Goal: Task Accomplishment & Management: Manage account settings

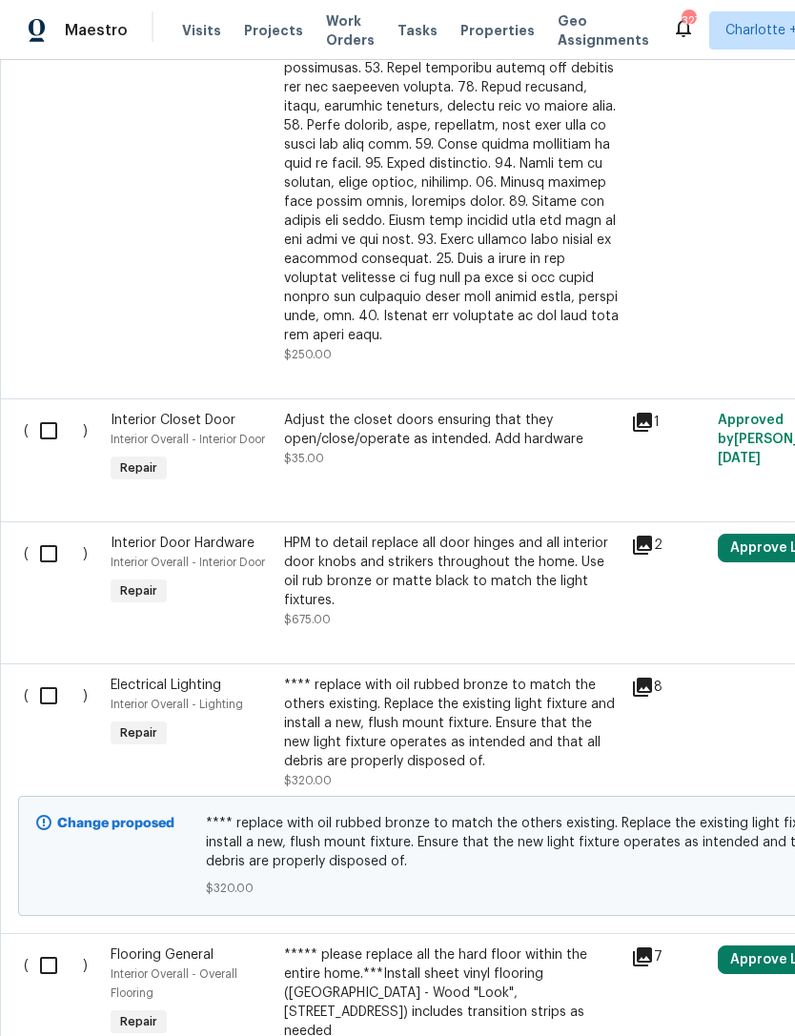
scroll to position [4054, 0]
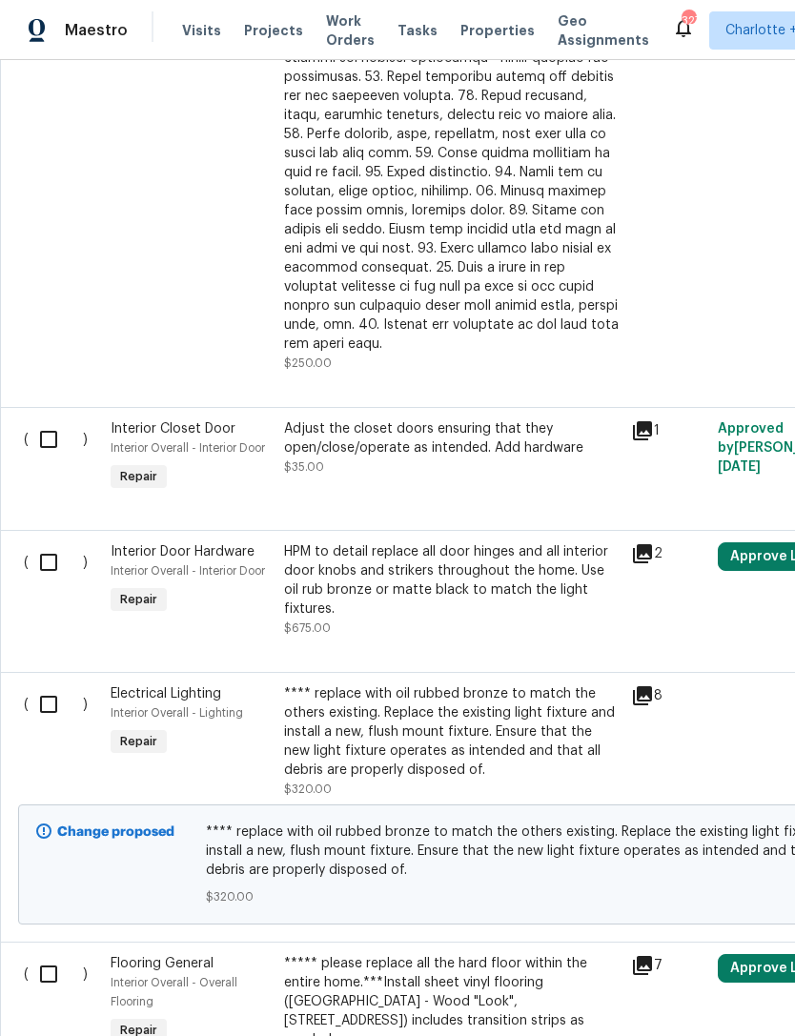
click at [390, 715] on div "**** replace with oil rubbed bronze to match the others existing. Replace the e…" at bounding box center [452, 732] width 336 height 95
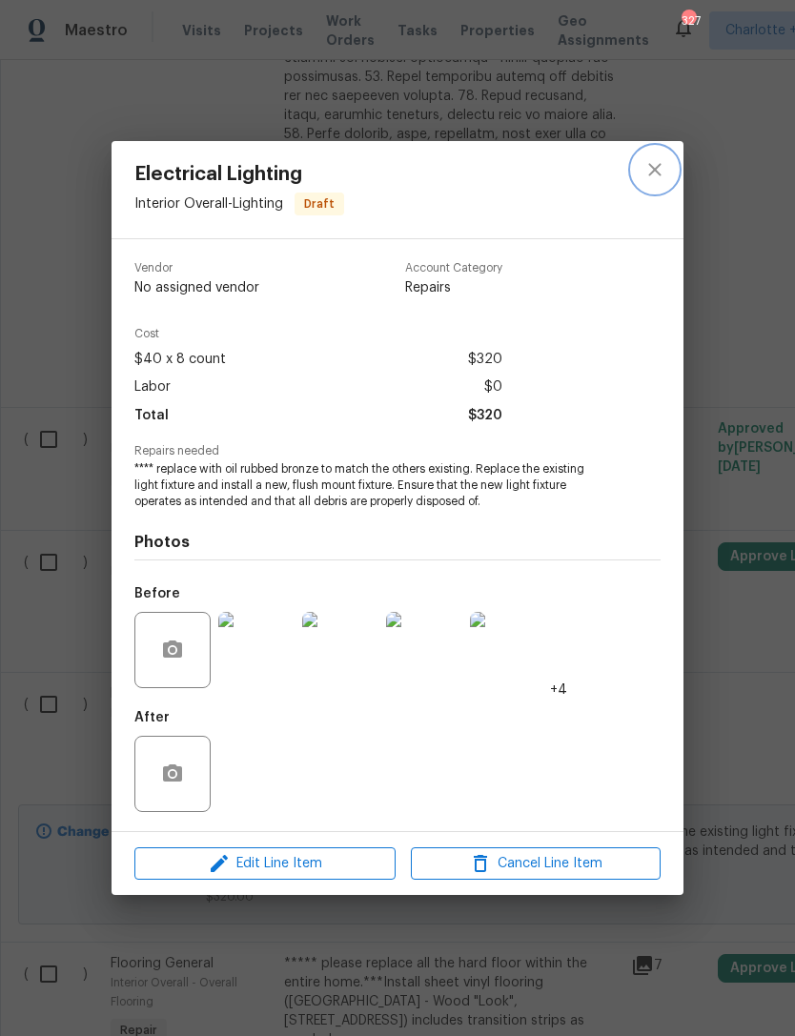
click at [646, 165] on icon "close" at bounding box center [655, 169] width 23 height 23
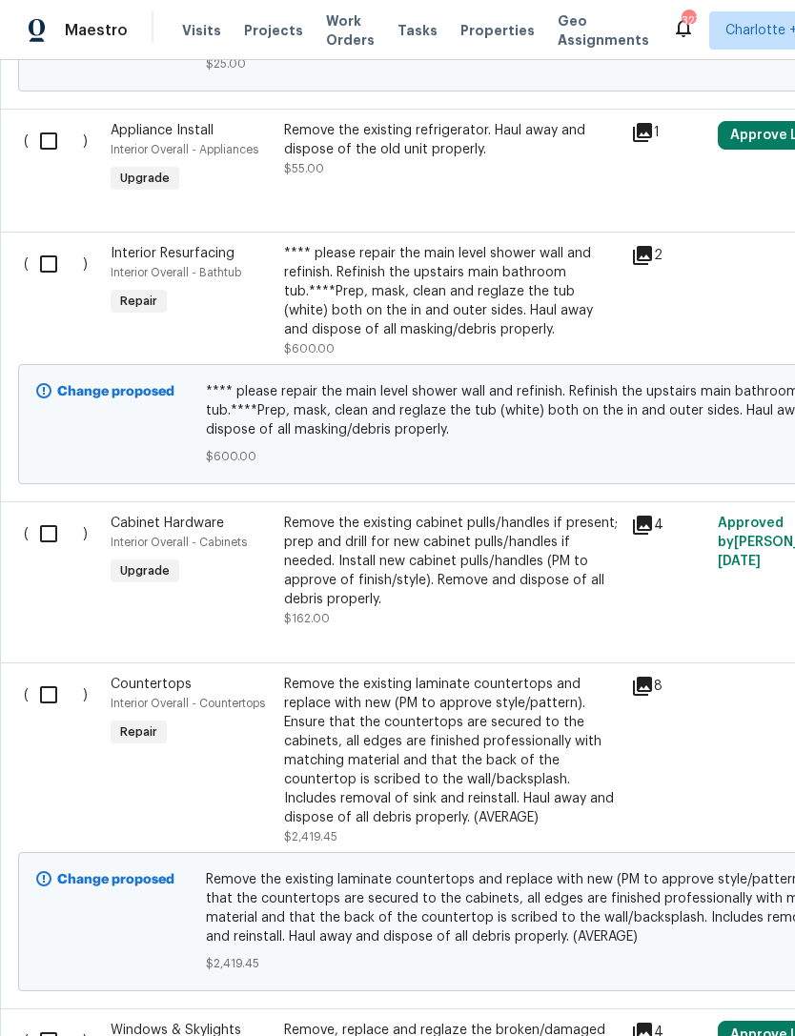
scroll to position [2283, 2]
click at [483, 739] on div "Remove the existing laminate countertops and replace with new (PM to approve st…" at bounding box center [450, 751] width 336 height 153
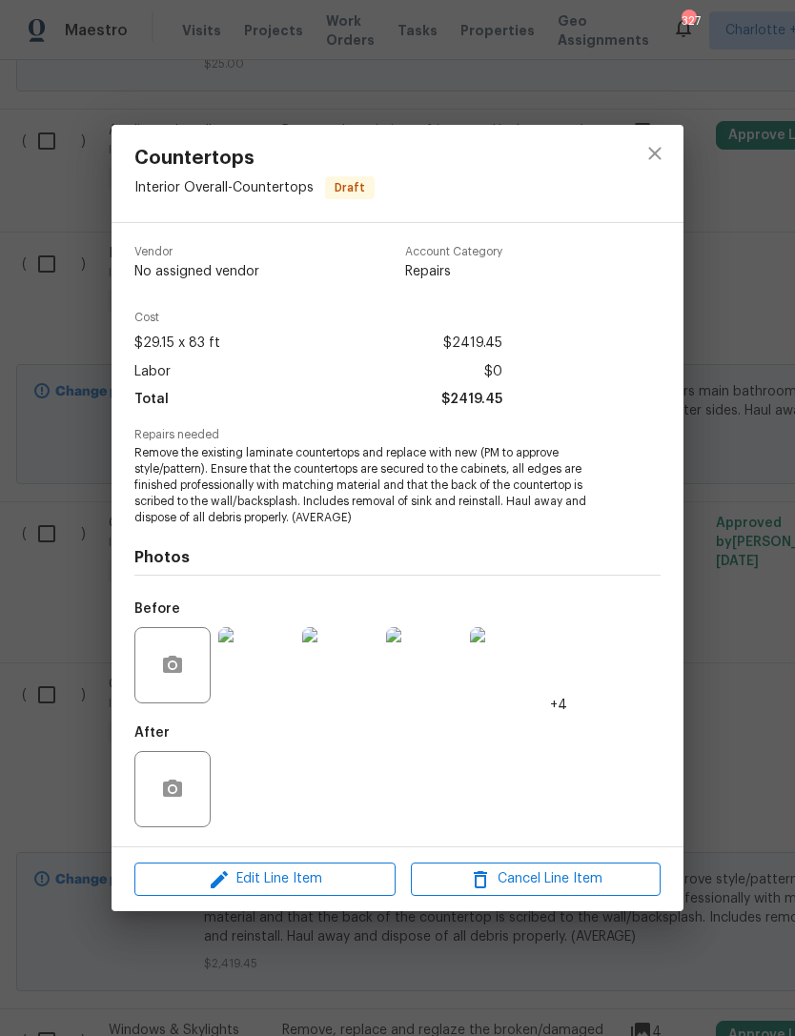
click at [725, 331] on div "Countertops Interior Overall - Countertops Draft Vendor No assigned vendor Acco…" at bounding box center [397, 518] width 795 height 1036
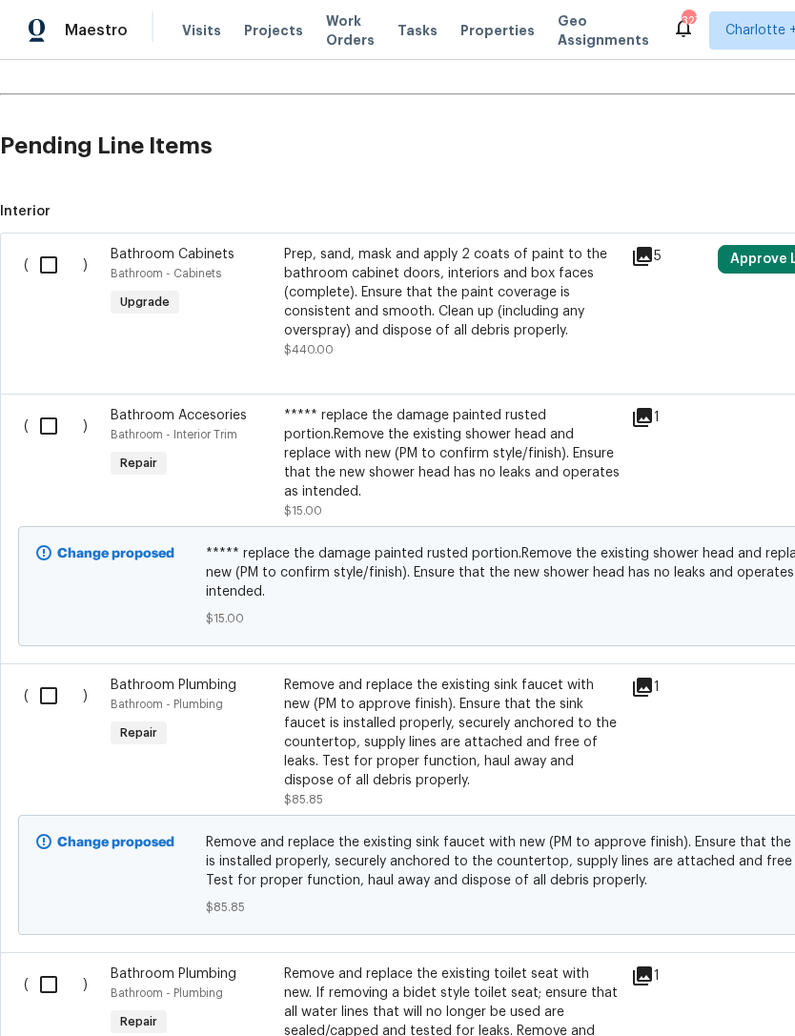
scroll to position [1170, 0]
click at [435, 299] on div "Prep, sand, mask and apply 2 coats of paint to the bathroom cabinet doors, inte…" at bounding box center [452, 291] width 336 height 95
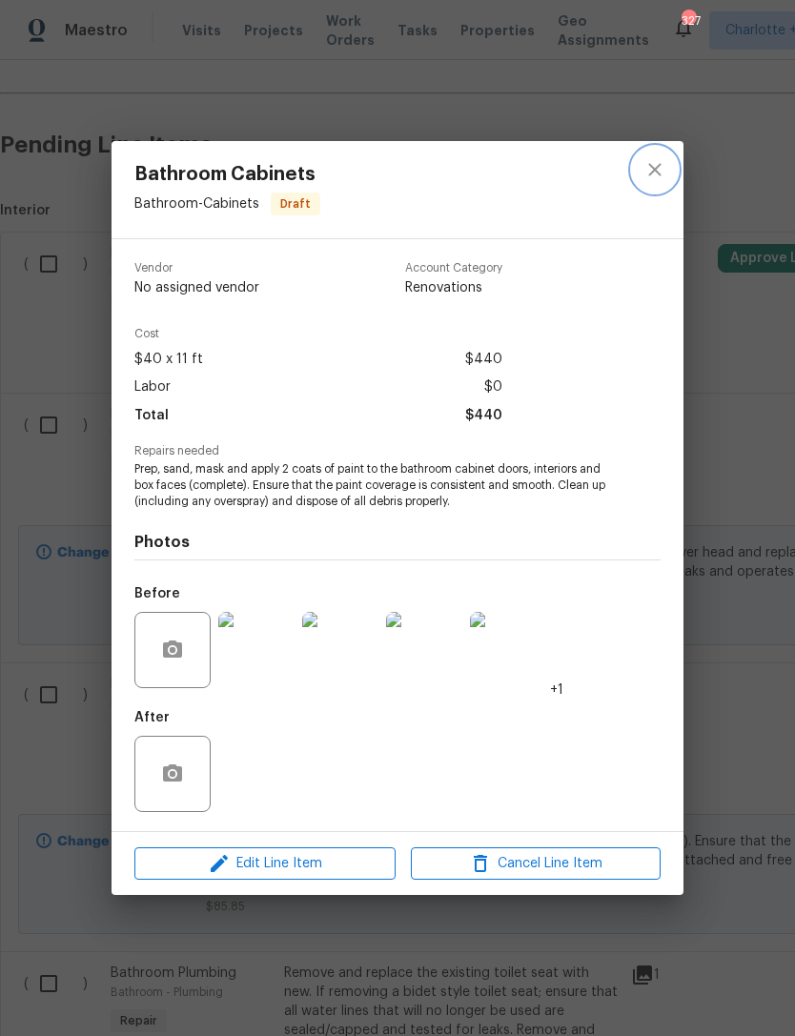
click at [662, 162] on icon "close" at bounding box center [655, 169] width 23 height 23
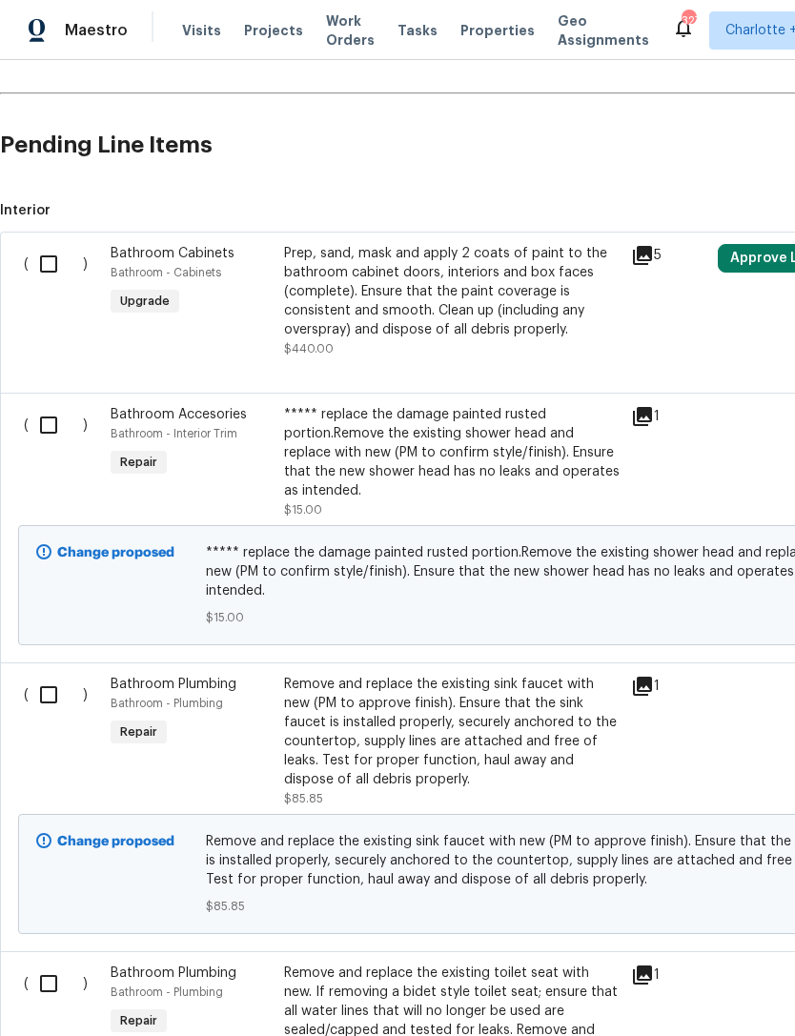
click at [155, 304] on span "Upgrade" at bounding box center [145, 301] width 65 height 19
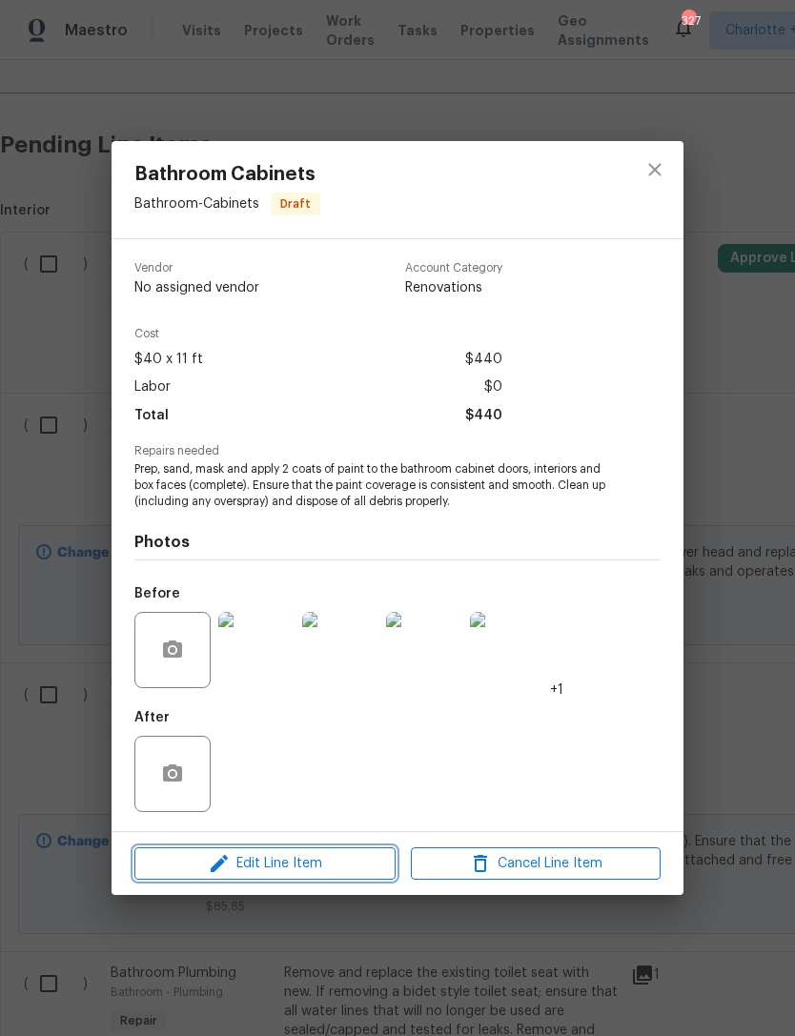
click at [345, 880] on button "Edit Line Item" at bounding box center [264, 864] width 261 height 33
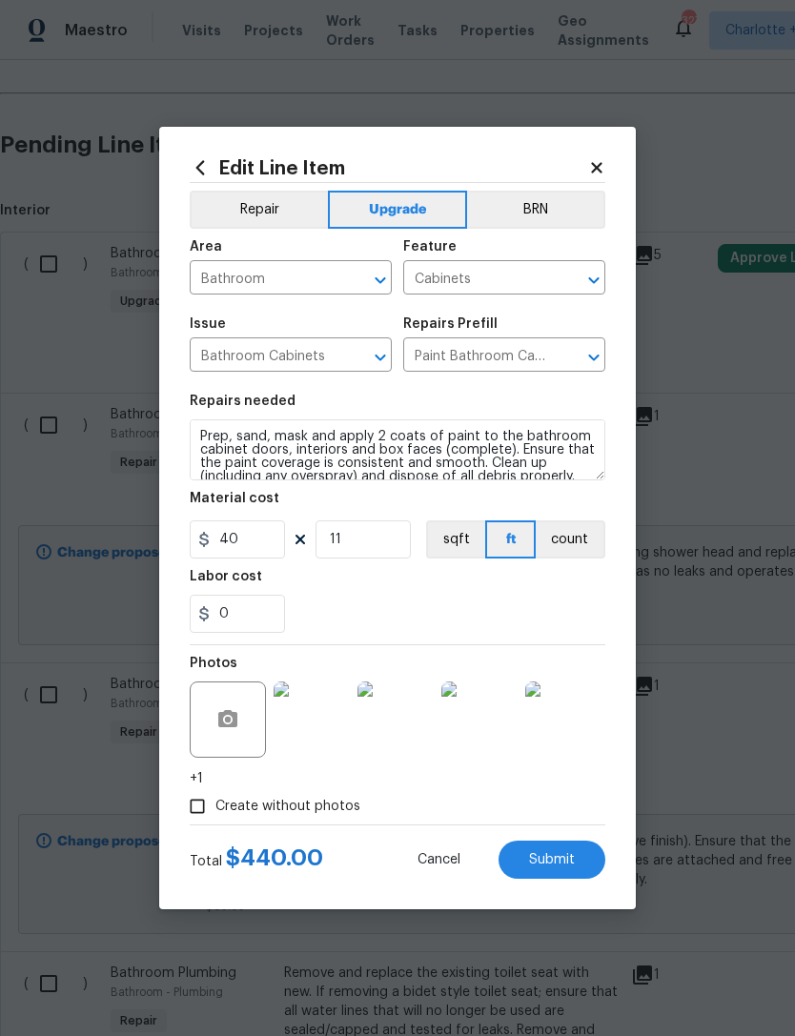
click at [272, 213] on button "Repair" at bounding box center [259, 210] width 138 height 38
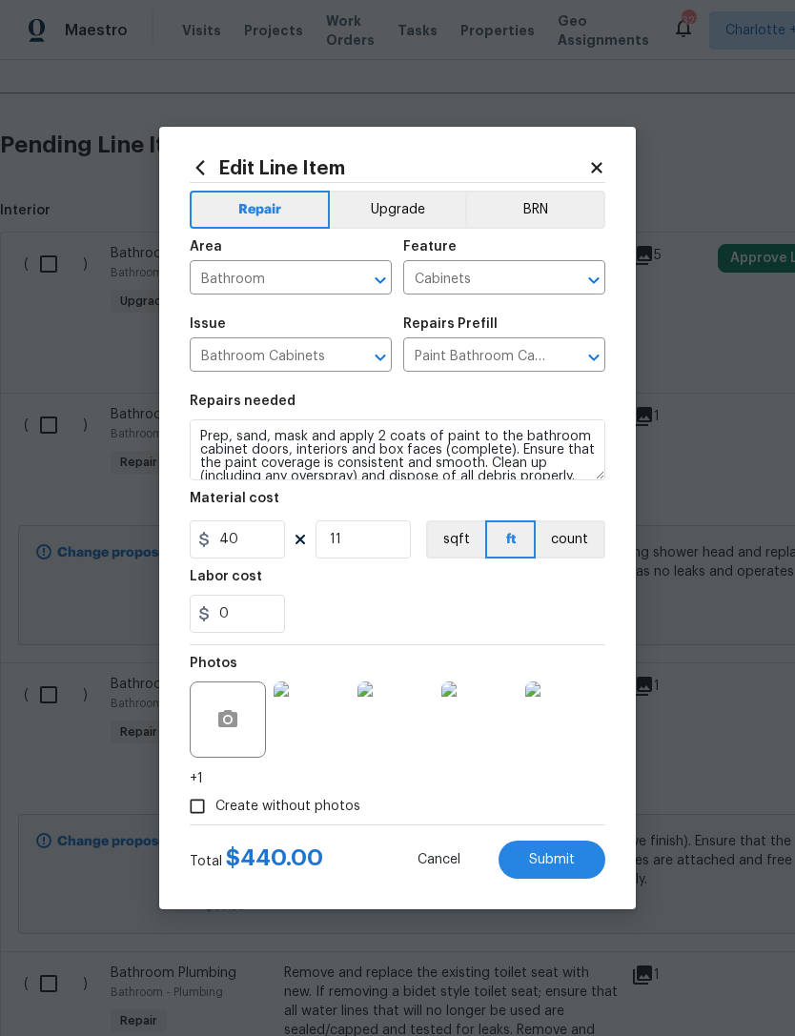
click at [595, 163] on icon at bounding box center [596, 167] width 10 height 10
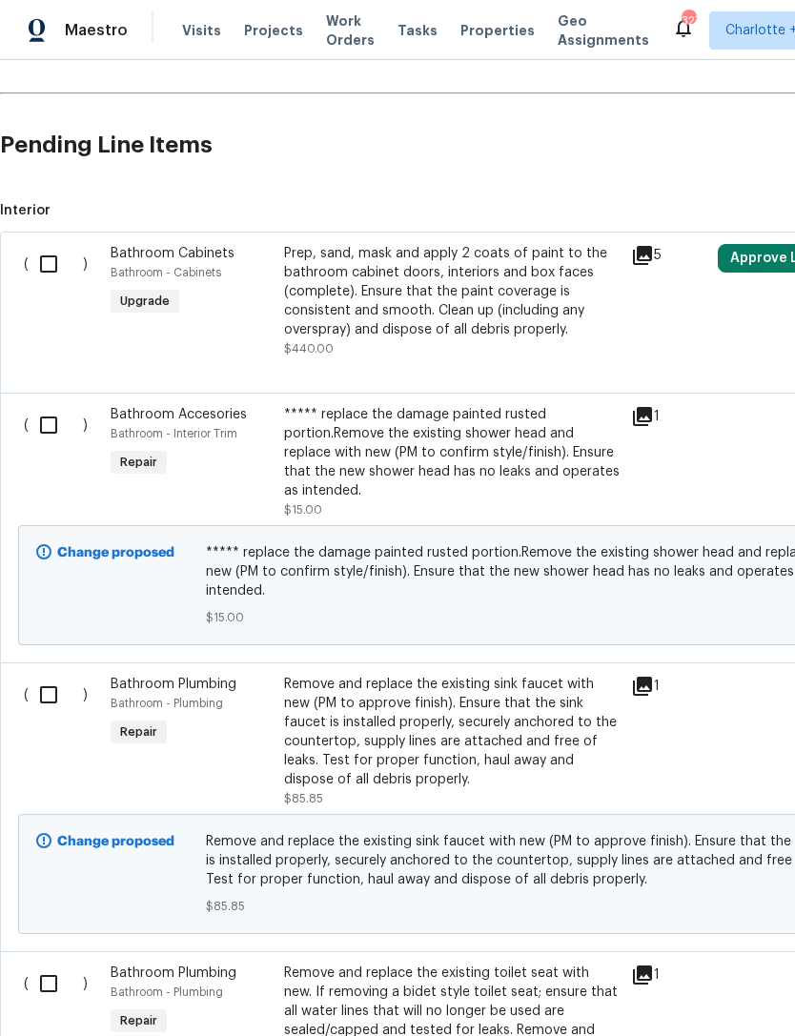
click at [352, 285] on div "Prep, sand, mask and apply 2 coats of paint to the bathroom cabinet doors, inte…" at bounding box center [452, 291] width 336 height 95
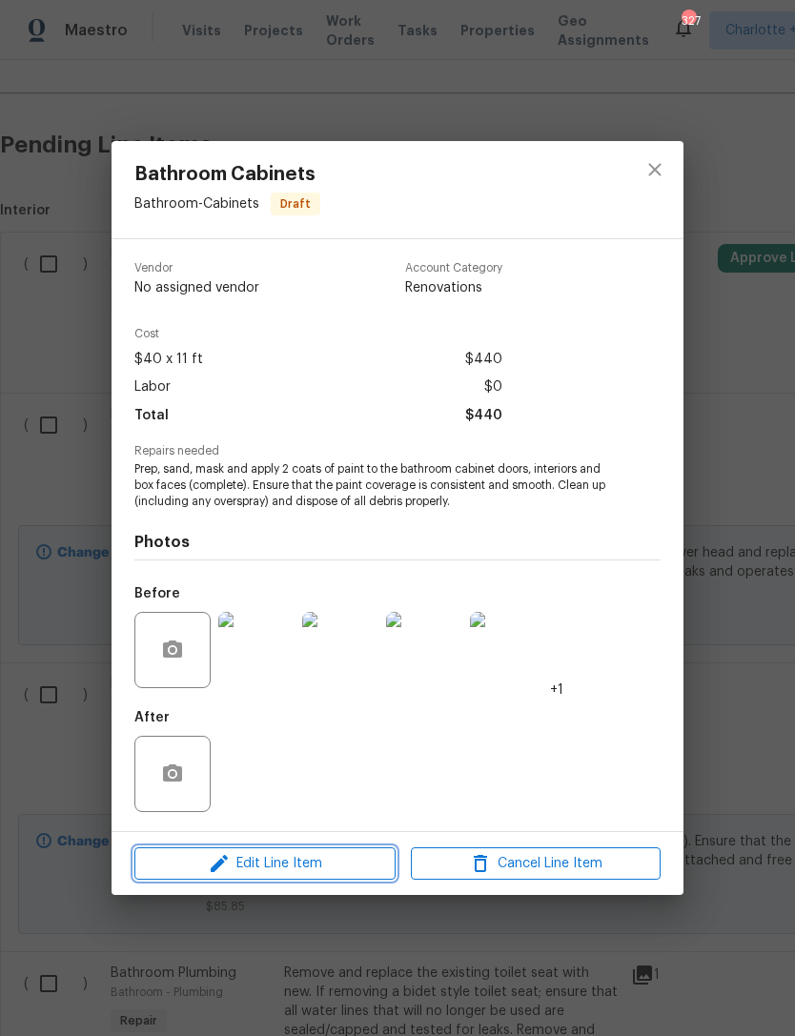
click at [353, 868] on span "Edit Line Item" at bounding box center [265, 864] width 250 height 24
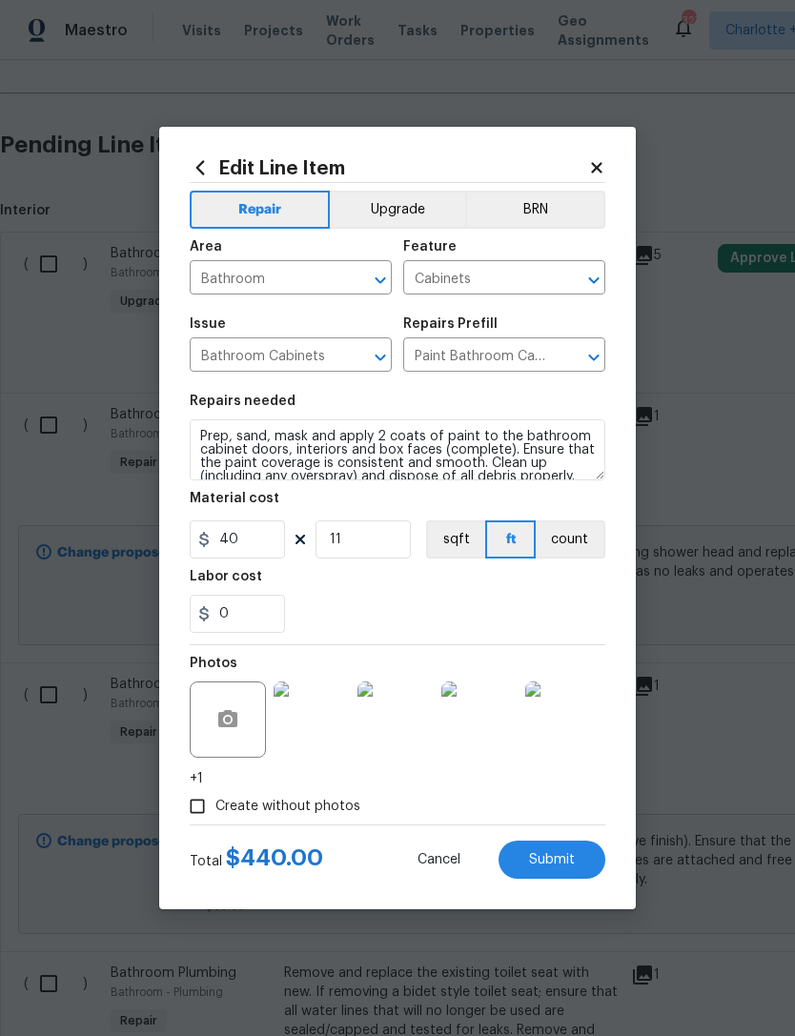
click at [556, 867] on span "Submit" at bounding box center [552, 860] width 46 height 14
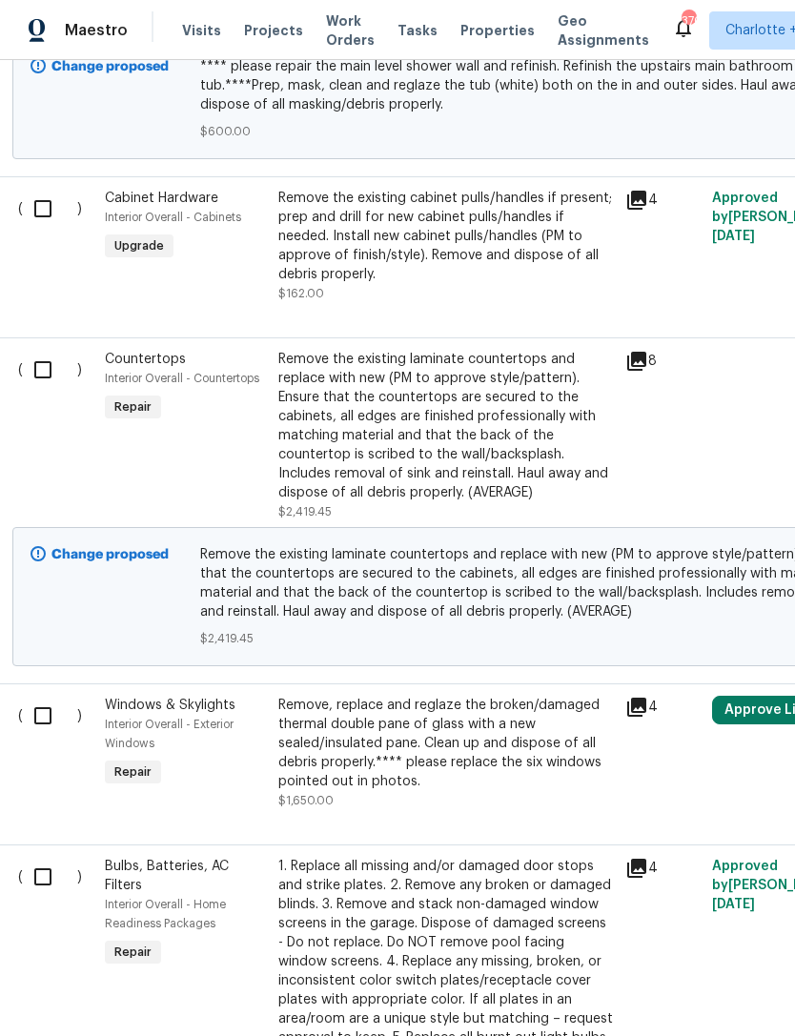
scroll to position [2619, 5]
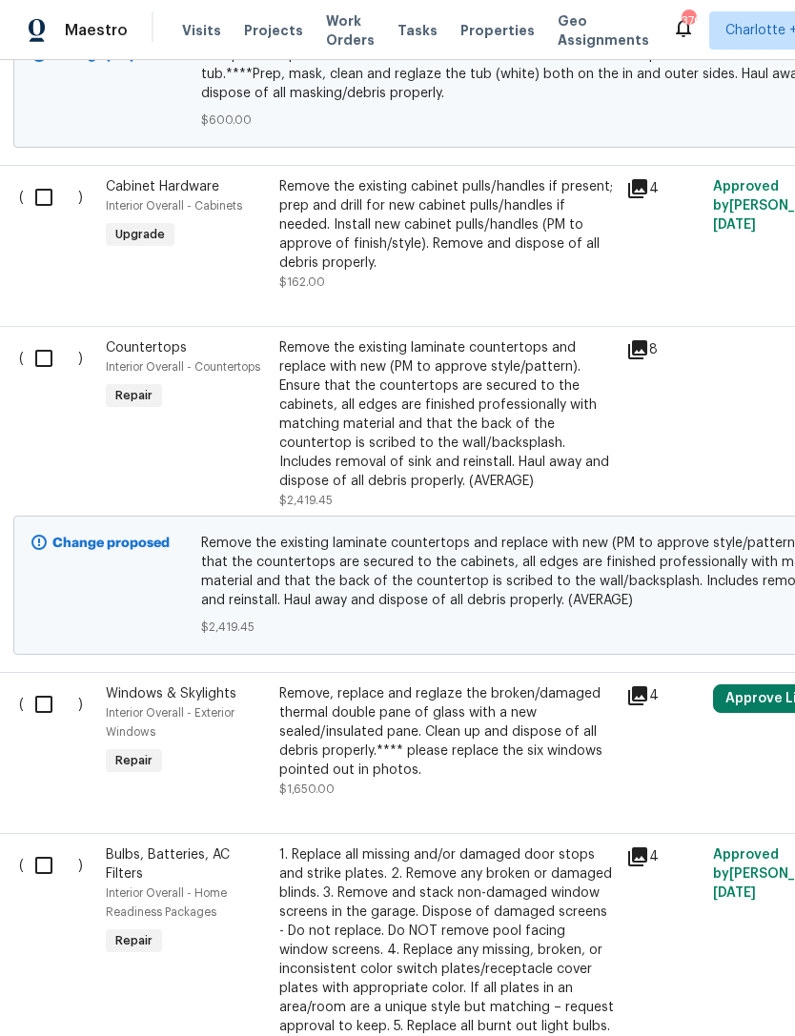
click at [434, 182] on div "Remove the existing cabinet pulls/handles if present; prep and drill for new ca…" at bounding box center [447, 224] width 336 height 95
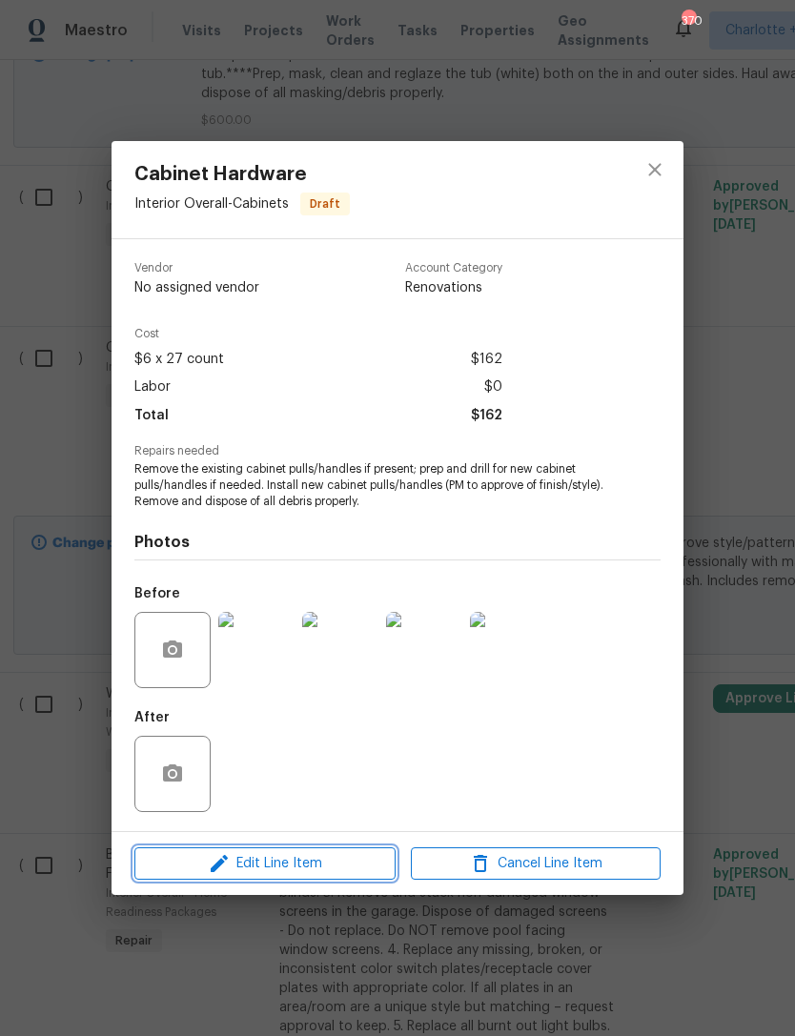
click at [328, 864] on span "Edit Line Item" at bounding box center [265, 864] width 250 height 24
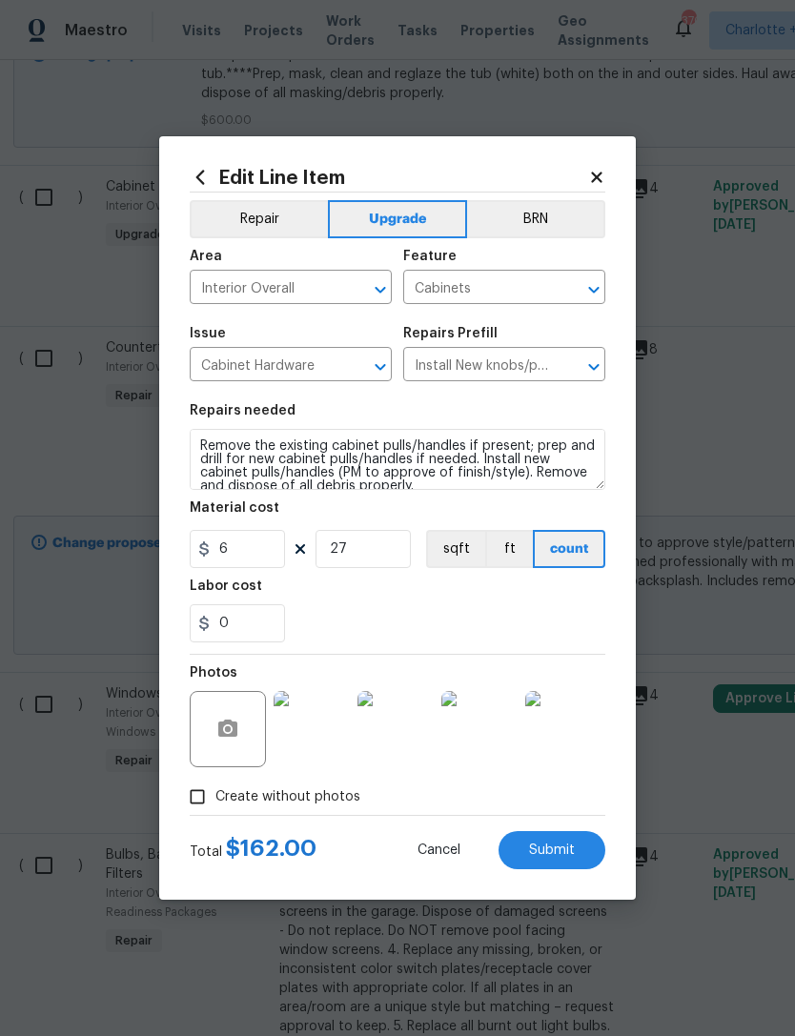
click at [286, 211] on button "Repair" at bounding box center [259, 219] width 138 height 38
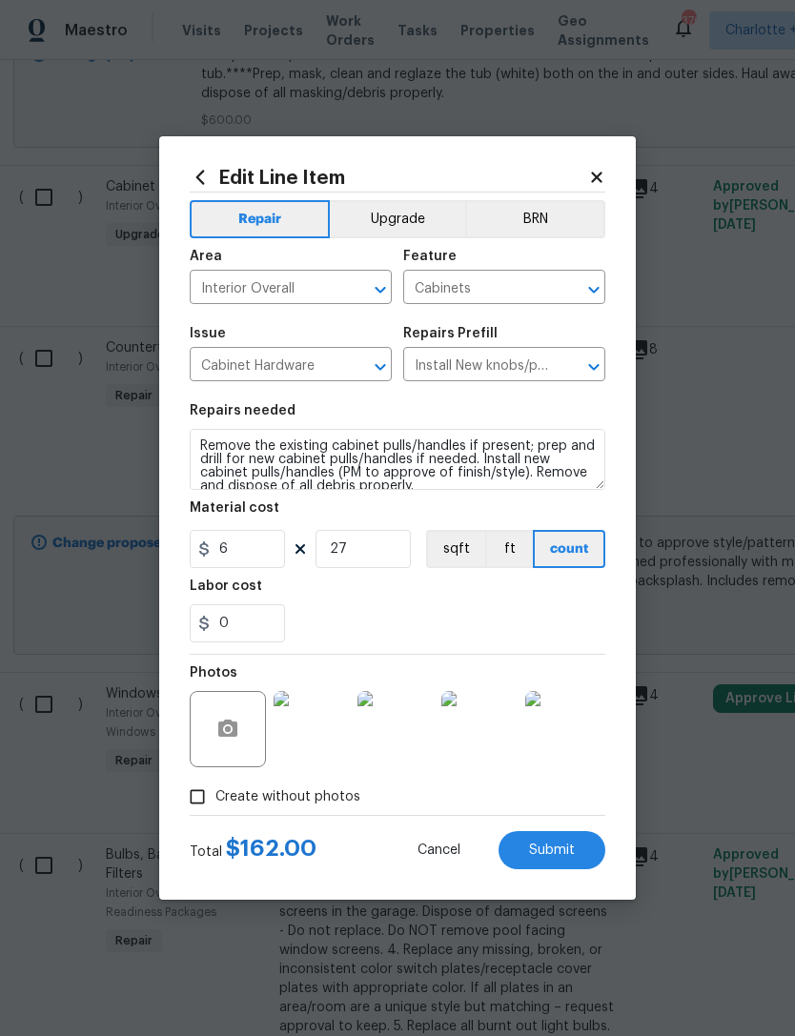
click at [563, 858] on span "Submit" at bounding box center [552, 851] width 46 height 14
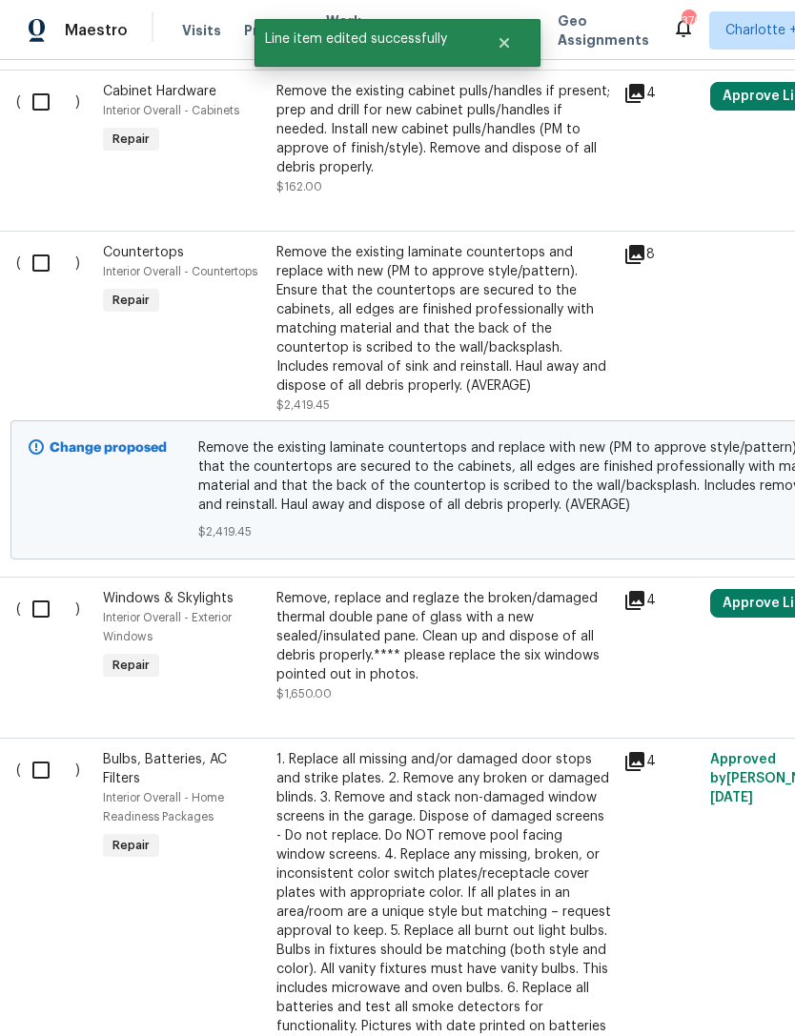
scroll to position [2680, 18]
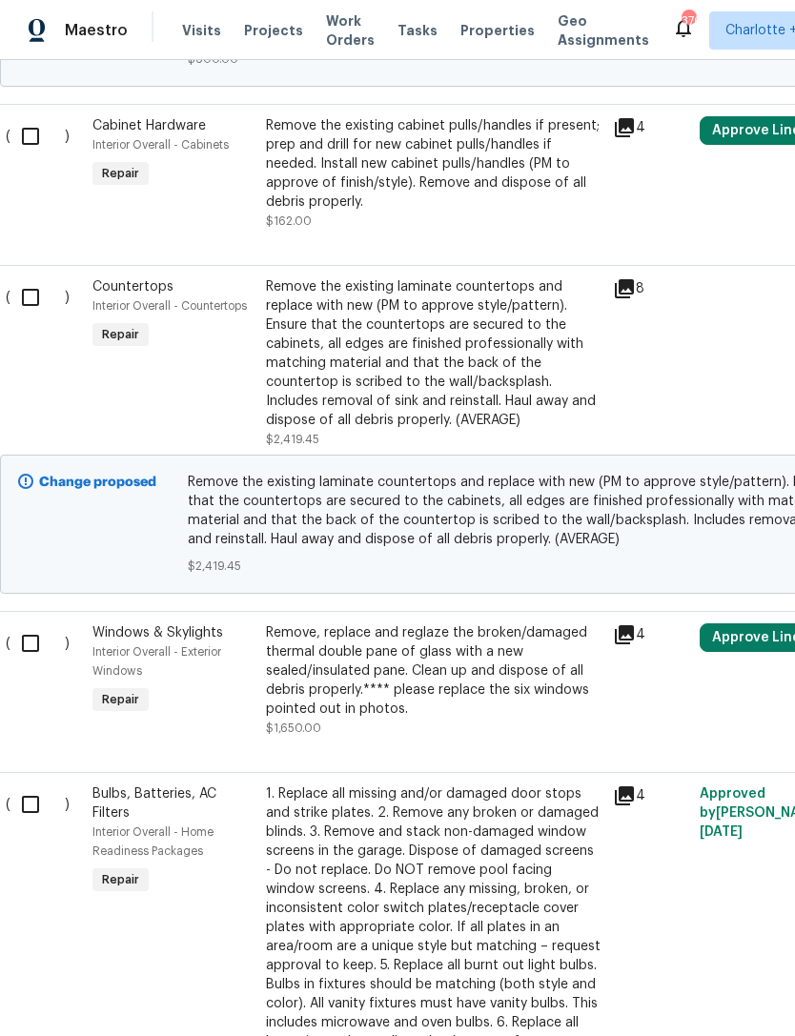
click at [441, 303] on div "Remove the existing laminate countertops and replace with new (PM to approve st…" at bounding box center [434, 353] width 336 height 153
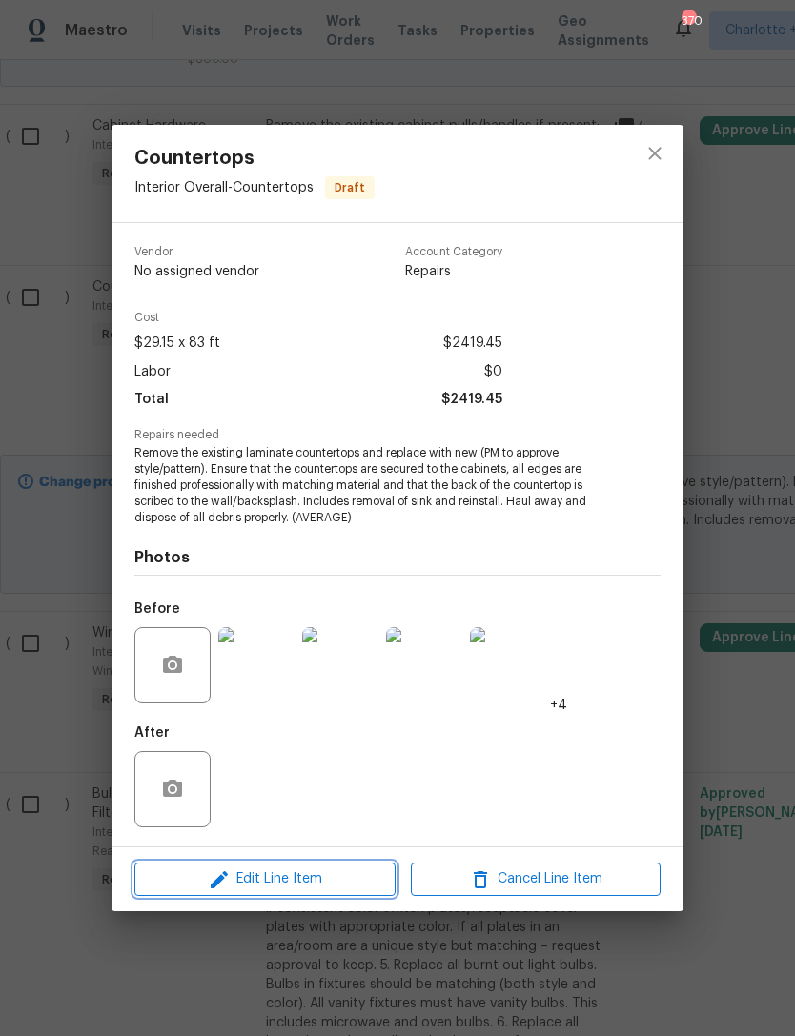
click at [328, 870] on span "Edit Line Item" at bounding box center [265, 880] width 250 height 24
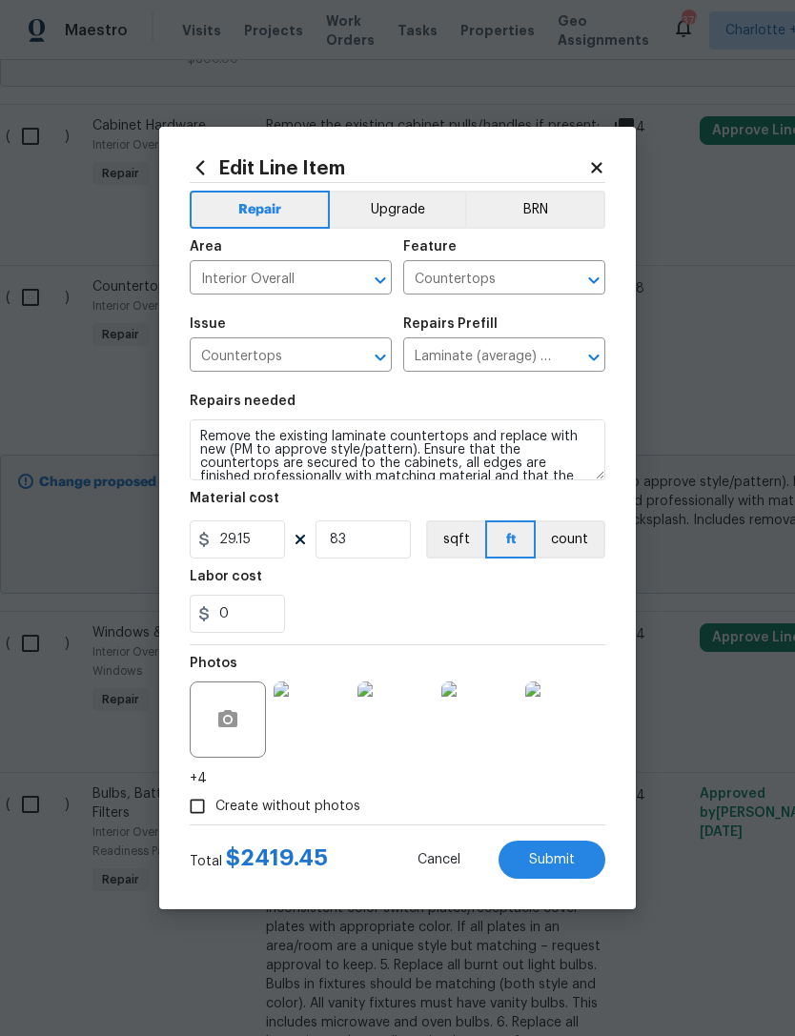
click at [413, 211] on button "Upgrade" at bounding box center [398, 210] width 136 height 38
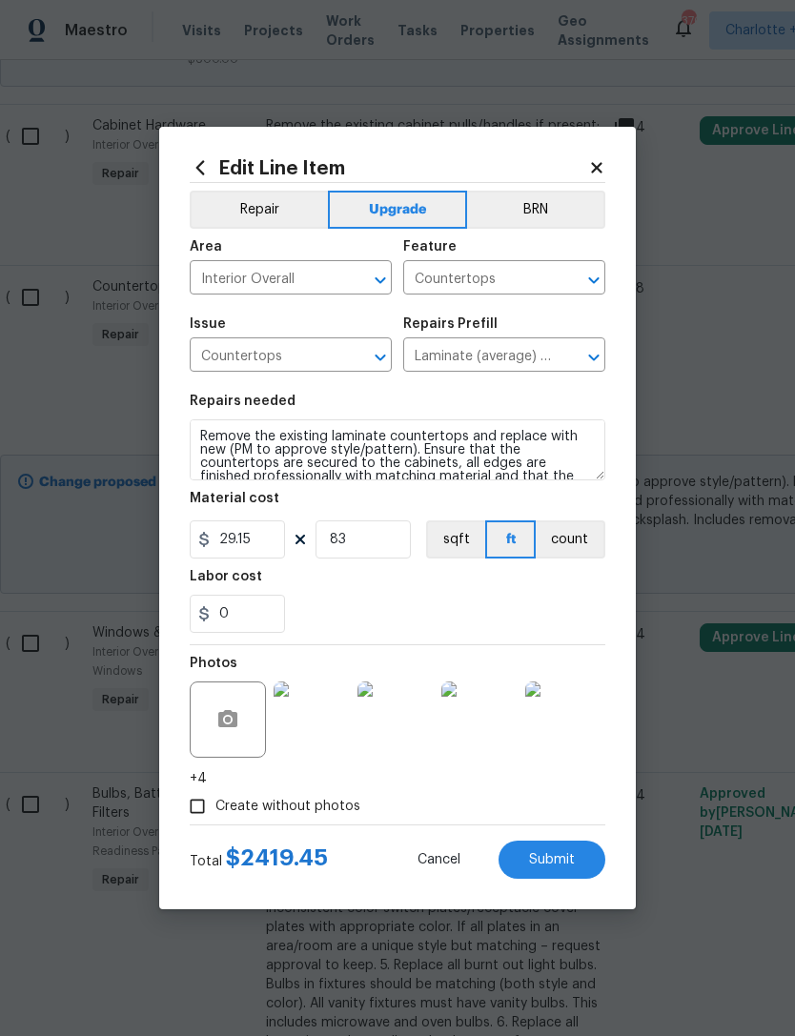
click at [555, 864] on span "Submit" at bounding box center [552, 860] width 46 height 14
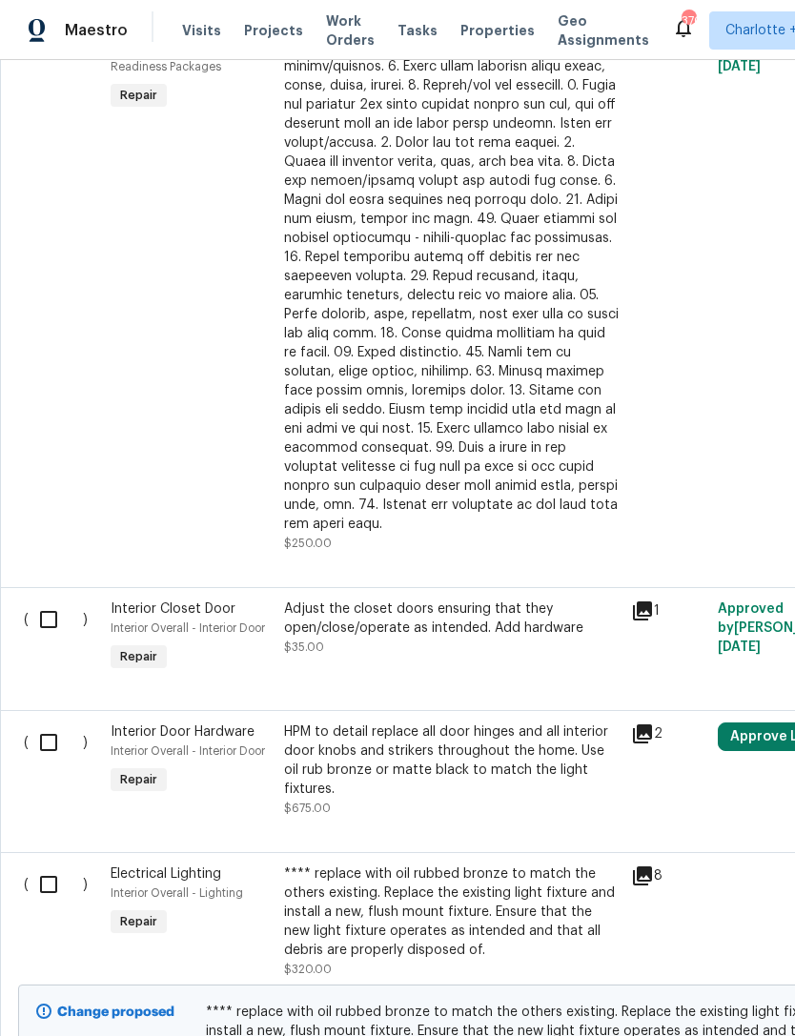
scroll to position [0, 0]
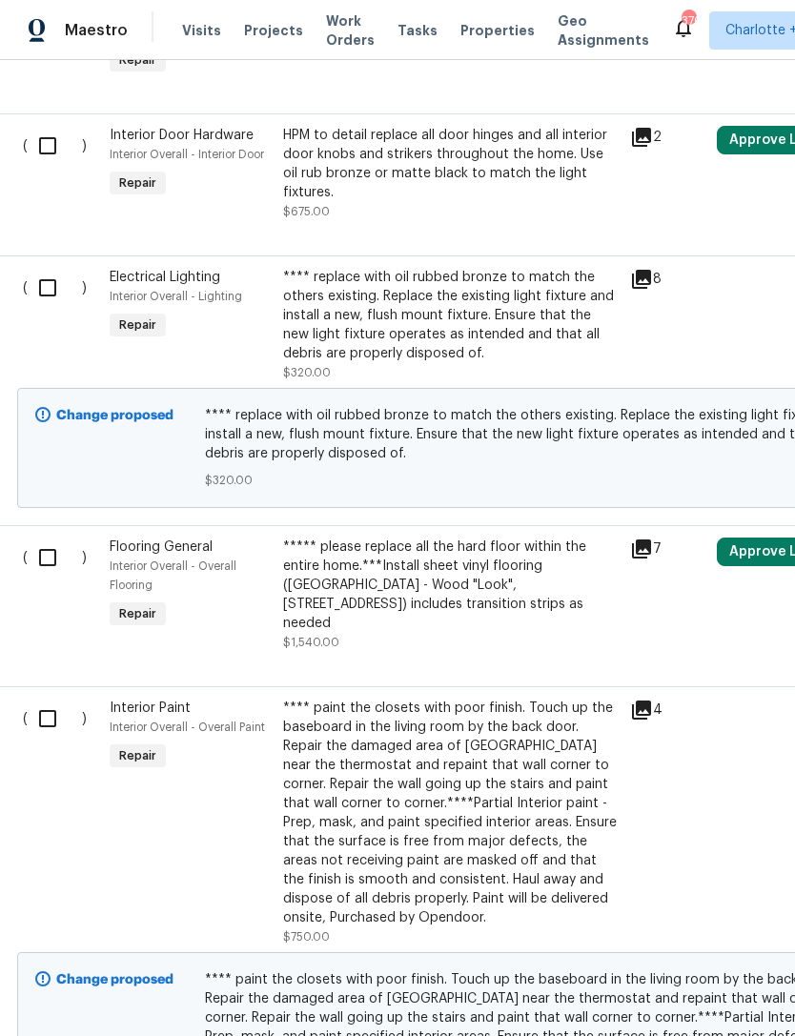
click at [476, 268] on div "**** replace with oil rubbed bronze to match the others existing. Replace the e…" at bounding box center [451, 315] width 336 height 95
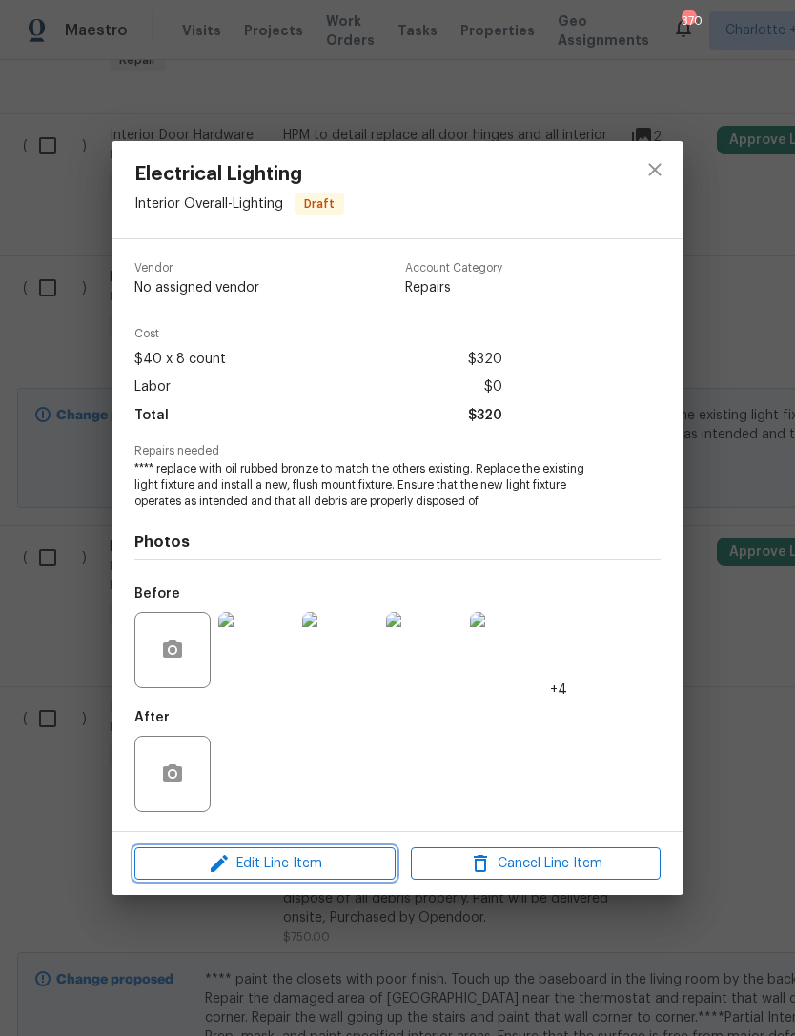
click at [347, 858] on span "Edit Line Item" at bounding box center [265, 864] width 250 height 24
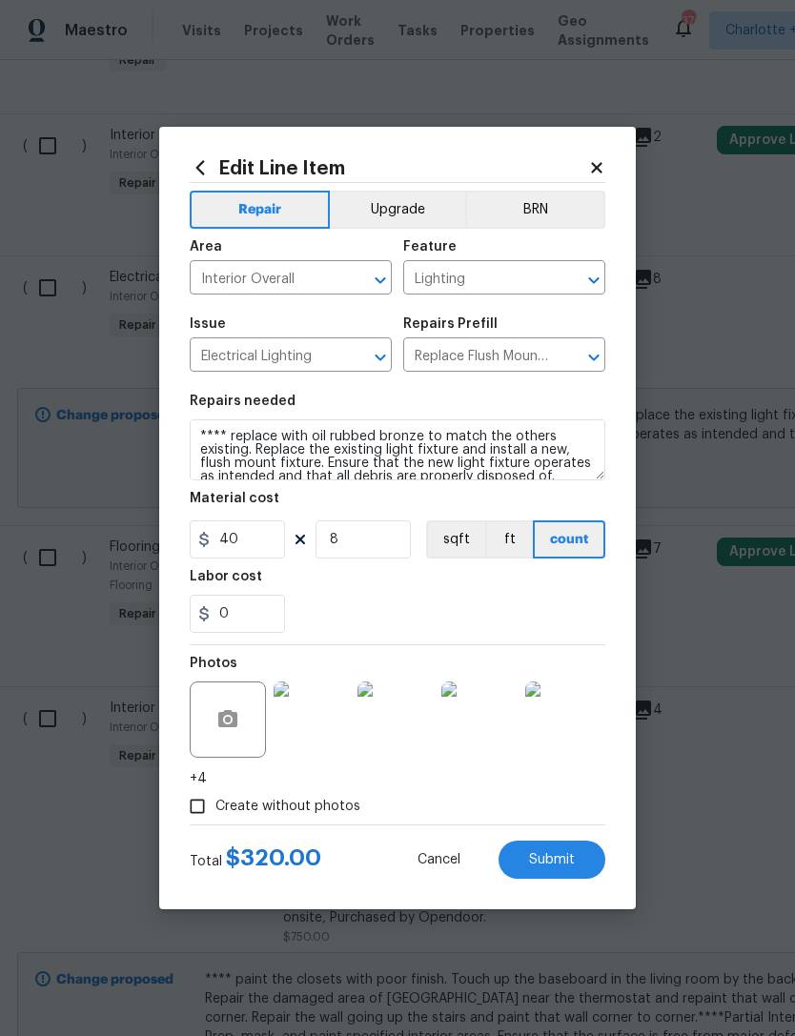
click at [393, 206] on button "Upgrade" at bounding box center [398, 210] width 136 height 38
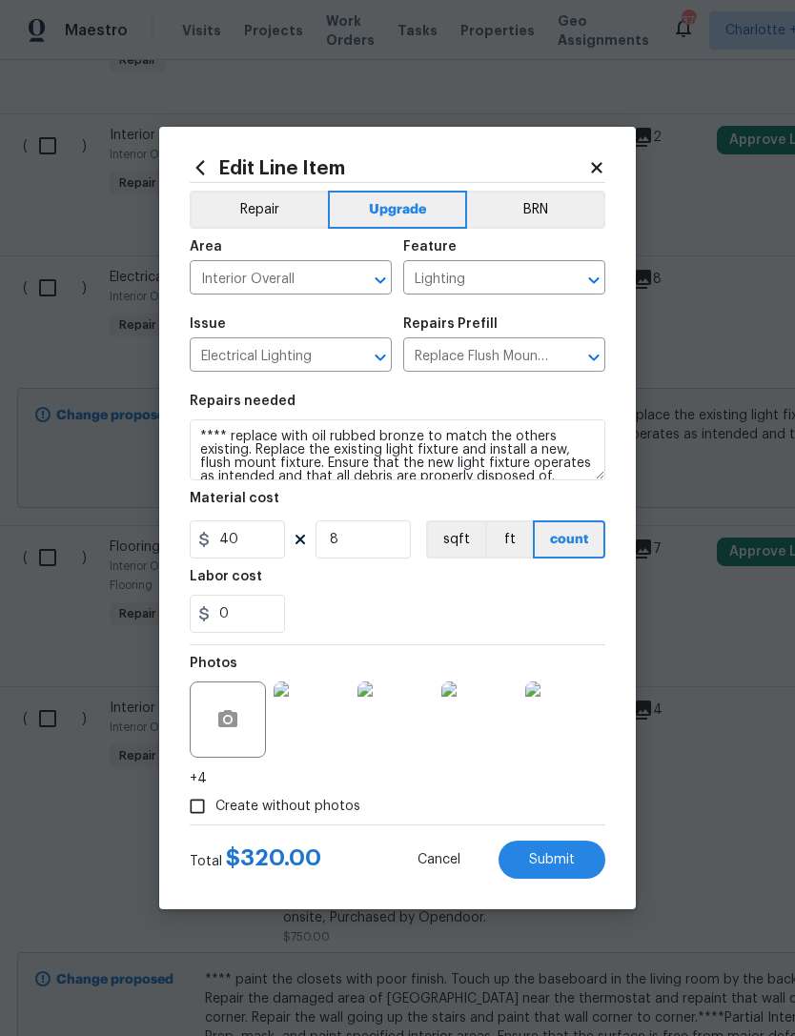
click at [564, 859] on span "Submit" at bounding box center [552, 860] width 46 height 14
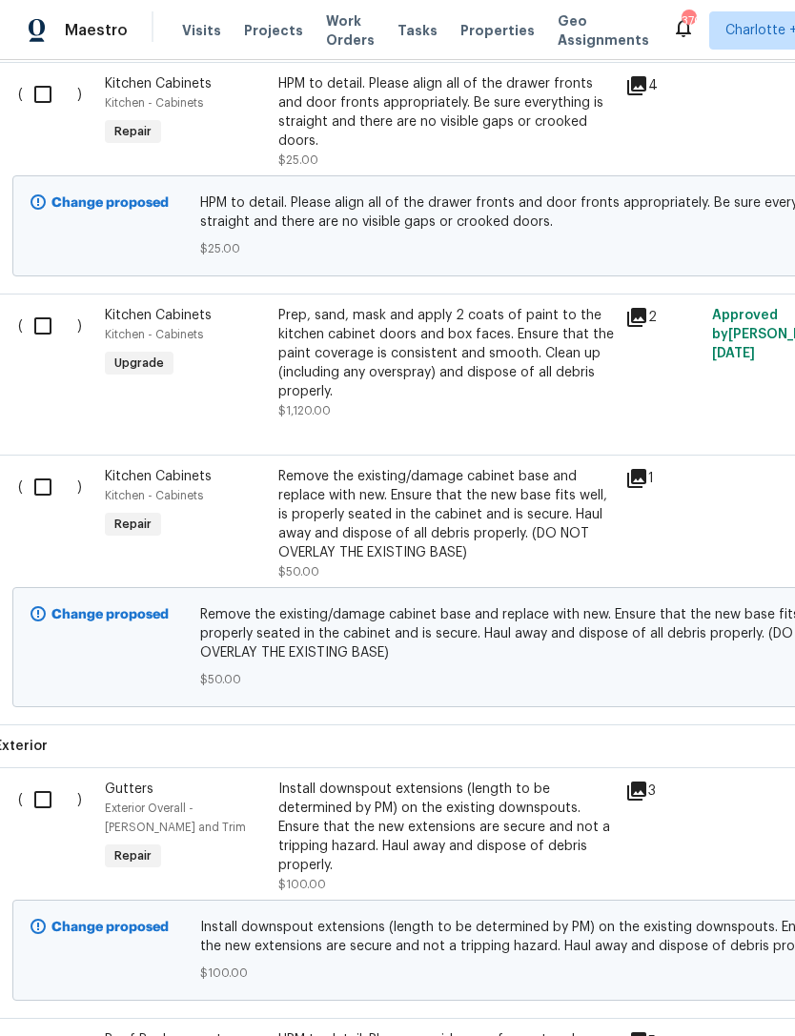
click at [436, 306] on div "Prep, sand, mask and apply 2 coats of paint to the kitchen cabinet doors and bo…" at bounding box center [446, 353] width 336 height 95
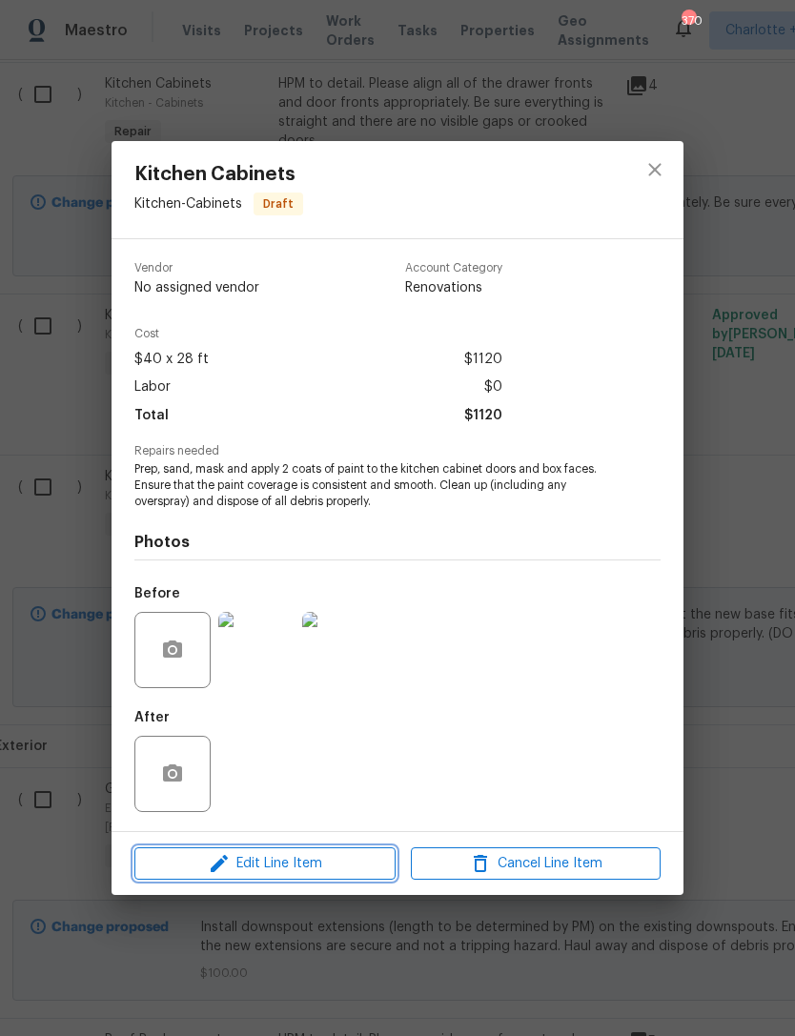
click at [324, 876] on span "Edit Line Item" at bounding box center [265, 864] width 250 height 24
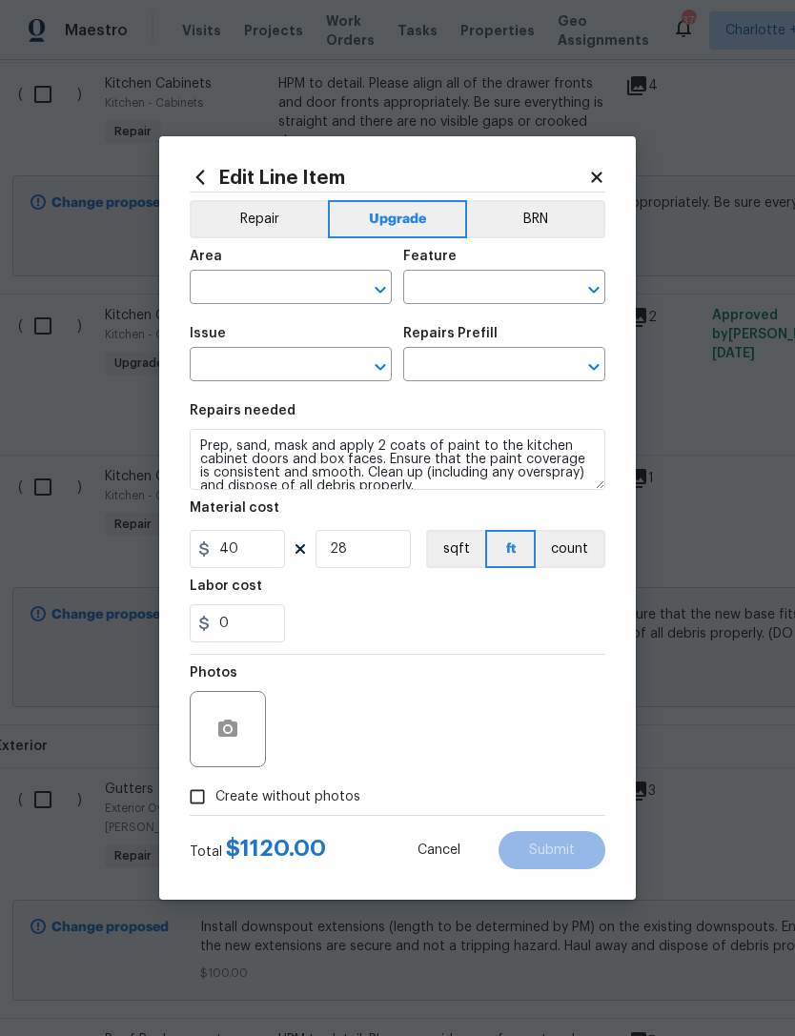
type input "Kitchen"
type input "Cabinets"
type input "Kitchen Cabinets"
type input "Paint Cabinets (Doors and Faces) $40.00"
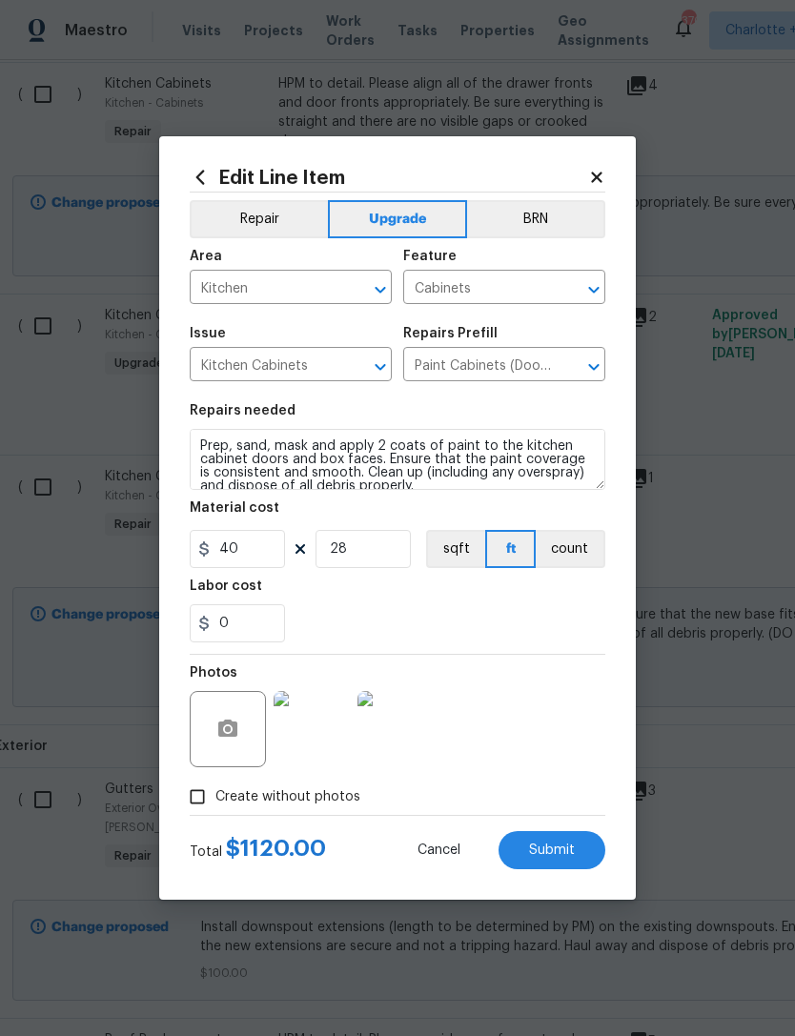
click at [301, 212] on button "Repair" at bounding box center [259, 219] width 138 height 38
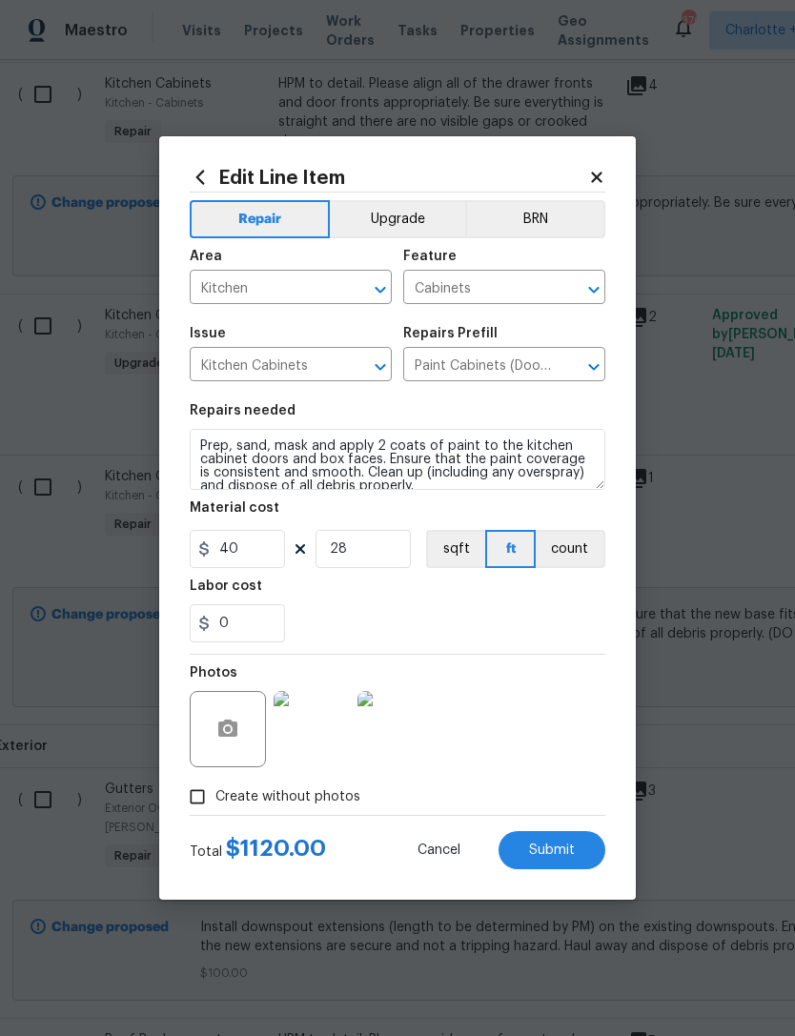
click at [567, 853] on span "Submit" at bounding box center [552, 851] width 46 height 14
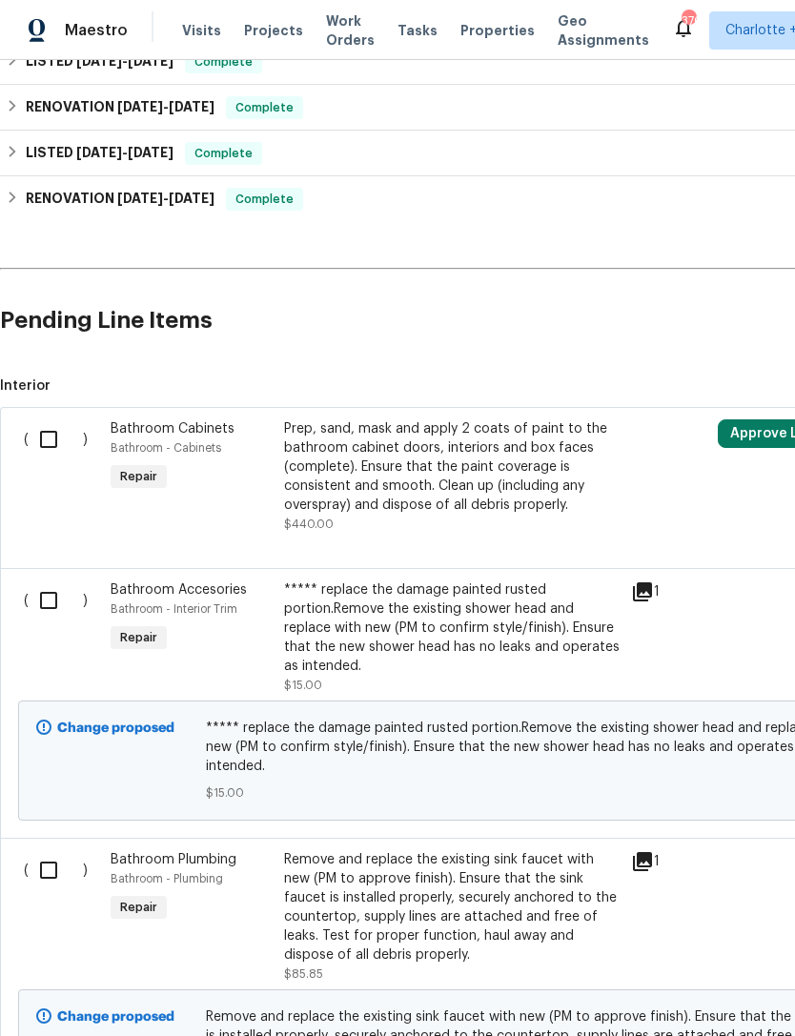
scroll to position [995, 0]
click at [55, 420] on input "checkbox" at bounding box center [56, 440] width 54 height 40
checkbox input "true"
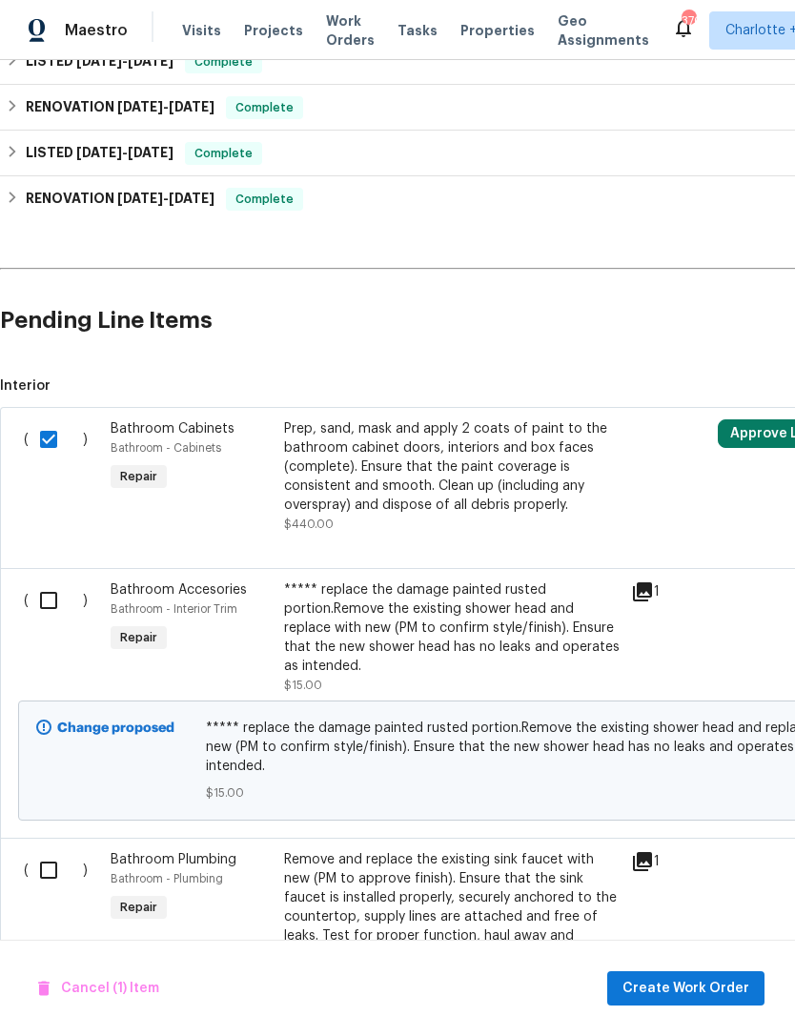
click at [54, 581] on input "checkbox" at bounding box center [56, 601] width 54 height 40
checkbox input "true"
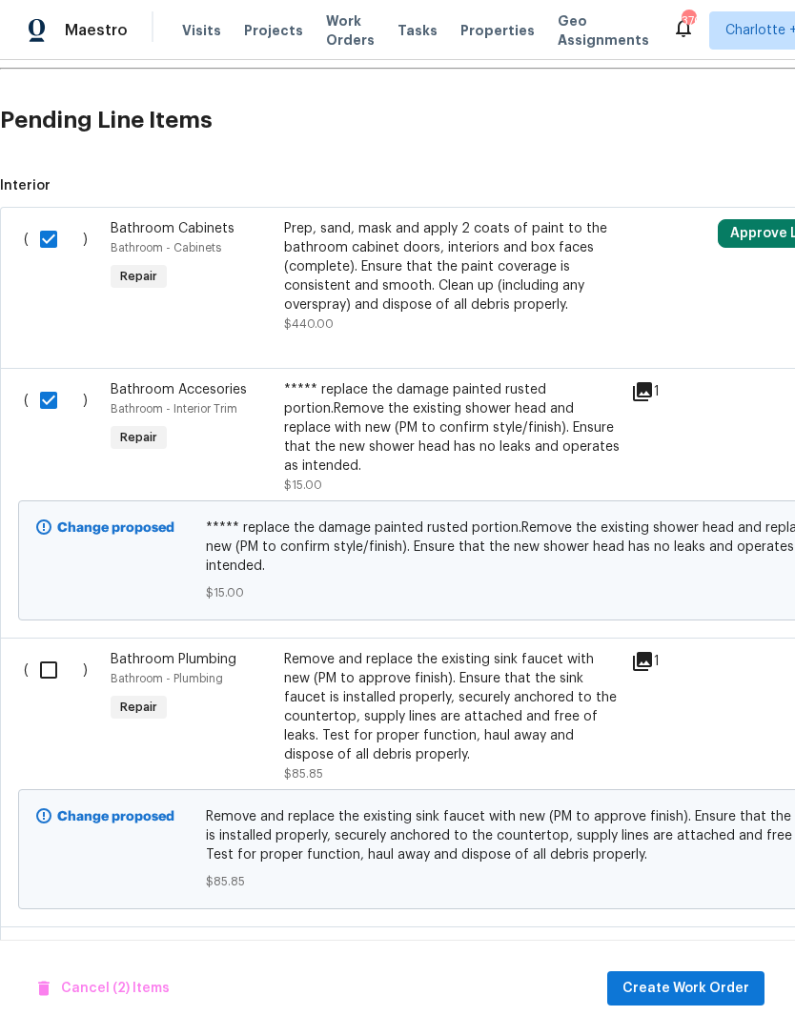
scroll to position [1195, 0]
click at [48, 650] on input "checkbox" at bounding box center [56, 670] width 54 height 40
checkbox input "true"
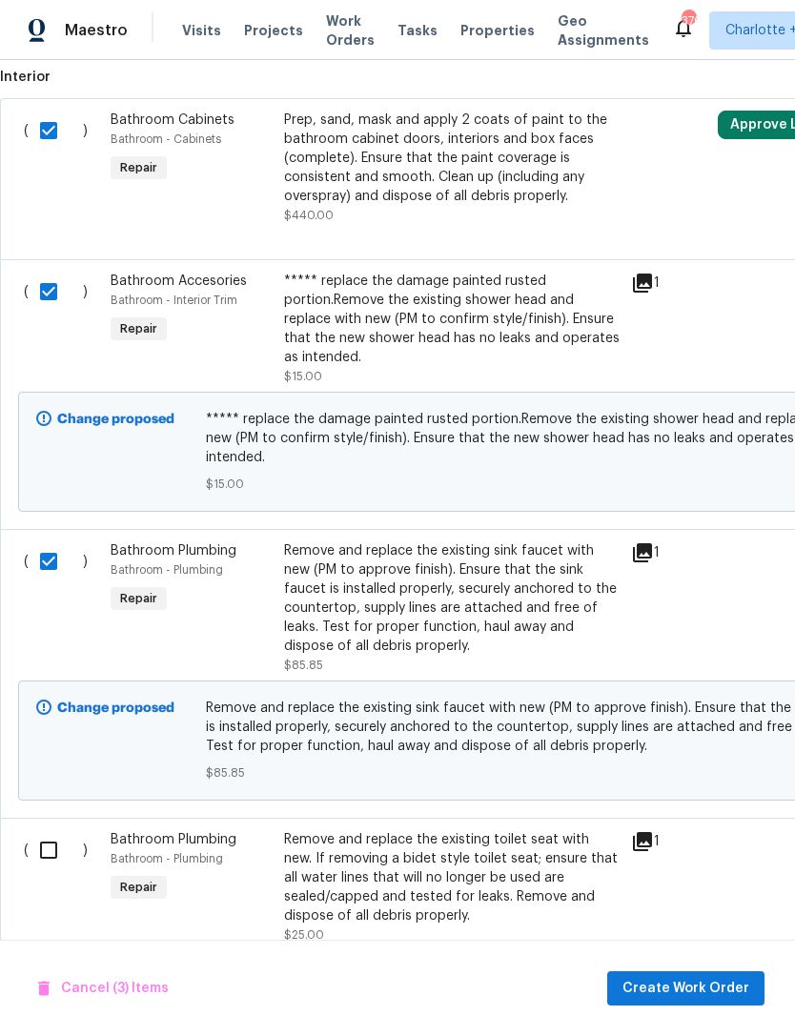
scroll to position [1303, 0]
click at [58, 831] on input "checkbox" at bounding box center [56, 851] width 54 height 40
checkbox input "true"
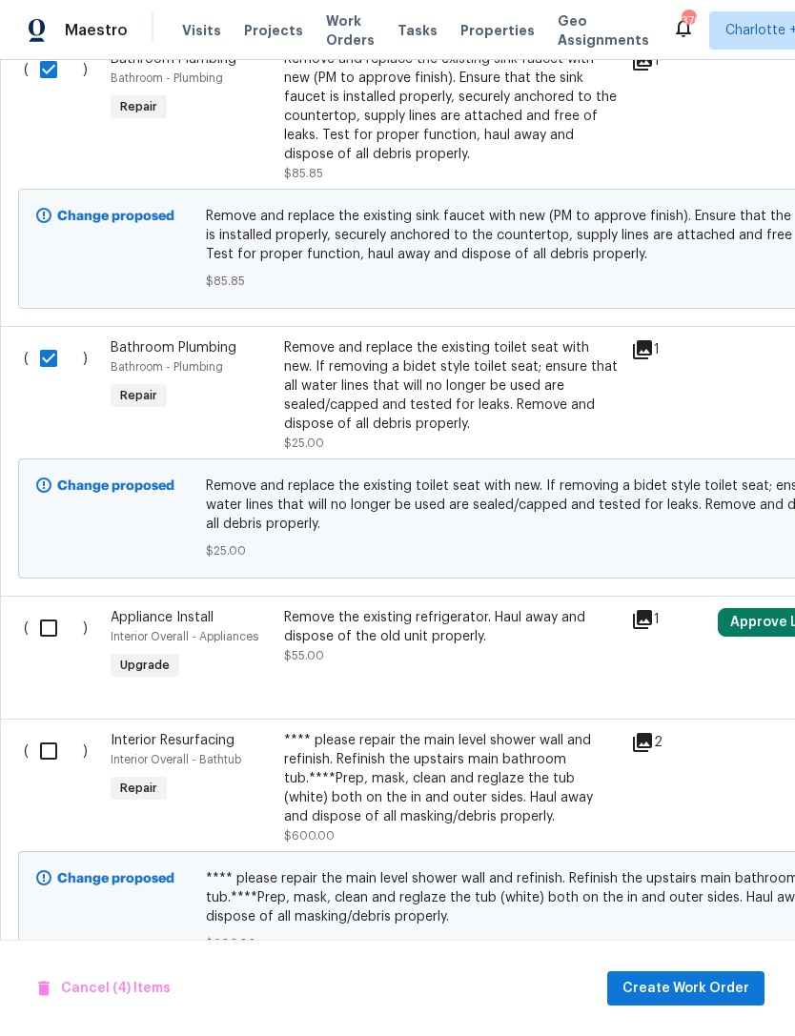
scroll to position [1795, 0]
click at [51, 608] on input "checkbox" at bounding box center [56, 628] width 54 height 40
checkbox input "true"
click at [61, 731] on input "checkbox" at bounding box center [56, 751] width 54 height 40
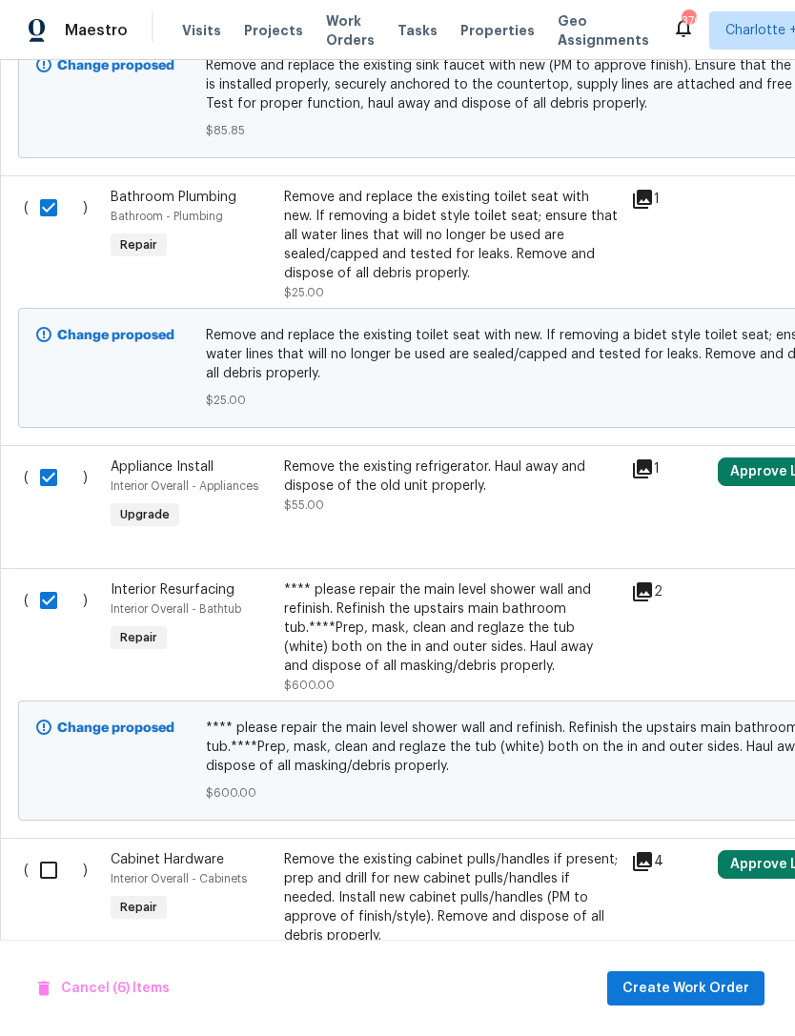
scroll to position [1938, 0]
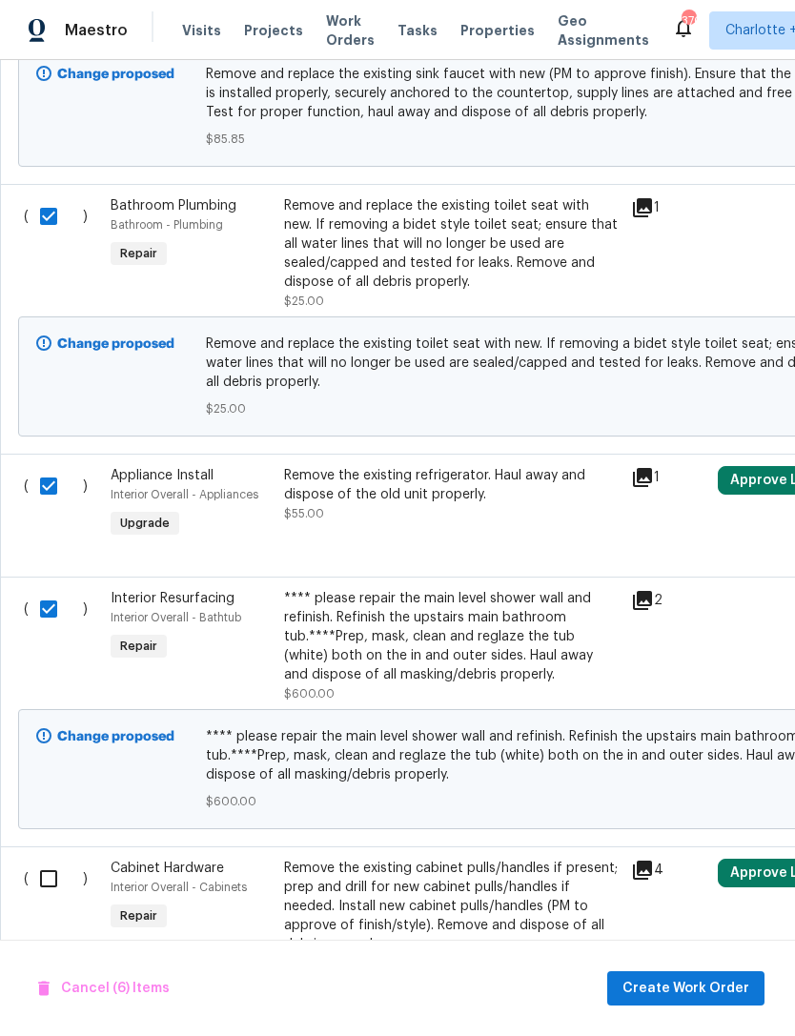
click at [52, 589] on input "checkbox" at bounding box center [56, 609] width 54 height 40
checkbox input "false"
click at [48, 859] on input "checkbox" at bounding box center [56, 879] width 54 height 40
checkbox input "true"
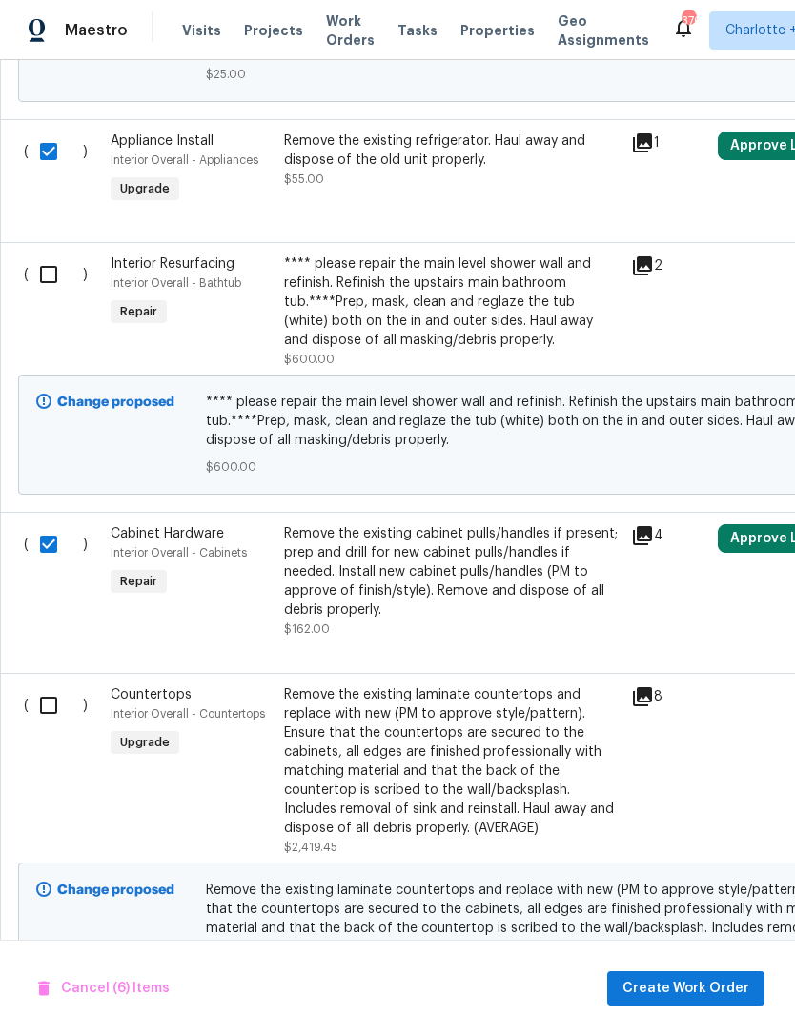
scroll to position [2272, 0]
click at [54, 686] on input "checkbox" at bounding box center [56, 706] width 54 height 40
checkbox input "true"
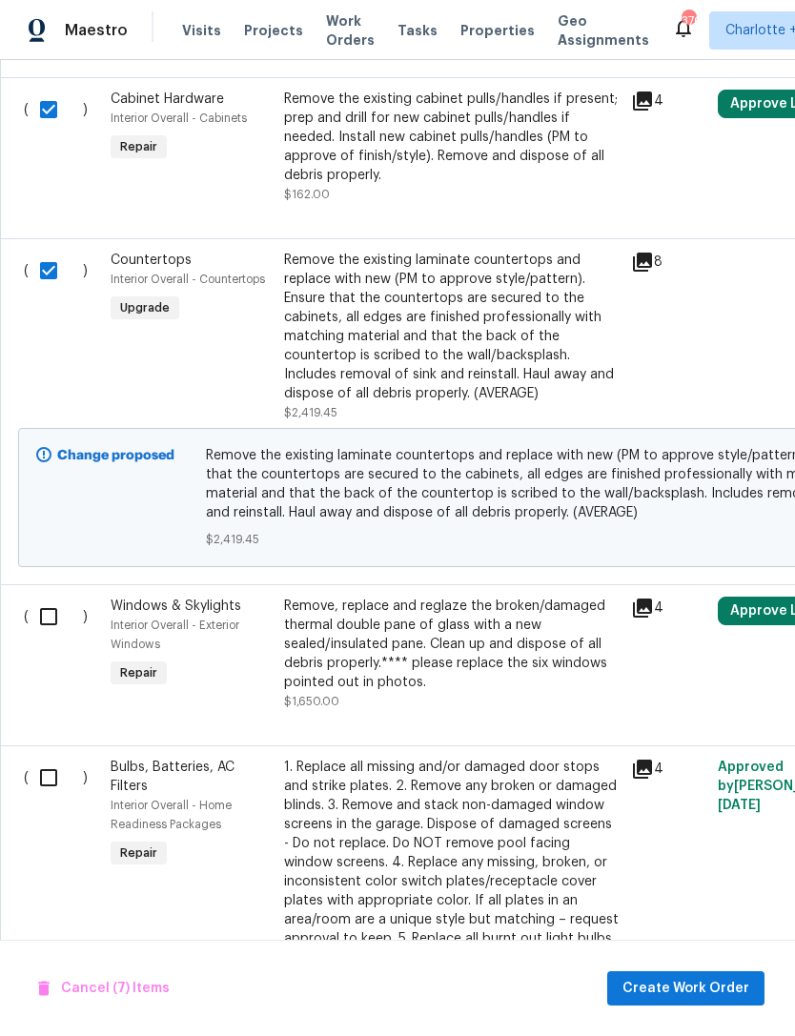
scroll to position [2795, 0]
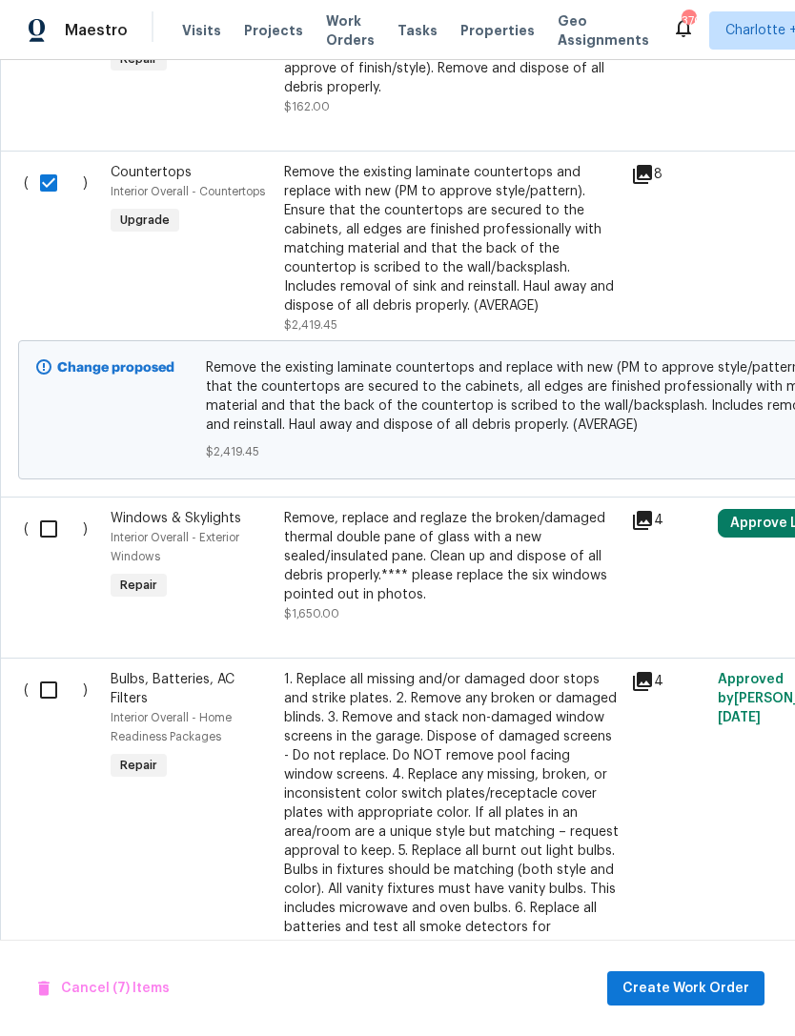
click at [56, 509] on input "checkbox" at bounding box center [56, 529] width 54 height 40
checkbox input "false"
click at [49, 670] on input "checkbox" at bounding box center [56, 690] width 54 height 40
checkbox input "true"
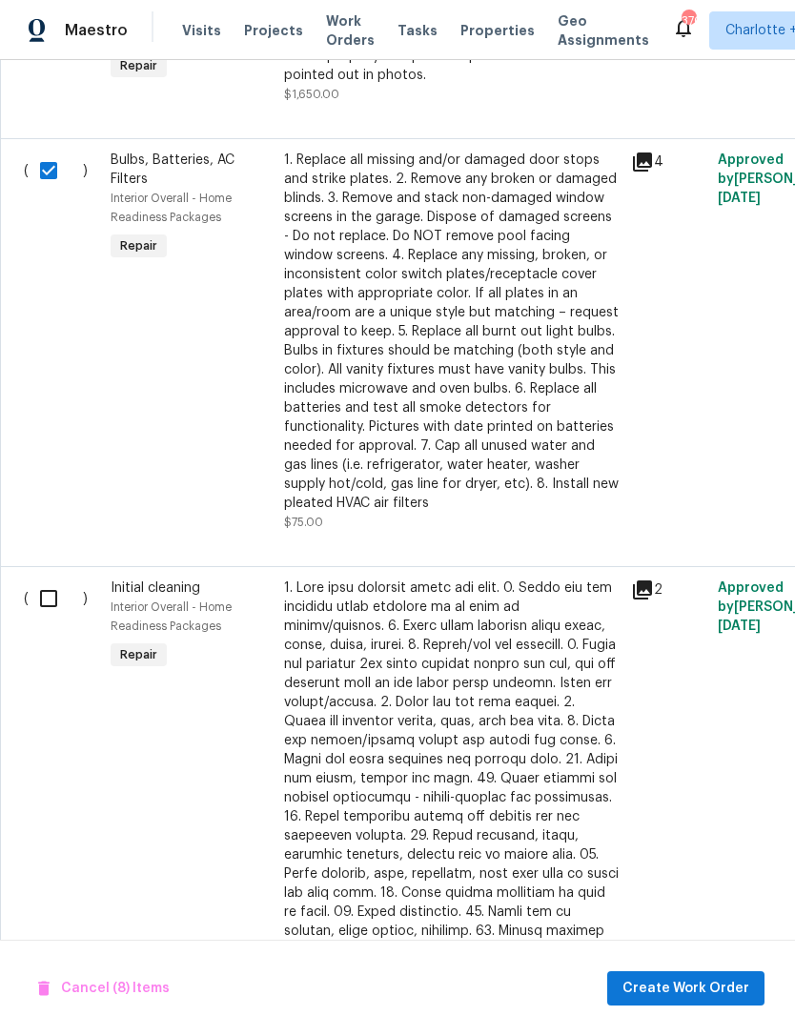
scroll to position [3391, 0]
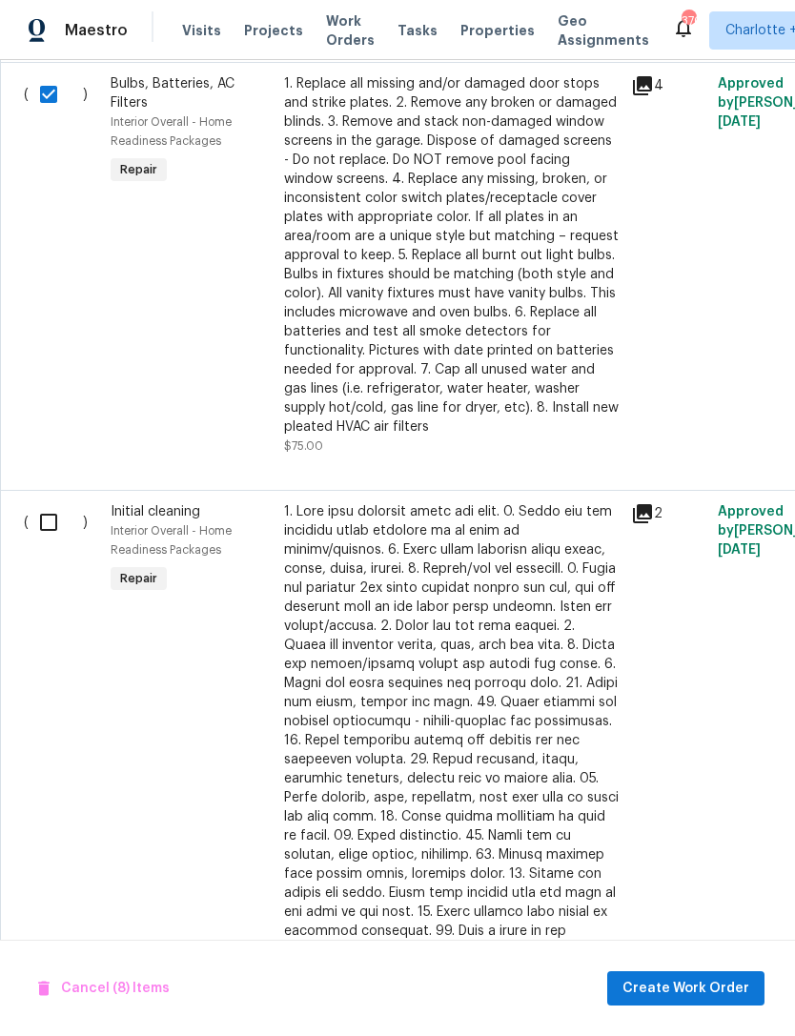
click at [57, 503] on input "checkbox" at bounding box center [56, 523] width 54 height 40
checkbox input "true"
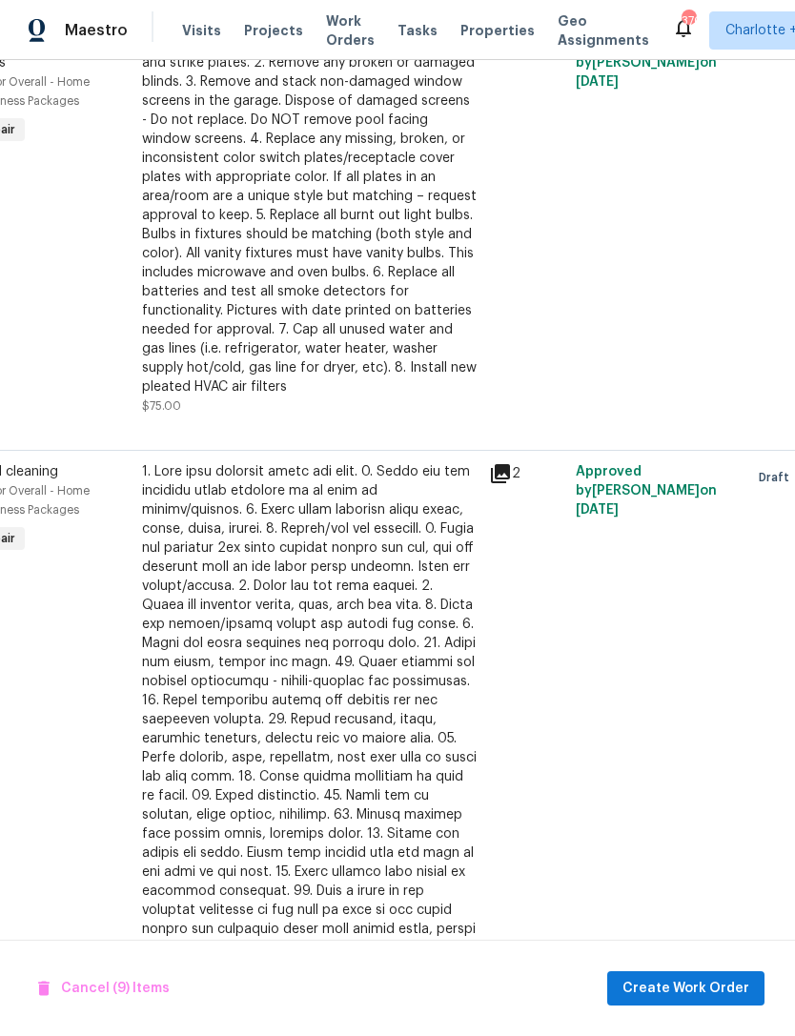
scroll to position [3415, 157]
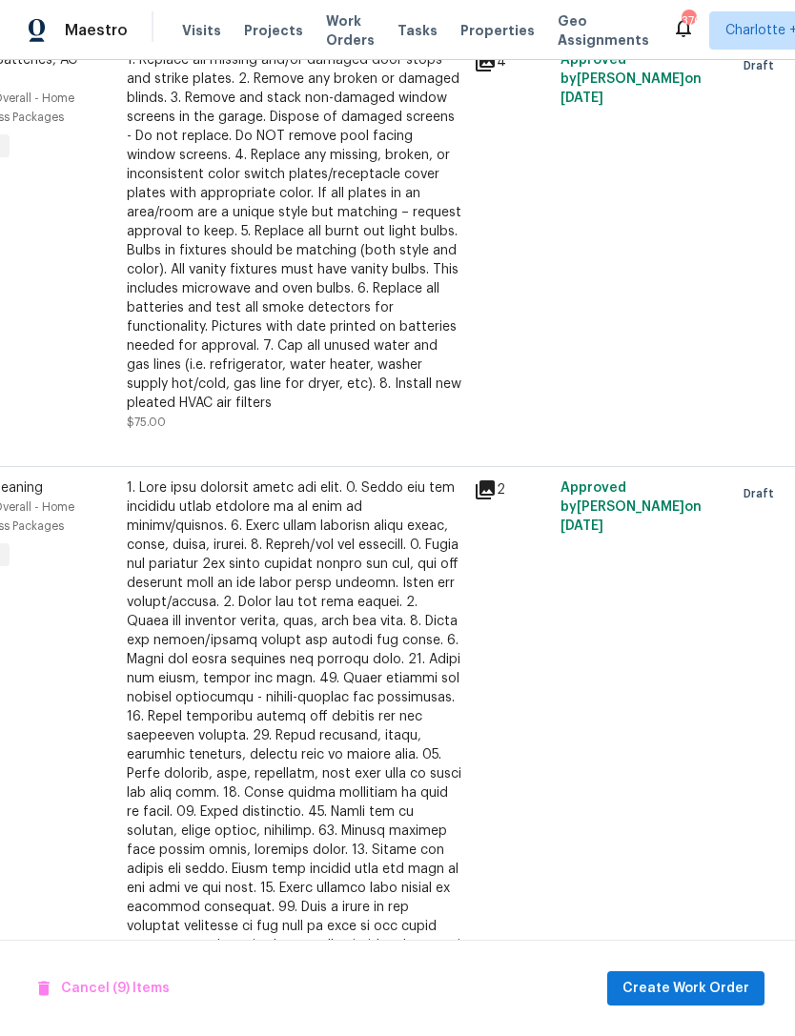
click at [251, 642] on div at bounding box center [295, 736] width 336 height 515
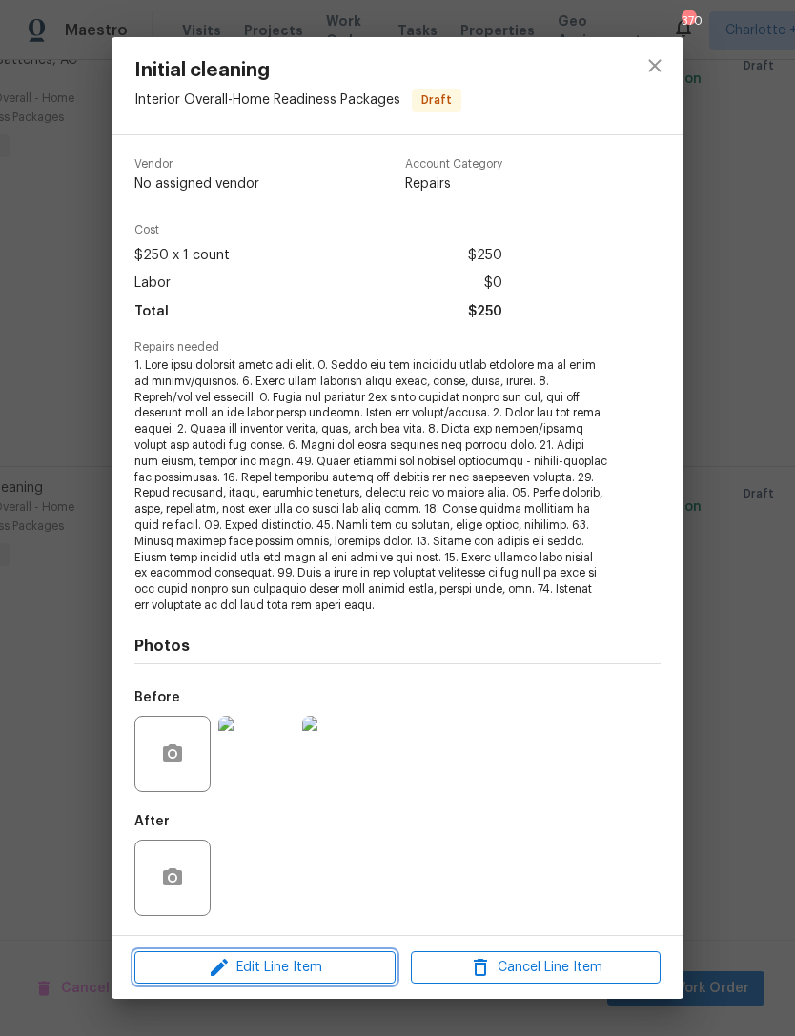
click at [318, 979] on button "Edit Line Item" at bounding box center [264, 968] width 261 height 33
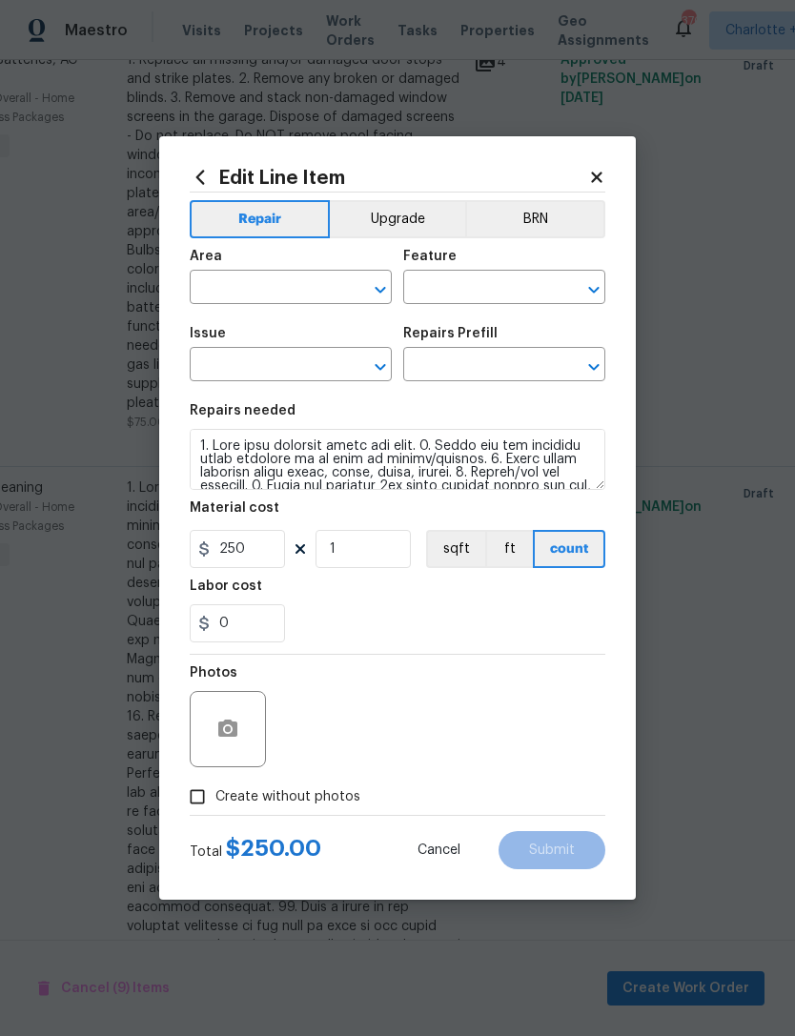
type input "Interior Overall"
type input "Home Readiness Packages"
type input "Initial cleaning"
type input "Initial cleaning $250.00"
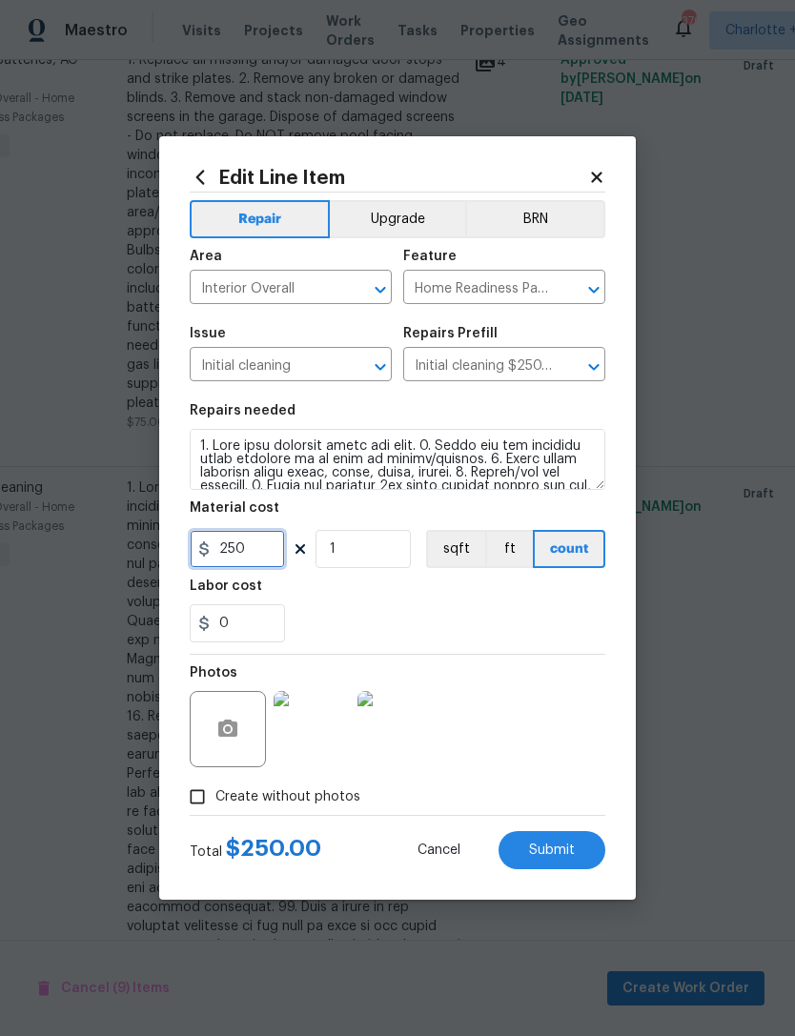
click at [264, 548] on input "250" at bounding box center [237, 549] width 95 height 38
type input "275"
click at [454, 615] on div "0" at bounding box center [398, 624] width 416 height 38
click at [549, 856] on span "Submit" at bounding box center [552, 851] width 46 height 14
checkbox input "false"
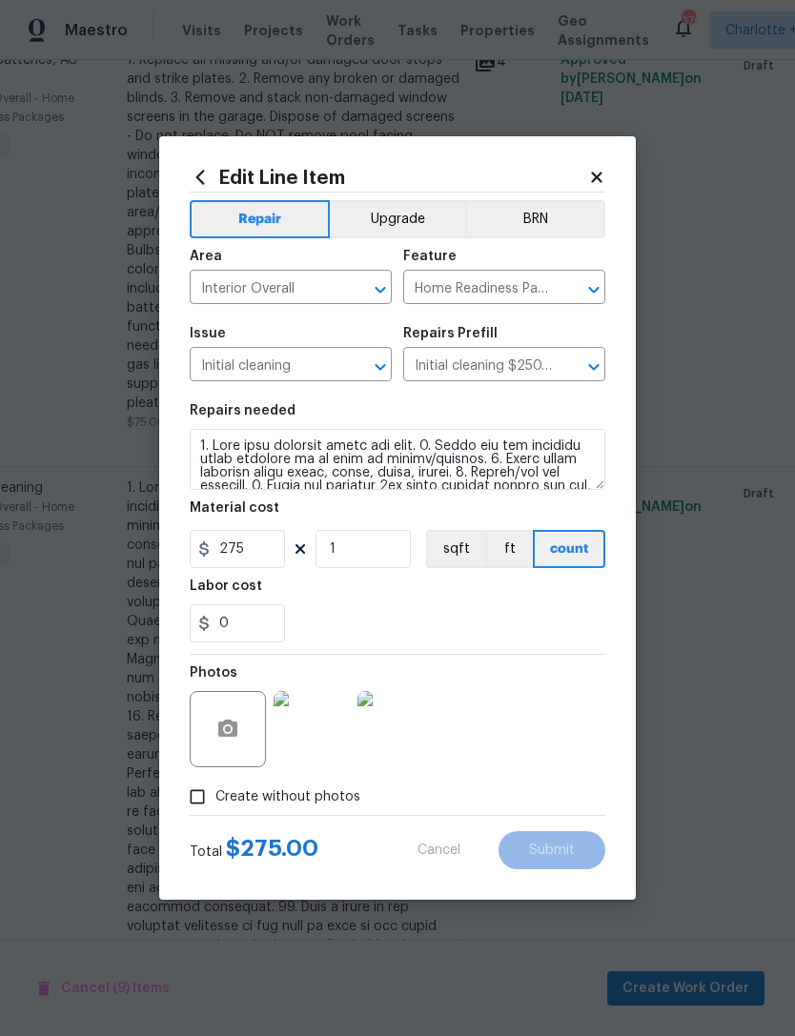
checkbox input "false"
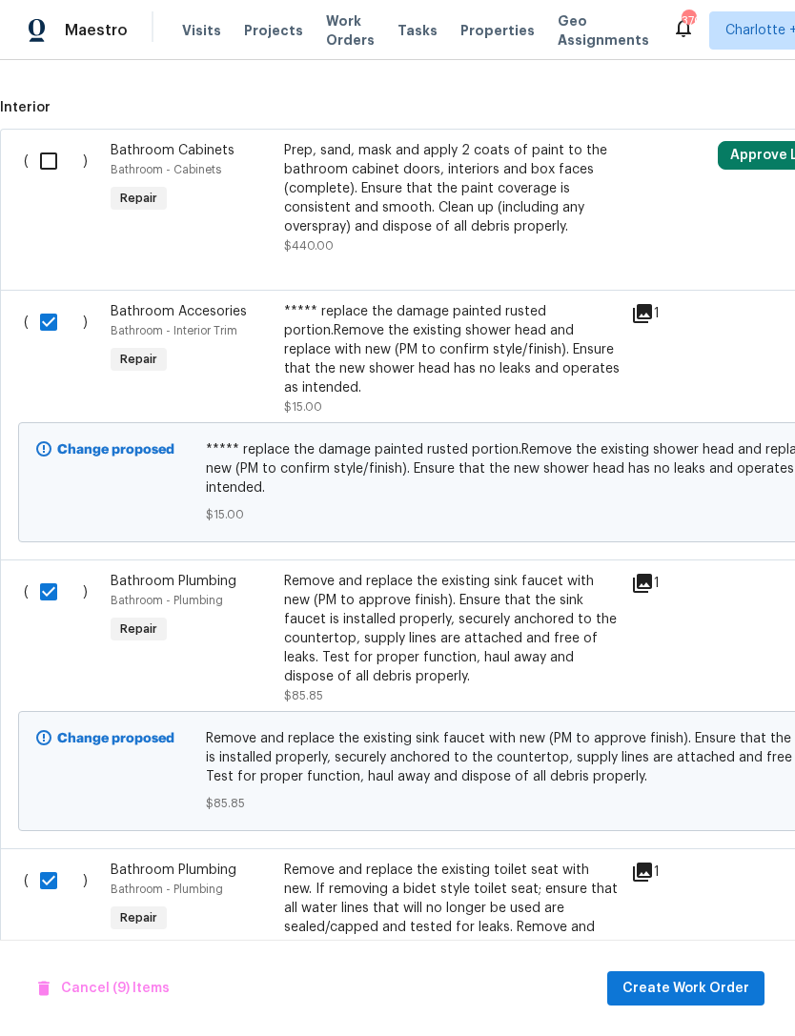
scroll to position [1277, 0]
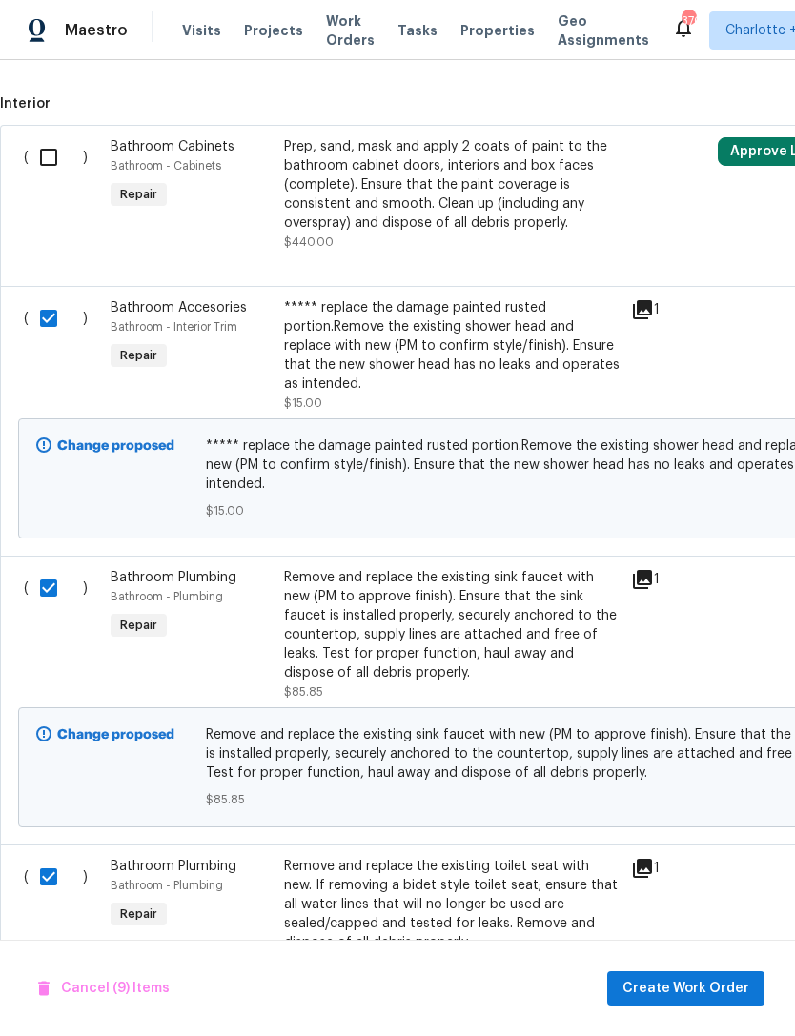
click at [53, 137] on input "checkbox" at bounding box center [56, 157] width 54 height 40
checkbox input "true"
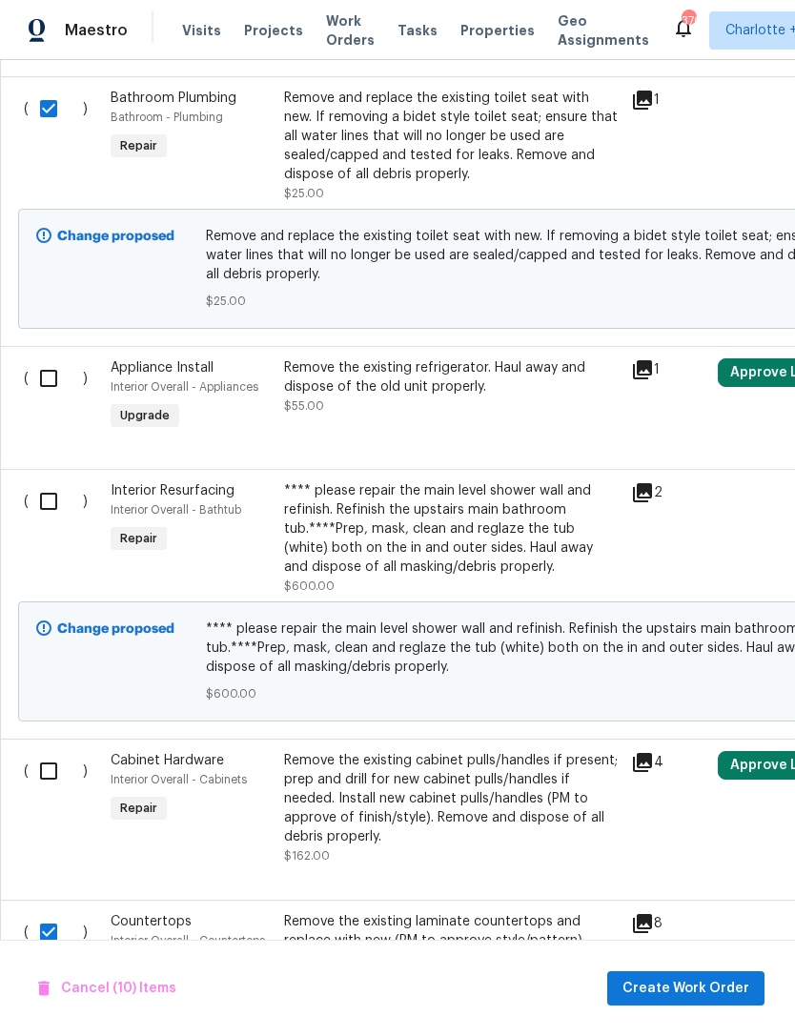
scroll to position [2045, -1]
click at [51, 359] on input "checkbox" at bounding box center [56, 379] width 54 height 40
checkbox input "true"
click at [59, 751] on input "checkbox" at bounding box center [56, 771] width 54 height 40
checkbox input "true"
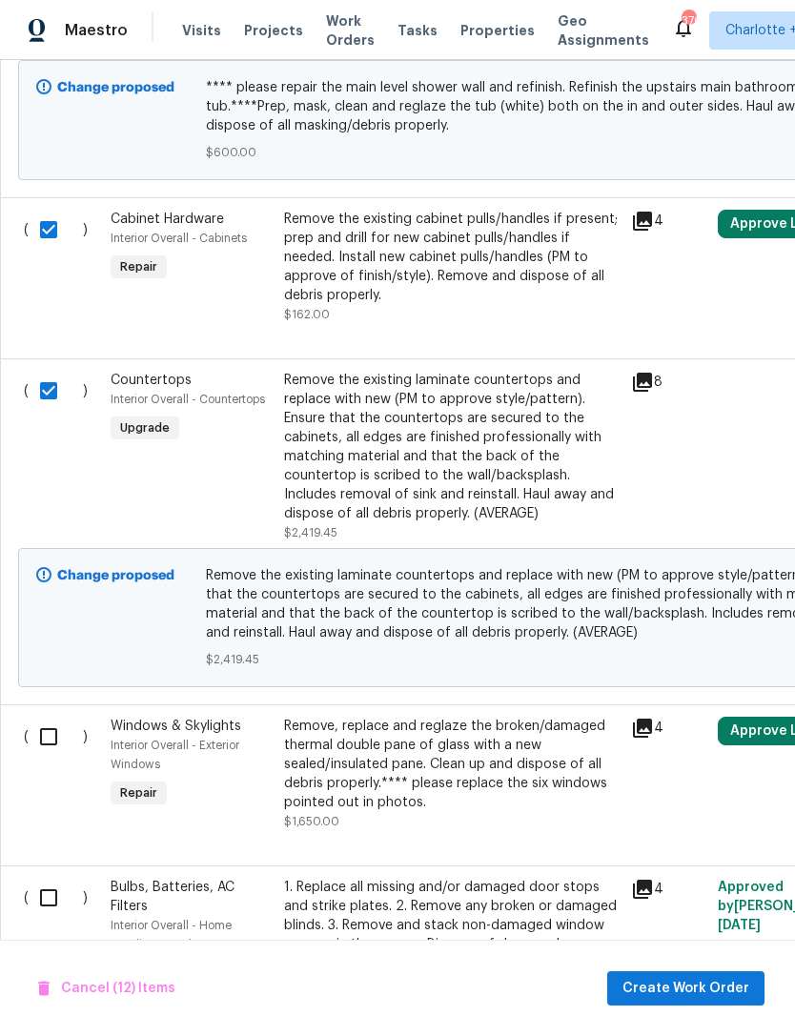
click at [51, 878] on input "checkbox" at bounding box center [56, 898] width 54 height 40
checkbox input "true"
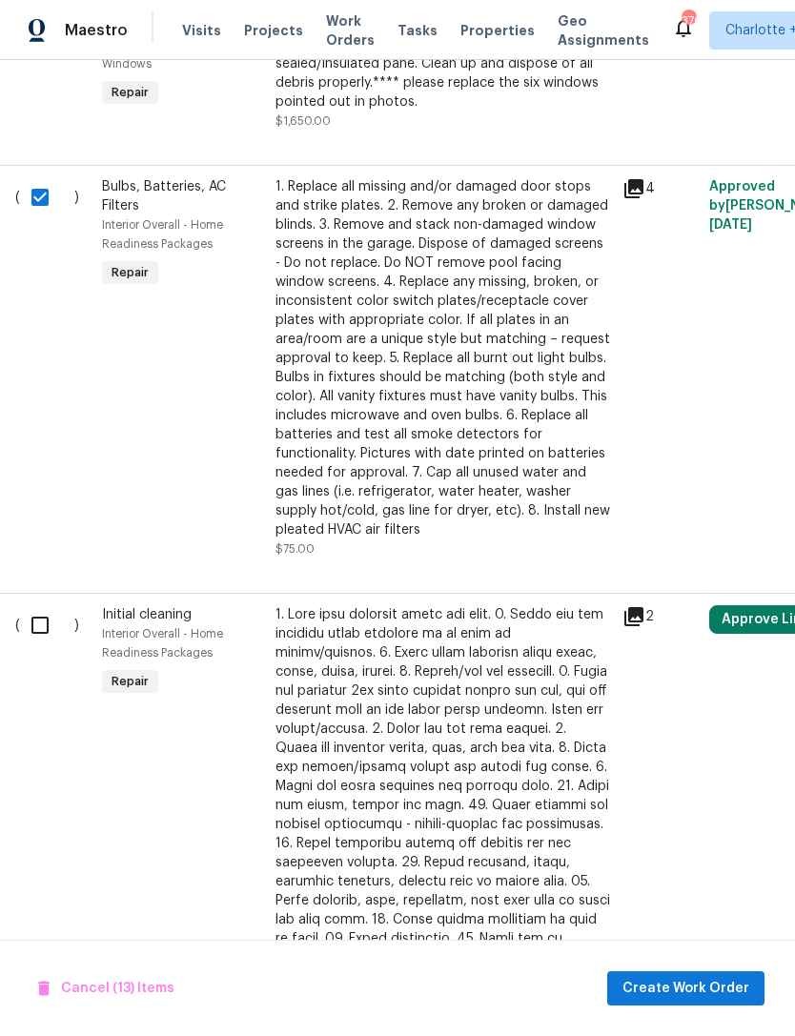
click at [37, 605] on input "checkbox" at bounding box center [47, 625] width 54 height 40
checkbox input "true"
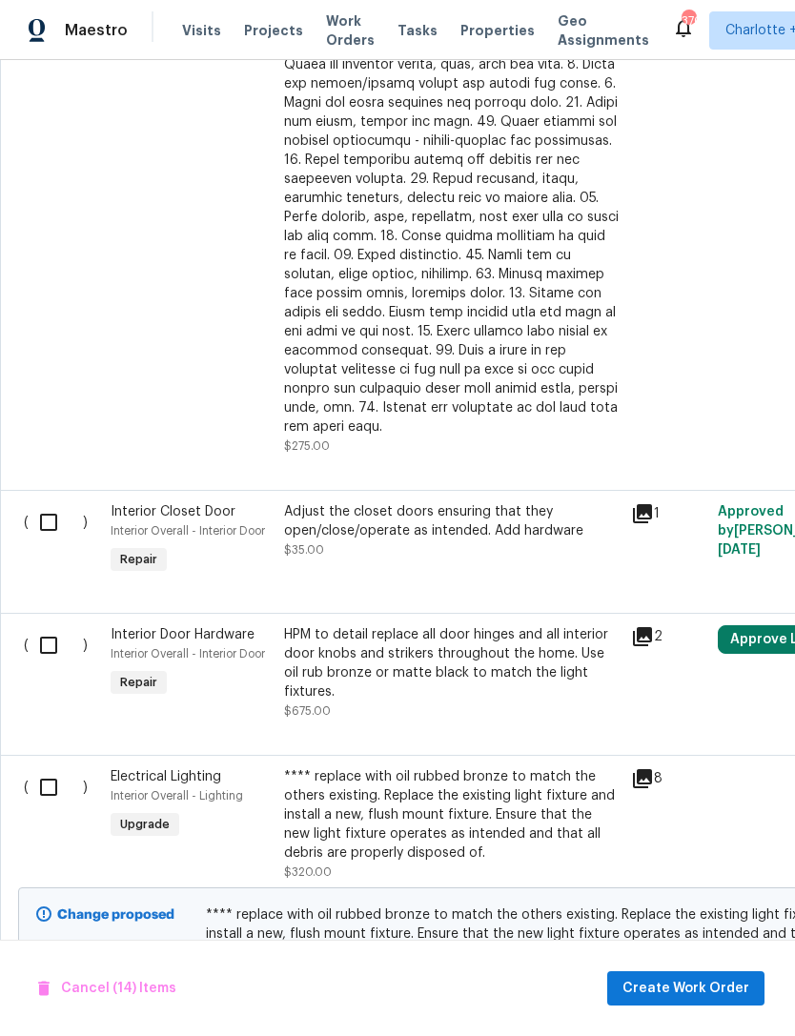
click at [60, 503] on input "checkbox" at bounding box center [56, 523] width 54 height 40
checkbox input "true"
click at [61, 626] on input "checkbox" at bounding box center [56, 646] width 54 height 40
checkbox input "true"
click at [61, 768] on input "checkbox" at bounding box center [56, 788] width 54 height 40
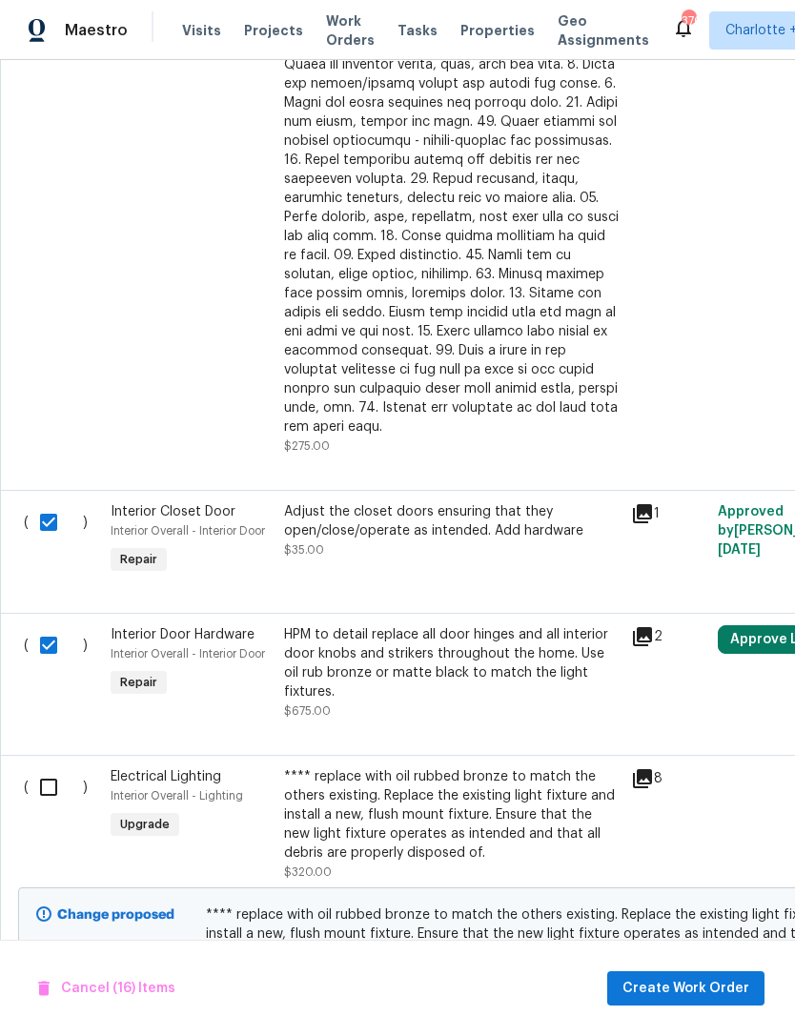
checkbox input "true"
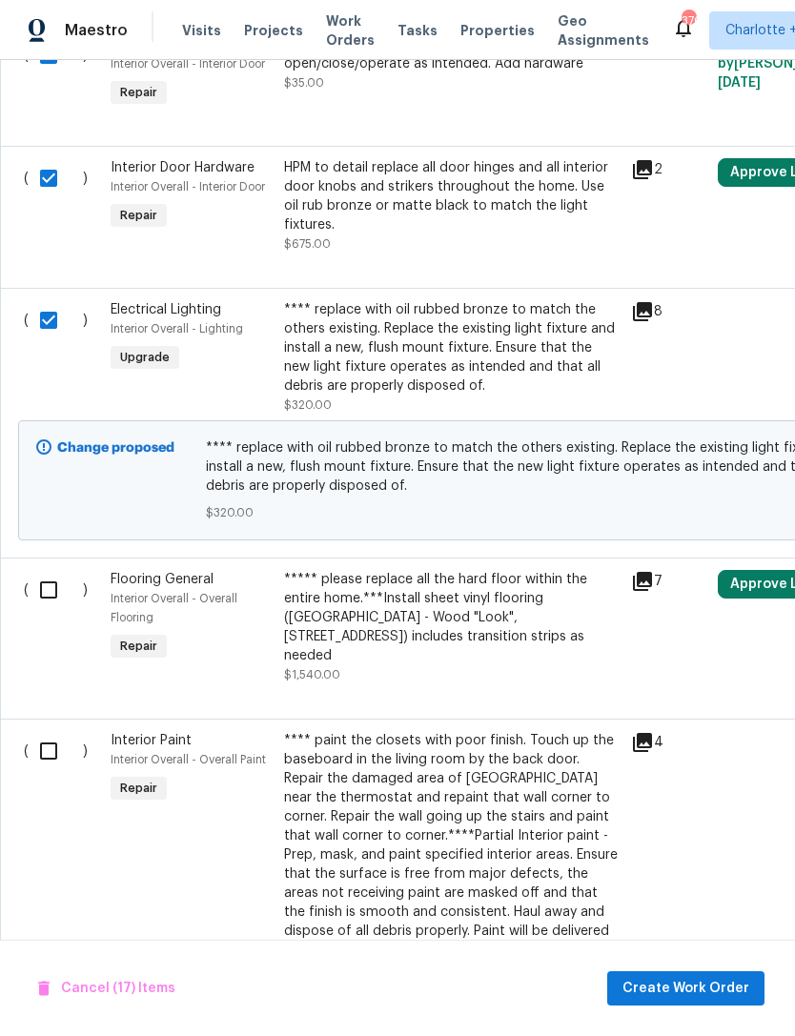
click at [68, 570] on input "checkbox" at bounding box center [56, 590] width 54 height 40
click at [70, 570] on input "checkbox" at bounding box center [56, 590] width 54 height 40
checkbox input "false"
click at [57, 731] on input "checkbox" at bounding box center [56, 751] width 54 height 40
checkbox input "true"
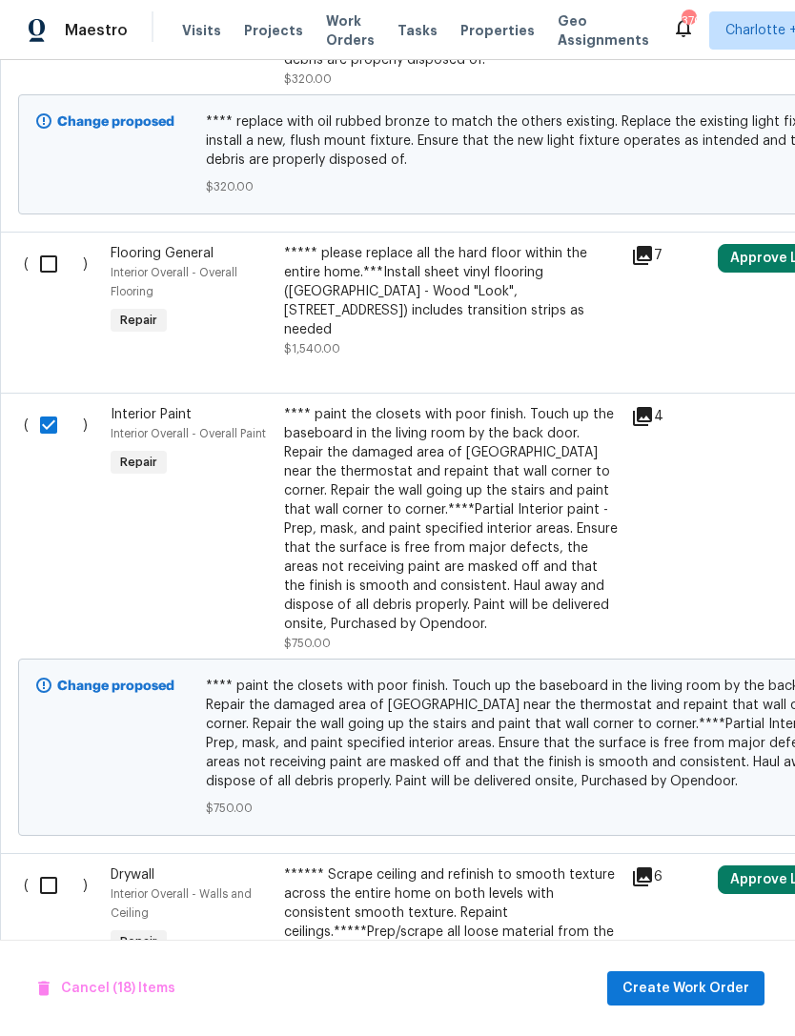
click at [51, 866] on input "checkbox" at bounding box center [56, 886] width 54 height 40
checkbox input "true"
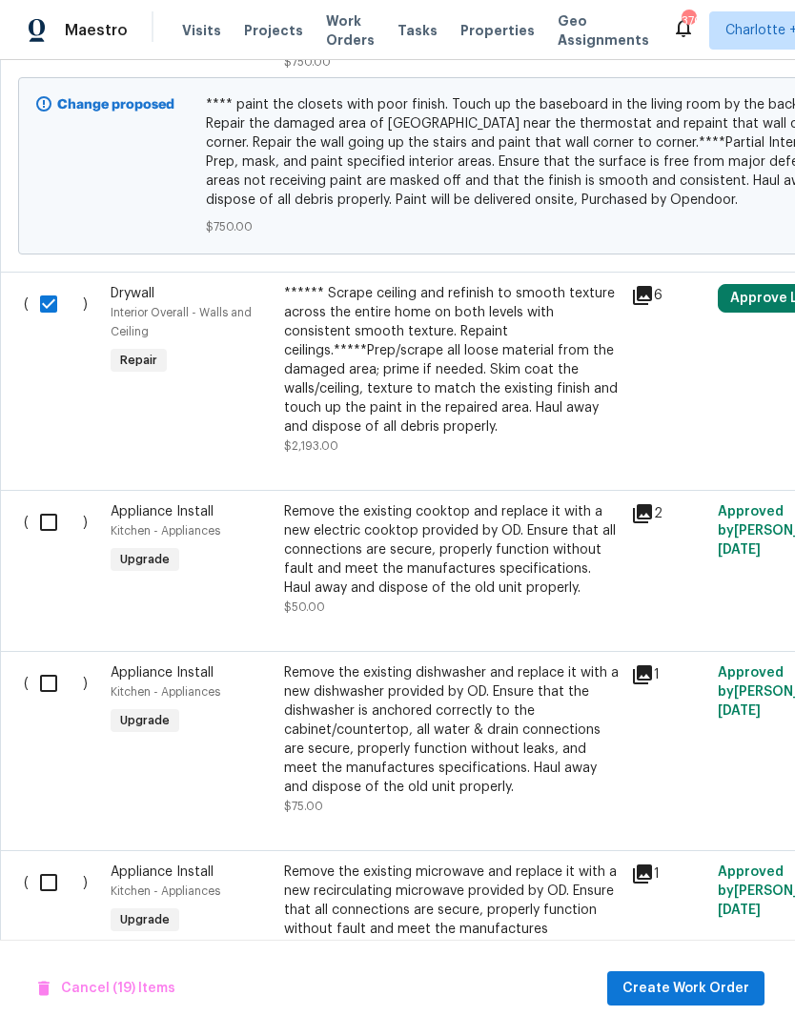
click at [45, 503] on input "checkbox" at bounding box center [56, 523] width 54 height 40
checkbox input "true"
click at [56, 664] on input "checkbox" at bounding box center [56, 684] width 54 height 40
checkbox input "true"
click at [60, 863] on input "checkbox" at bounding box center [56, 883] width 54 height 40
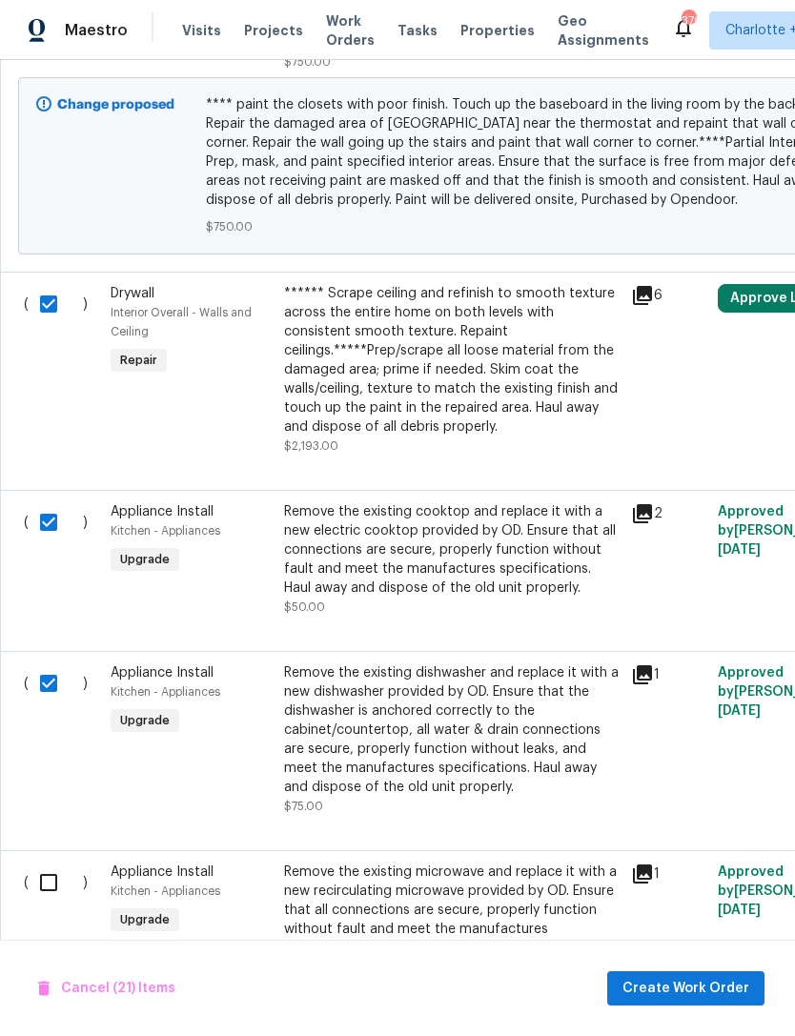
checkbox input "true"
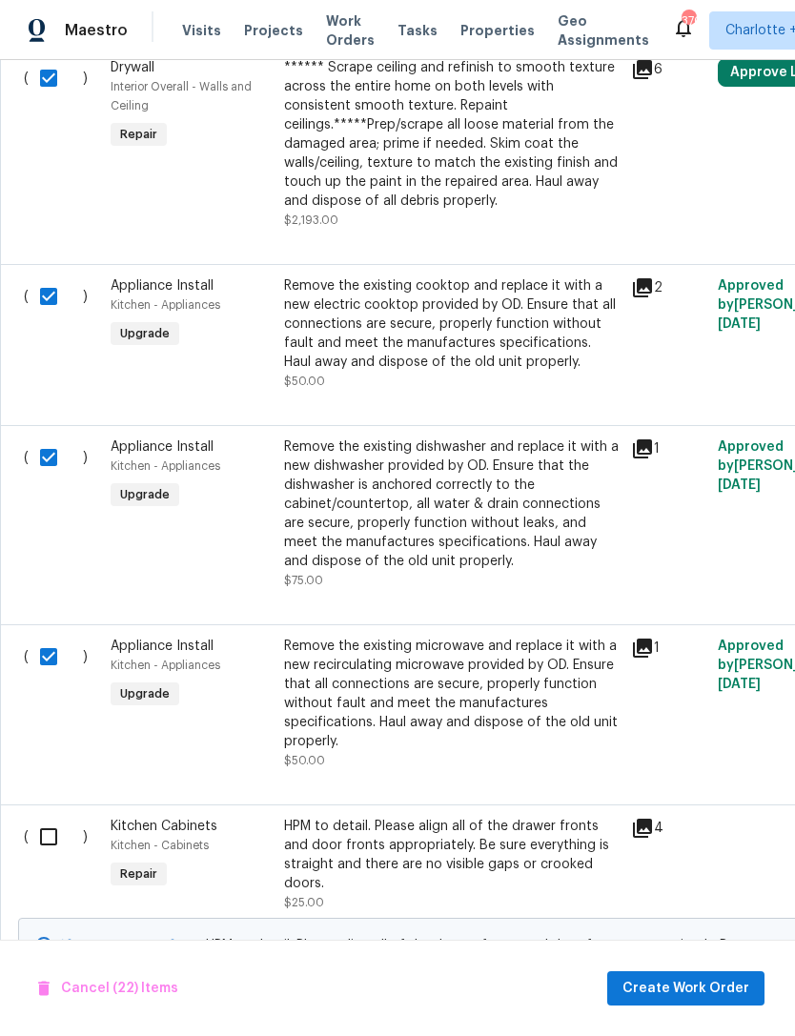
scroll to position [5729, 0]
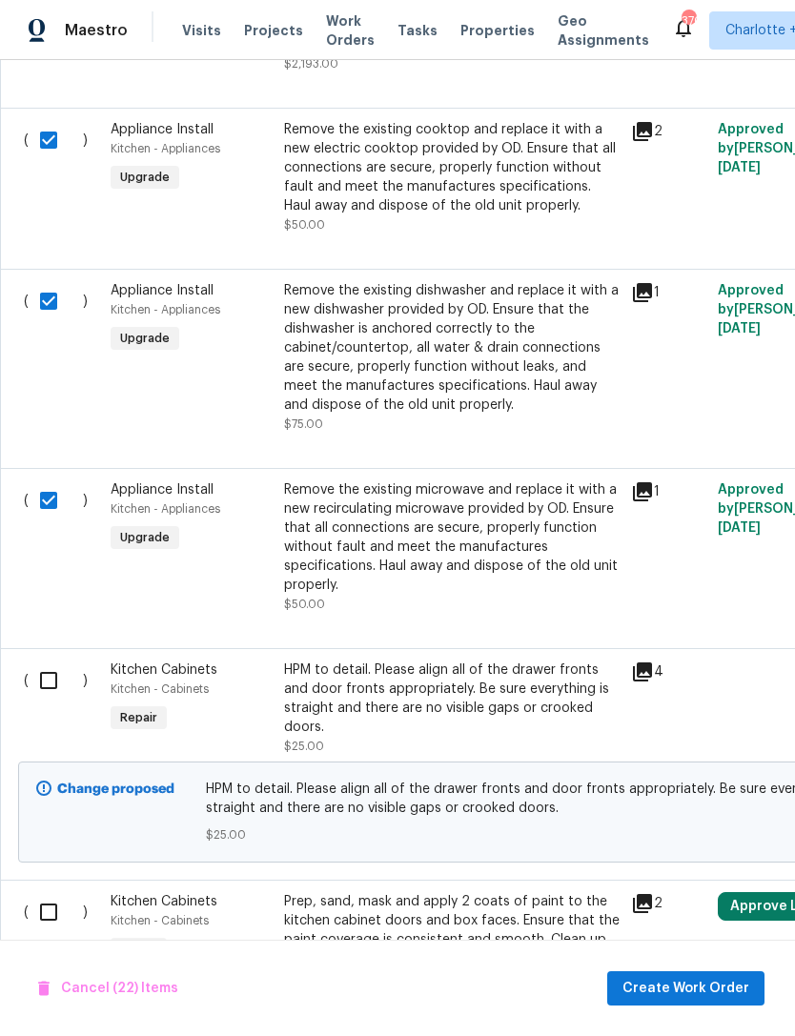
click at [51, 661] on input "checkbox" at bounding box center [56, 681] width 54 height 40
checkbox input "true"
click at [68, 892] on input "checkbox" at bounding box center [56, 912] width 54 height 40
checkbox input "true"
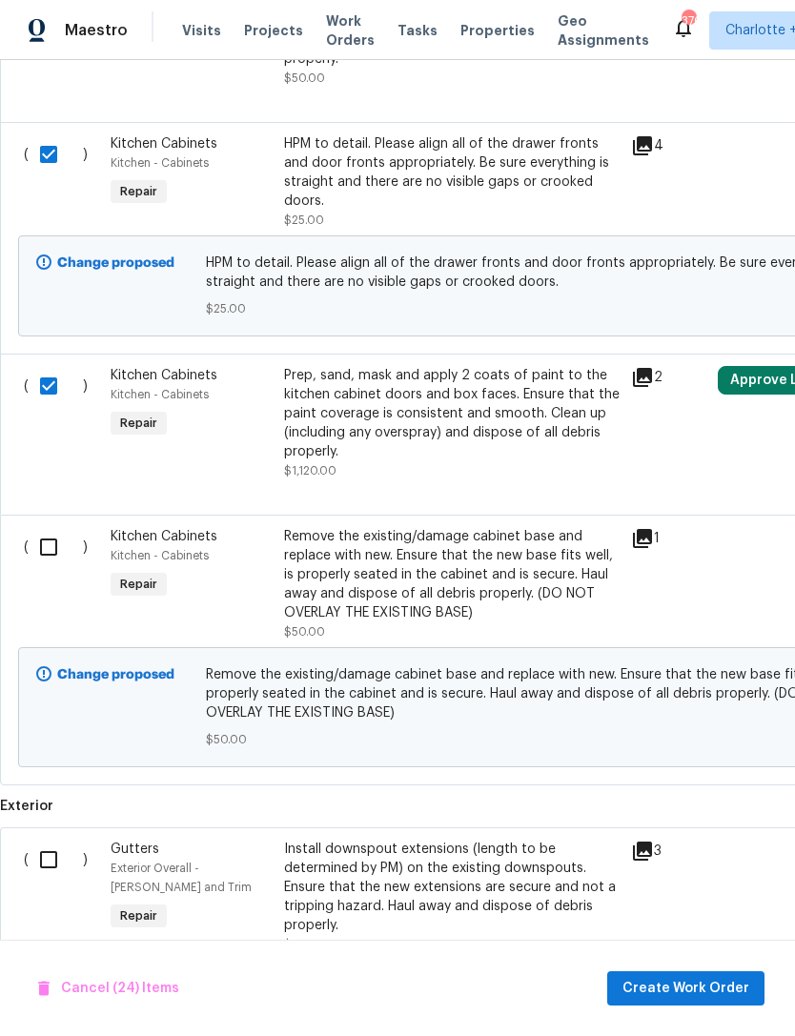
scroll to position [6255, 0]
click at [56, 527] on input "checkbox" at bounding box center [56, 547] width 54 height 40
checkbox input "true"
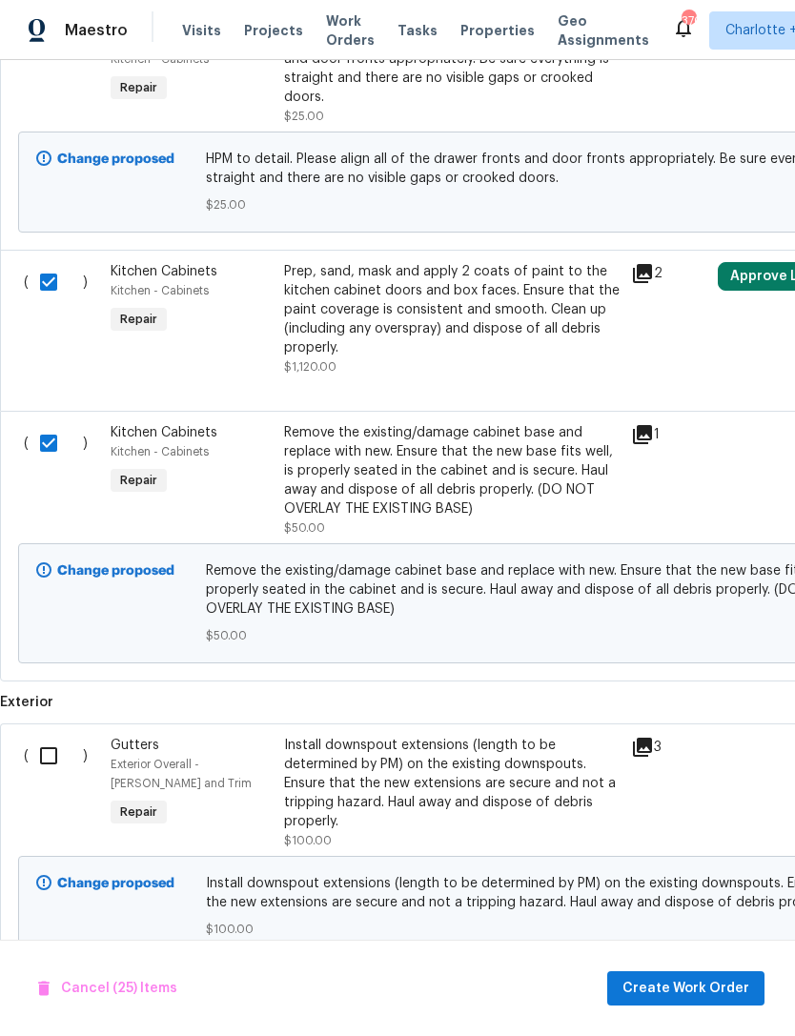
scroll to position [6359, 0]
click at [53, 736] on input "checkbox" at bounding box center [56, 756] width 54 height 40
checkbox input "true"
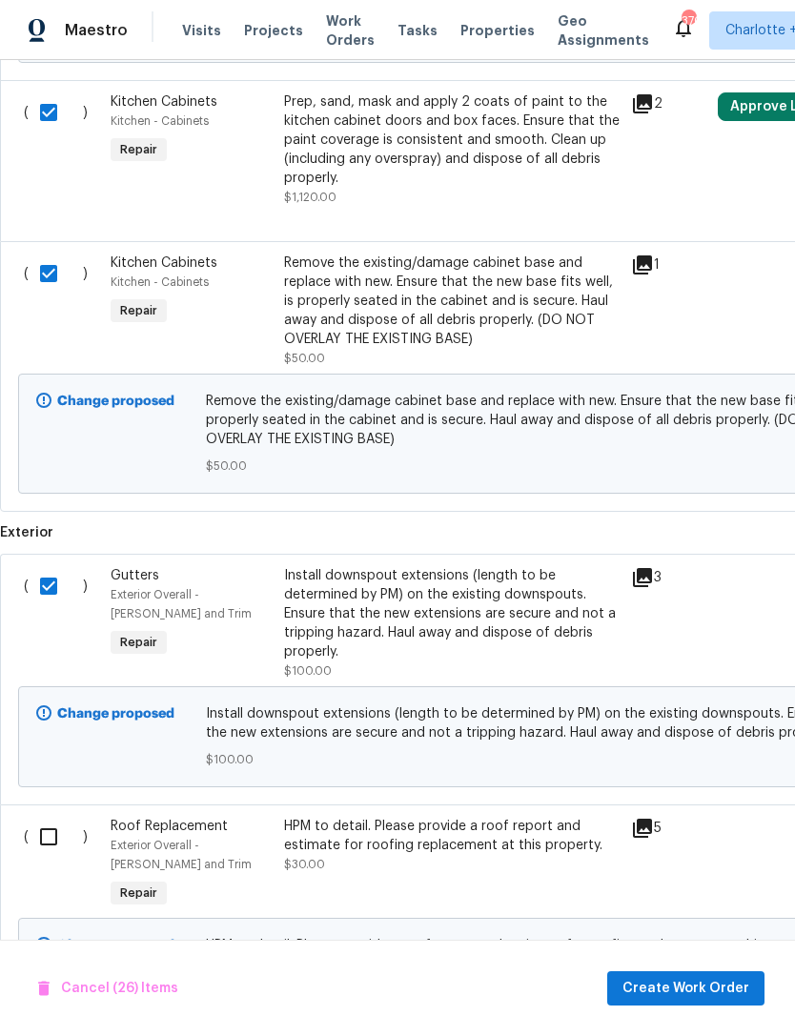
scroll to position [6528, 0]
click at [64, 818] on input "checkbox" at bounding box center [56, 838] width 54 height 40
checkbox input "true"
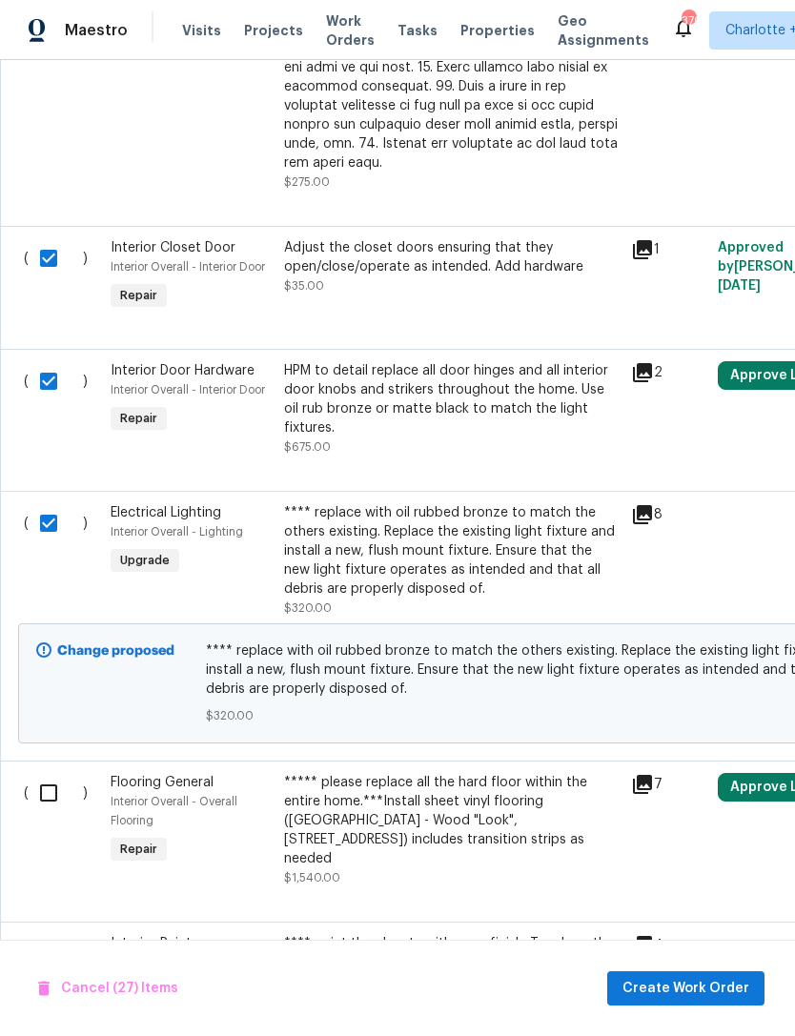
scroll to position [4222, -1]
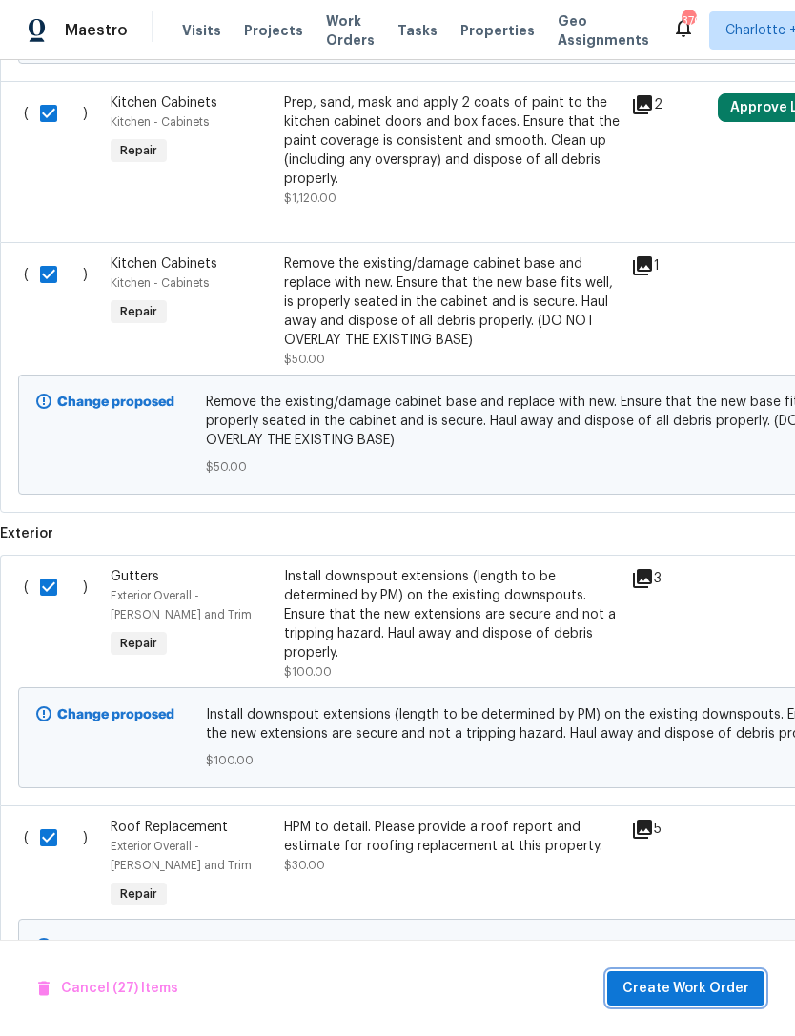
click at [708, 987] on span "Create Work Order" at bounding box center [686, 989] width 127 height 24
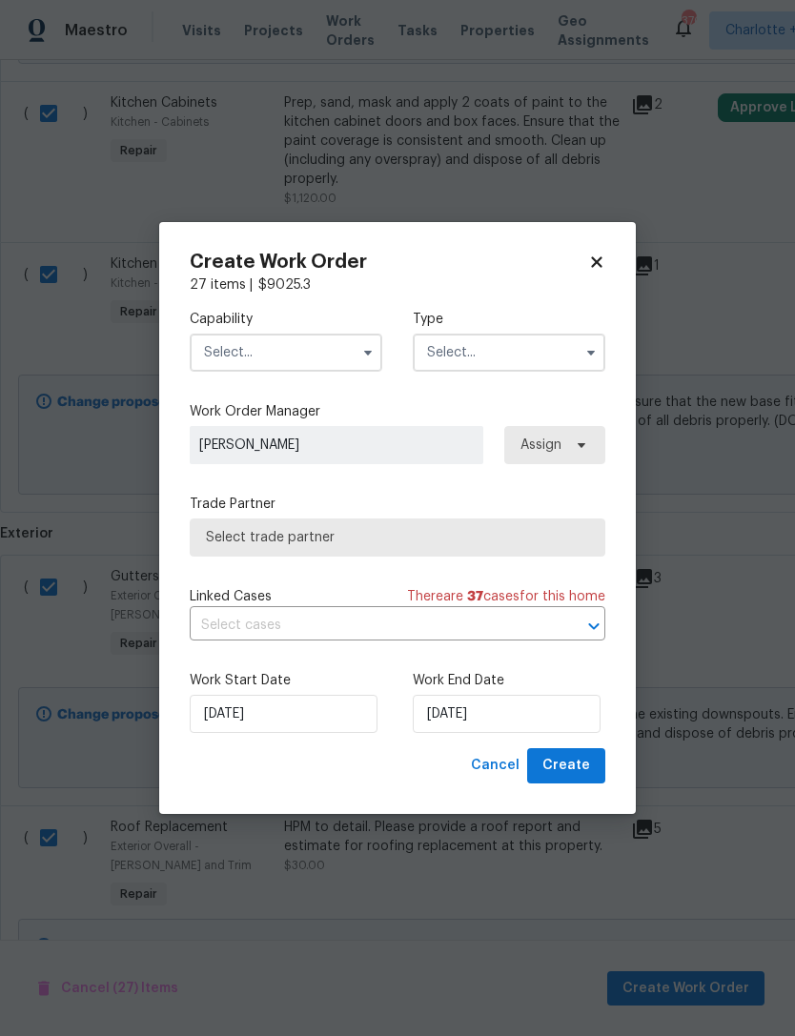
click at [312, 350] on input "text" at bounding box center [286, 353] width 193 height 38
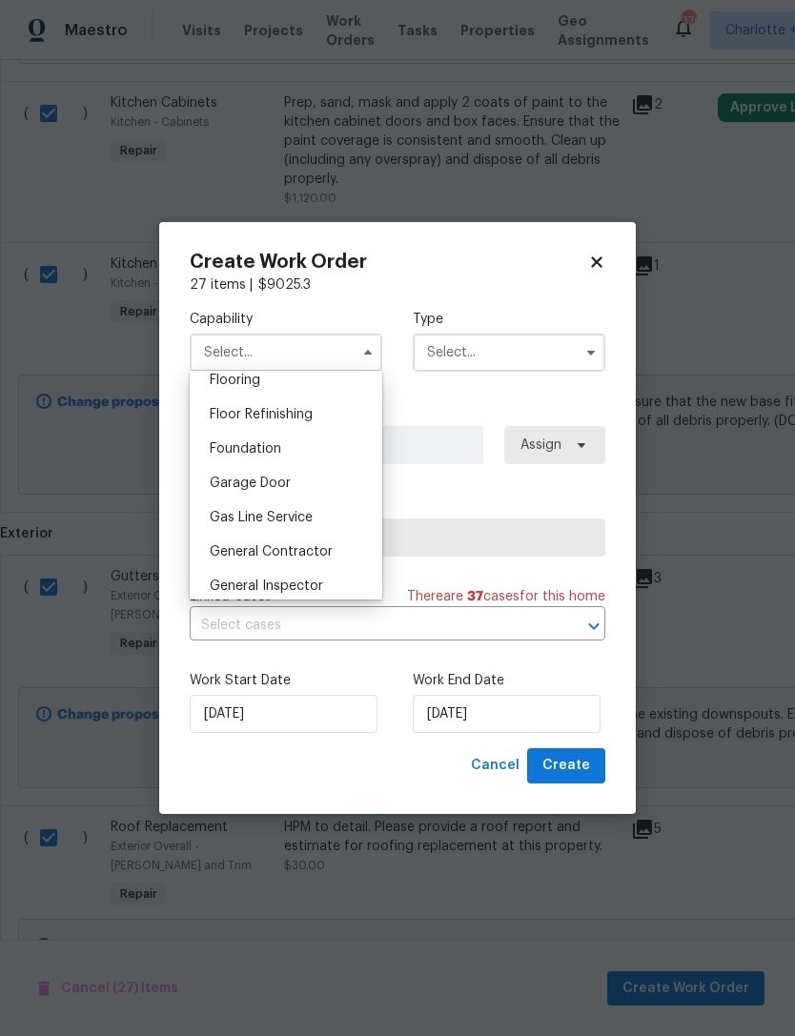
click at [323, 546] on span "General Contractor" at bounding box center [271, 551] width 123 height 13
type input "General Contractor"
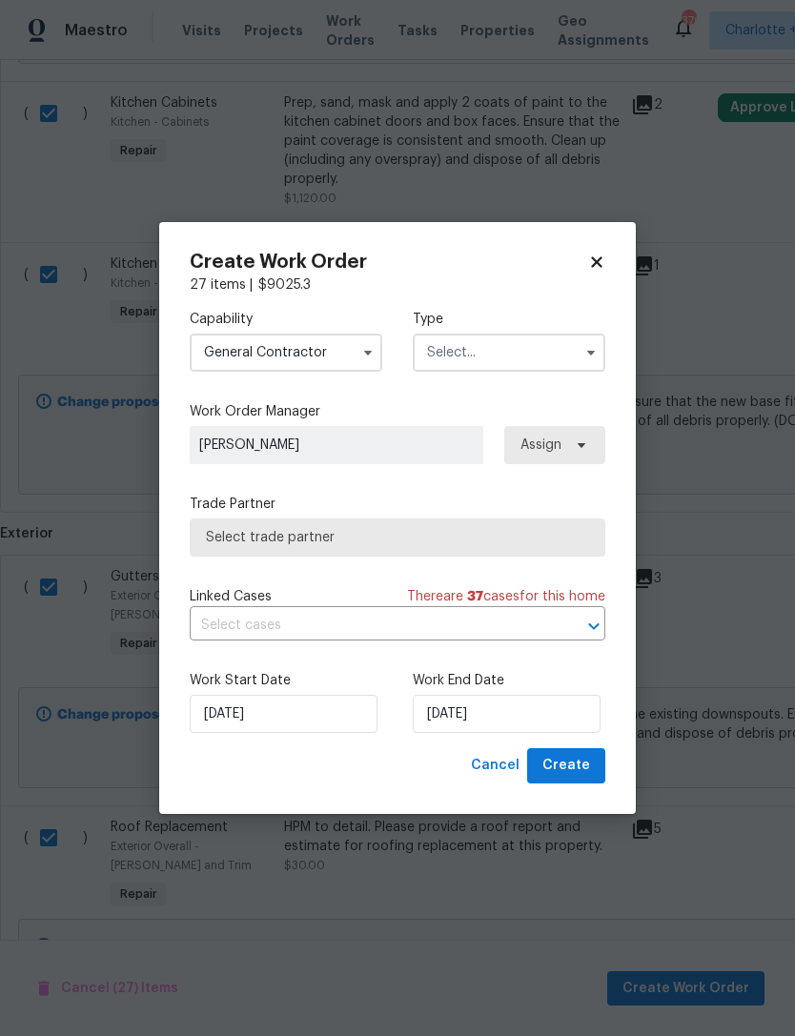
click at [496, 347] on input "text" at bounding box center [509, 353] width 193 height 38
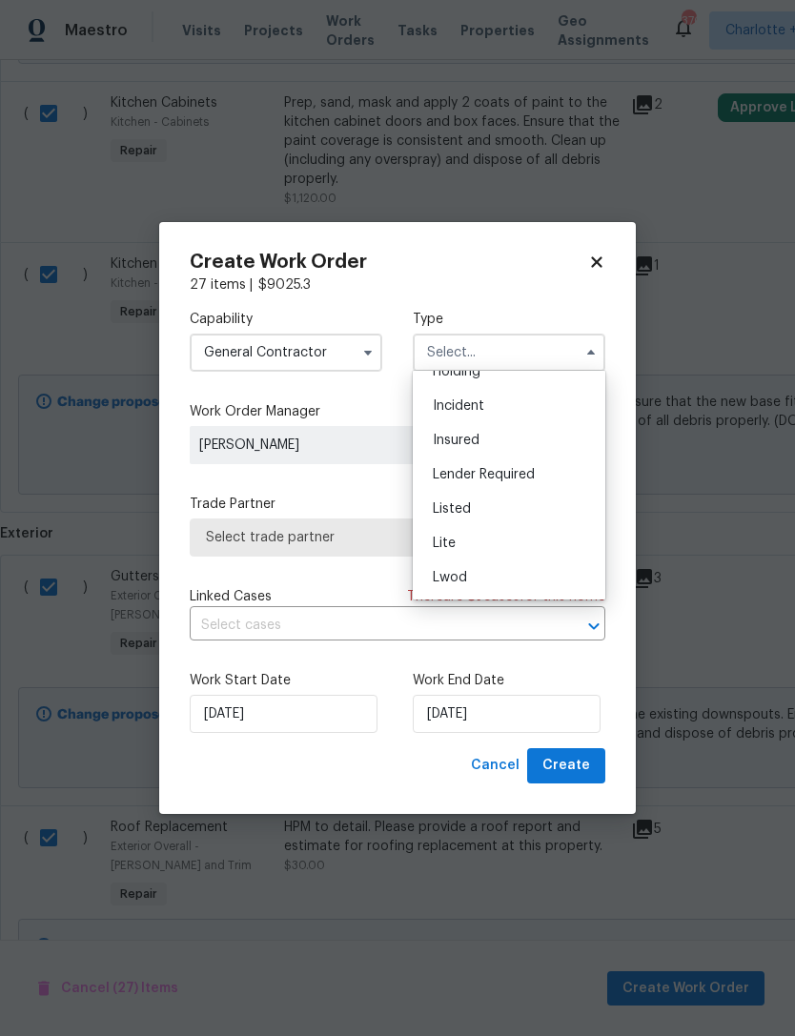
click at [493, 512] on div "Listed" at bounding box center [509, 509] width 183 height 34
type input "Listed"
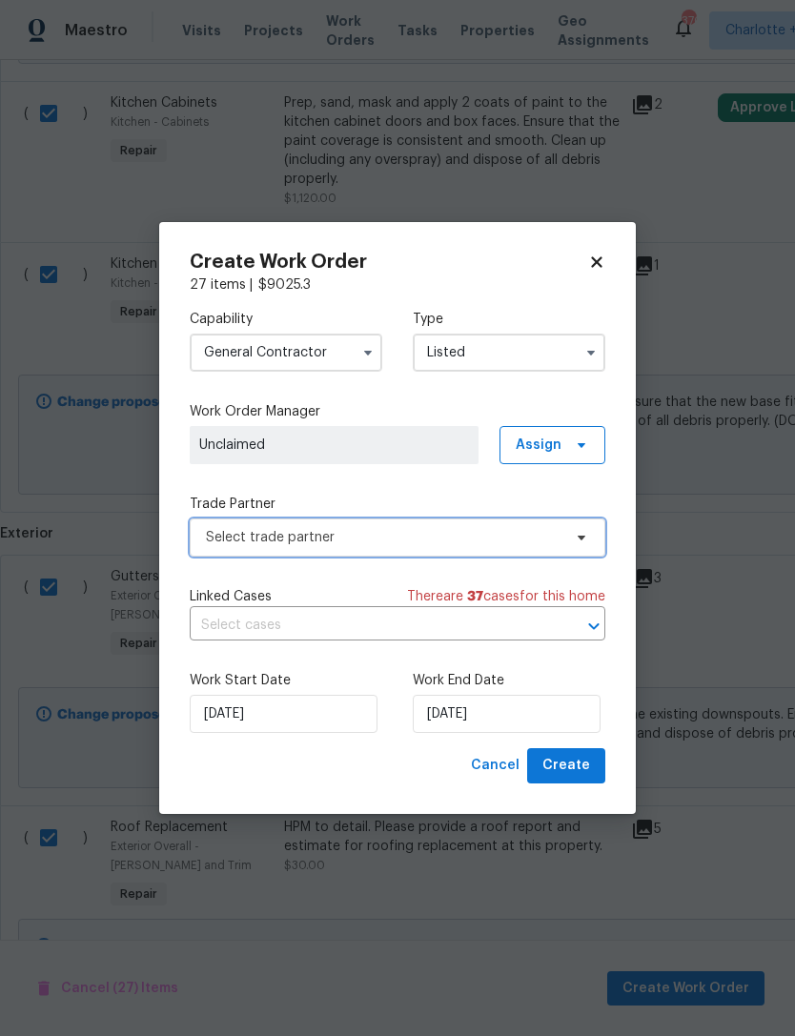
click at [470, 551] on span "Select trade partner" at bounding box center [398, 538] width 416 height 38
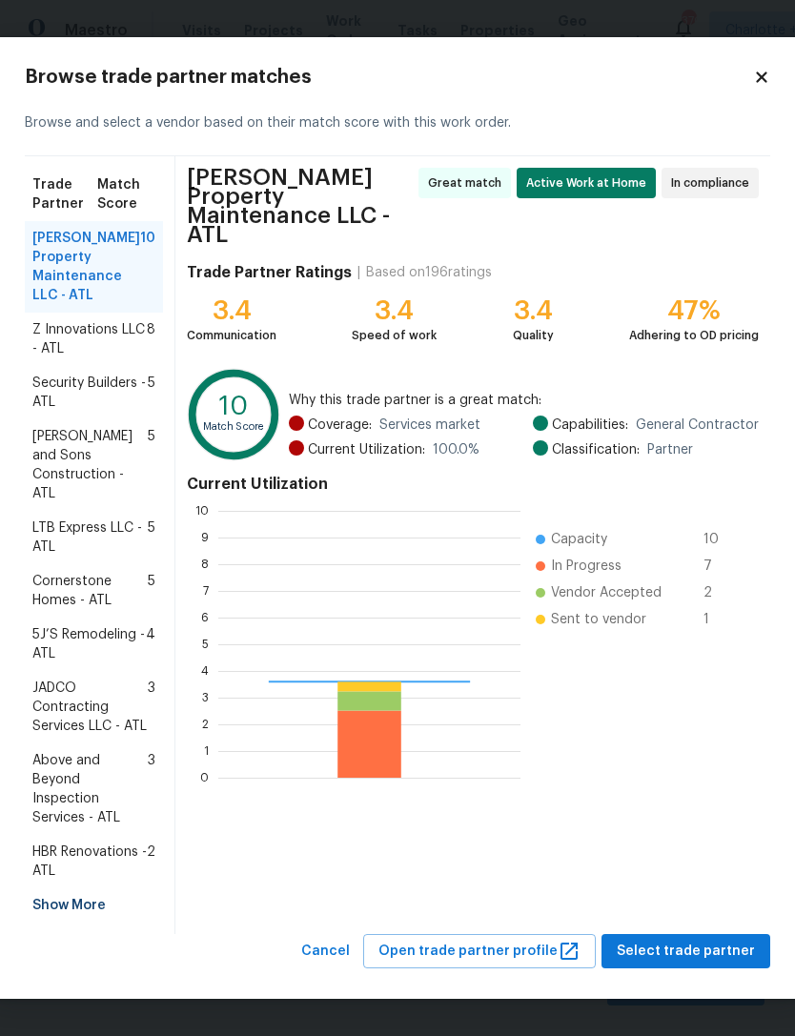
scroll to position [267, 302]
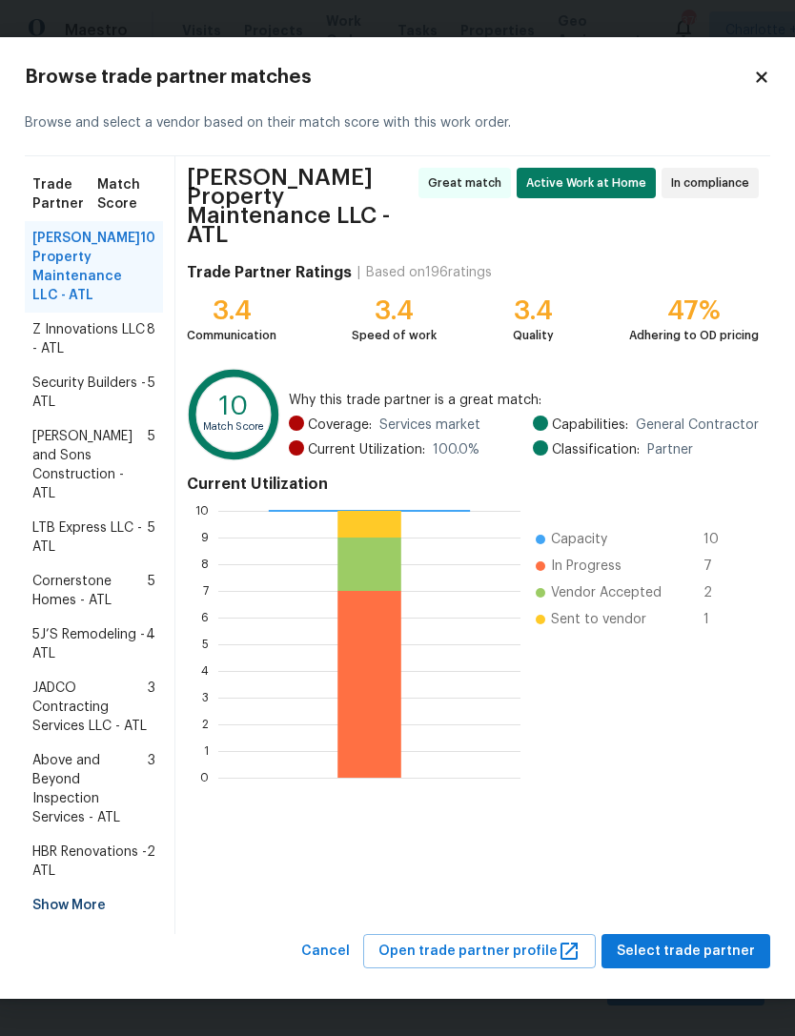
click at [89, 788] on span "Above and Beyond Inspection Services - ATL" at bounding box center [89, 789] width 115 height 76
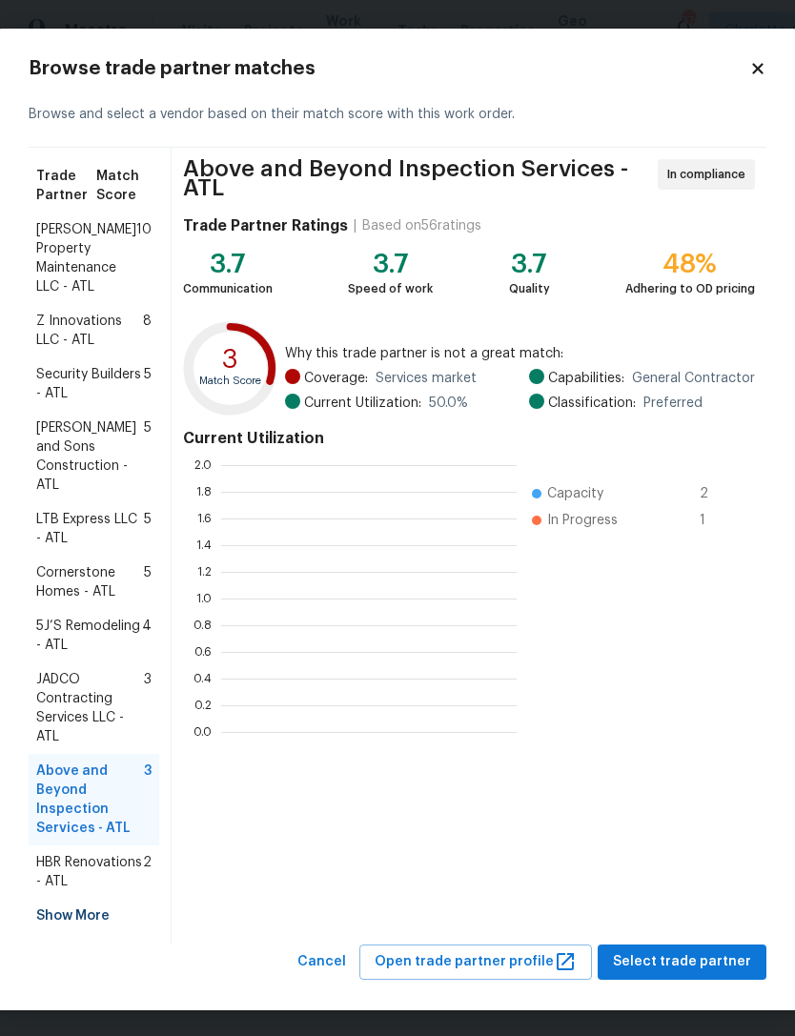
scroll to position [267, 296]
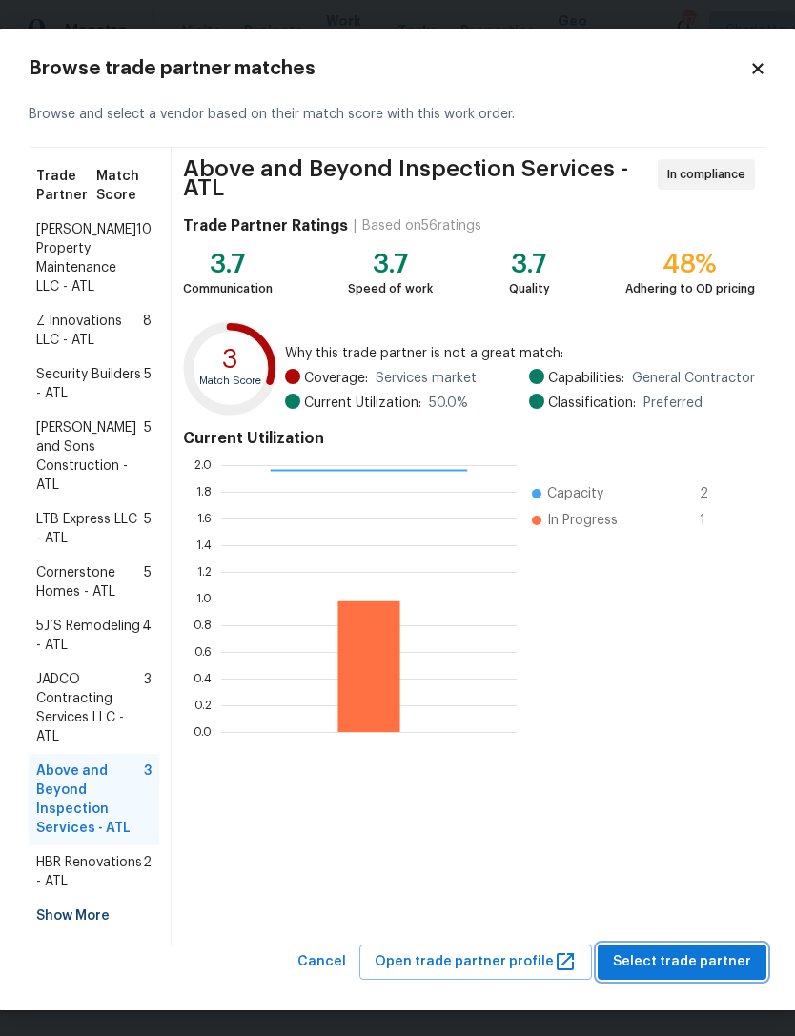
click at [704, 952] on span "Select trade partner" at bounding box center [682, 963] width 138 height 24
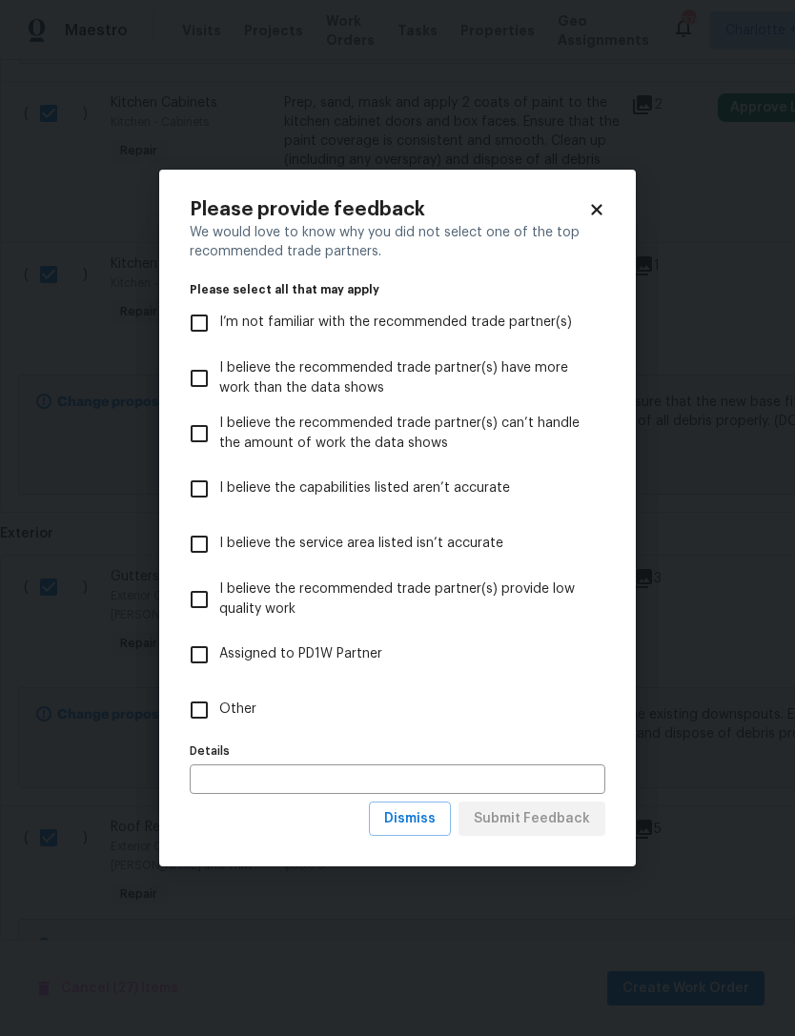
click at [202, 721] on input "Other" at bounding box center [199, 710] width 40 height 40
checkbox input "true"
click at [547, 809] on span "Submit Feedback" at bounding box center [532, 820] width 116 height 24
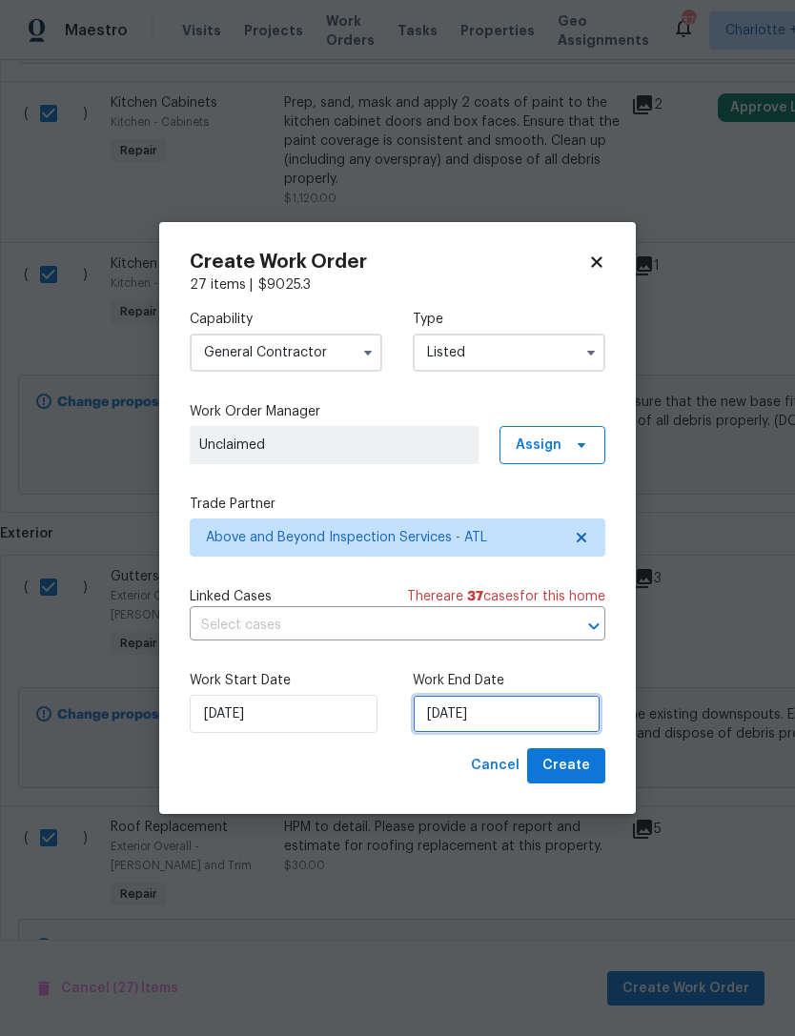
click at [495, 728] on input "8/19/2025" at bounding box center [507, 714] width 188 height 38
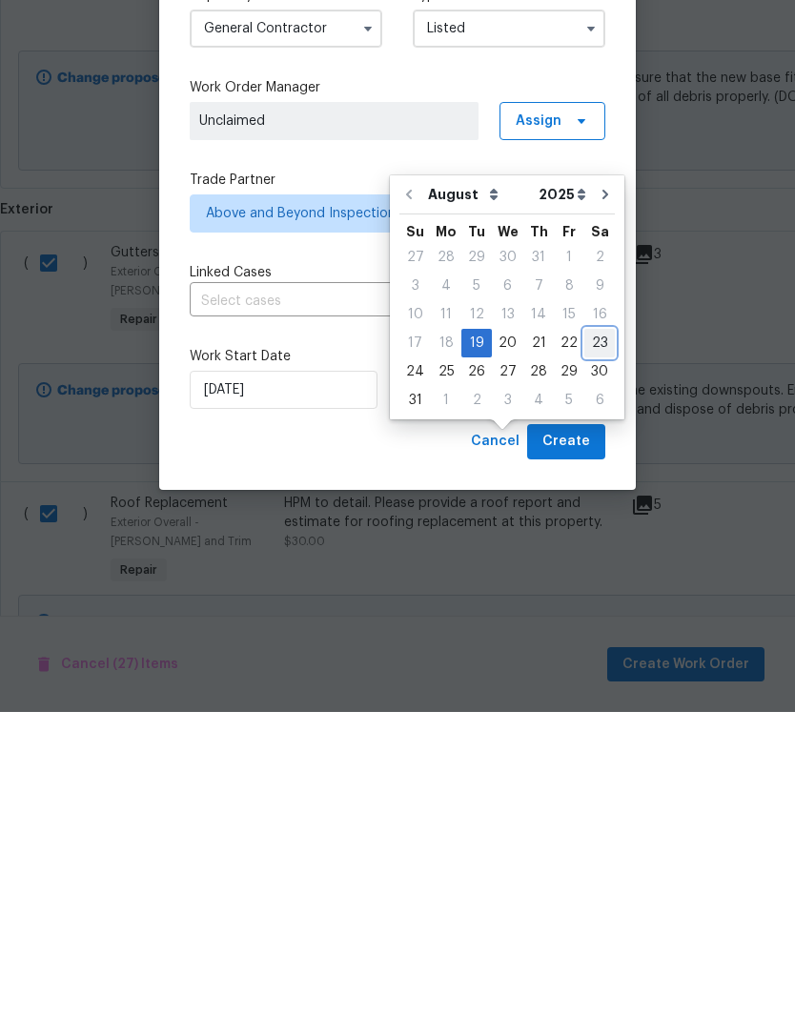
click at [590, 654] on div "23" at bounding box center [600, 667] width 31 height 27
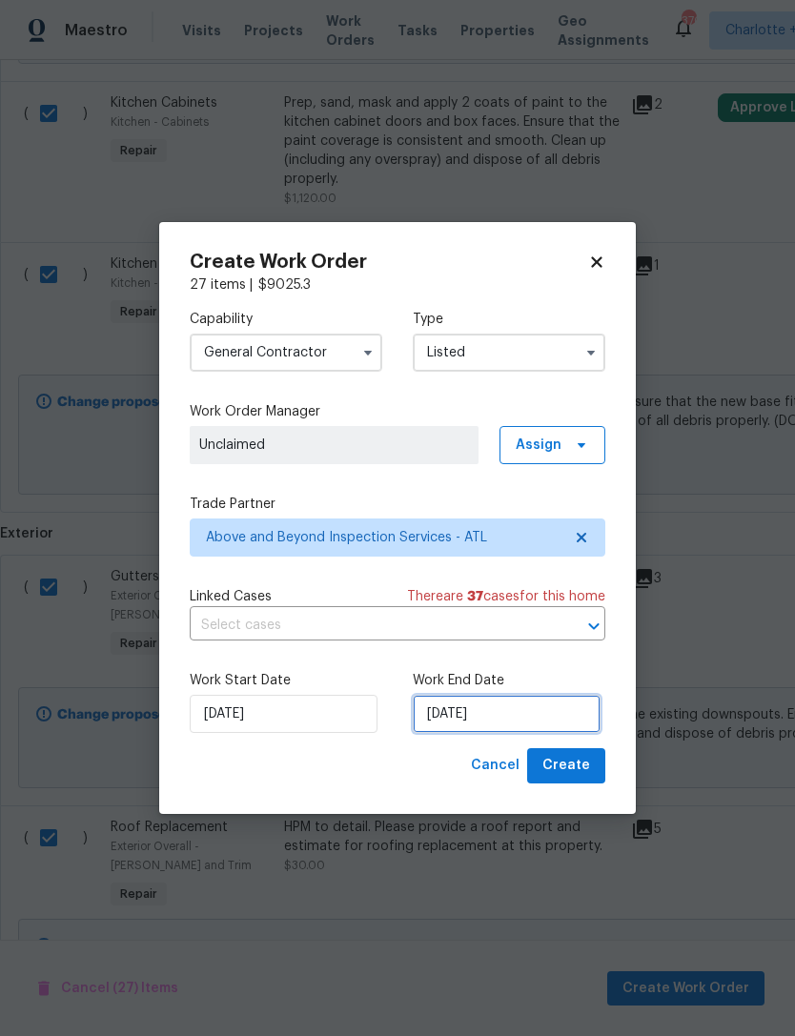
click at [544, 712] on input "8/23/2025" at bounding box center [507, 714] width 188 height 38
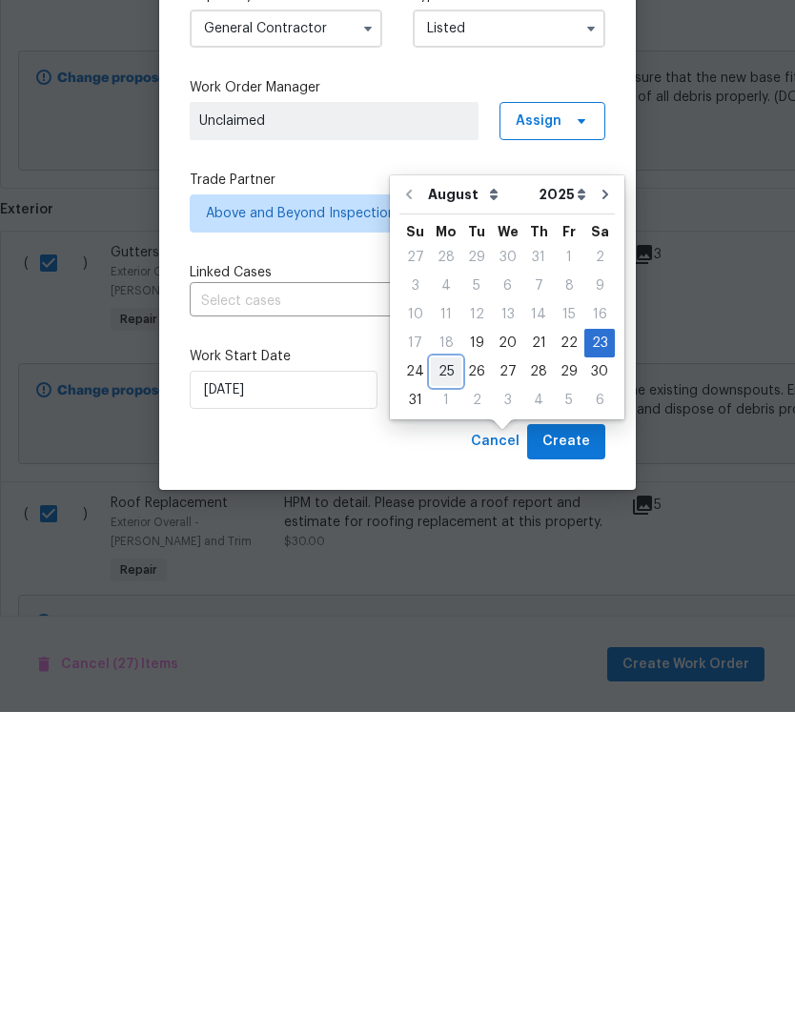
click at [438, 683] on div "25" at bounding box center [446, 696] width 31 height 27
type input "8/25/2025"
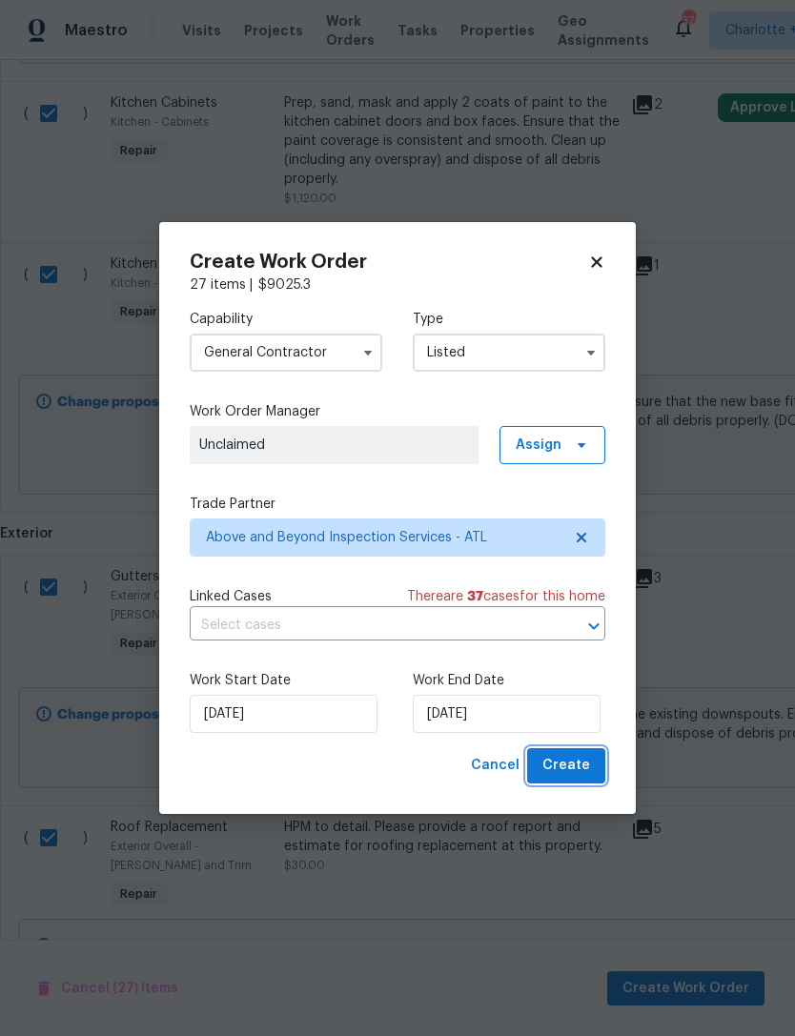
click at [571, 767] on span "Create" at bounding box center [567, 766] width 48 height 24
checkbox input "false"
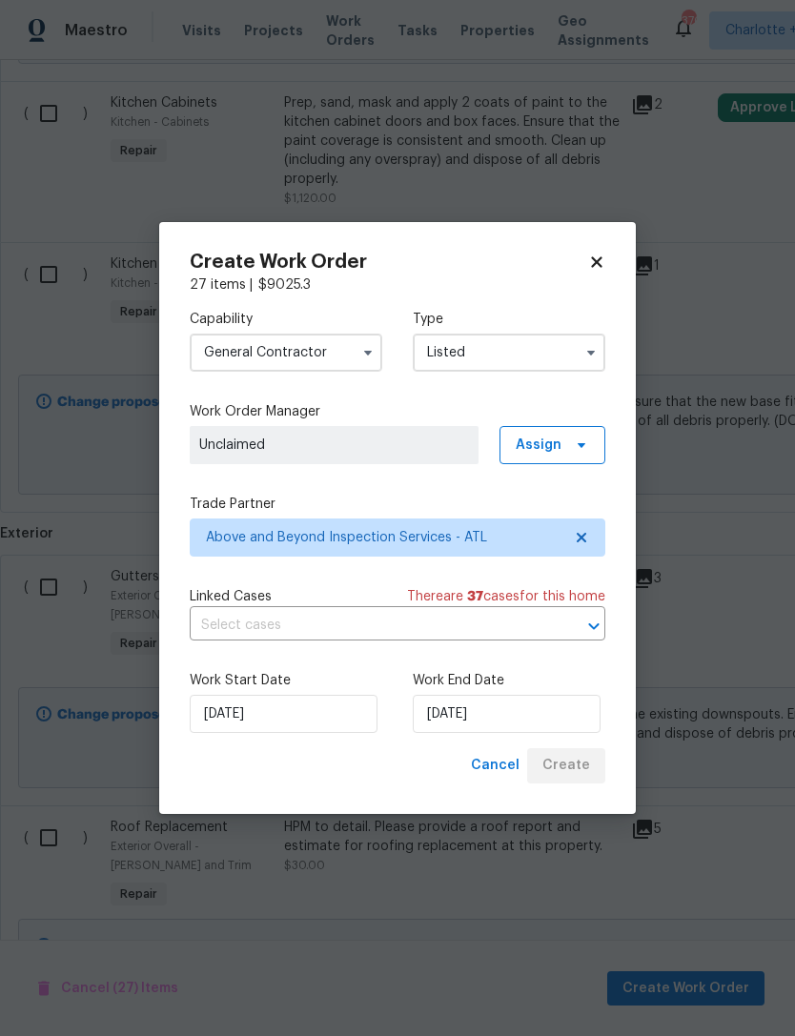
checkbox input "false"
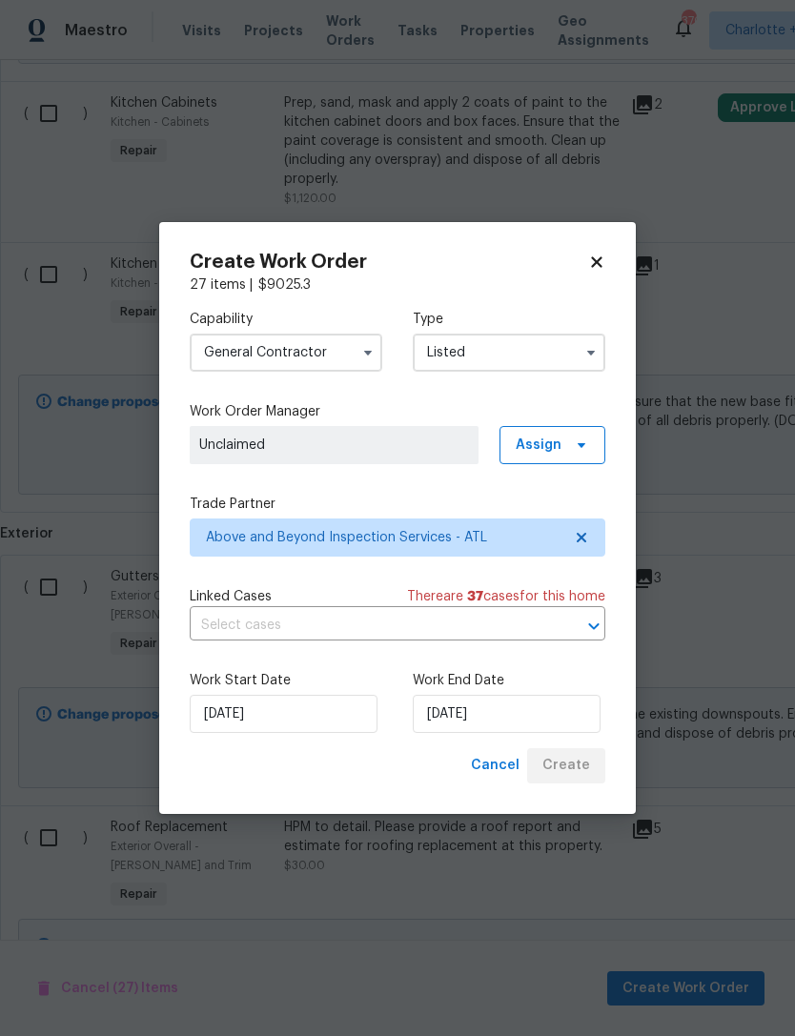
checkbox input "false"
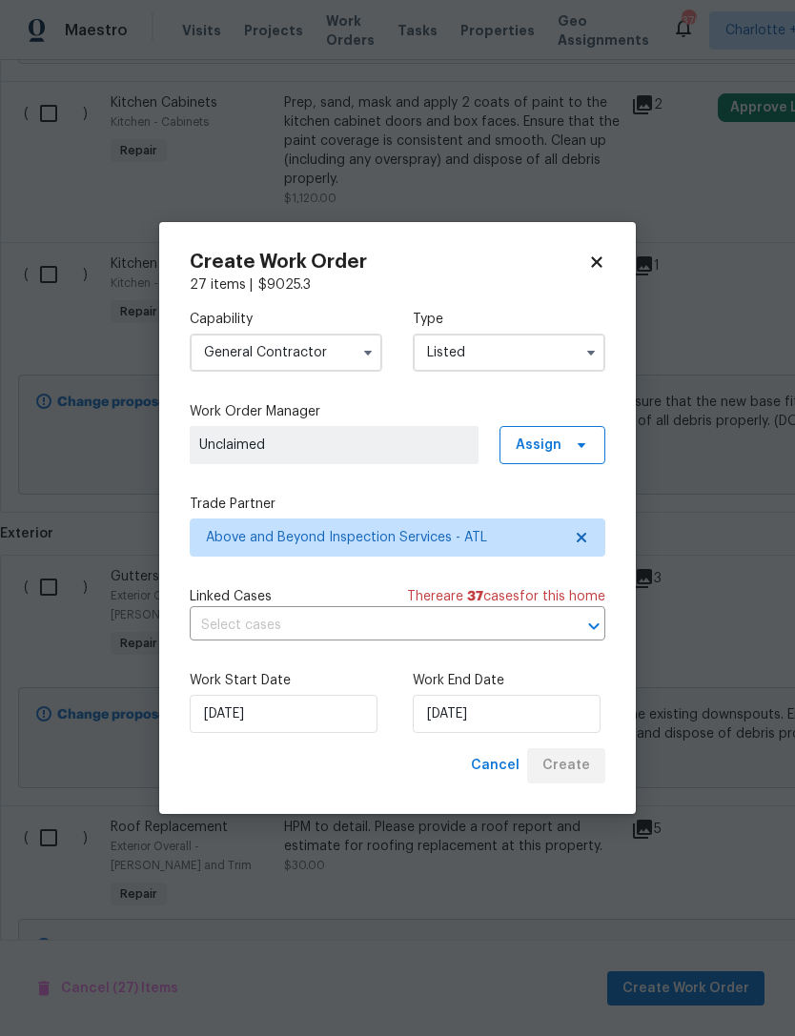
checkbox input "false"
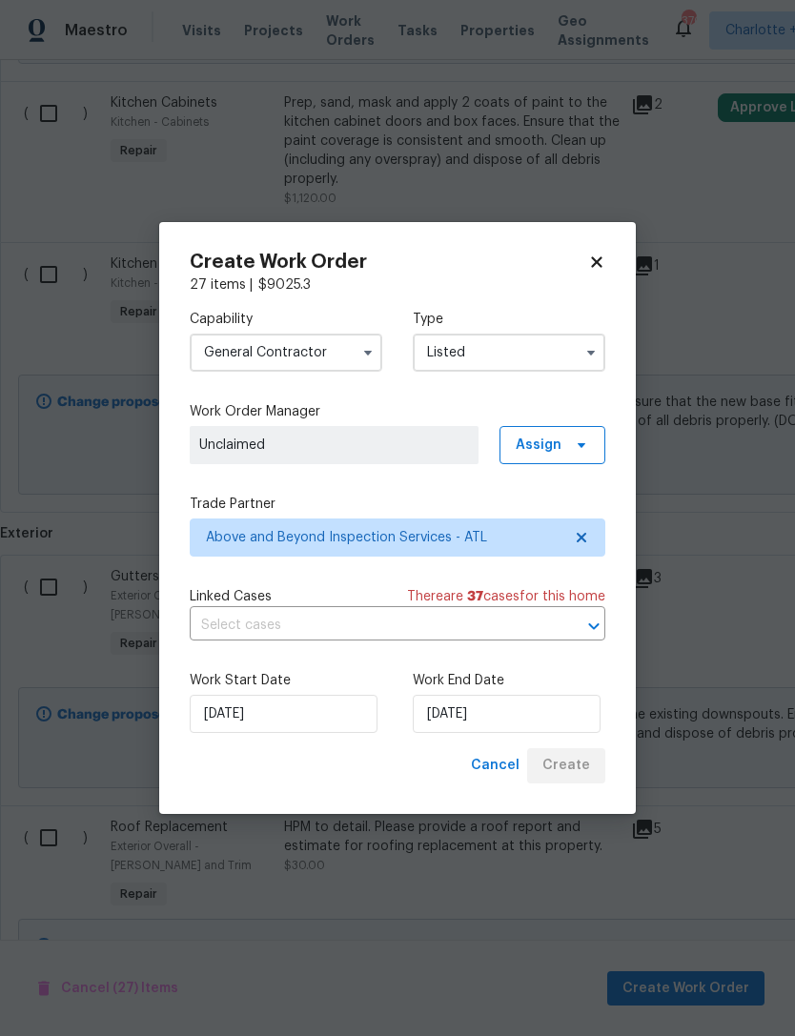
checkbox input "false"
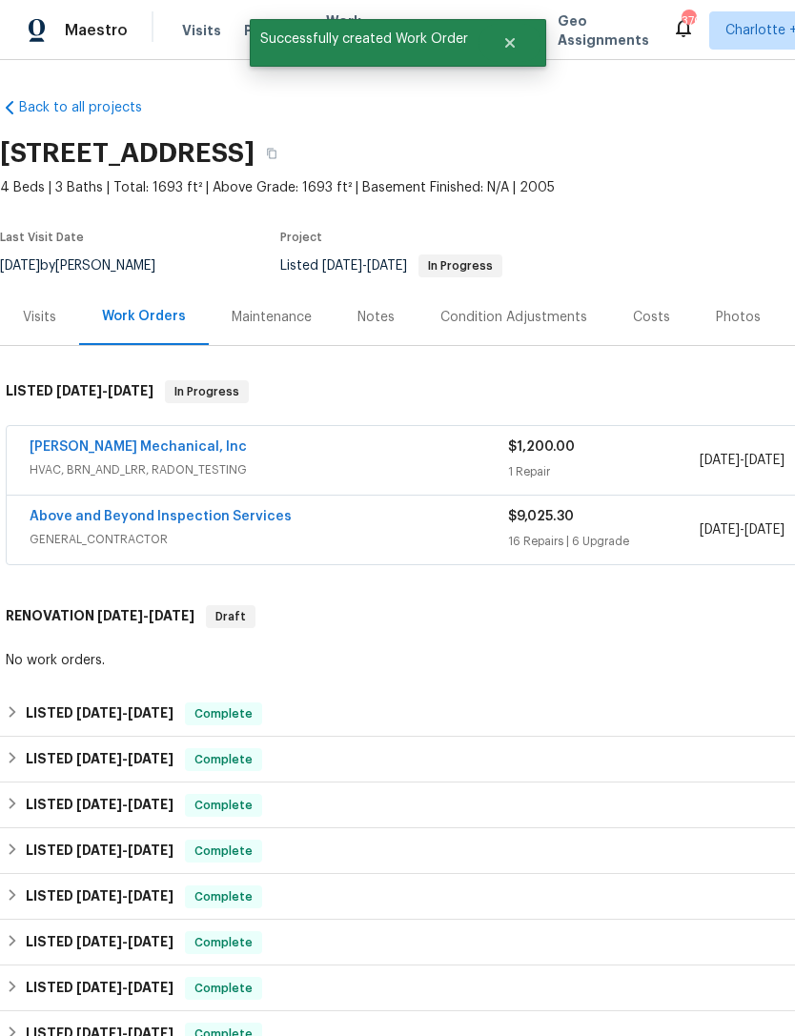
scroll to position [0, 0]
click at [230, 510] on link "Above and Beyond Inspection Services" at bounding box center [161, 516] width 262 height 13
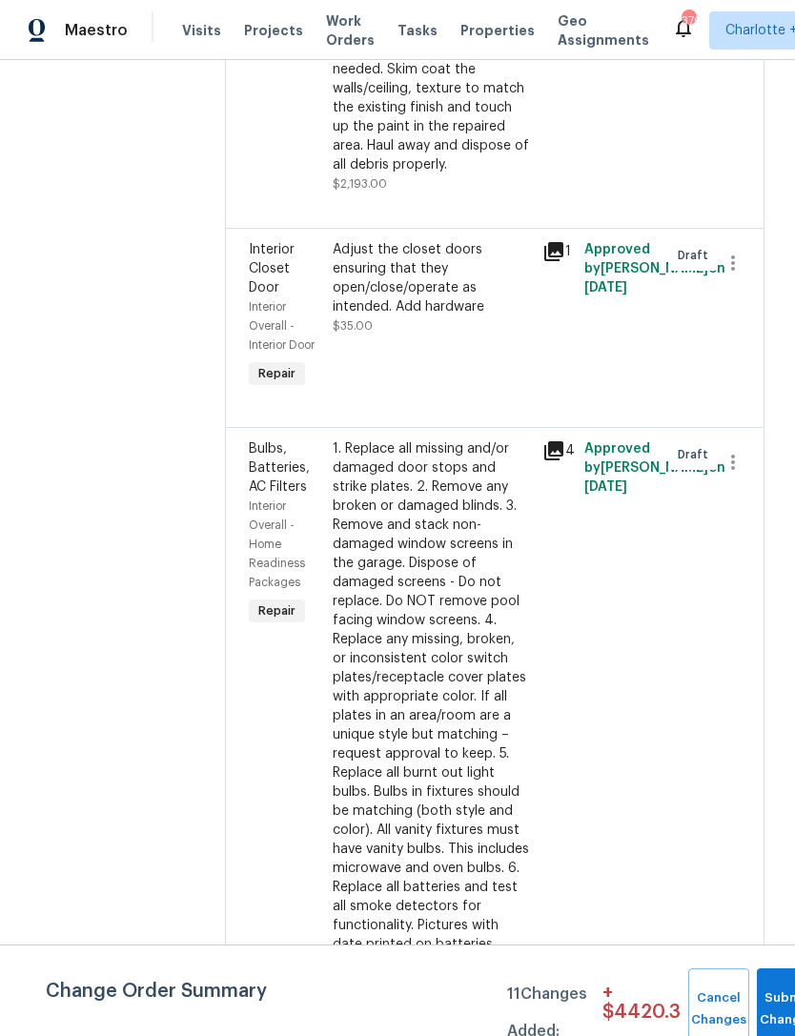
scroll to position [4202, 0]
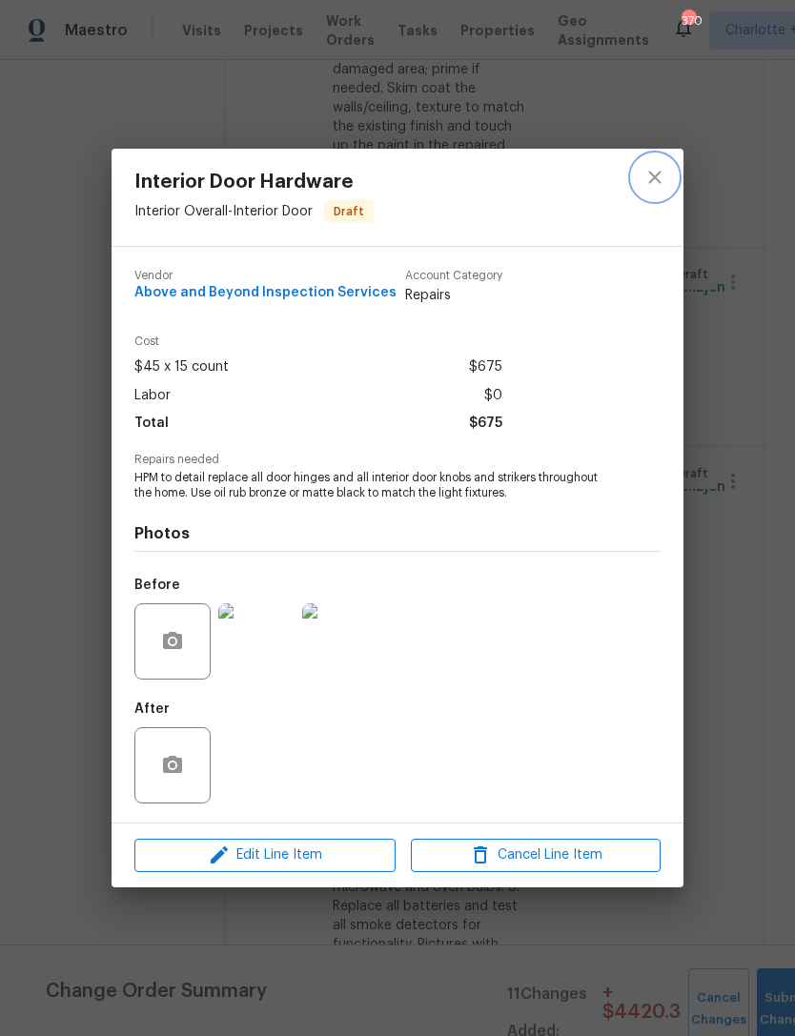
click at [655, 174] on icon "close" at bounding box center [655, 177] width 23 height 23
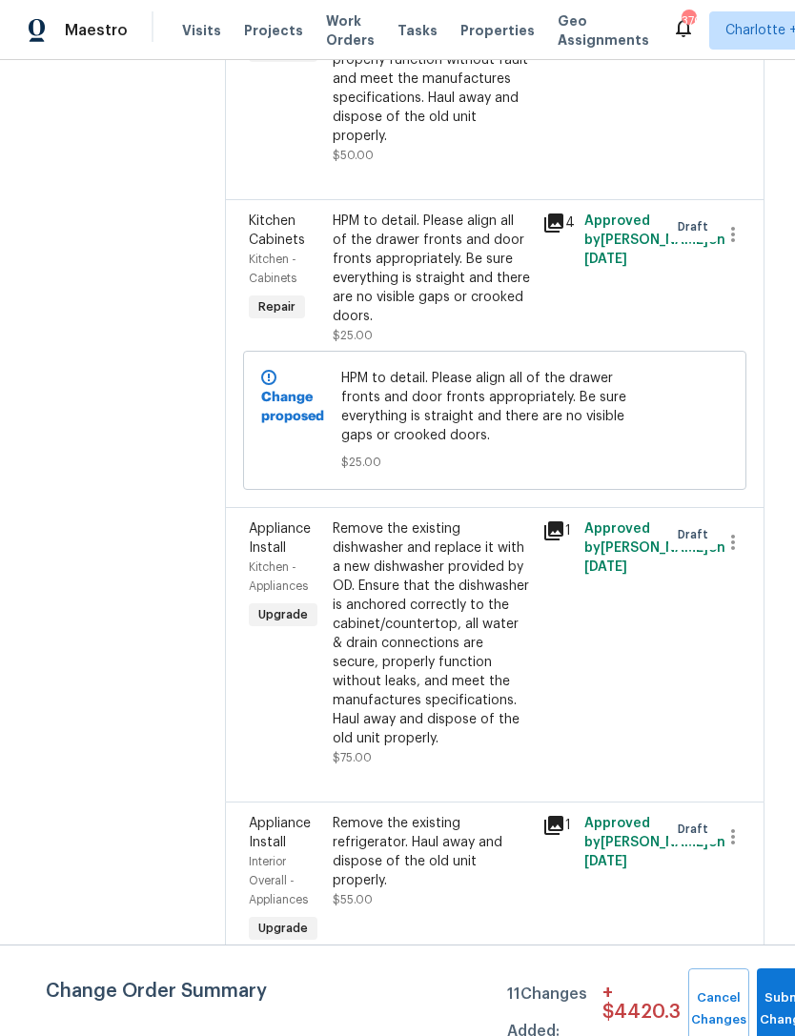
scroll to position [8635, 0]
click at [771, 997] on button "Submit Changes" at bounding box center [787, 1010] width 61 height 82
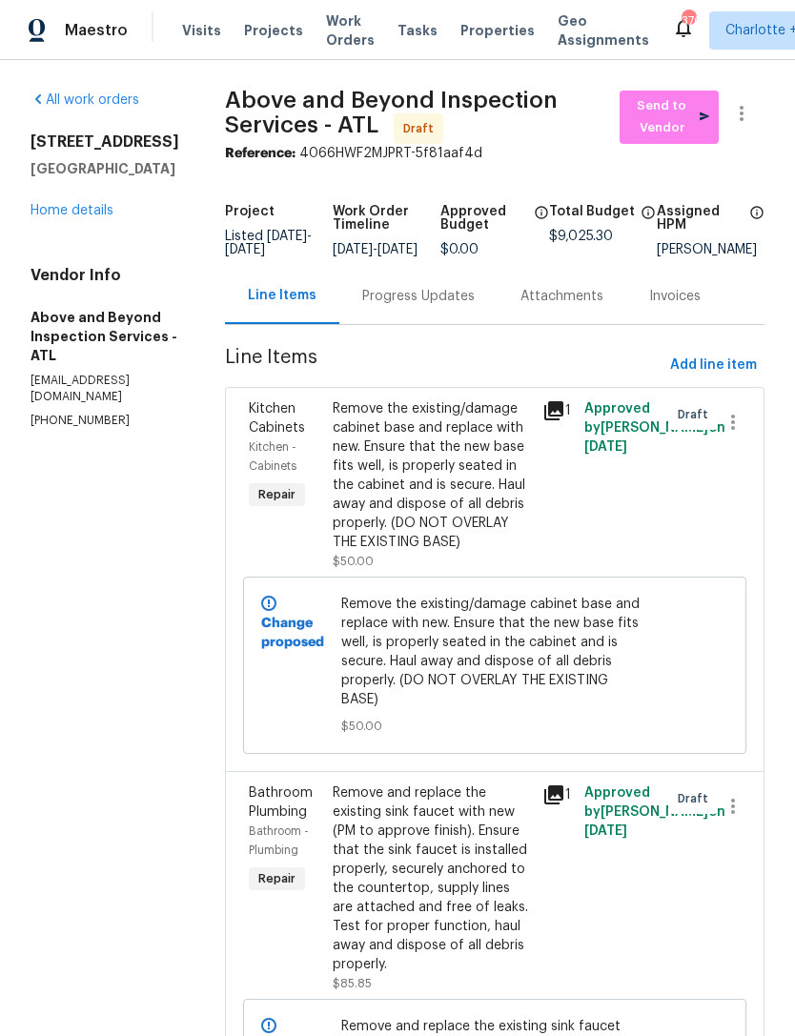
scroll to position [0, 0]
click at [83, 211] on link "Home details" at bounding box center [72, 210] width 83 height 13
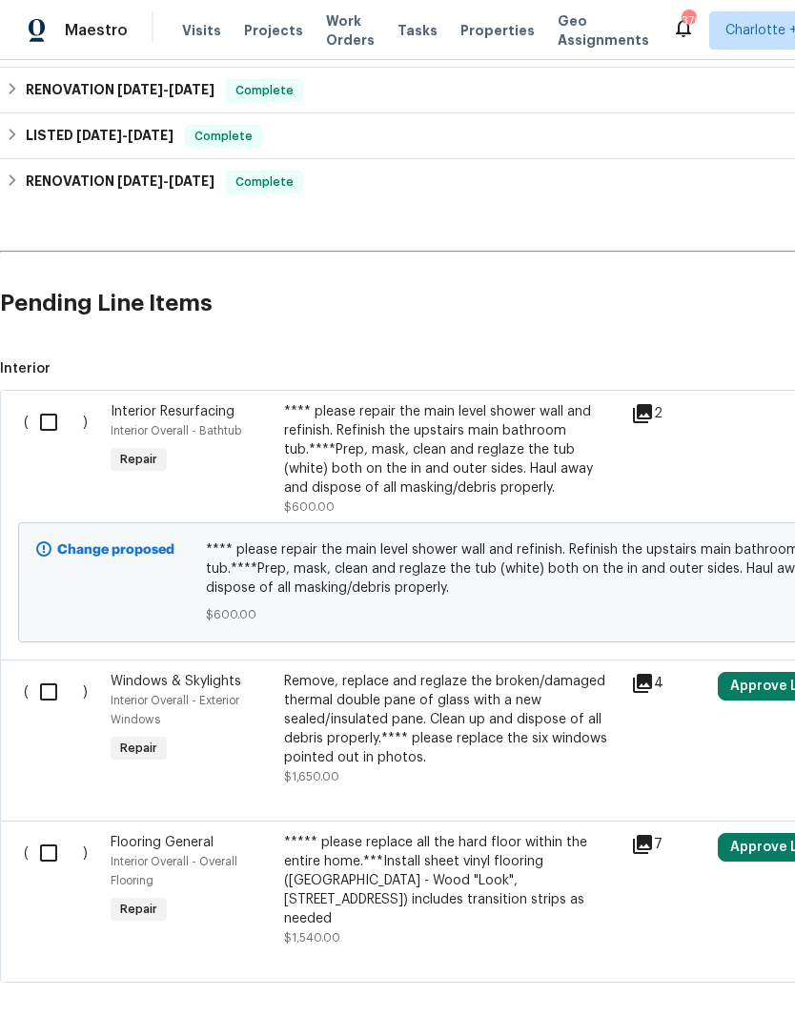
scroll to position [1080, 0]
click at [60, 424] on input "checkbox" at bounding box center [56, 423] width 54 height 40
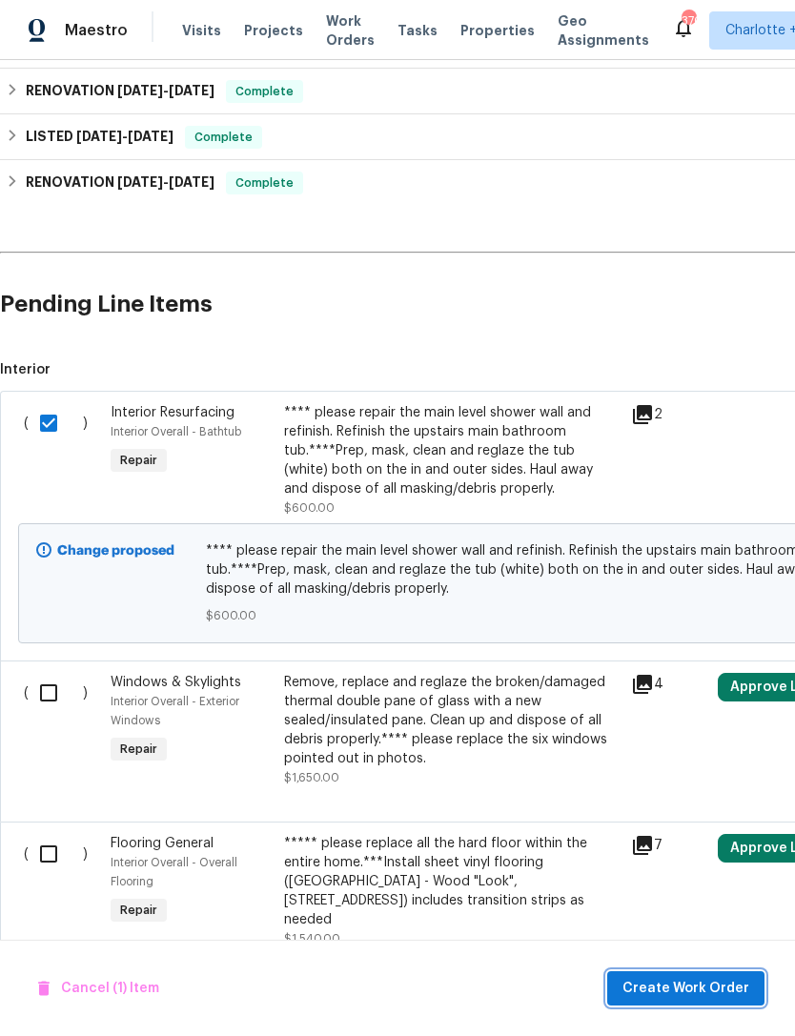
click at [717, 979] on span "Create Work Order" at bounding box center [686, 989] width 127 height 24
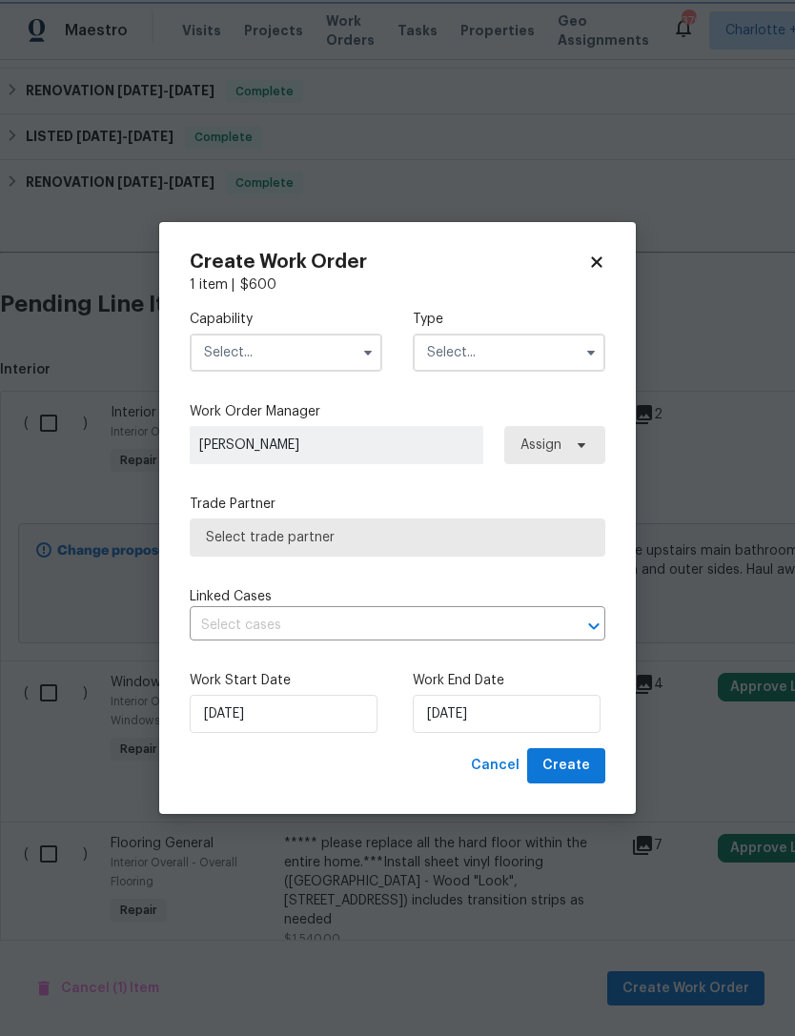
checkbox input "false"
click at [332, 360] on input "text" at bounding box center [286, 353] width 193 height 38
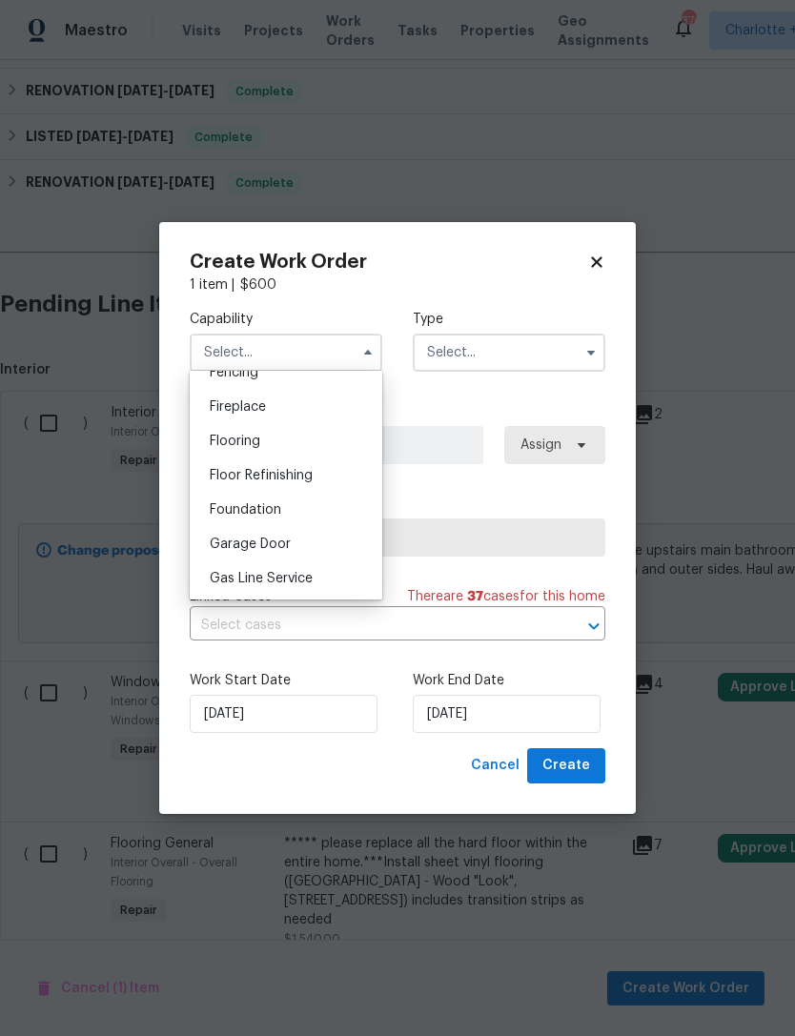
scroll to position [642, 0]
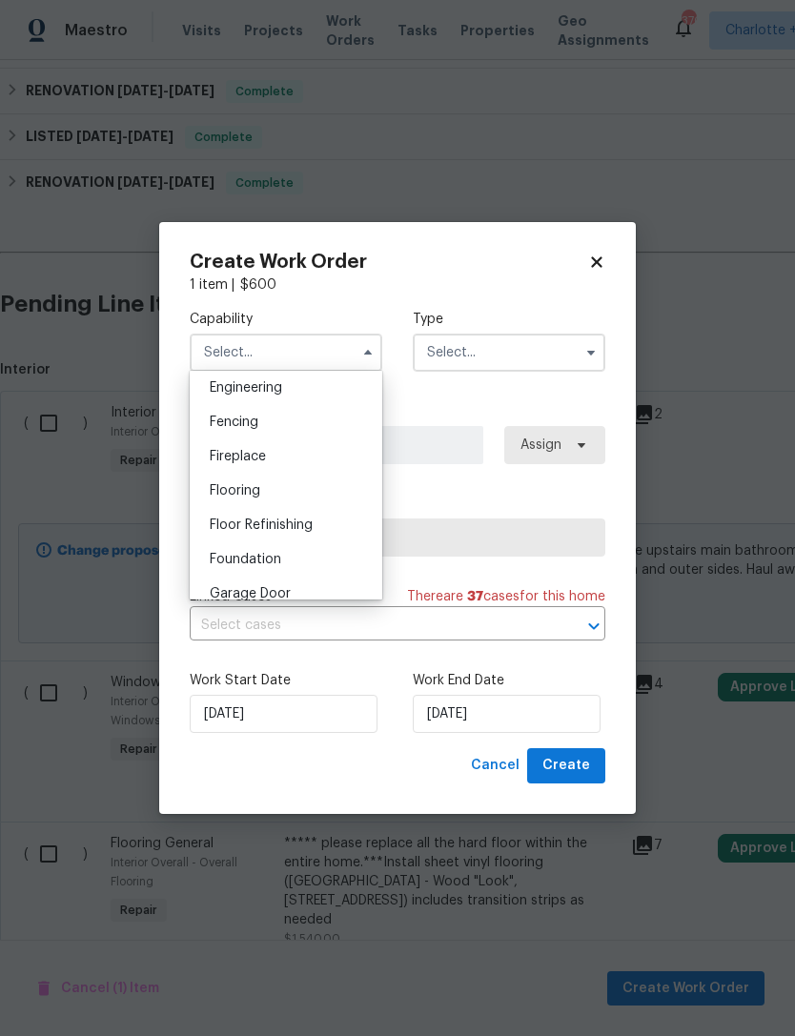
click at [316, 490] on div "Flooring" at bounding box center [286, 491] width 183 height 34
type input "Flooring"
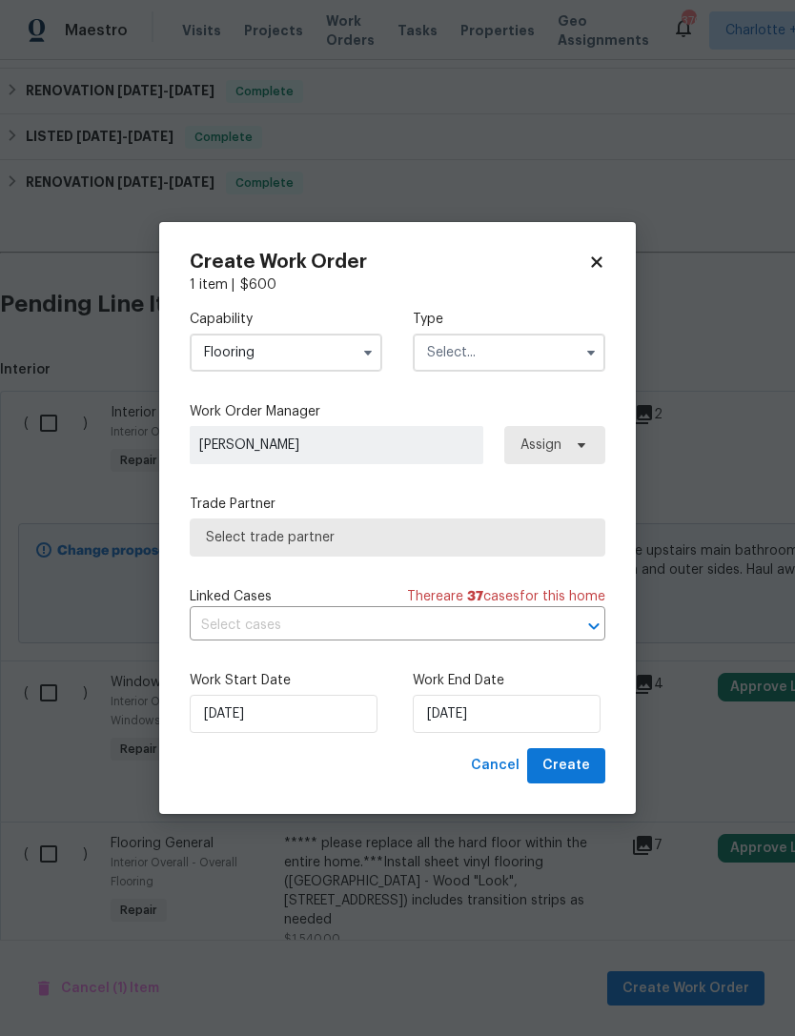
click at [522, 363] on input "text" at bounding box center [509, 353] width 193 height 38
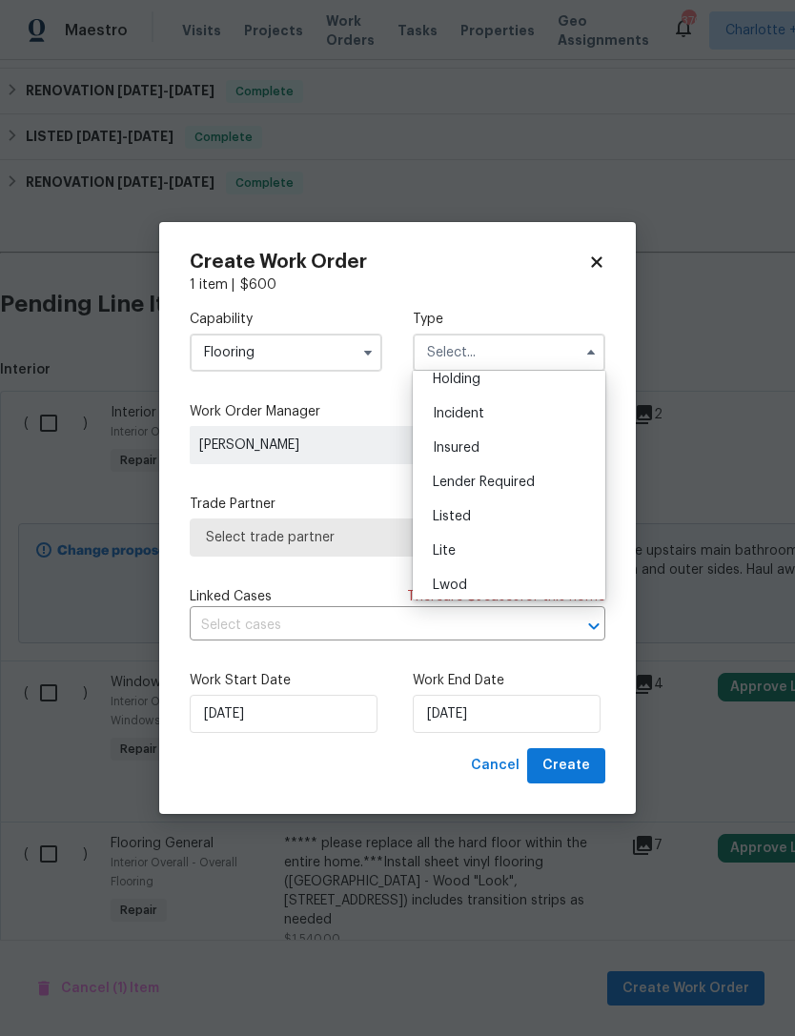
scroll to position [98, 0]
click at [502, 496] on div "Listed" at bounding box center [509, 500] width 183 height 34
type input "Listed"
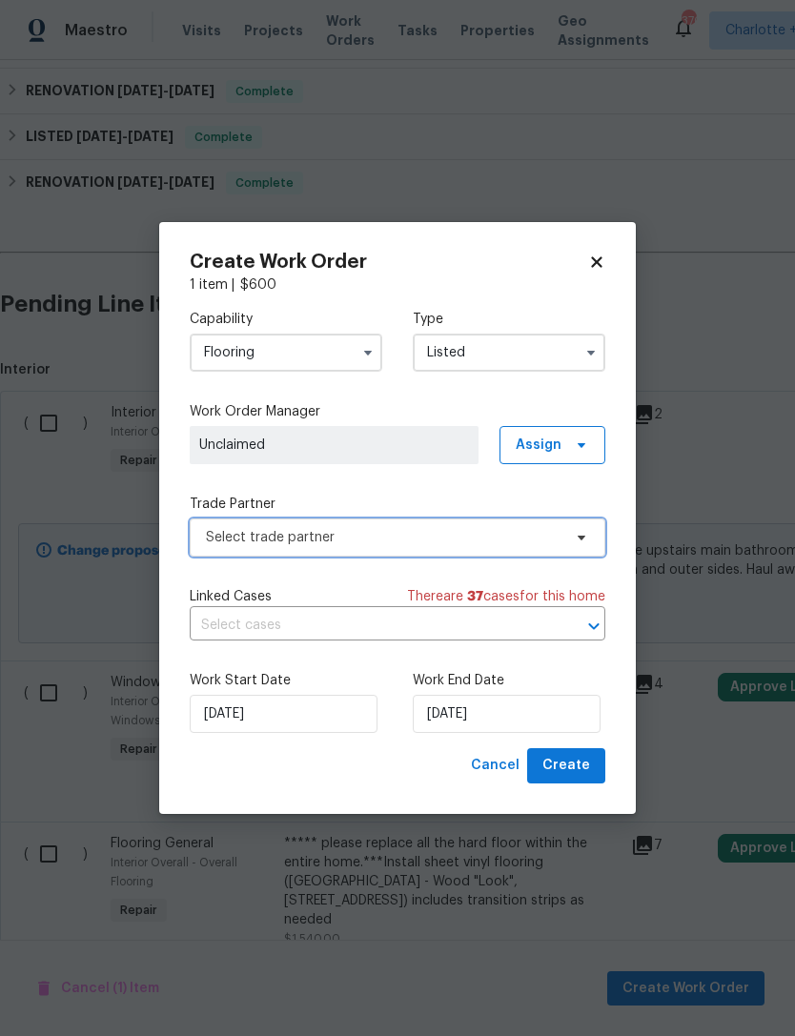
click at [473, 540] on span "Select trade partner" at bounding box center [384, 537] width 356 height 19
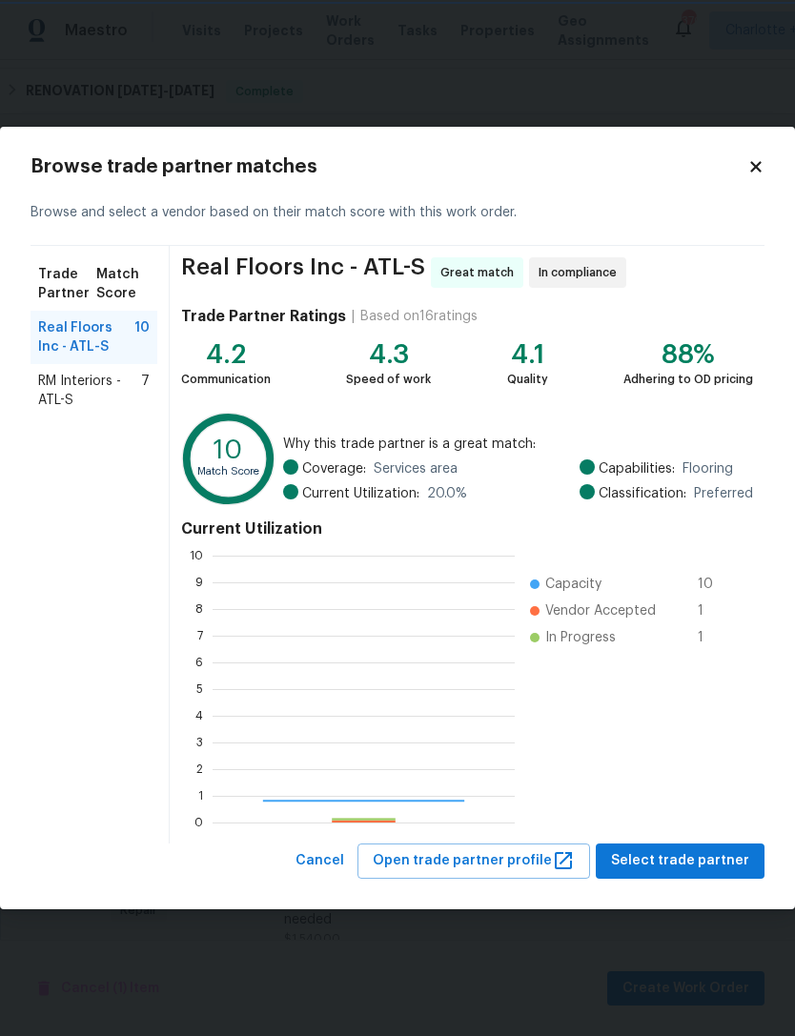
scroll to position [267, 302]
click at [90, 408] on span "RM Interiors - ATL-S" at bounding box center [89, 391] width 103 height 38
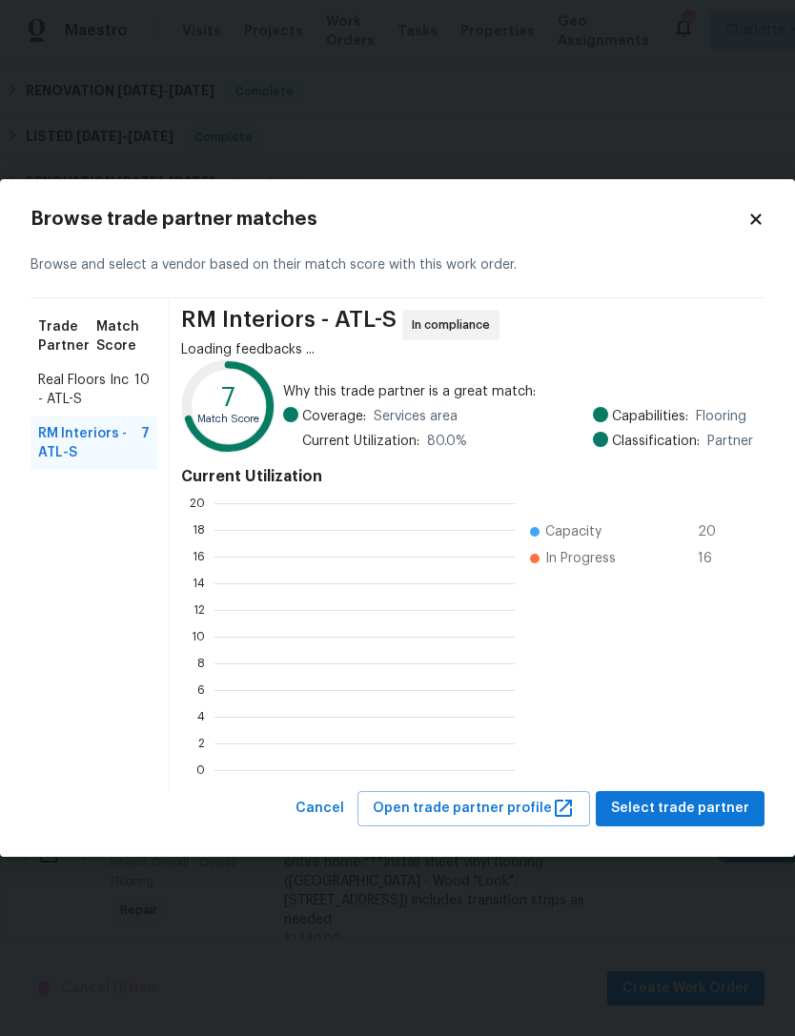
scroll to position [267, 300]
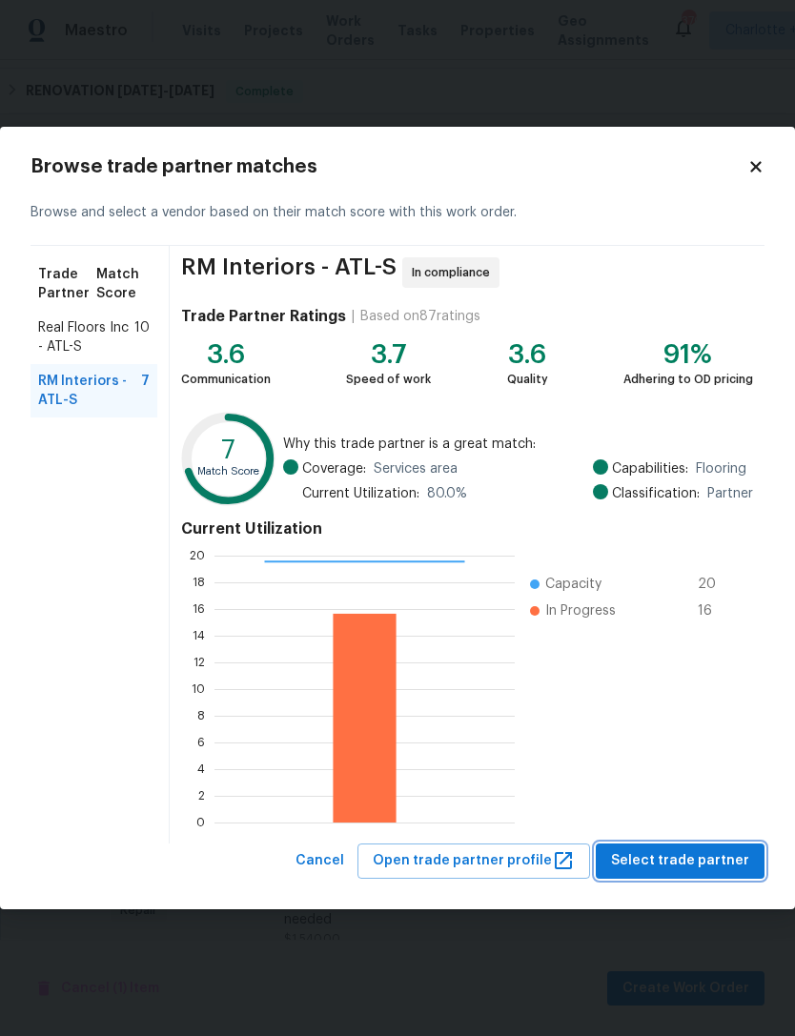
click at [677, 846] on button "Select trade partner" at bounding box center [680, 861] width 169 height 35
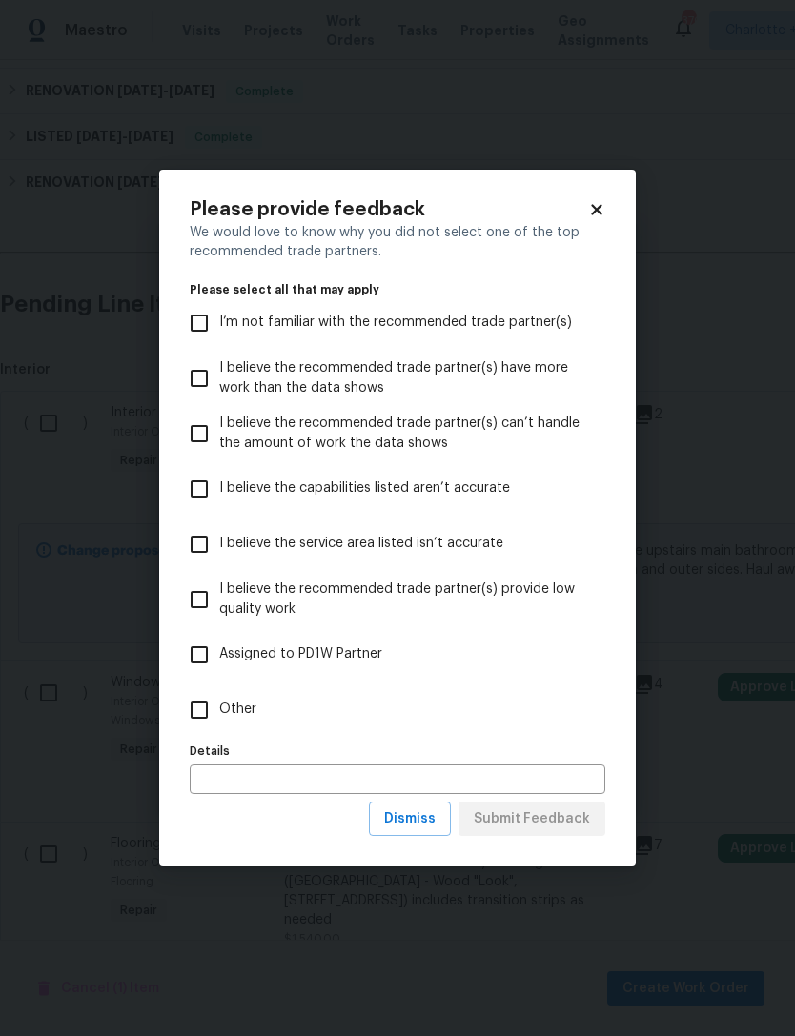
click at [203, 715] on input "Other" at bounding box center [199, 710] width 40 height 40
checkbox input "true"
click at [547, 828] on span "Submit Feedback" at bounding box center [532, 820] width 116 height 24
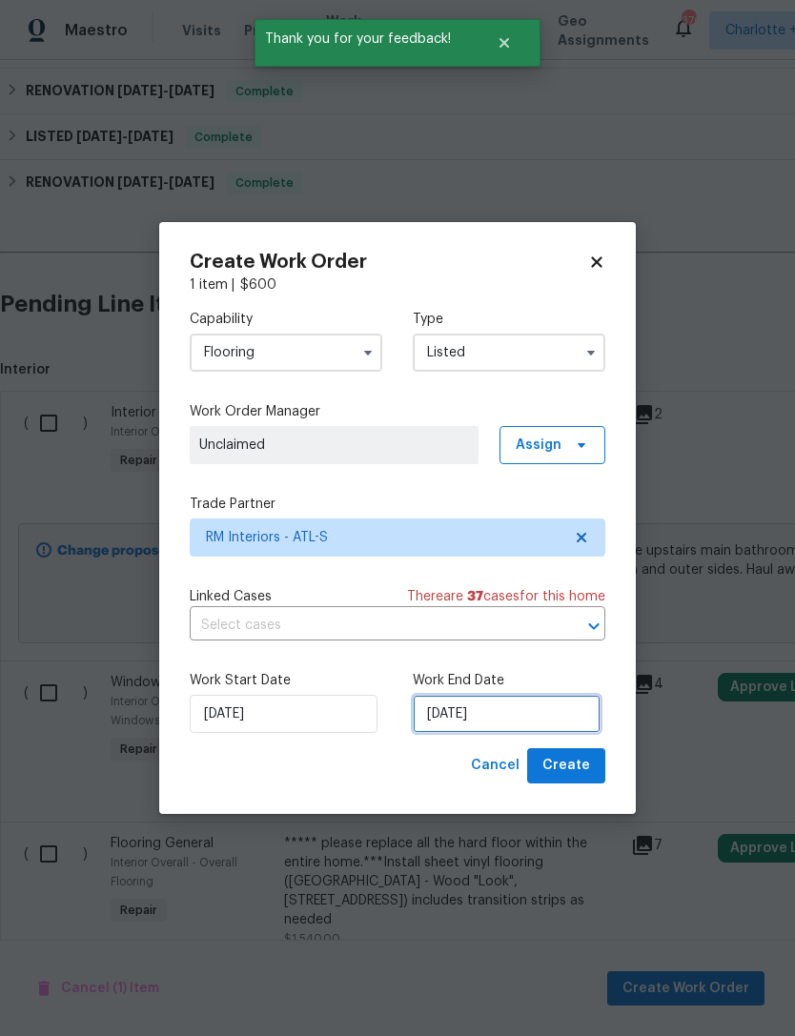
click at [511, 718] on input "8/19/2025" at bounding box center [507, 714] width 188 height 38
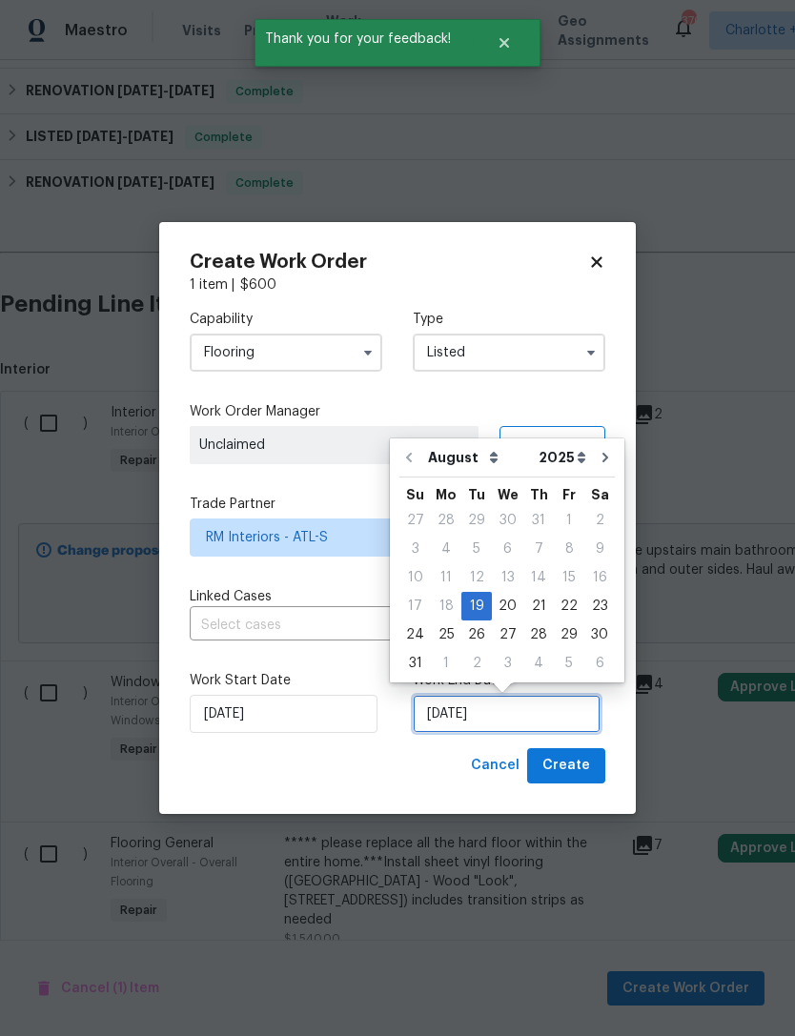
scroll to position [35, 0]
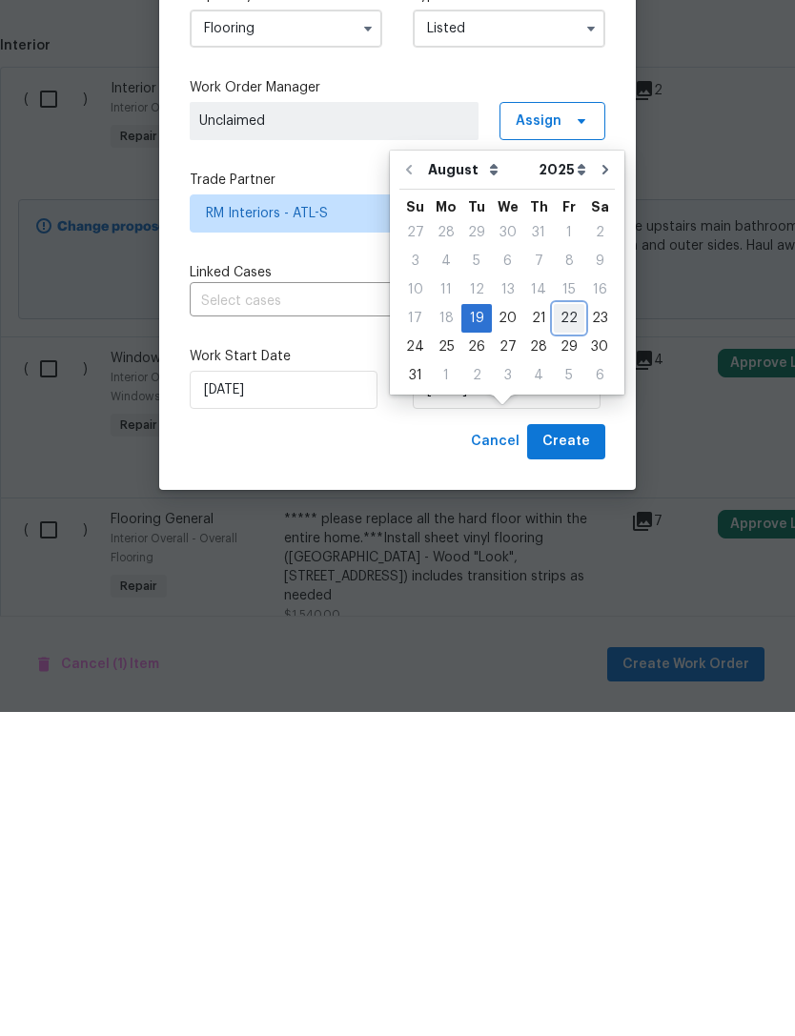
click at [568, 629] on div "22" at bounding box center [569, 642] width 31 height 27
type input "8/22/2025"
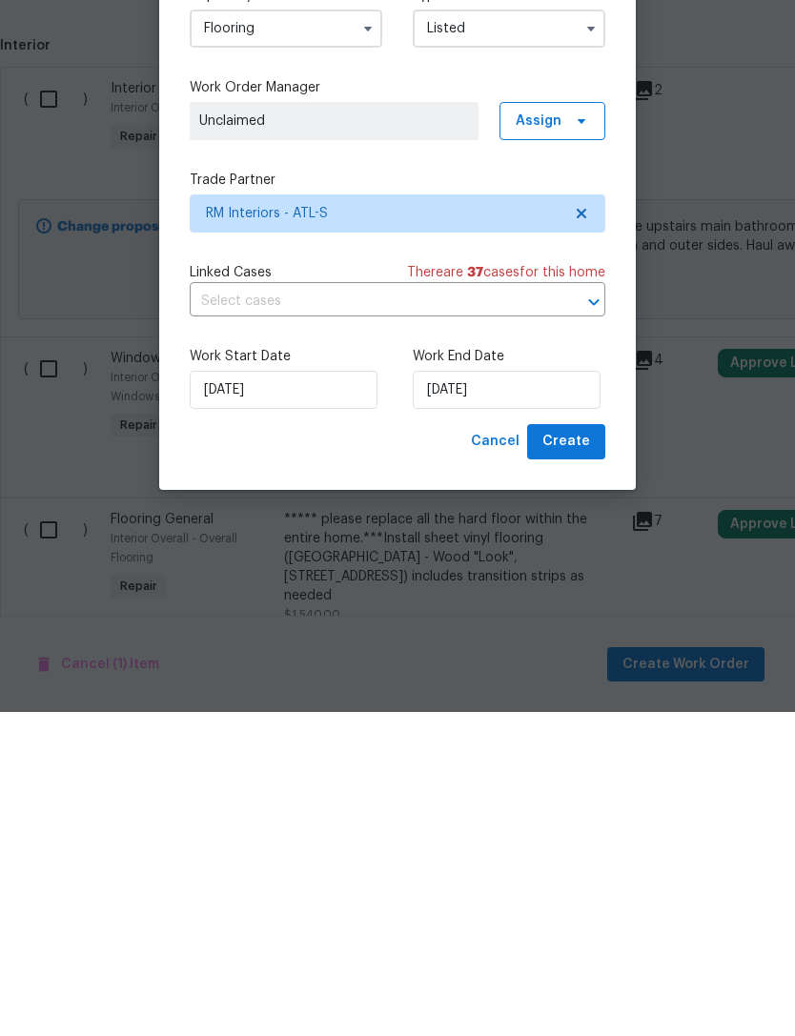
scroll to position [61, 0]
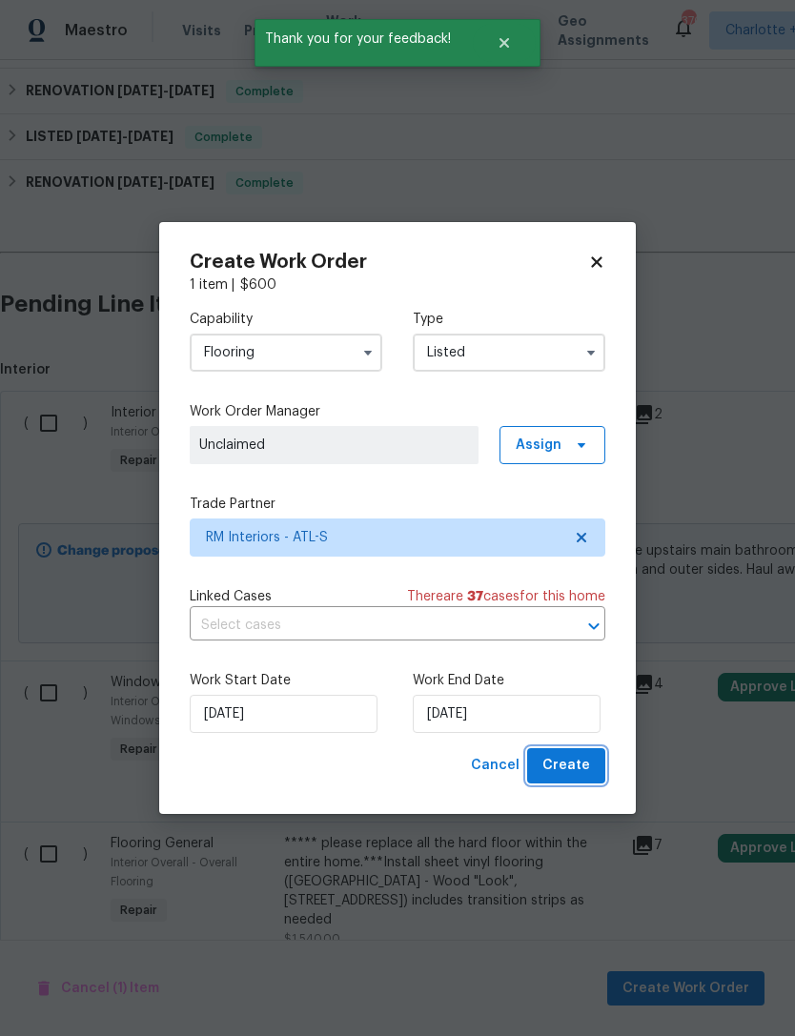
click at [580, 771] on span "Create" at bounding box center [567, 766] width 48 height 24
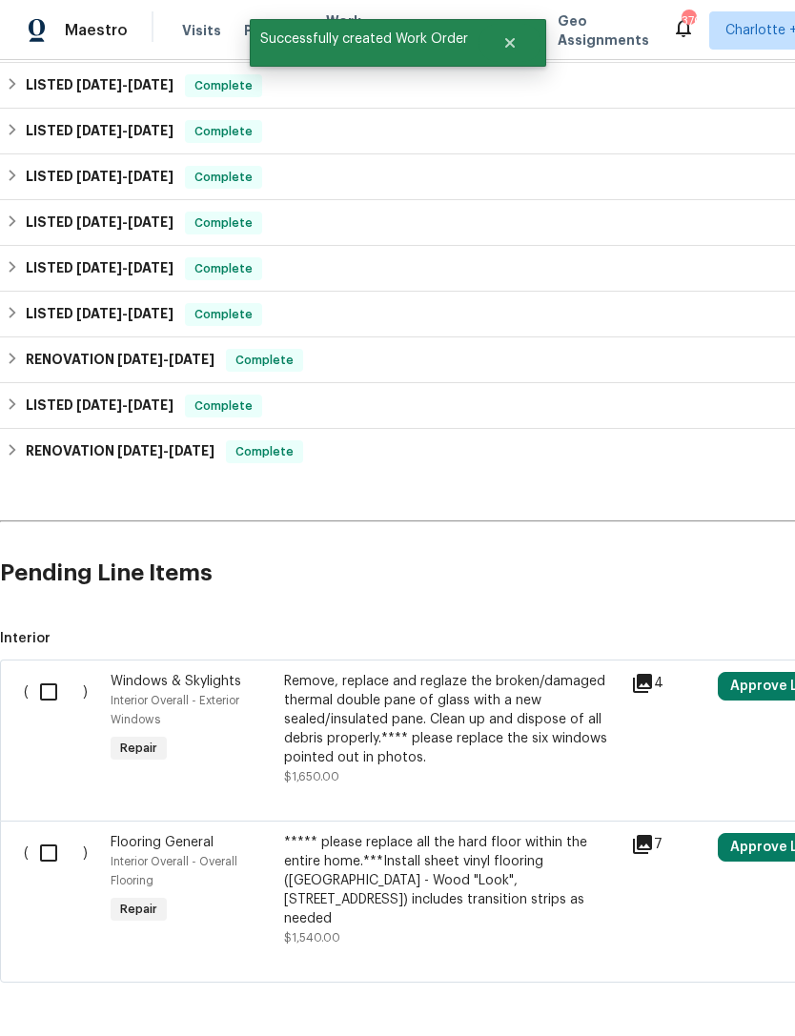
scroll to position [879, 0]
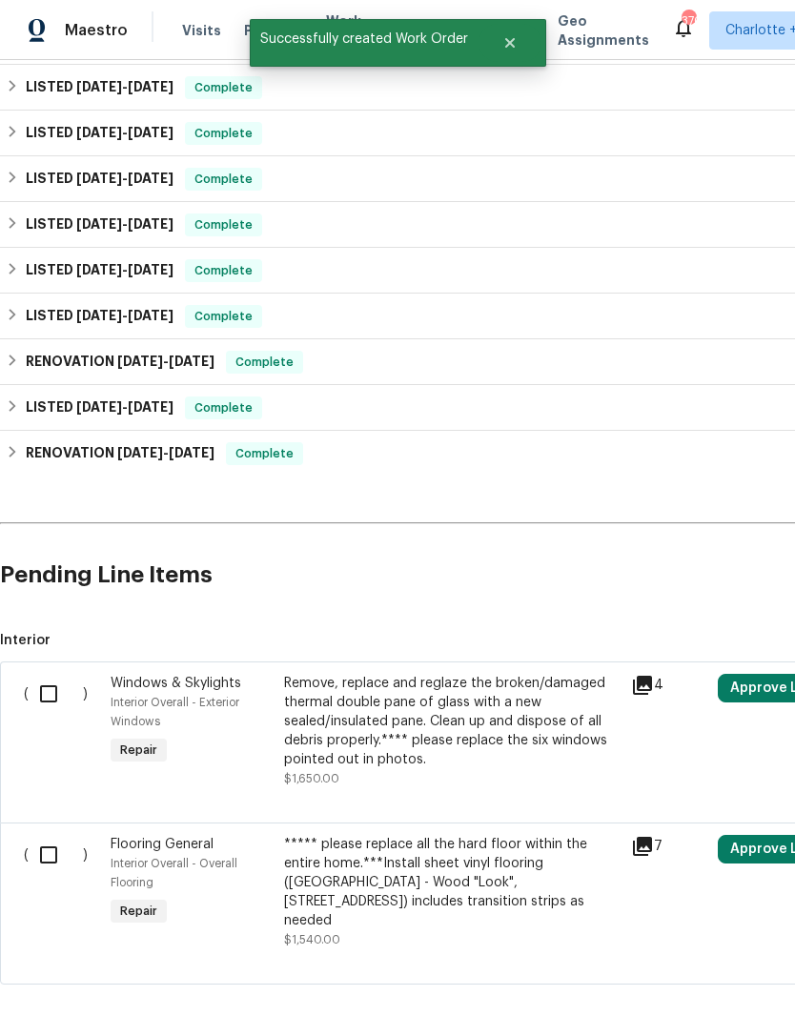
click at [45, 674] on input "checkbox" at bounding box center [56, 694] width 54 height 40
click at [695, 974] on button "Create Work Order" at bounding box center [685, 989] width 157 height 35
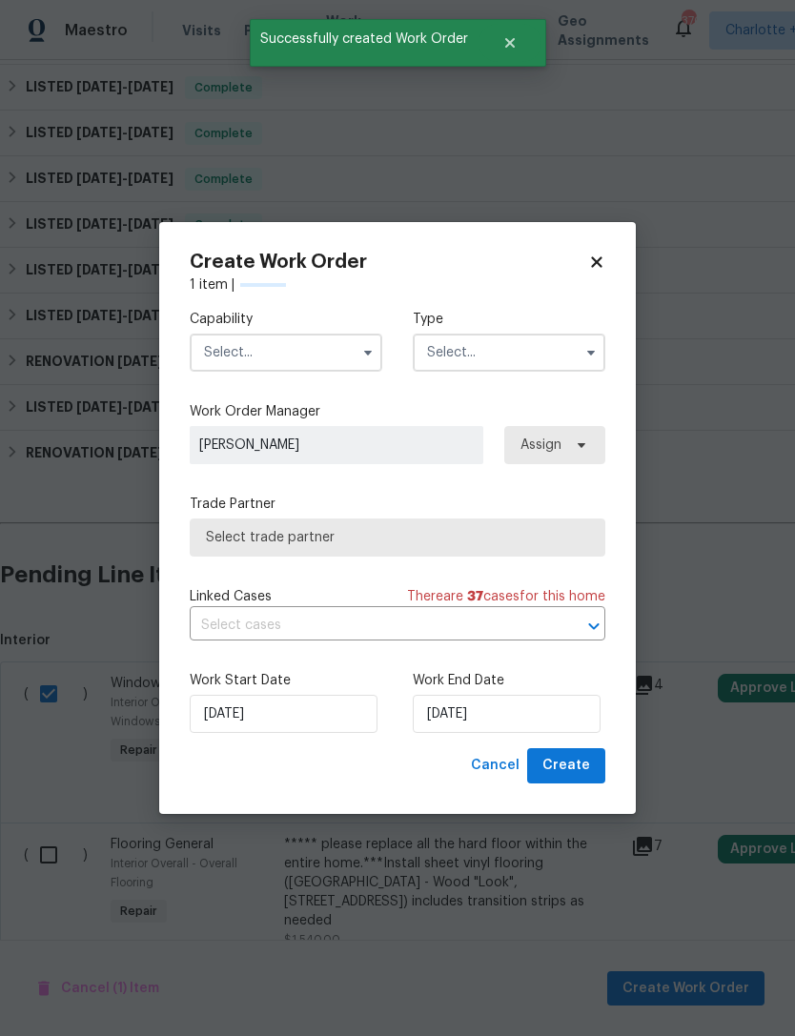
checkbox input "false"
click at [277, 357] on input "text" at bounding box center [286, 353] width 193 height 38
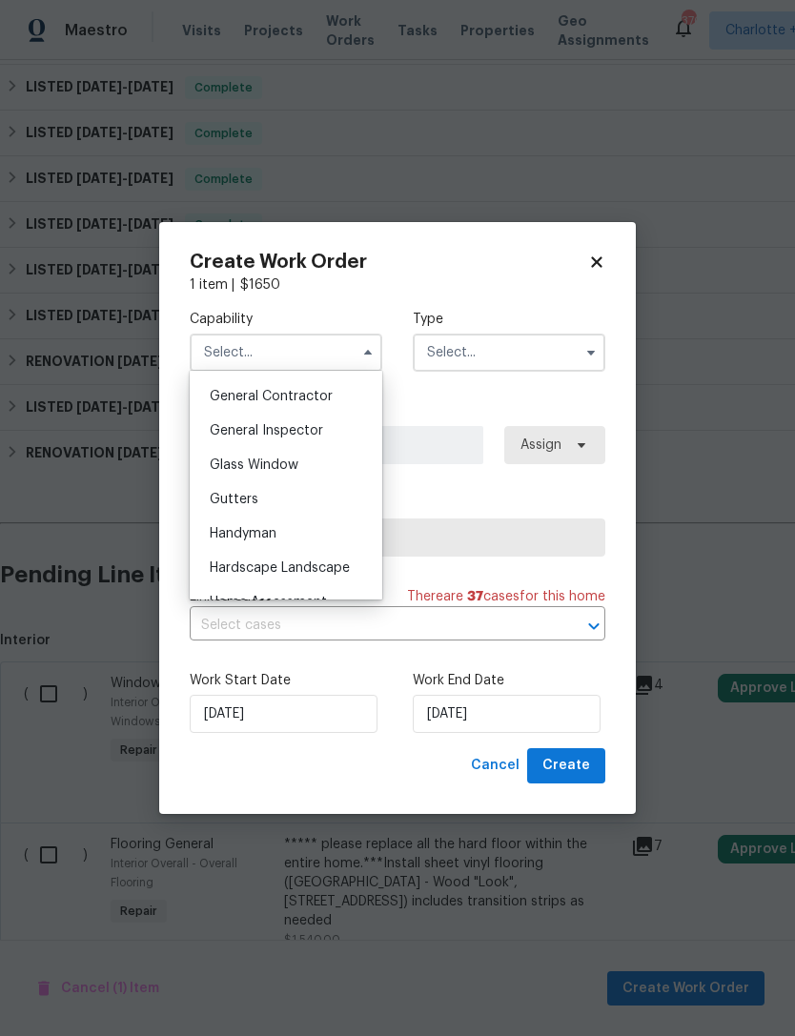
scroll to position [910, 0]
click at [307, 468] on div "Glass Window" at bounding box center [286, 463] width 183 height 34
type input "Glass Window"
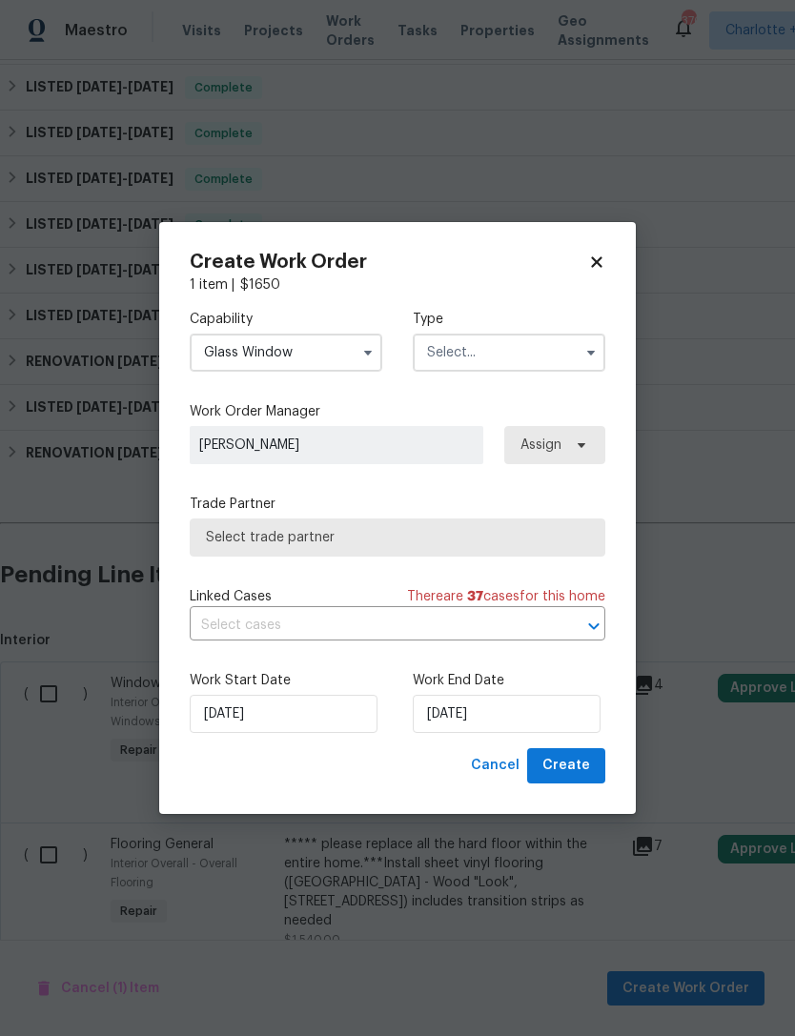
click at [530, 355] on input "text" at bounding box center [509, 353] width 193 height 38
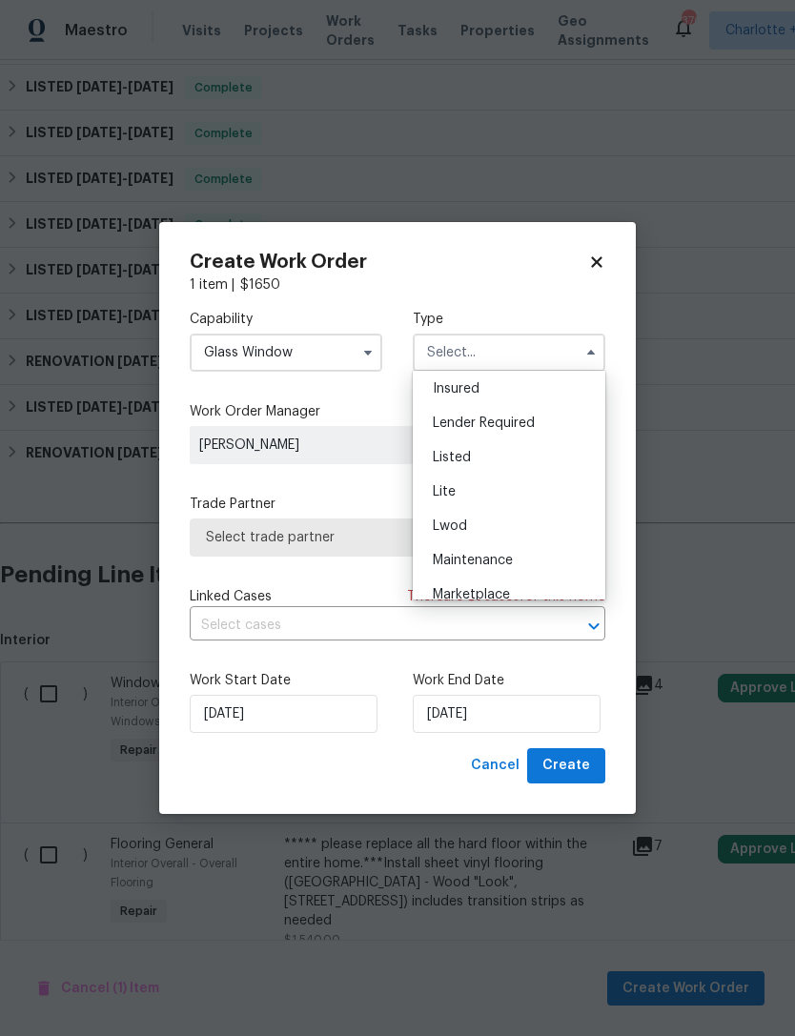
scroll to position [144, 0]
click at [516, 450] on div "Listed" at bounding box center [509, 455] width 183 height 34
type input "Listed"
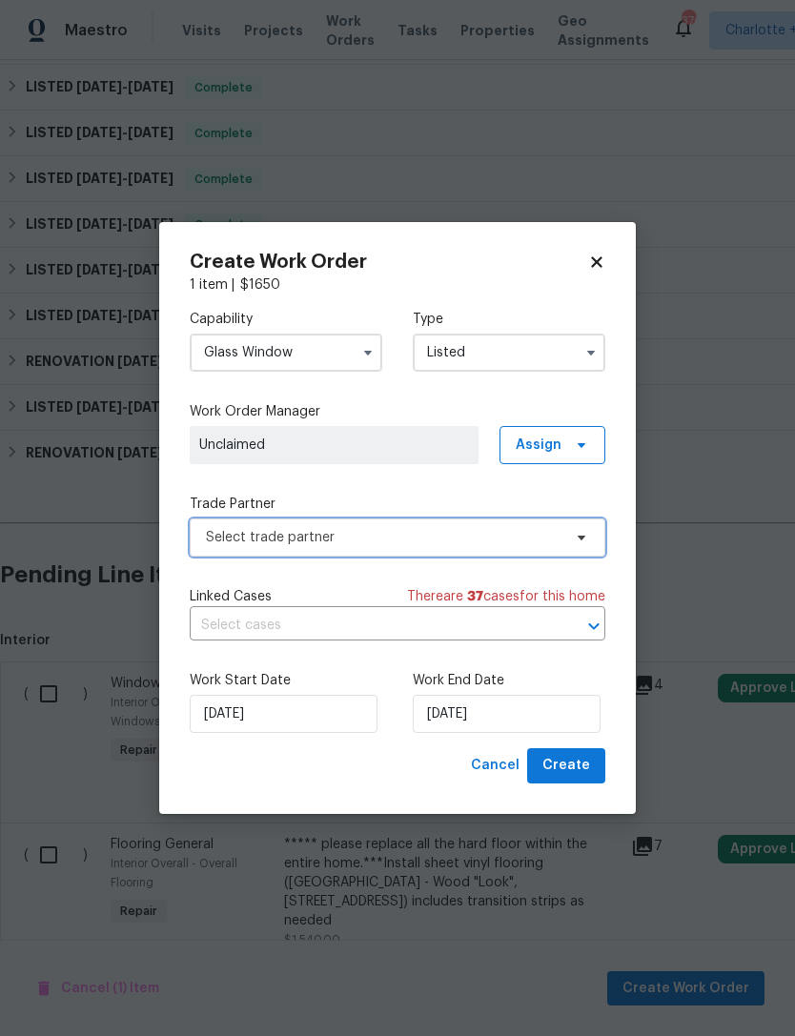
click at [445, 549] on span "Select trade partner" at bounding box center [398, 538] width 416 height 38
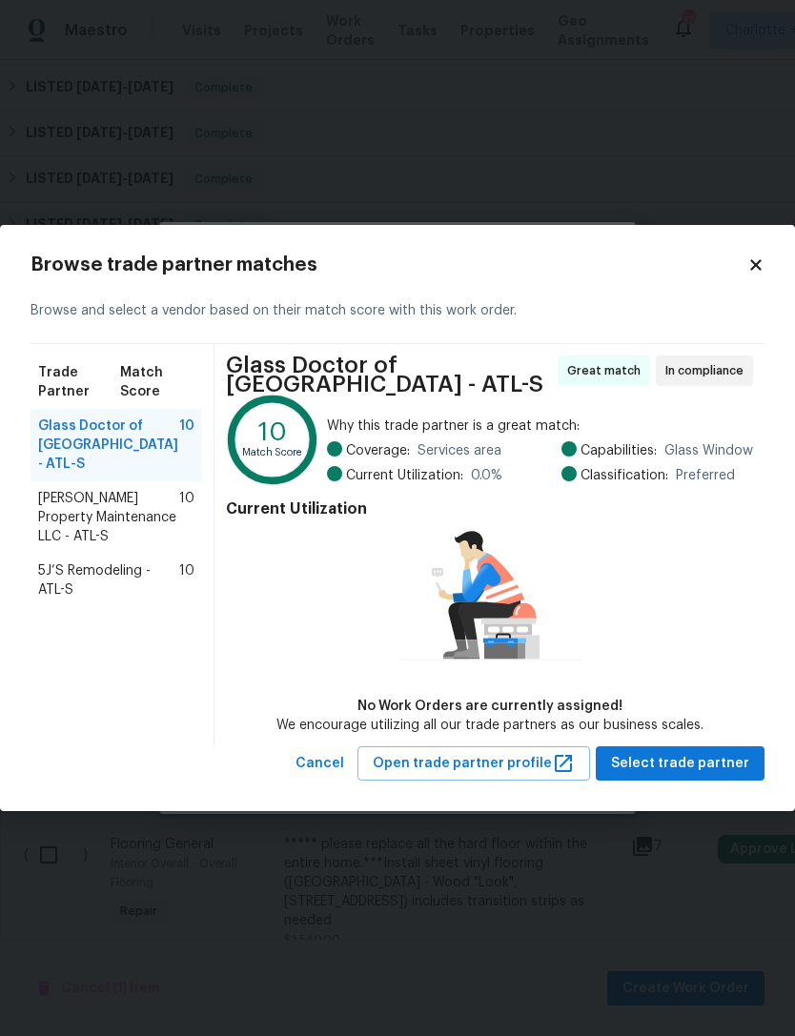
click at [83, 489] on span "Glen Property Maintenance LLC - ATL-S" at bounding box center [108, 517] width 141 height 57
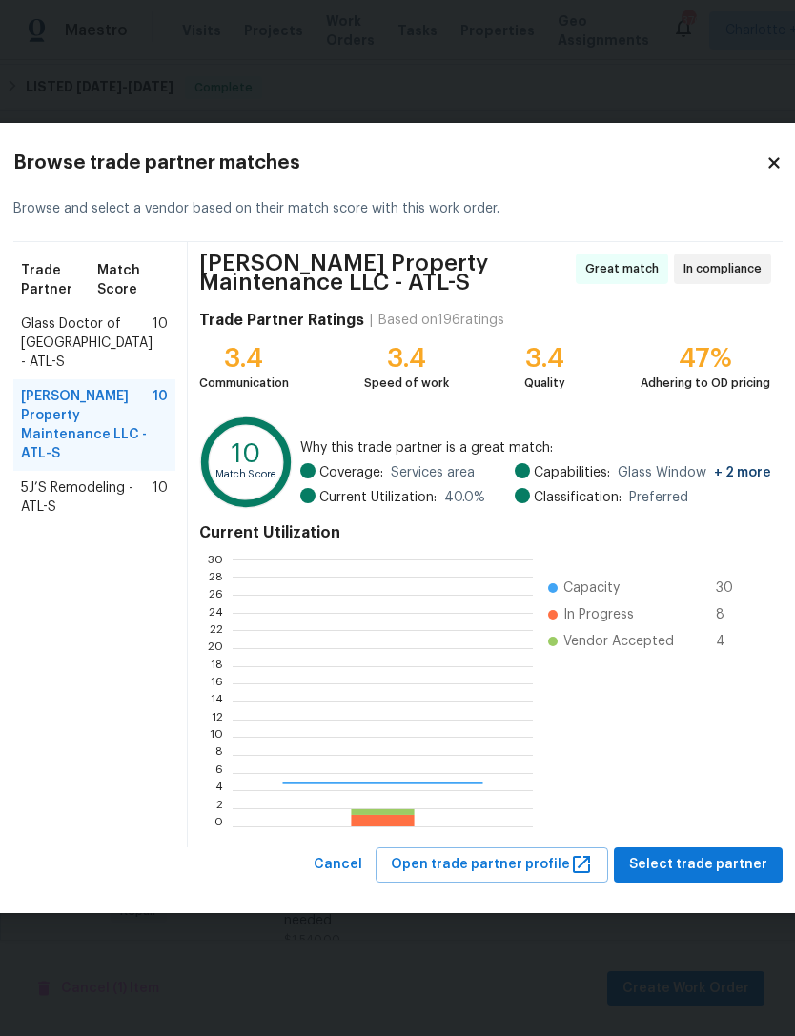
scroll to position [267, 299]
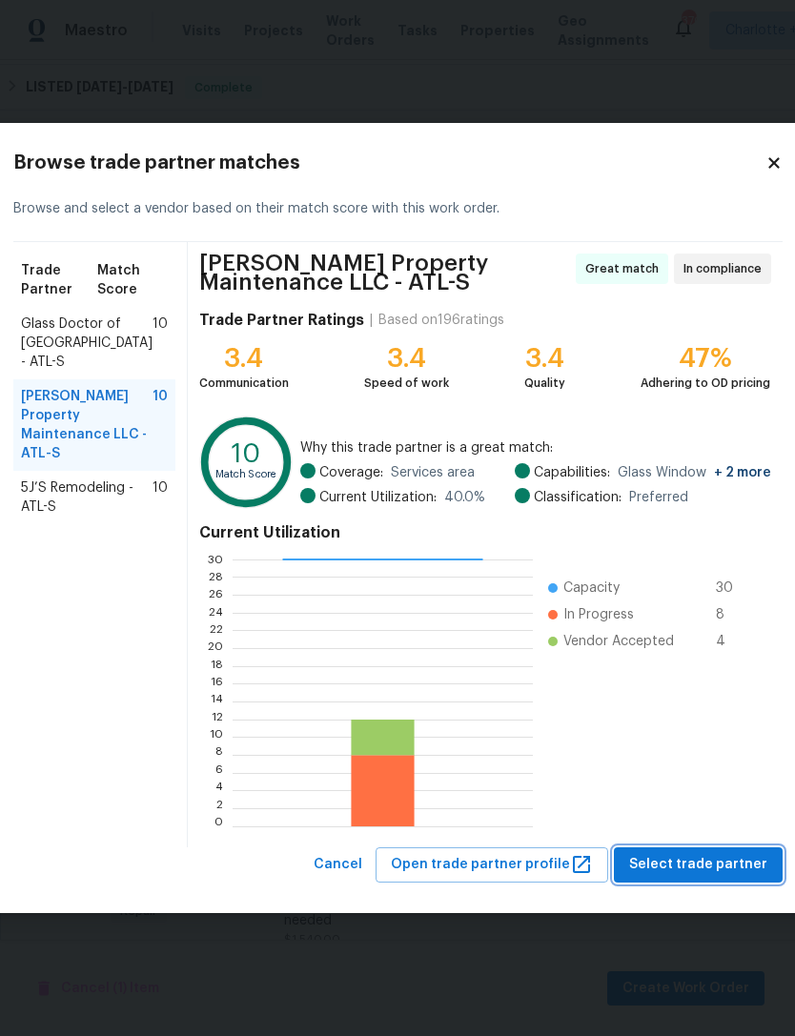
click at [695, 867] on span "Select trade partner" at bounding box center [698, 865] width 138 height 24
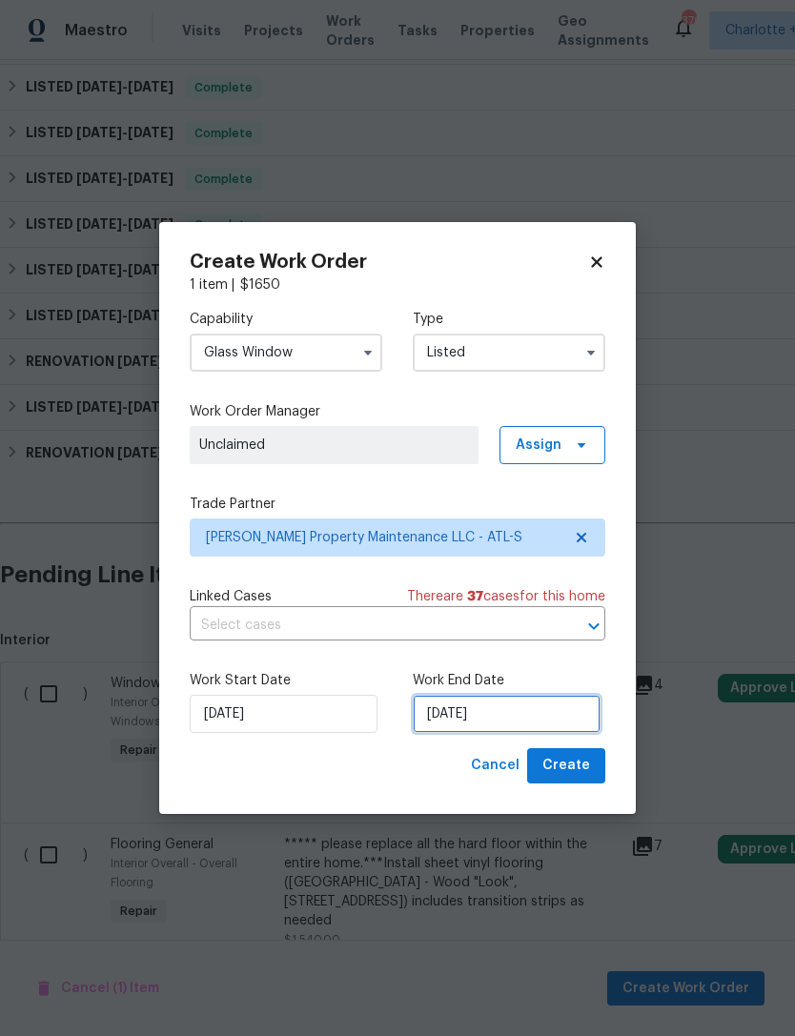
click at [554, 709] on input "8/19/2025" at bounding box center [507, 714] width 188 height 38
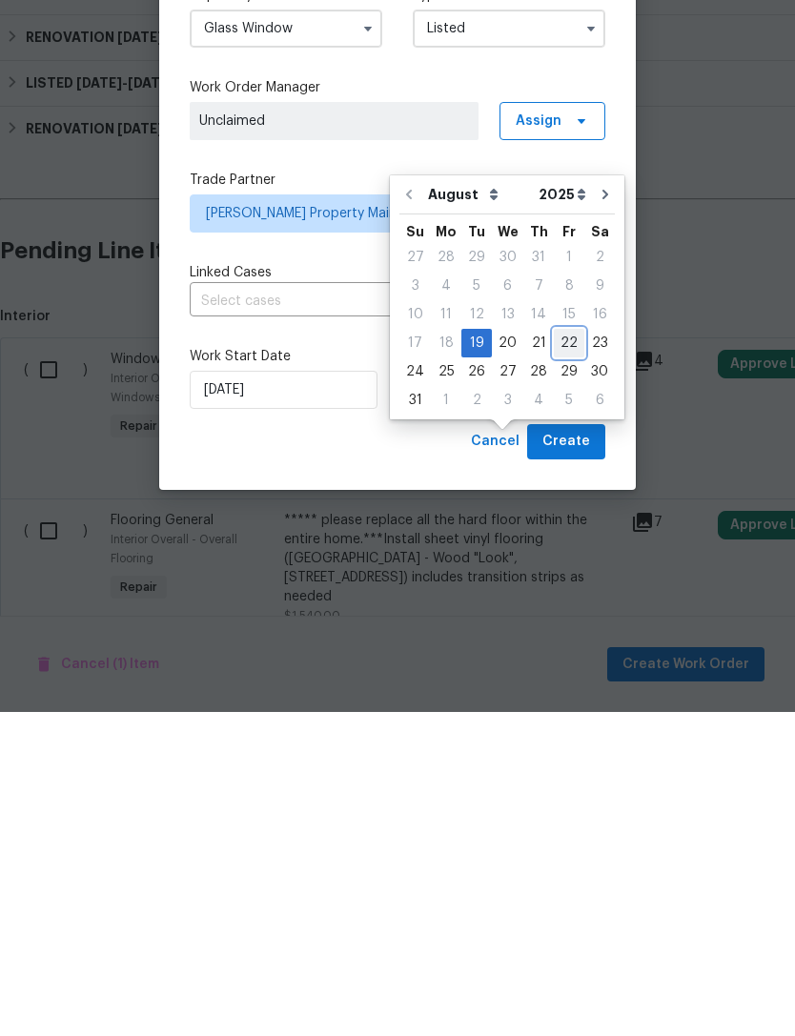
click at [556, 654] on div "22" at bounding box center [569, 667] width 31 height 27
type input "8/22/2025"
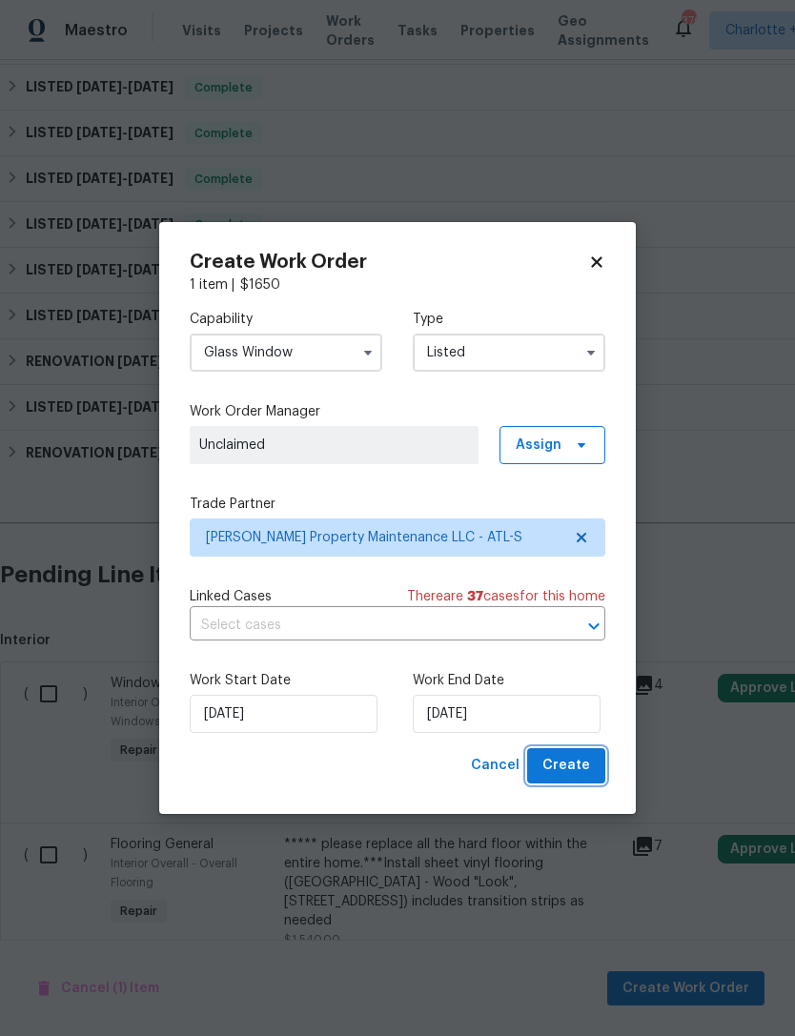
click at [572, 756] on span "Create" at bounding box center [567, 766] width 48 height 24
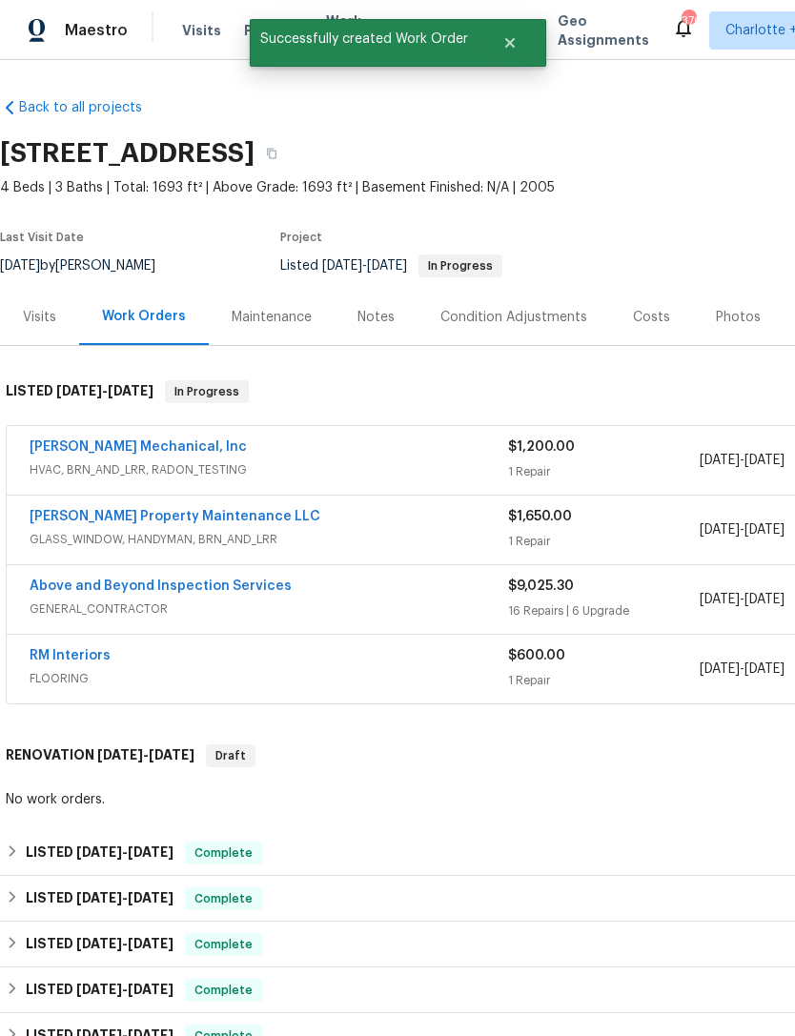
scroll to position [0, 0]
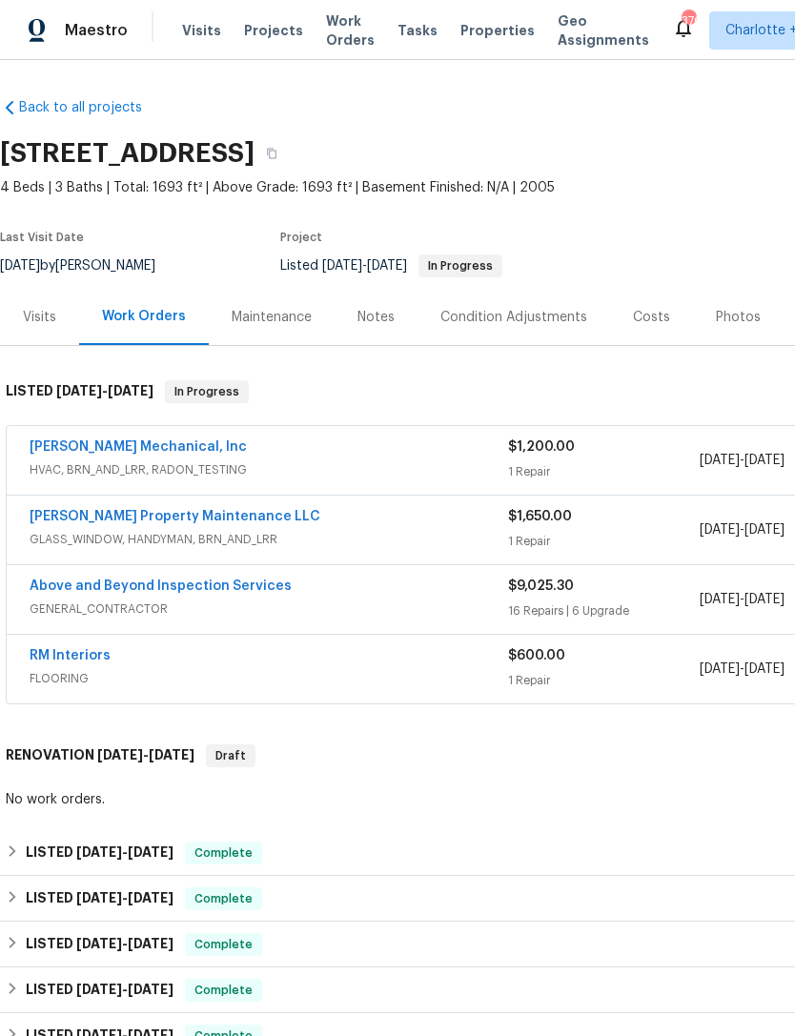
click at [71, 649] on link "RM Interiors" at bounding box center [70, 655] width 81 height 13
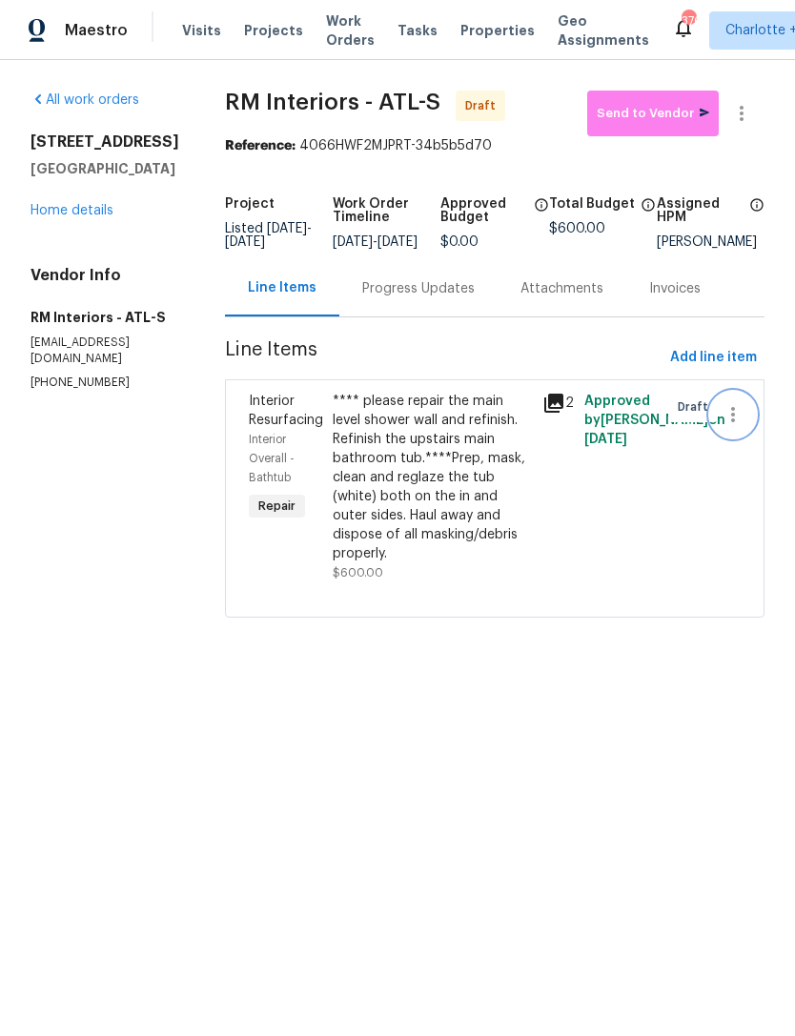
click at [754, 425] on button "button" at bounding box center [733, 415] width 46 height 46
click at [601, 569] on div at bounding box center [397, 518] width 795 height 1036
click at [95, 217] on link "Home details" at bounding box center [72, 210] width 83 height 13
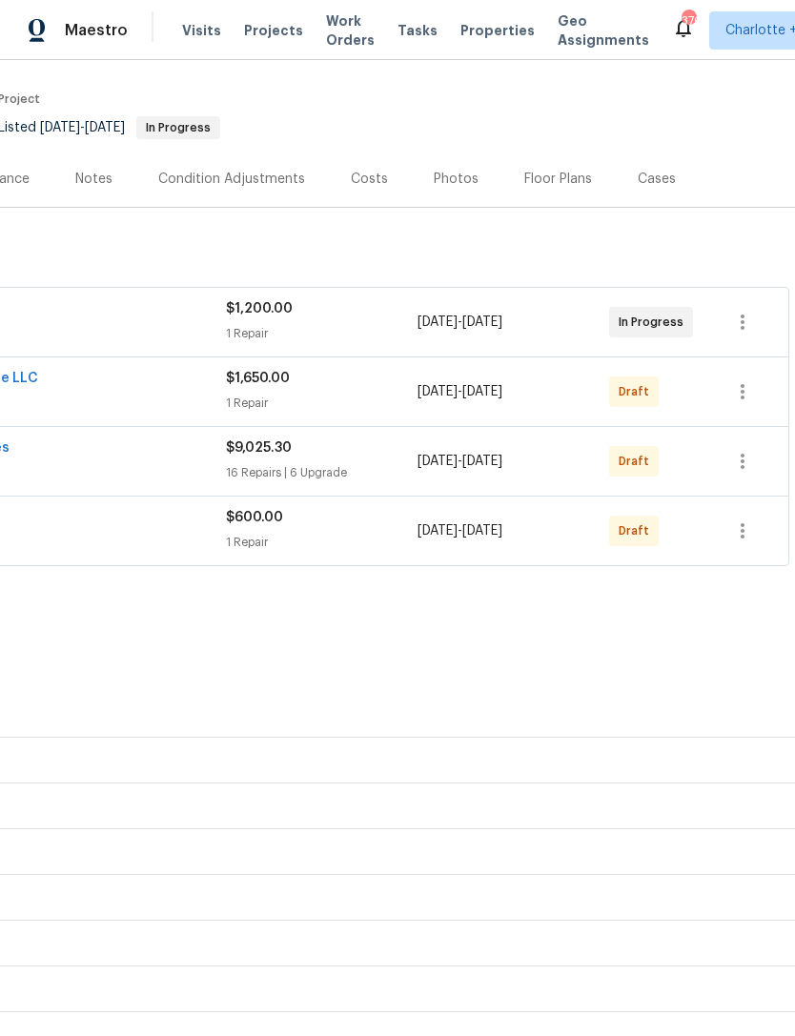
scroll to position [138, 282]
click at [744, 535] on icon "button" at bounding box center [742, 531] width 23 height 23
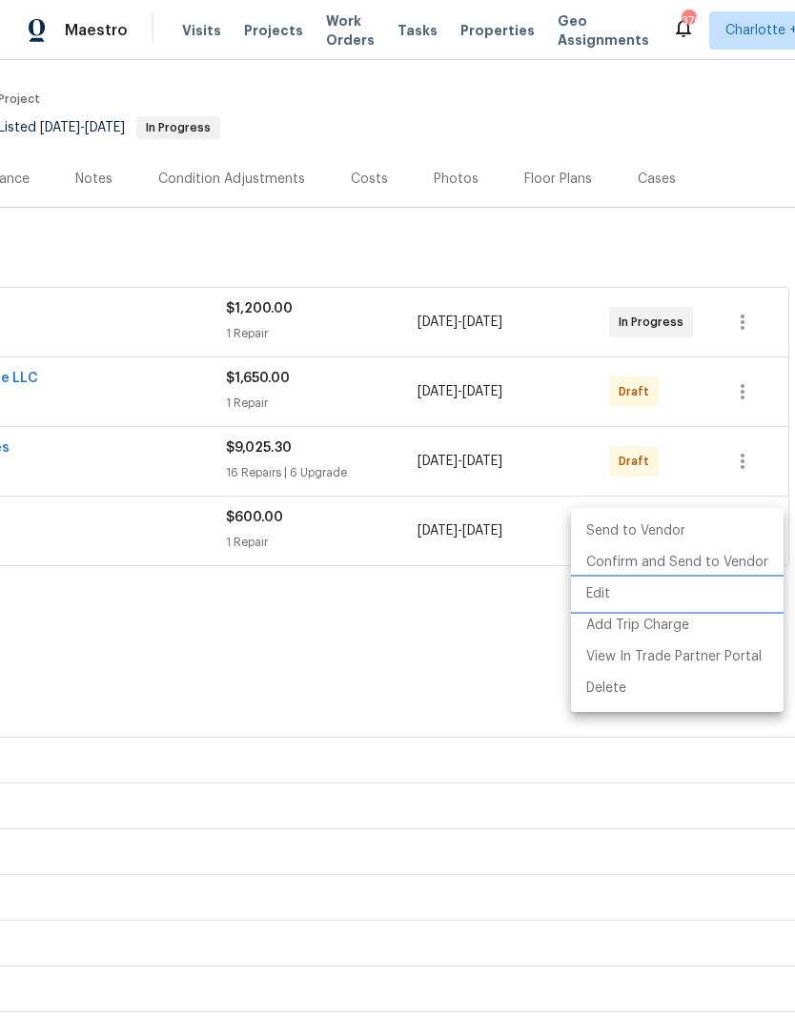
click at [630, 605] on li "Edit" at bounding box center [677, 594] width 213 height 31
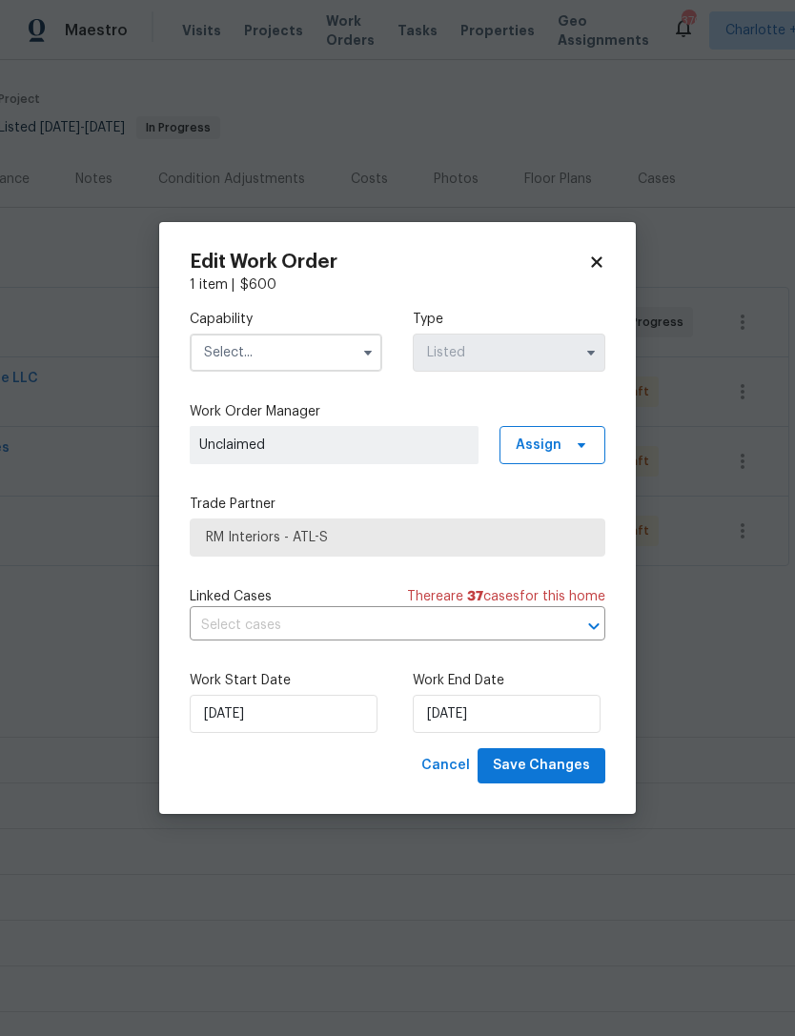
click at [339, 354] on input "text" at bounding box center [286, 353] width 193 height 38
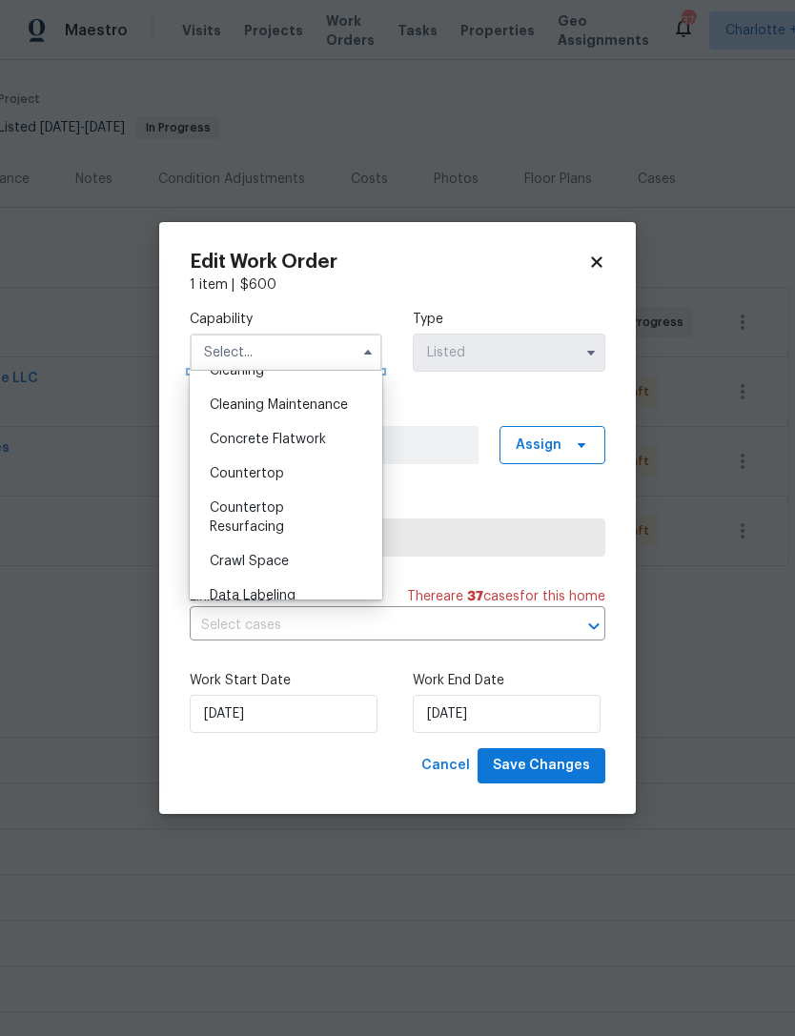
scroll to position [294, 0]
click at [277, 515] on span "Countertop Resurfacing" at bounding box center [247, 520] width 74 height 32
type input "Countertop Resurfacing"
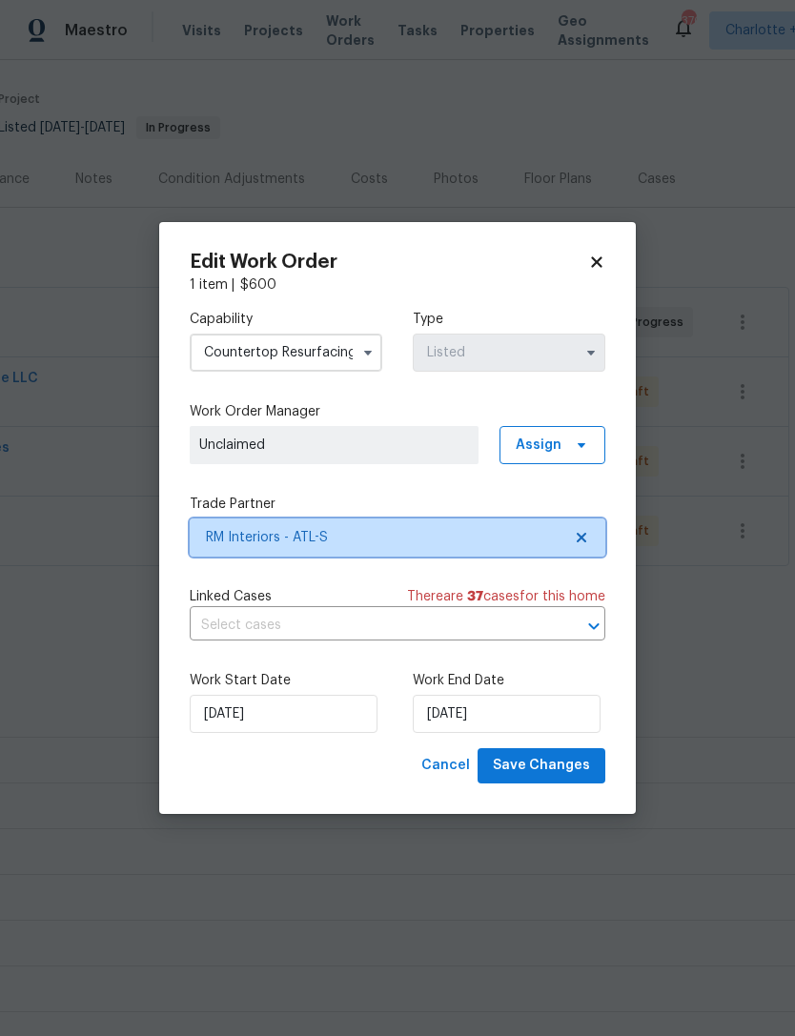
click at [525, 543] on span "RM Interiors - ATL-S" at bounding box center [384, 537] width 356 height 19
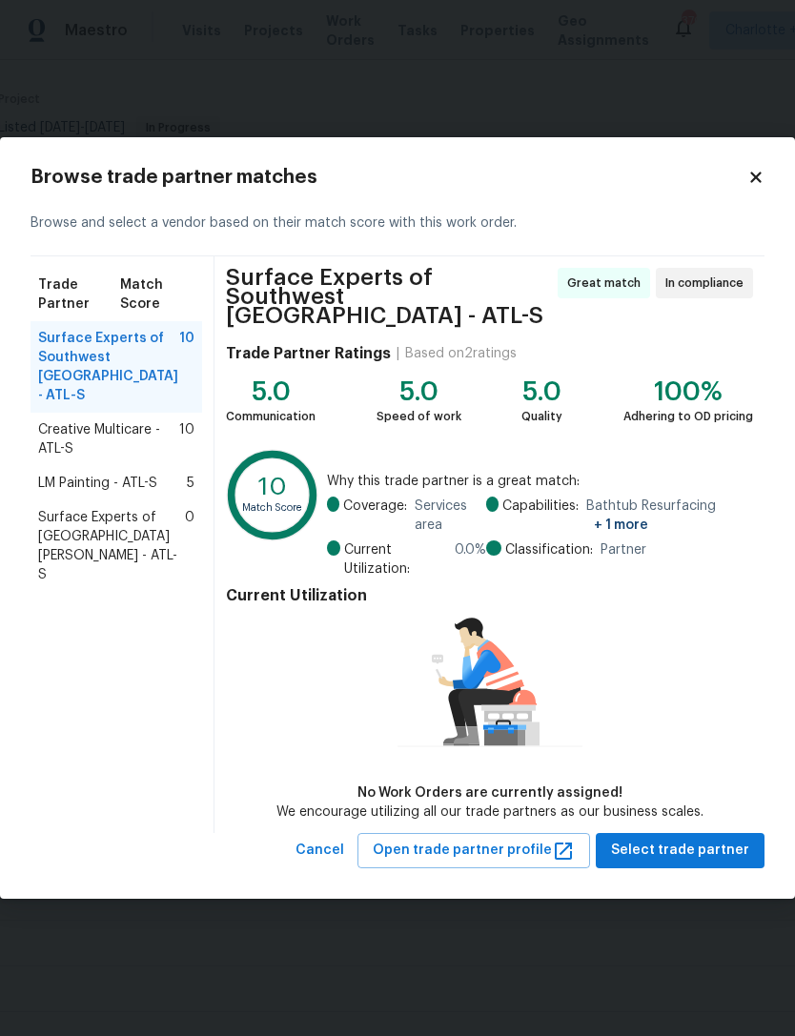
click at [140, 429] on span "Creative Multicare - ATL-S" at bounding box center [108, 440] width 141 height 38
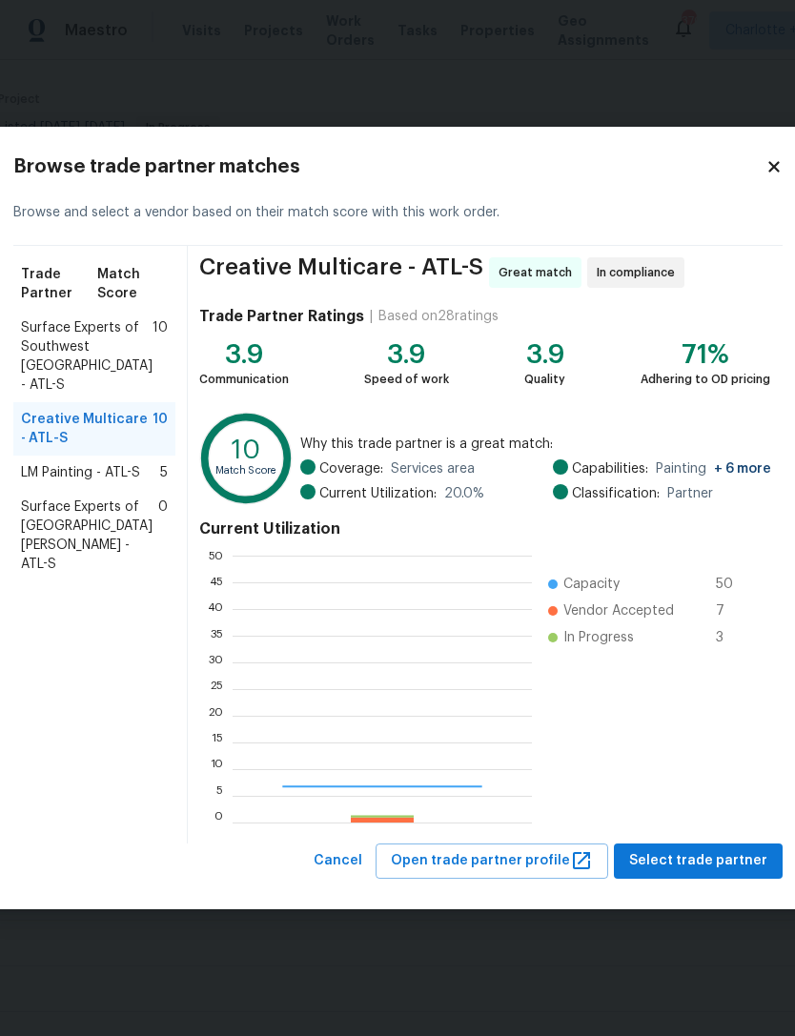
scroll to position [267, 299]
click at [708, 713] on ul "Capacity 50 Vendor Accepted 7 In Progress 3" at bounding box center [647, 689] width 229 height 267
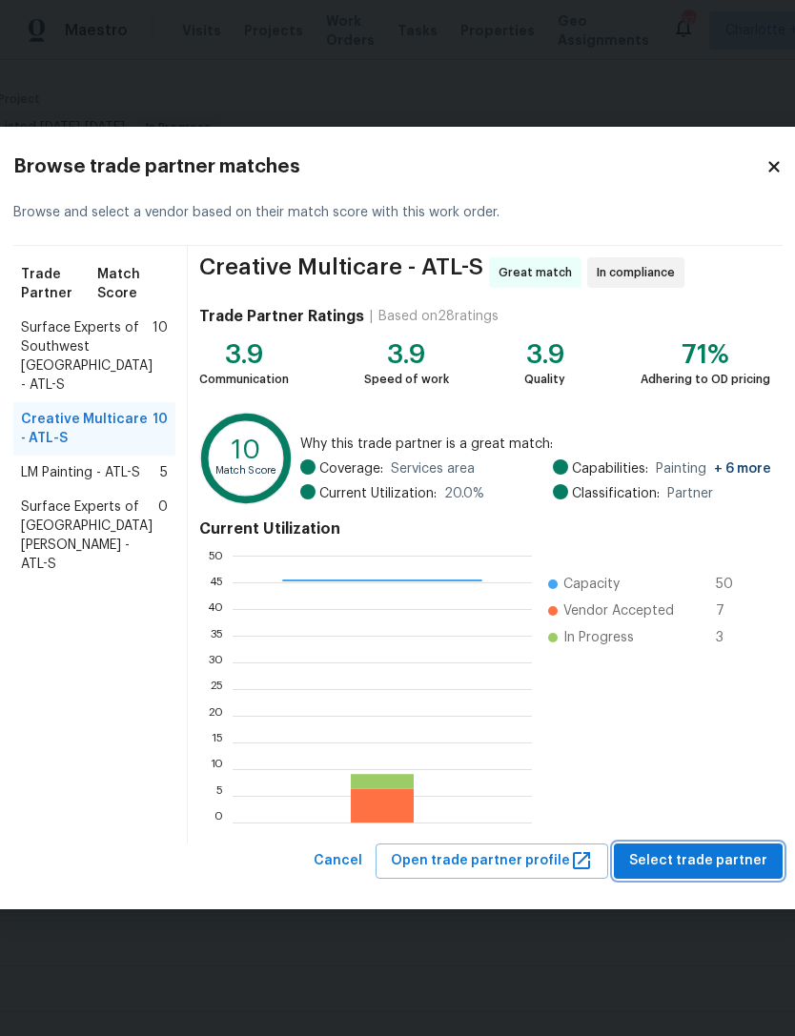
click at [712, 851] on span "Select trade partner" at bounding box center [698, 862] width 138 height 24
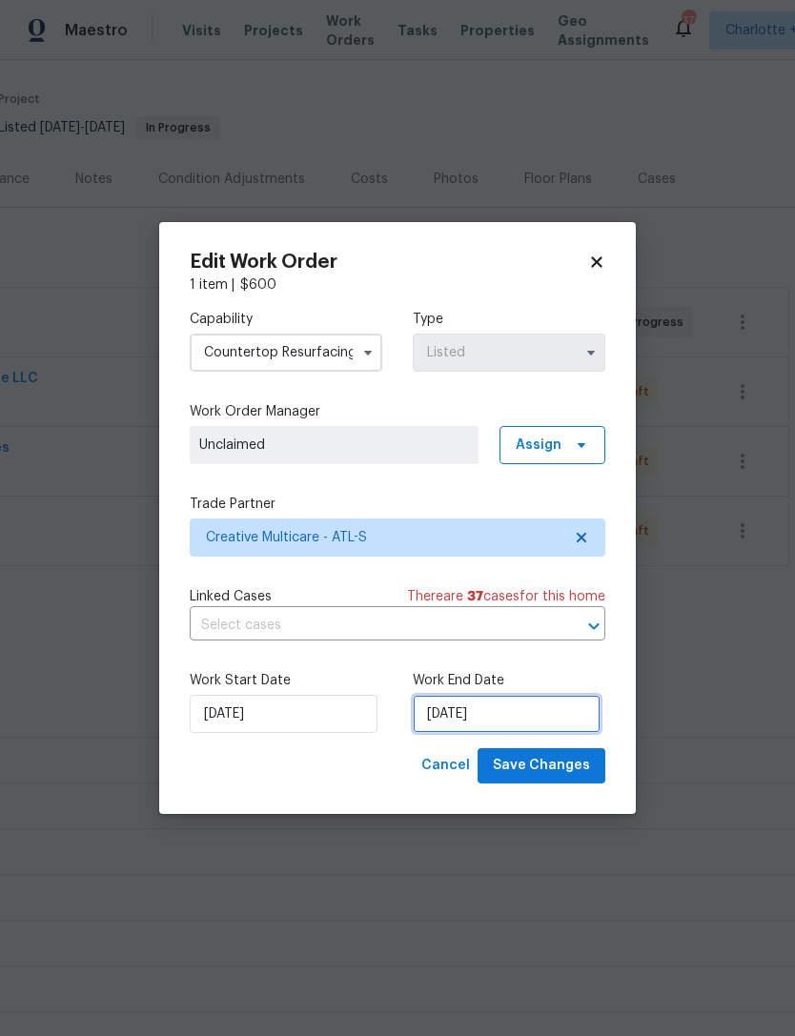
click at [498, 706] on input "8/22/2025" at bounding box center [507, 714] width 188 height 38
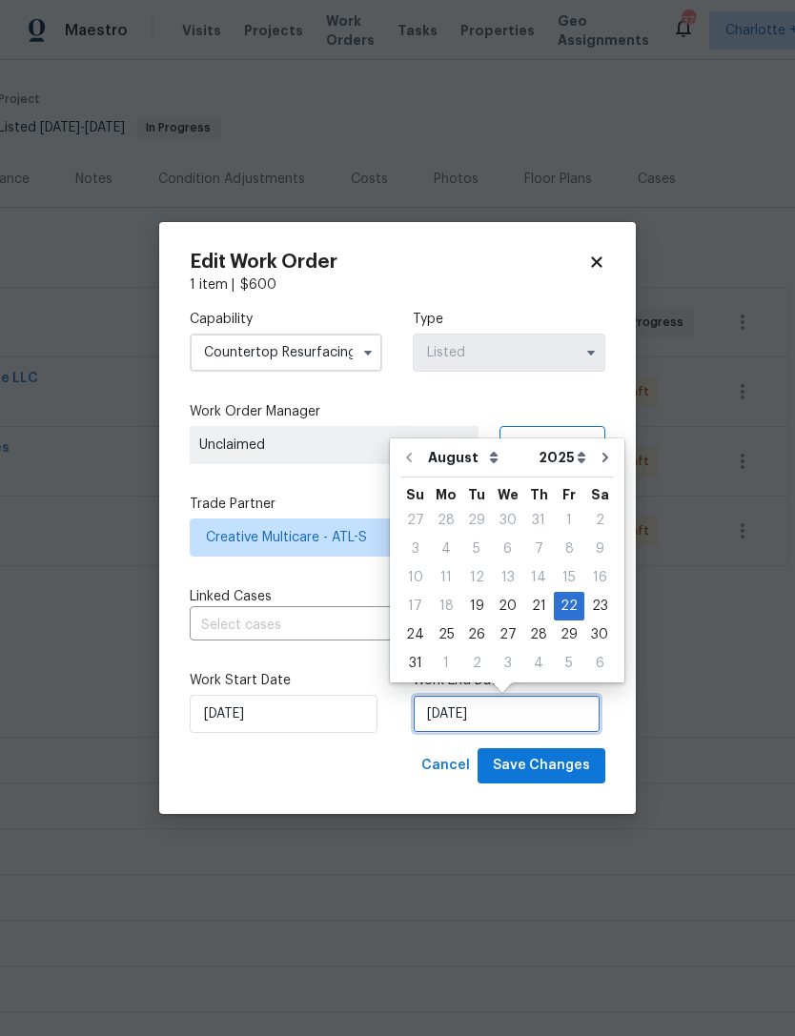
scroll to position [35, 0]
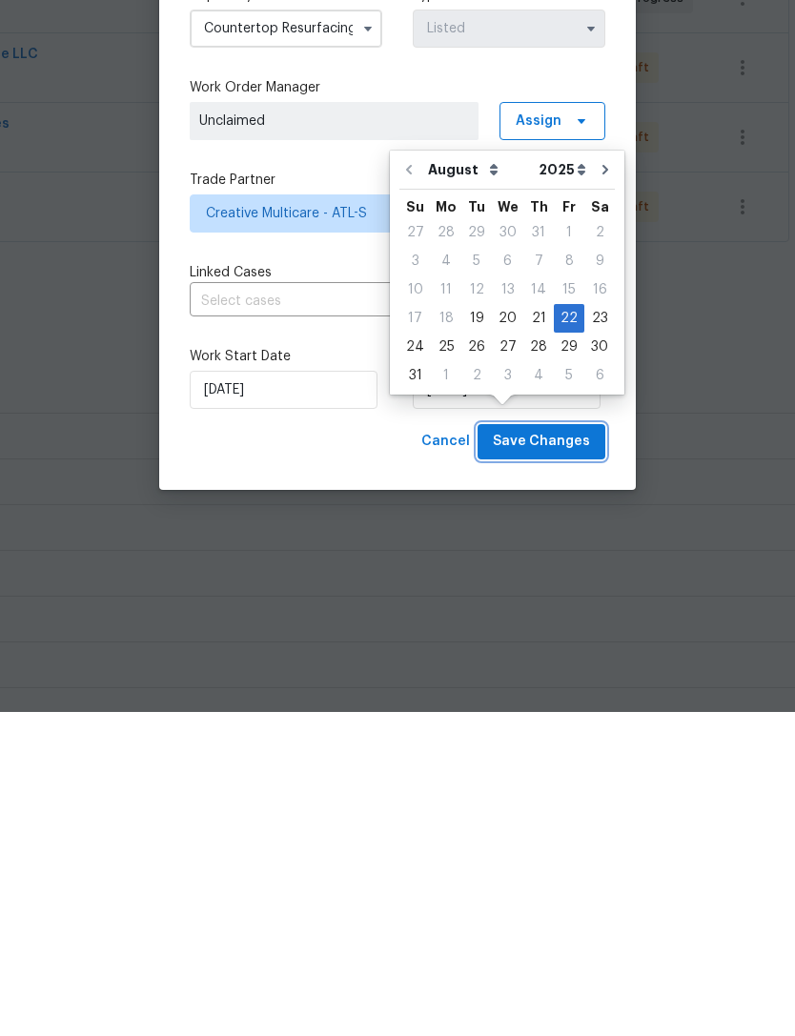
click at [564, 754] on span "Save Changes" at bounding box center [541, 766] width 97 height 24
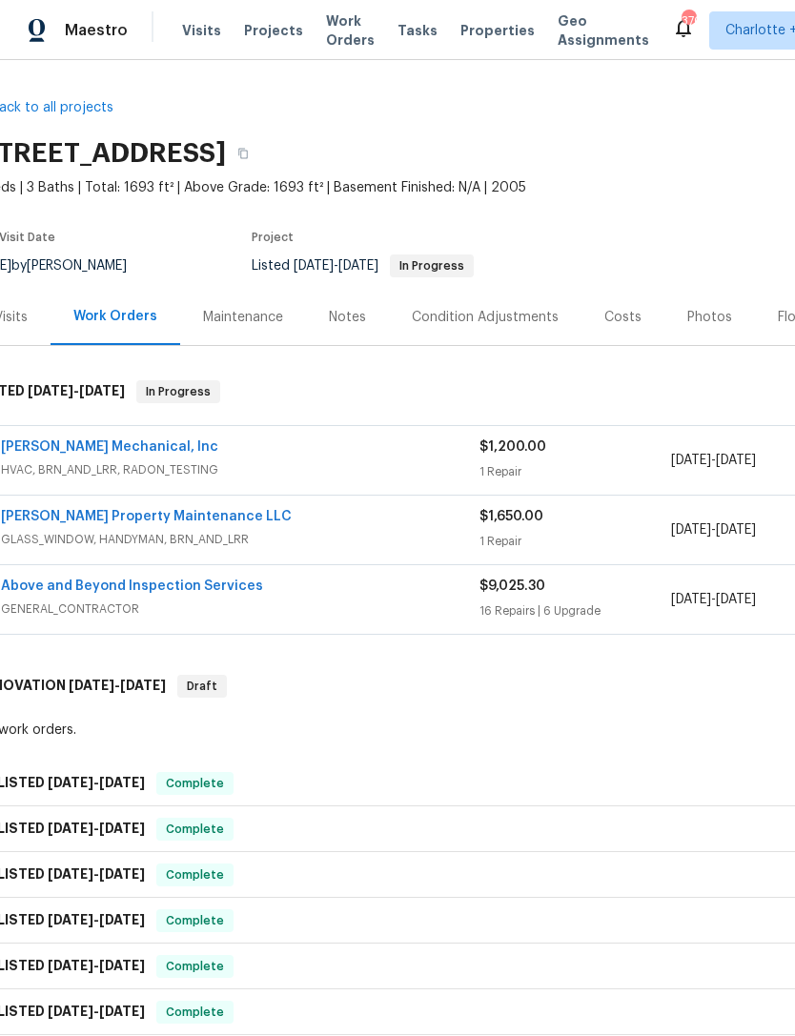
scroll to position [-10, 34]
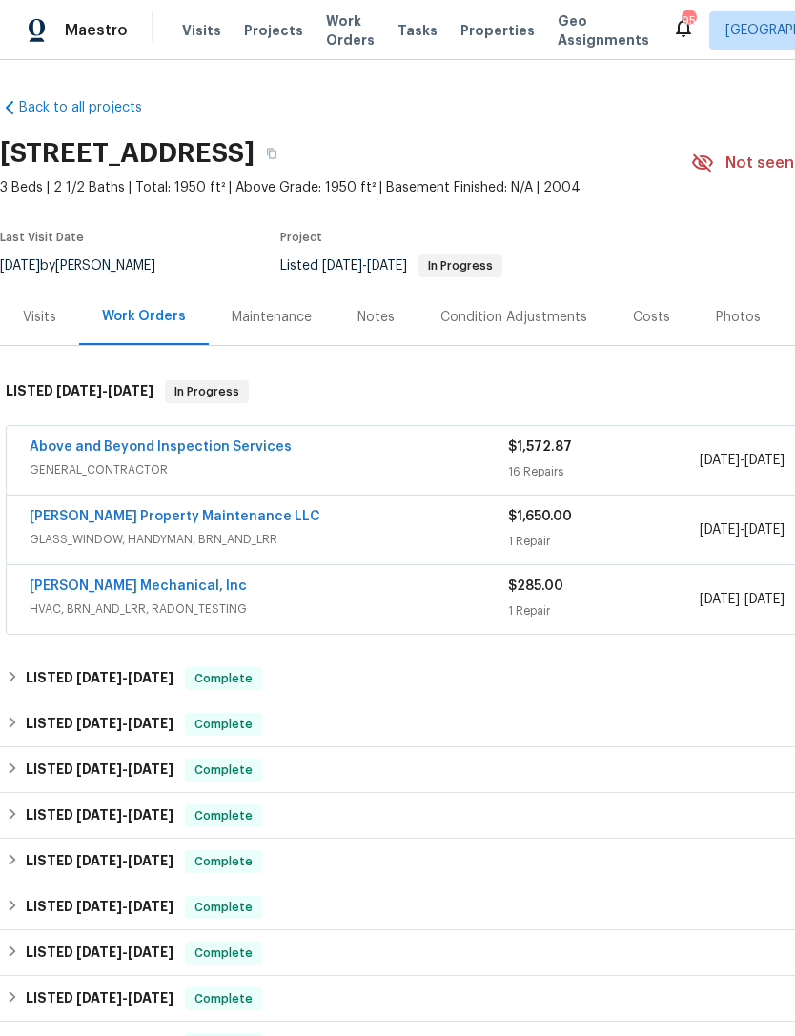
click at [177, 521] on link "[PERSON_NAME] Property Maintenance LLC" at bounding box center [175, 516] width 291 height 13
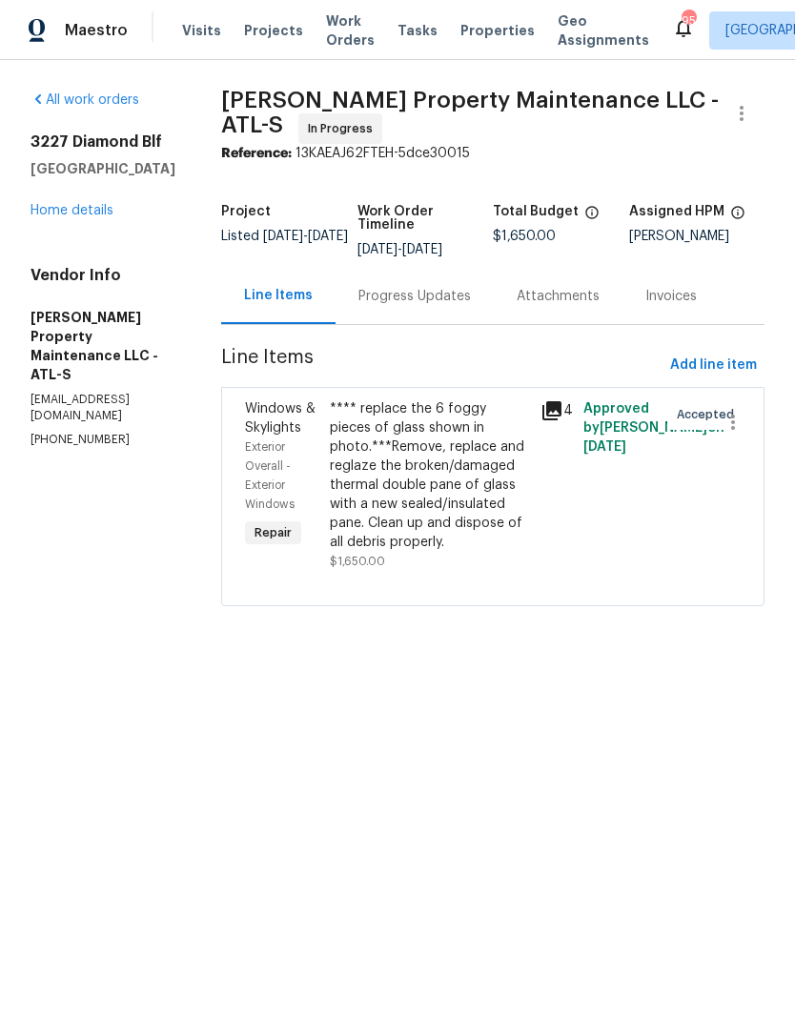
click at [446, 305] on div "Progress Updates" at bounding box center [415, 296] width 113 height 19
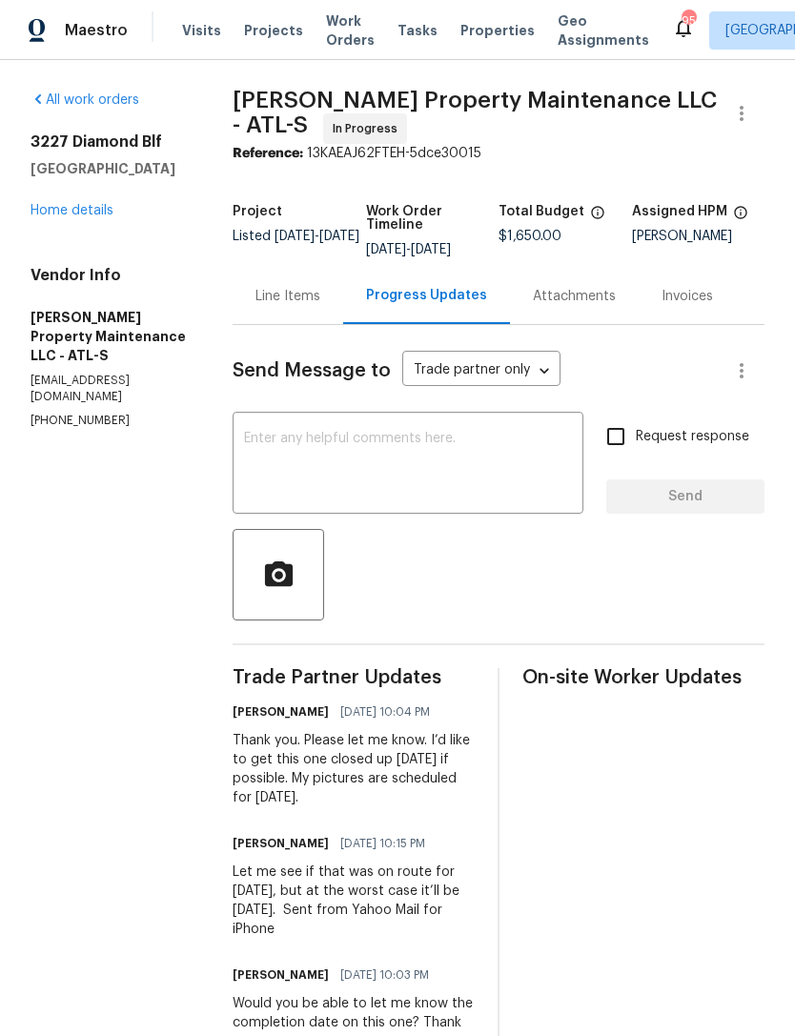
click at [428, 434] on textarea at bounding box center [408, 465] width 328 height 67
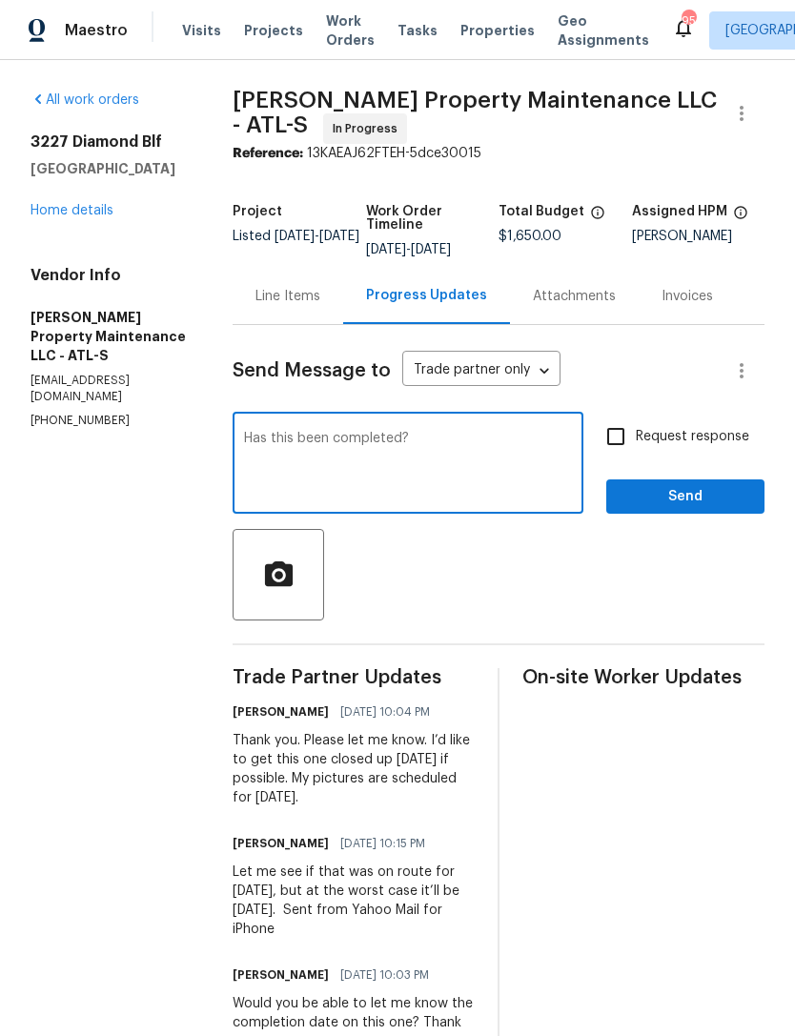
type textarea "Has this been completed?"
click at [683, 493] on span "Send" at bounding box center [686, 497] width 128 height 24
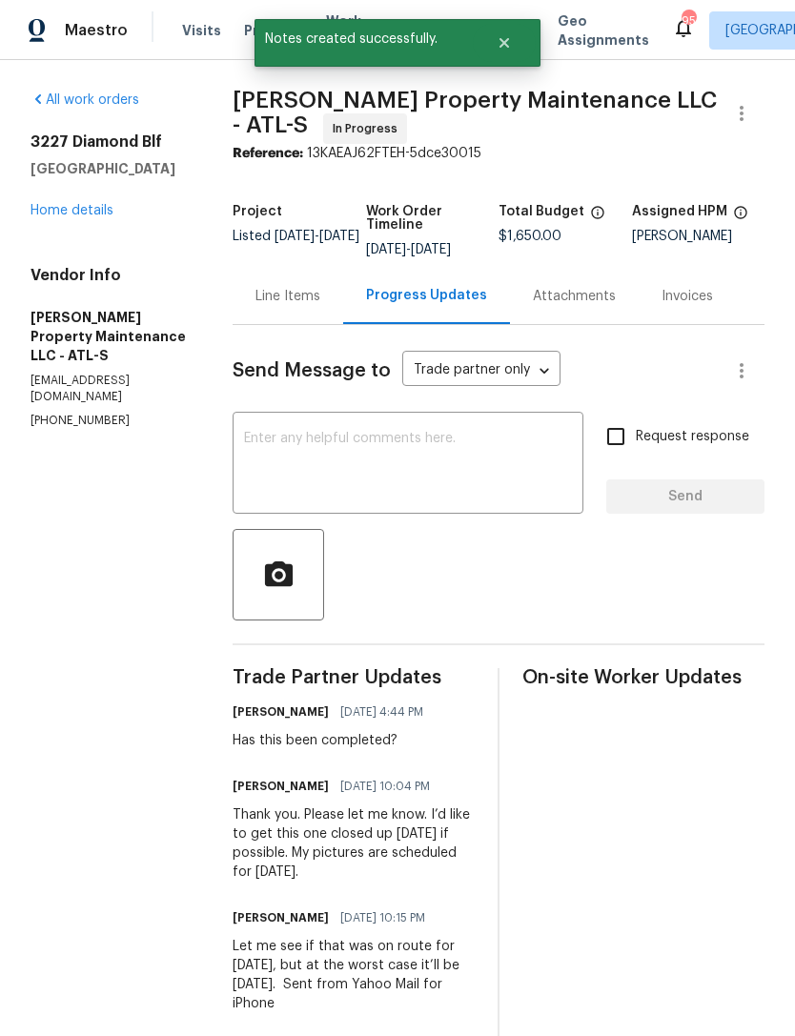
click at [93, 209] on link "Home details" at bounding box center [72, 210] width 83 height 13
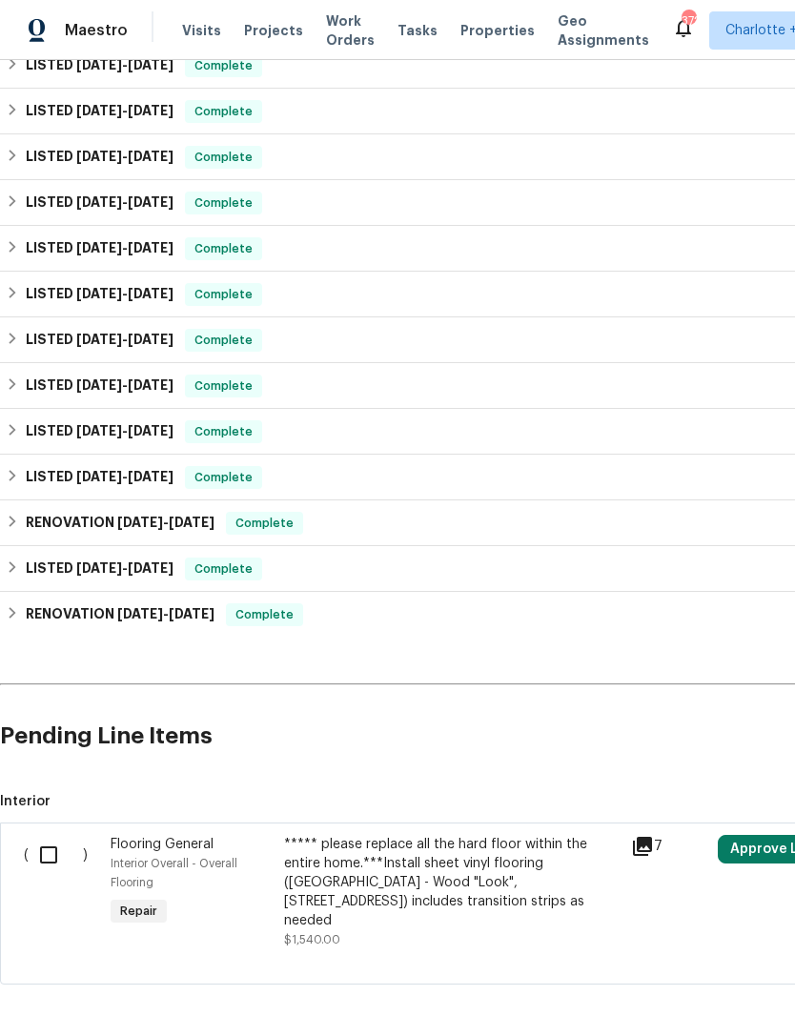
scroll to position [802, 0]
click at [59, 836] on input "checkbox" at bounding box center [56, 856] width 54 height 40
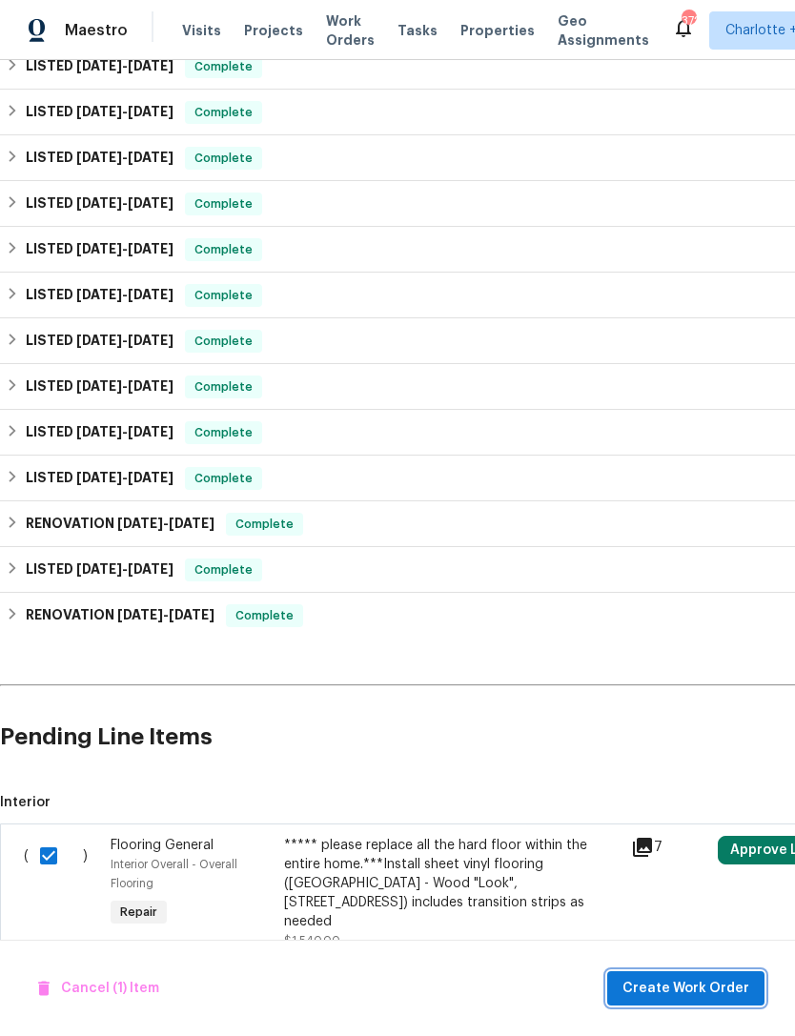
click at [704, 990] on span "Create Work Order" at bounding box center [686, 989] width 127 height 24
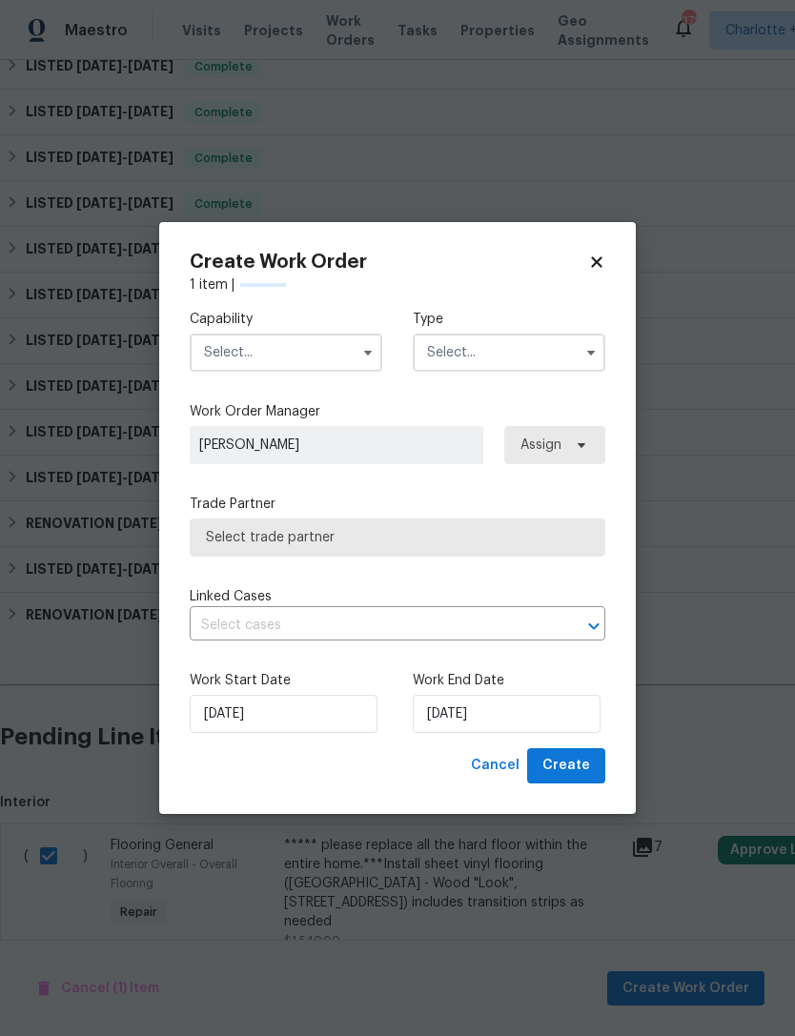
checkbox input "false"
click at [322, 352] on input "text" at bounding box center [286, 353] width 193 height 38
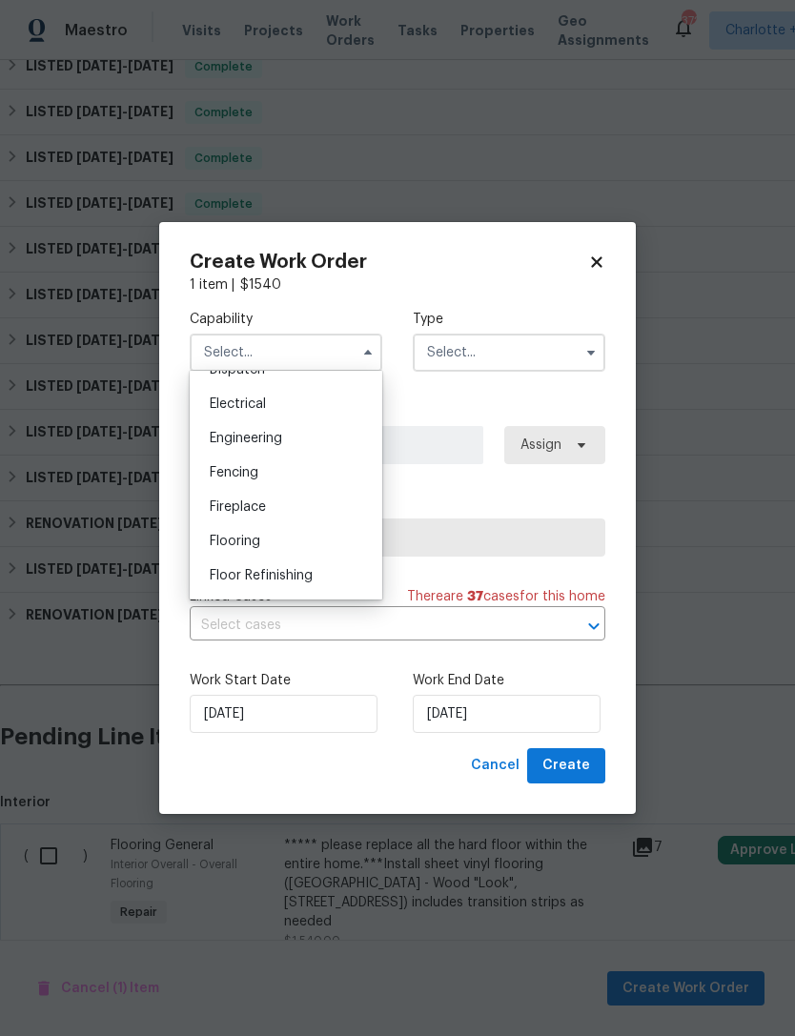
scroll to position [595, 0]
click at [299, 543] on div "Flooring" at bounding box center [286, 538] width 183 height 34
type input "Flooring"
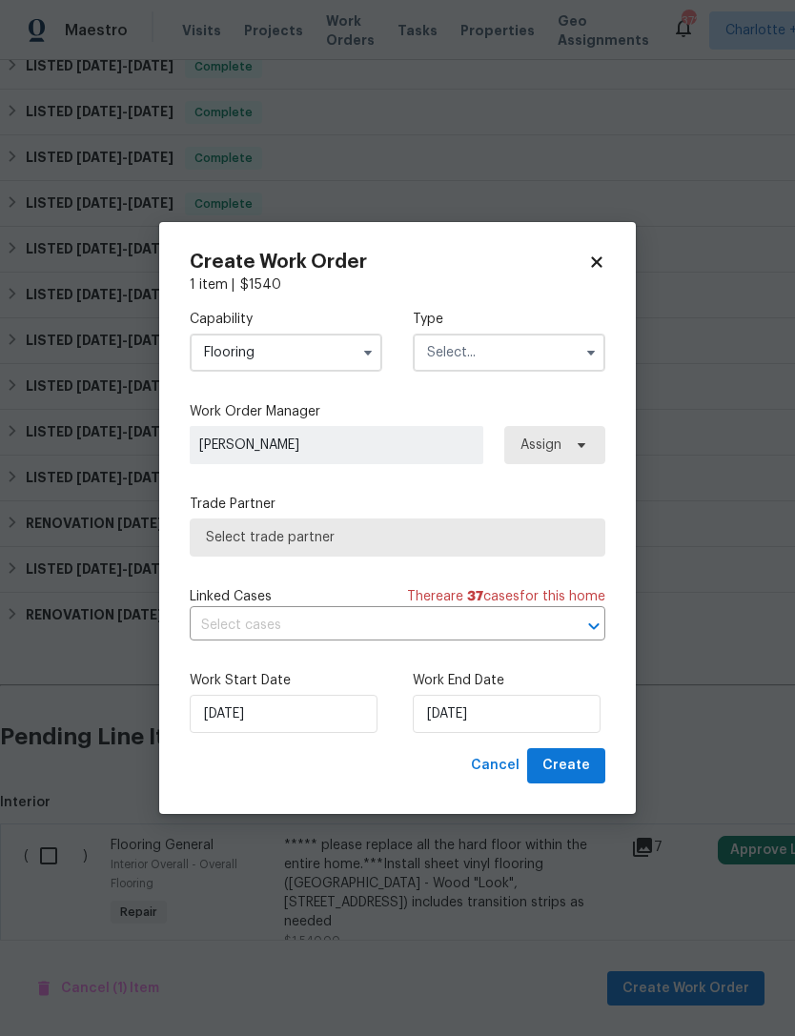
click at [545, 357] on input "text" at bounding box center [509, 353] width 193 height 38
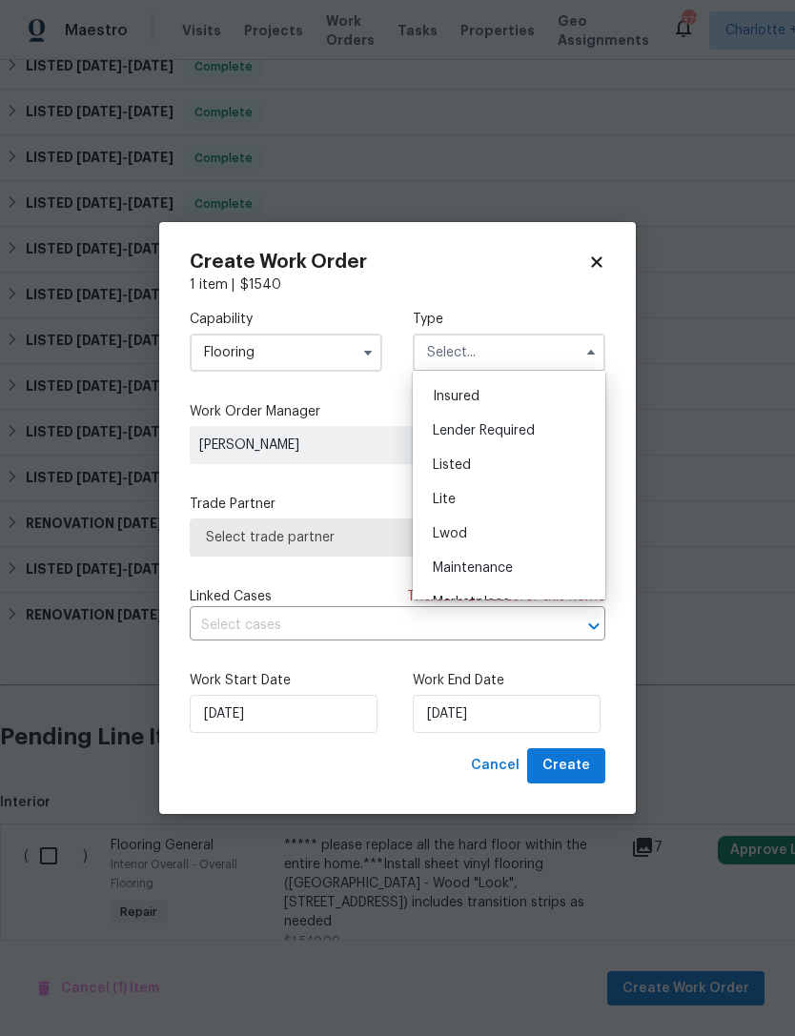
scroll to position [48, 0]
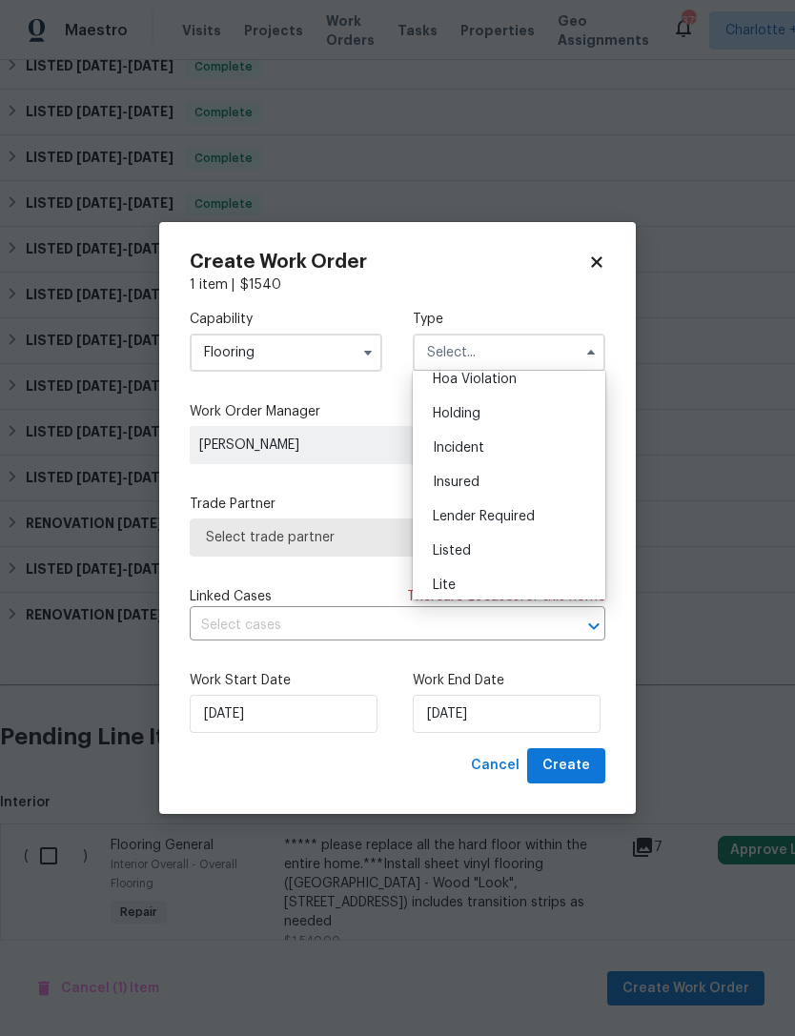
click at [504, 552] on div "Listed" at bounding box center [509, 551] width 183 height 34
type input "Listed"
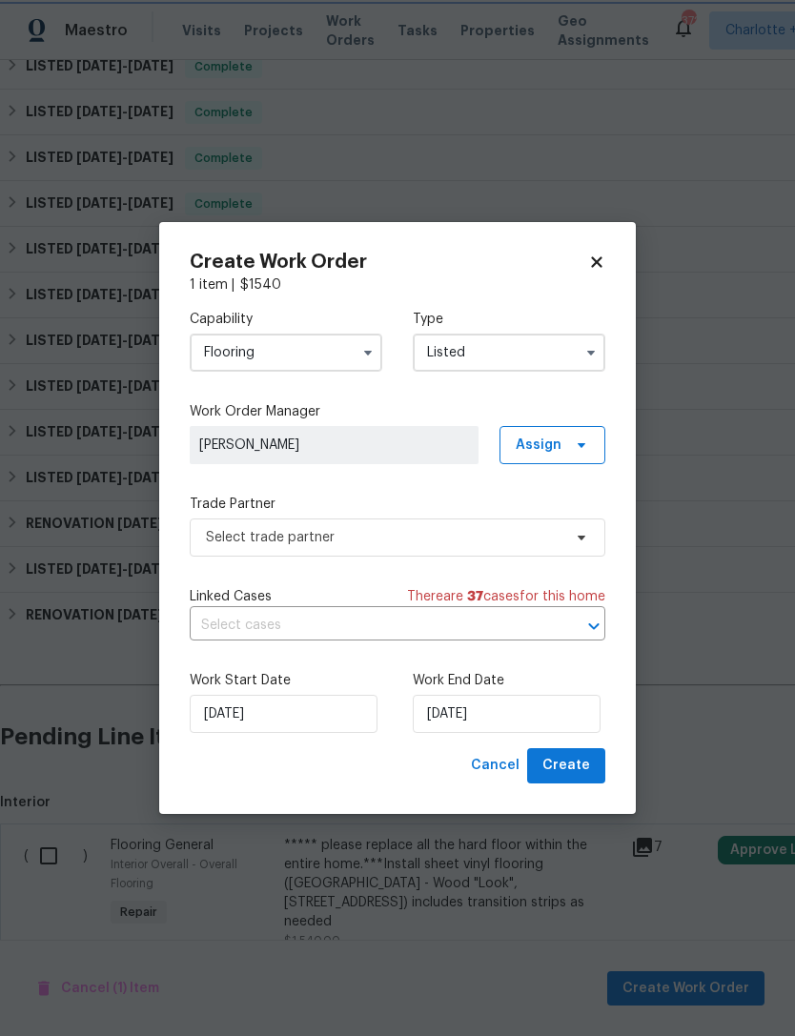
scroll to position [0, 0]
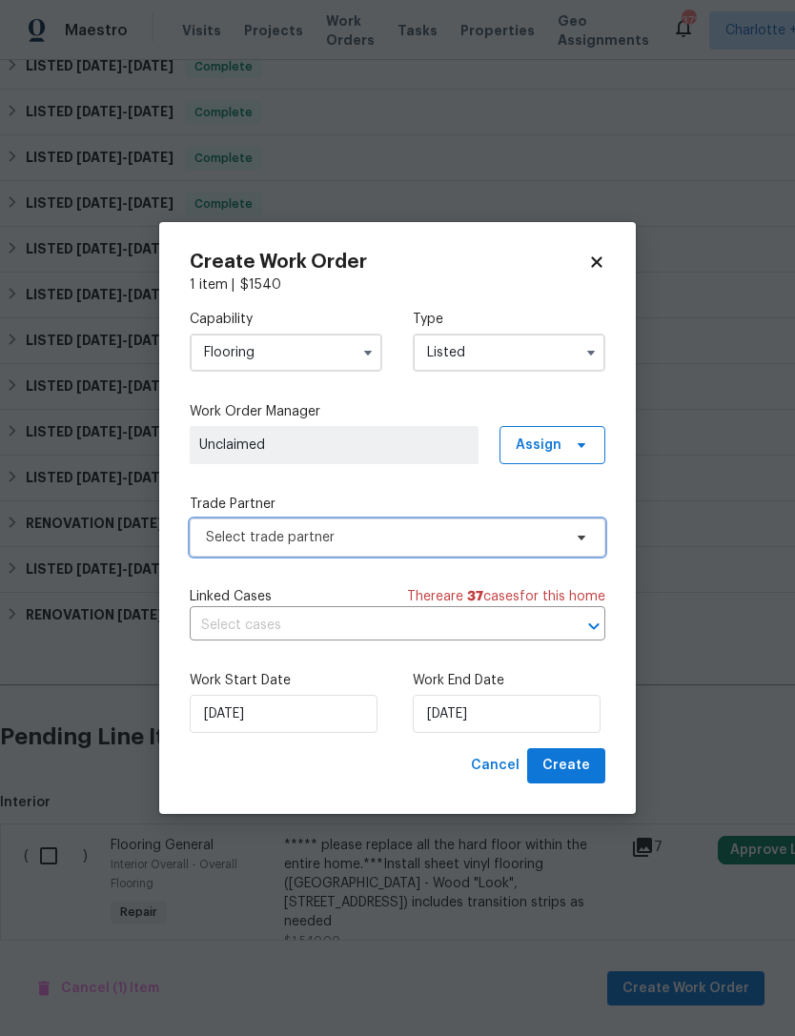
click at [438, 551] on span "Select trade partner" at bounding box center [398, 538] width 416 height 38
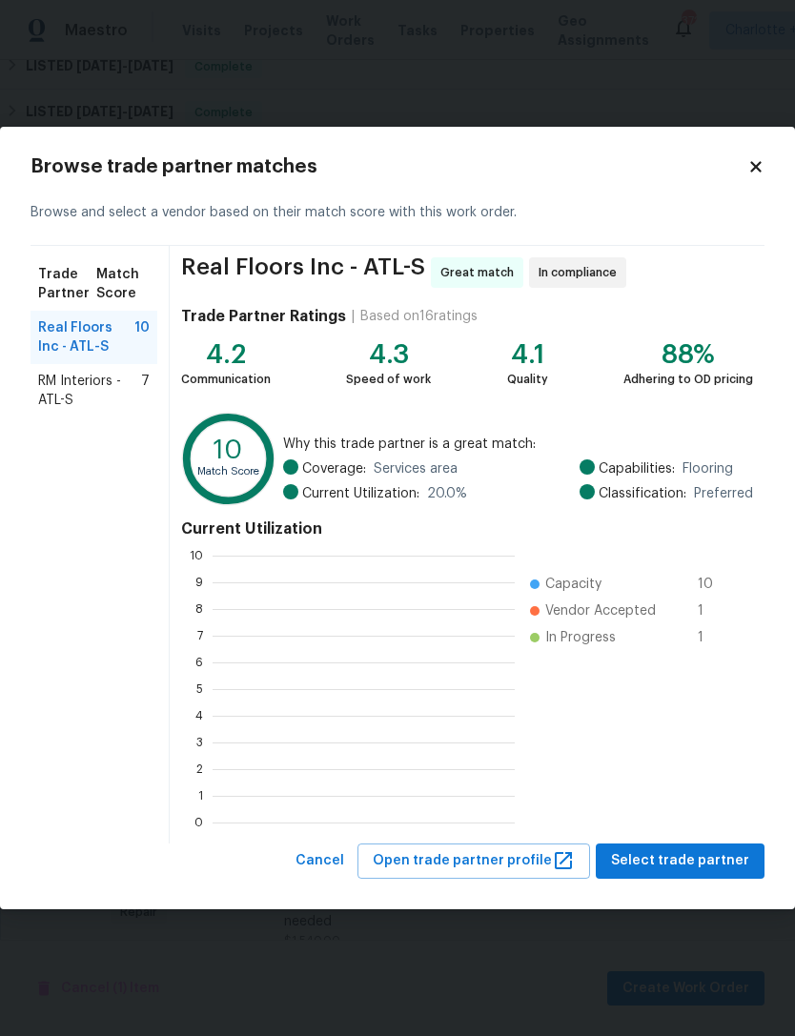
scroll to position [267, 302]
click at [100, 395] on span "RM Interiors - ATL-S" at bounding box center [89, 391] width 103 height 38
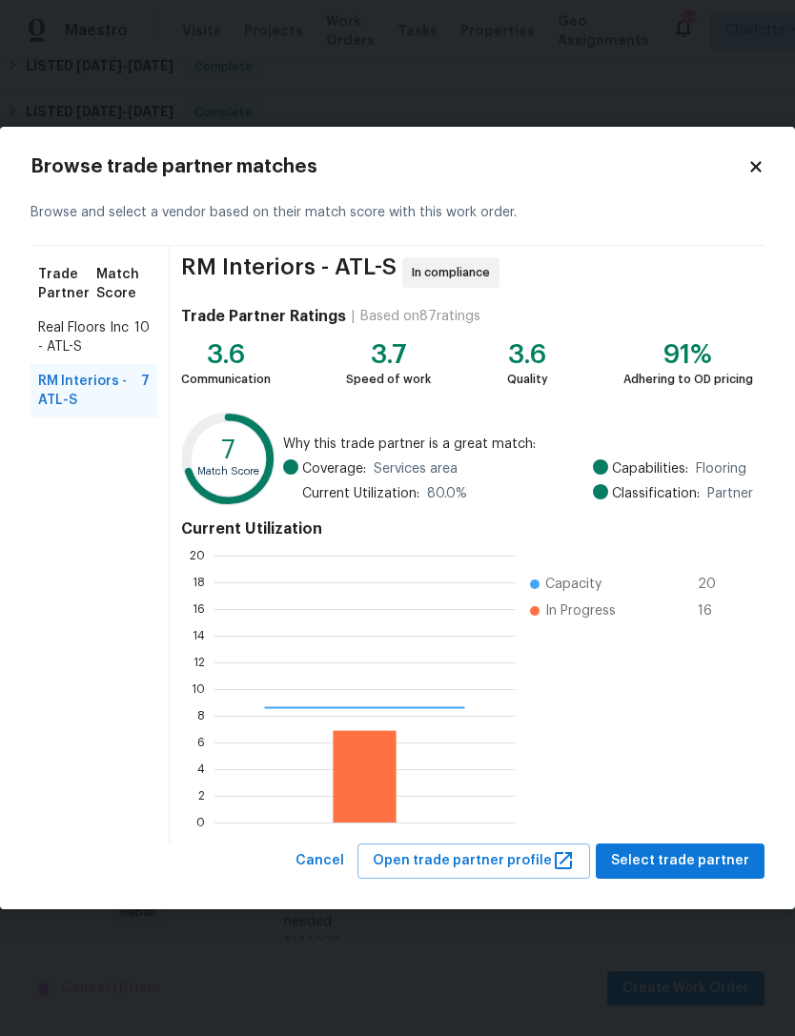
scroll to position [267, 300]
click at [712, 855] on span "Select trade partner" at bounding box center [680, 862] width 138 height 24
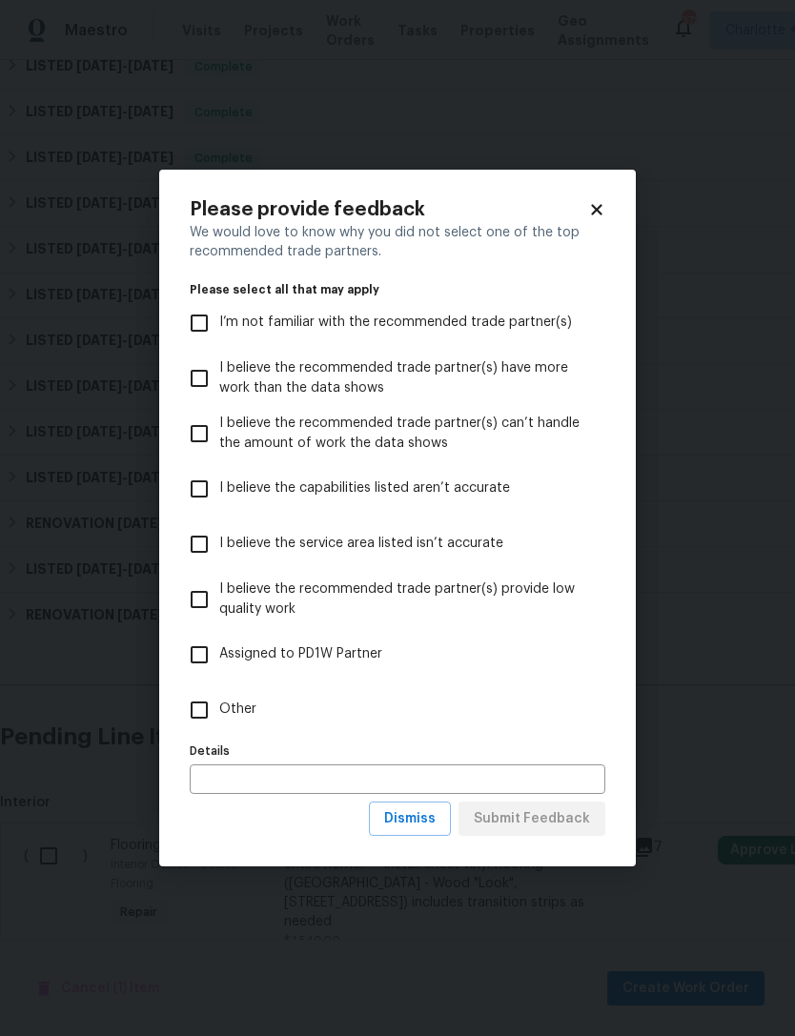
click at [197, 708] on input "Other" at bounding box center [199, 710] width 40 height 40
checkbox input "true"
click at [545, 830] on span "Submit Feedback" at bounding box center [532, 820] width 116 height 24
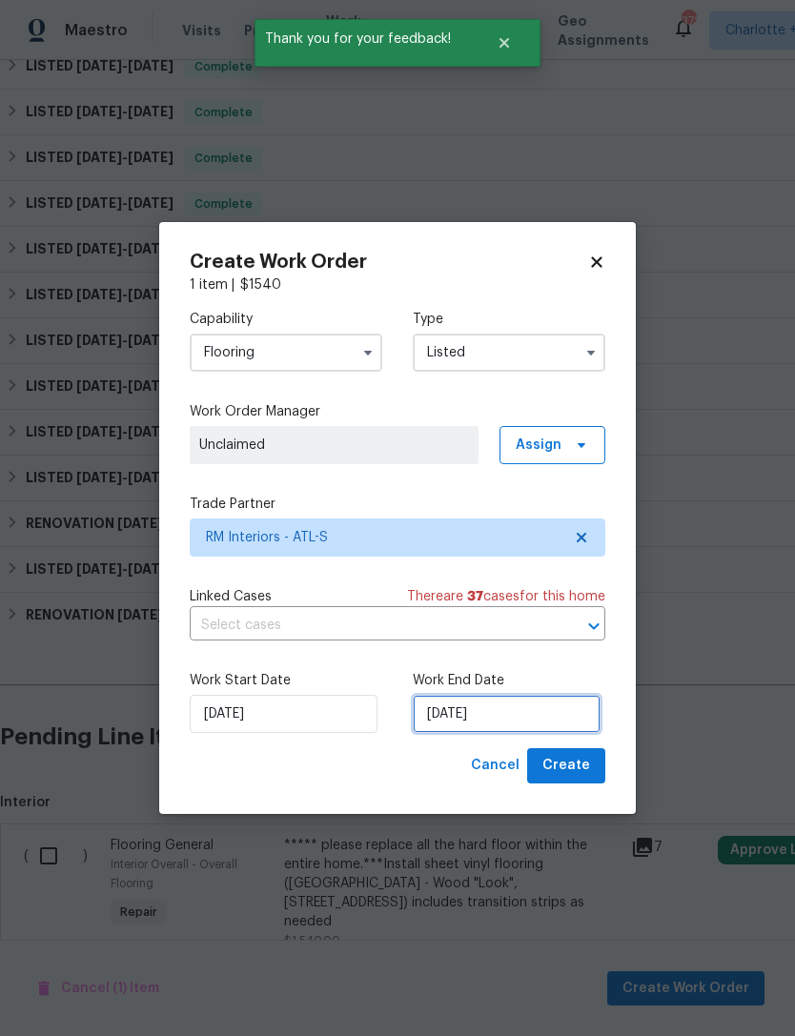
click at [548, 721] on input "[DATE]" at bounding box center [507, 714] width 188 height 38
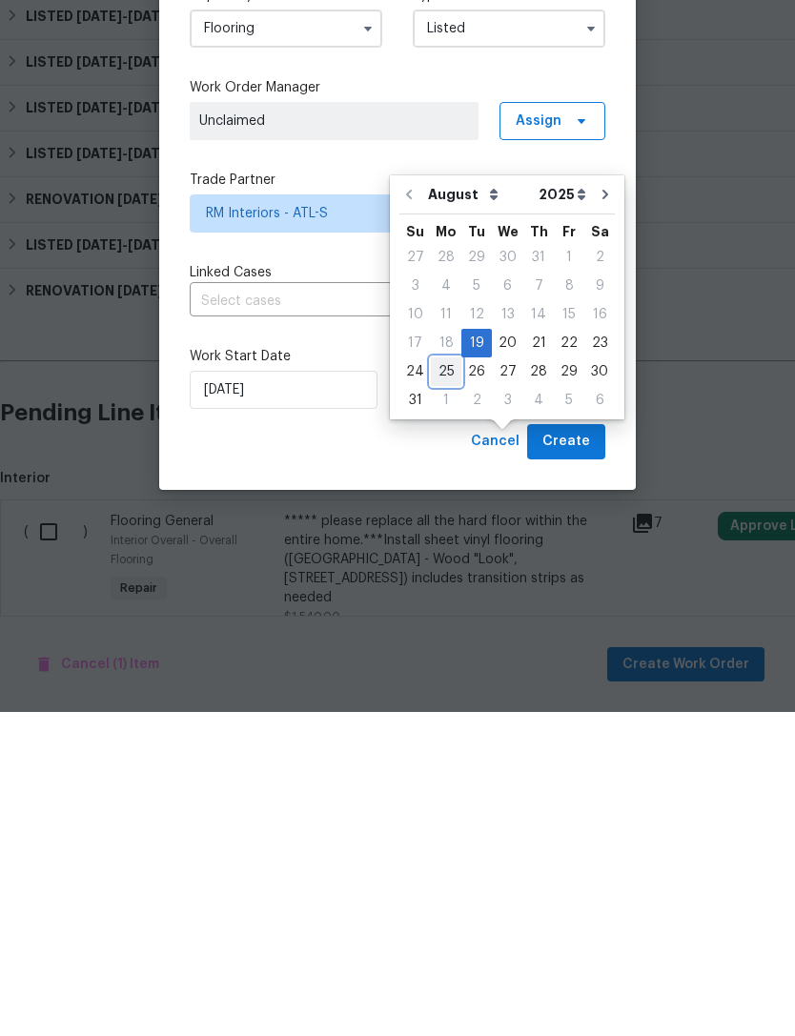
click at [435, 683] on div "25" at bounding box center [446, 696] width 31 height 27
type input "8/25/2025"
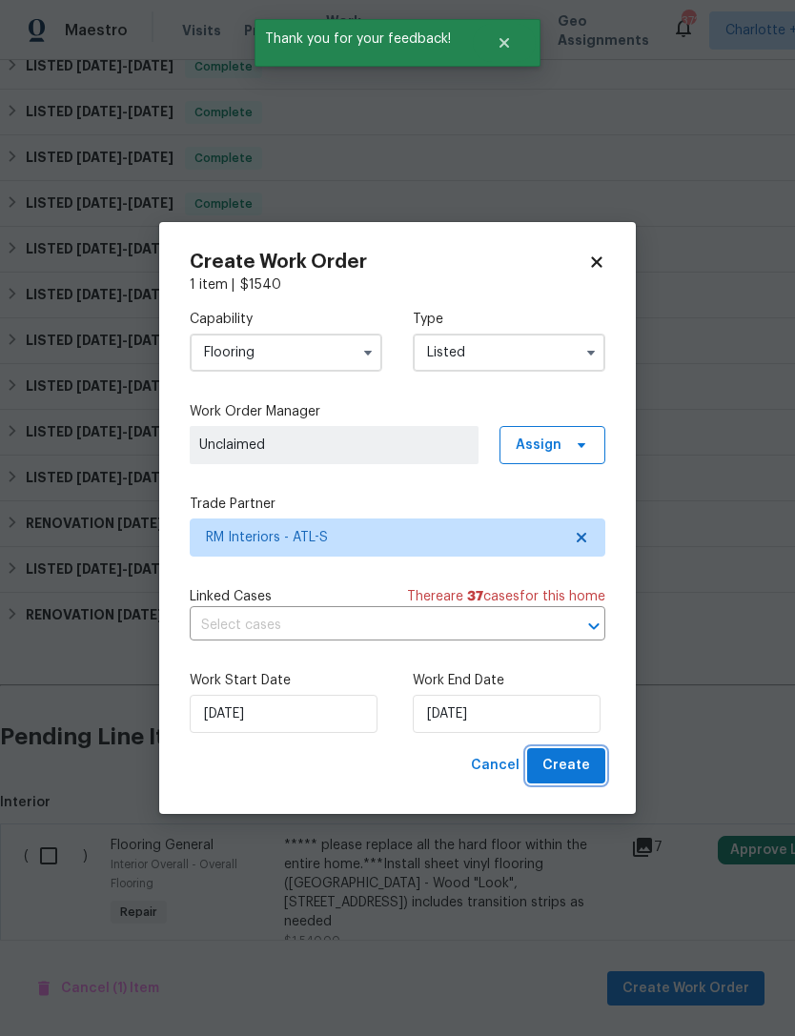
click at [577, 772] on span "Create" at bounding box center [567, 766] width 48 height 24
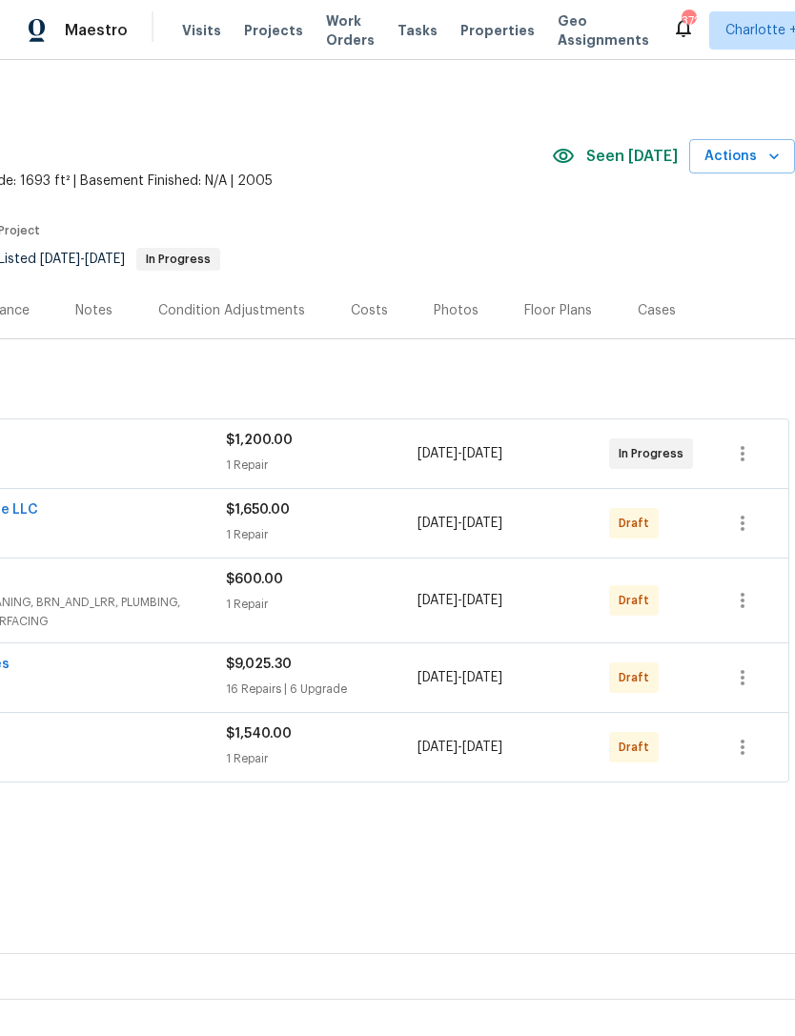
scroll to position [7, 282]
click at [742, 736] on icon "button" at bounding box center [742, 747] width 23 height 23
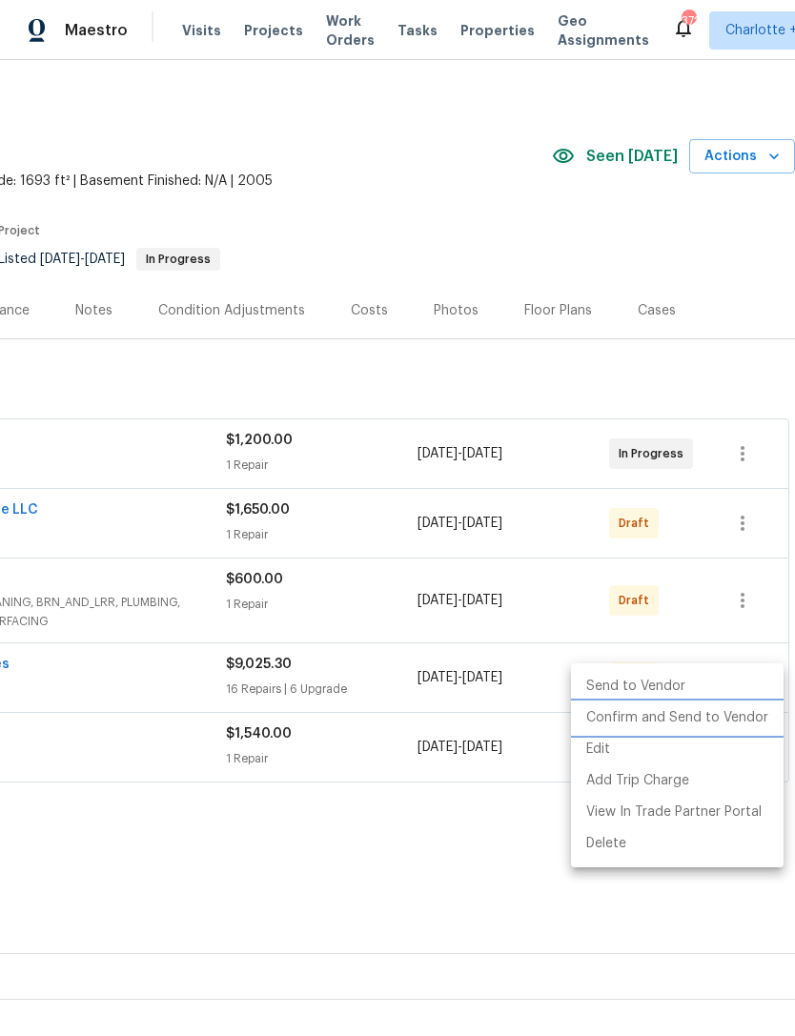
click at [699, 728] on li "Confirm and Send to Vendor" at bounding box center [677, 718] width 213 height 31
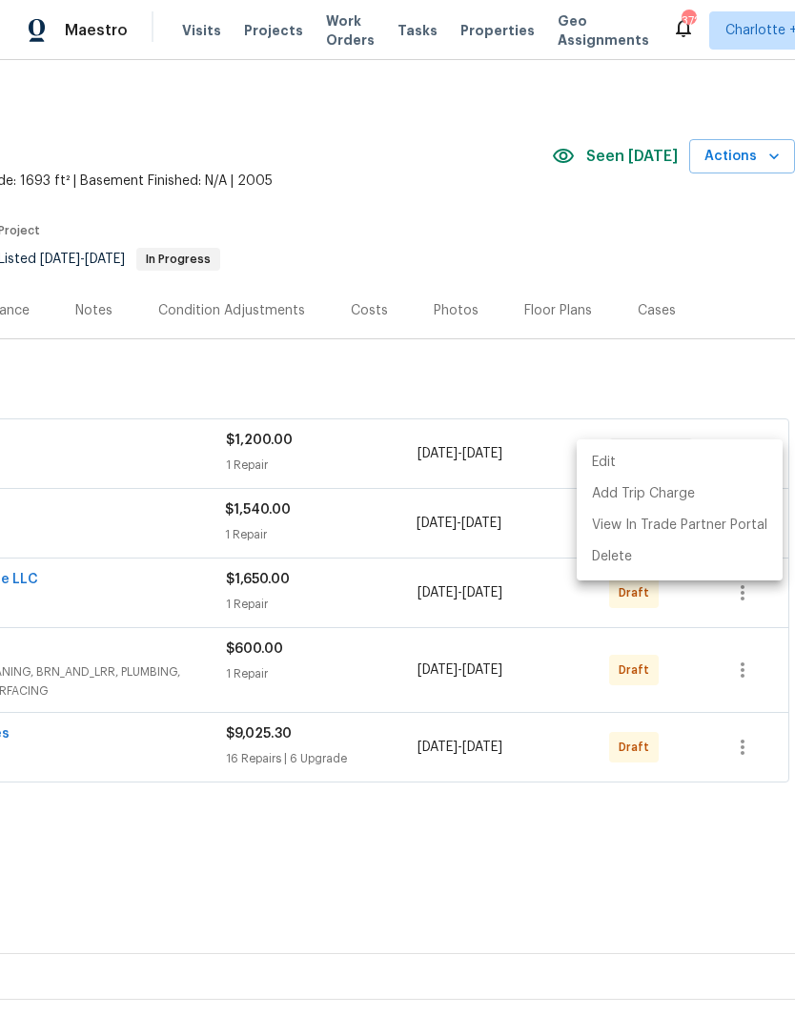
click at [747, 613] on div at bounding box center [397, 518] width 795 height 1036
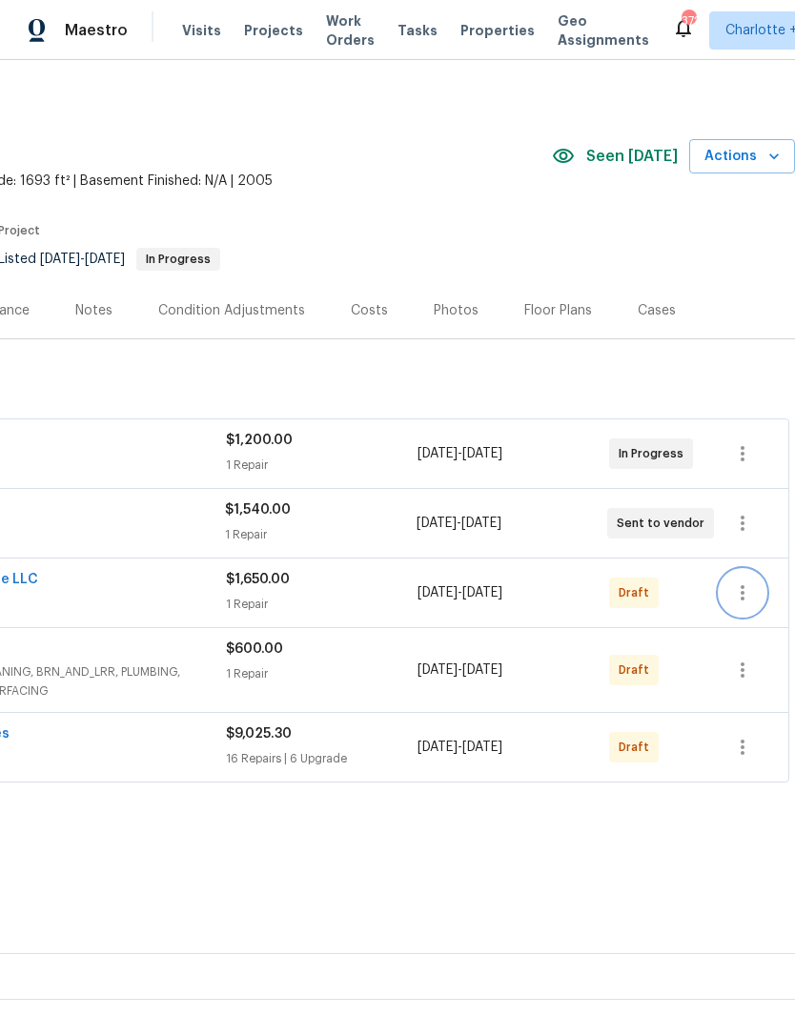
click at [755, 570] on button "button" at bounding box center [743, 593] width 46 height 46
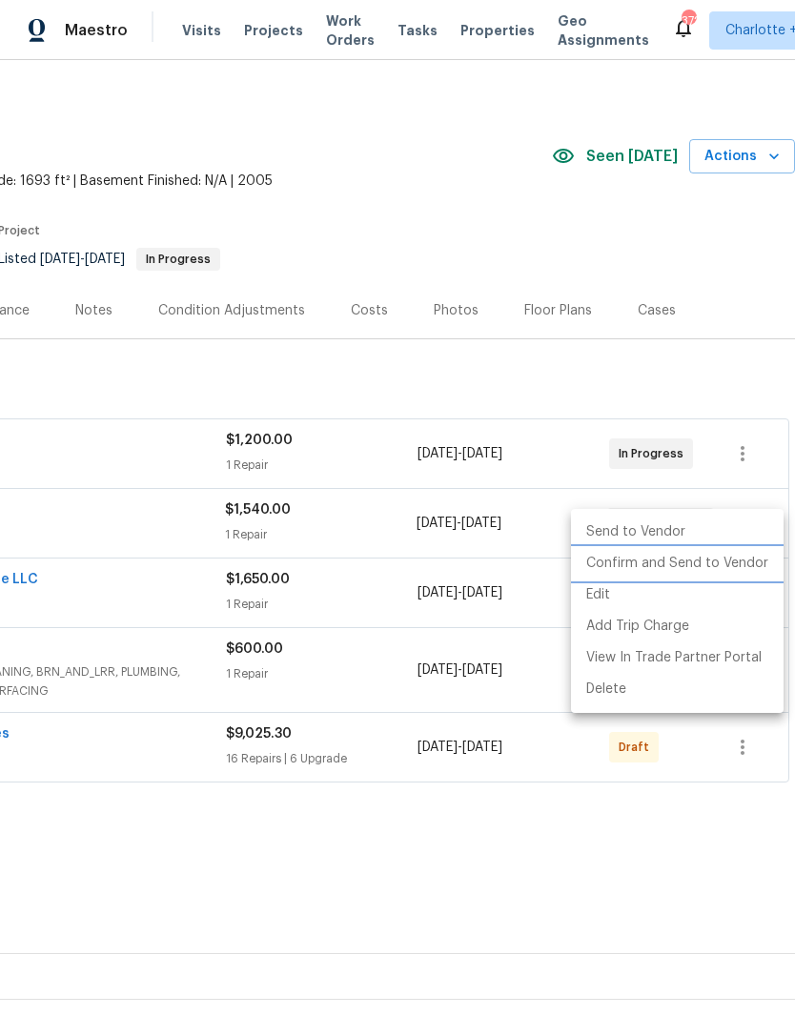
click at [711, 572] on li "Confirm and Send to Vendor" at bounding box center [677, 563] width 213 height 31
click at [629, 768] on div at bounding box center [397, 518] width 795 height 1036
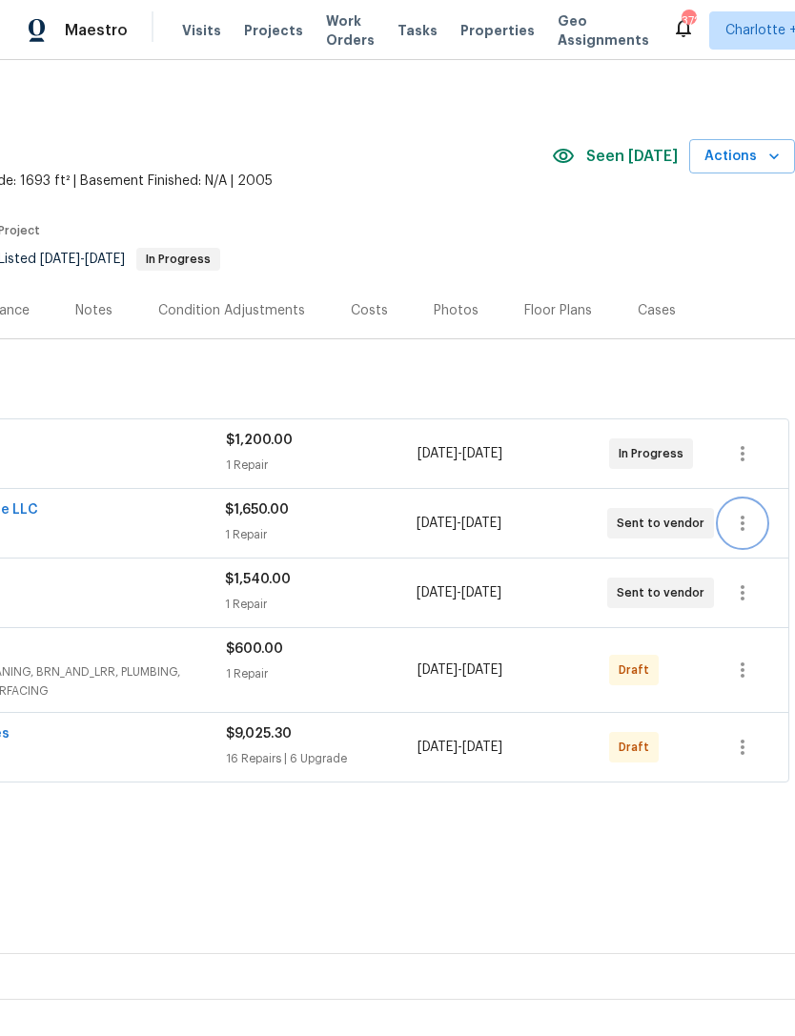
click at [751, 647] on button "button" at bounding box center [743, 670] width 46 height 46
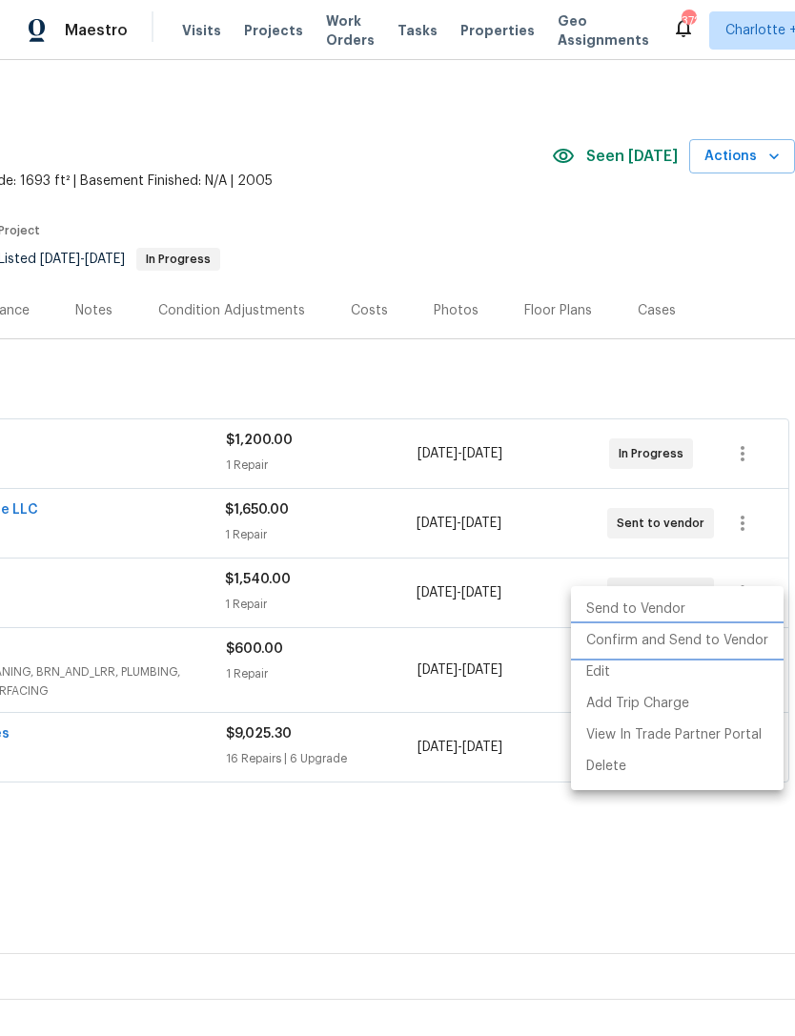
click at [707, 640] on li "Confirm and Send to Vendor" at bounding box center [677, 641] width 213 height 31
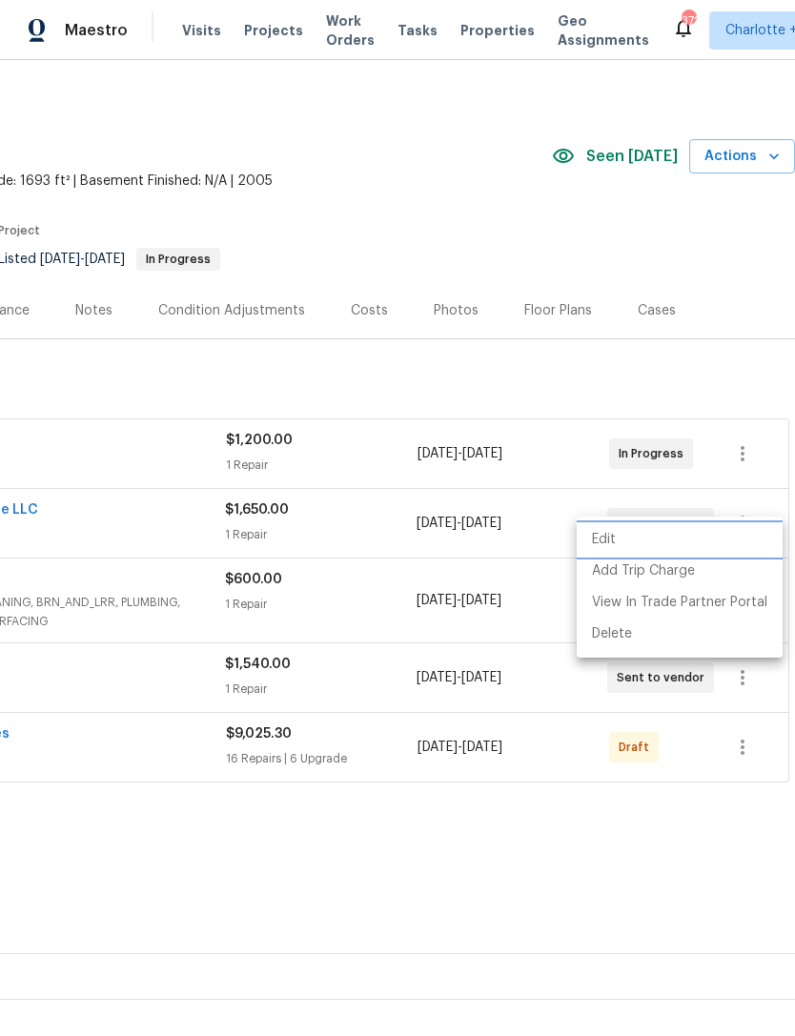
click at [593, 825] on div at bounding box center [397, 518] width 795 height 1036
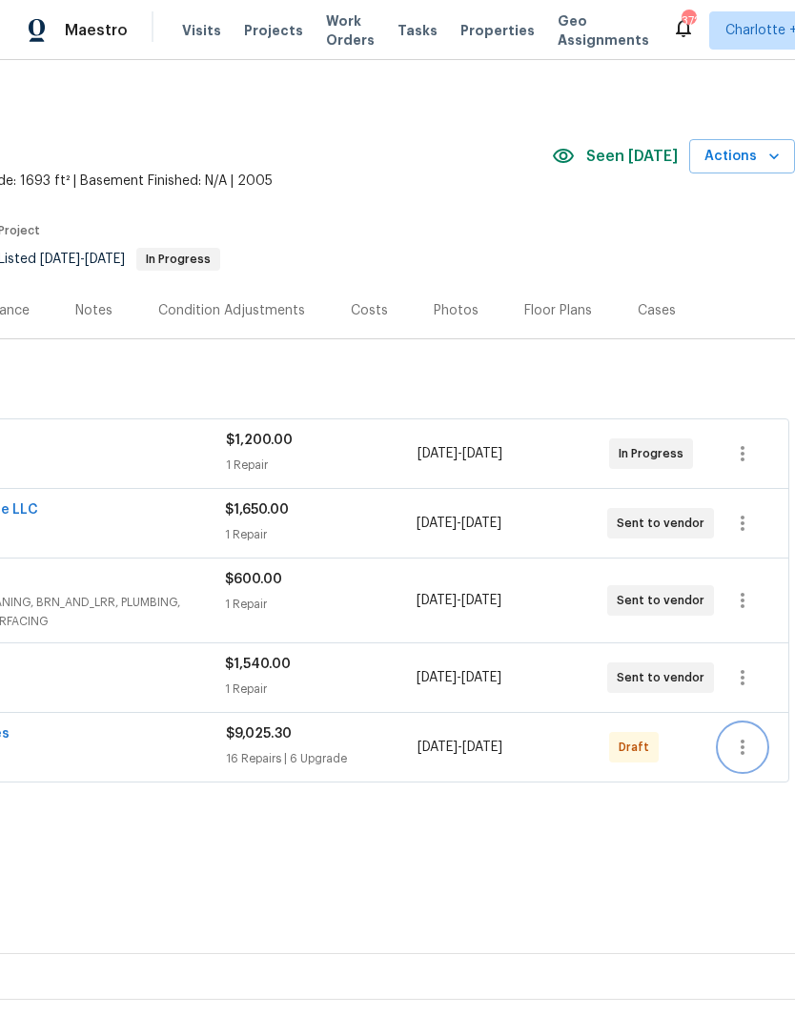
click at [749, 736] on icon "button" at bounding box center [742, 747] width 23 height 23
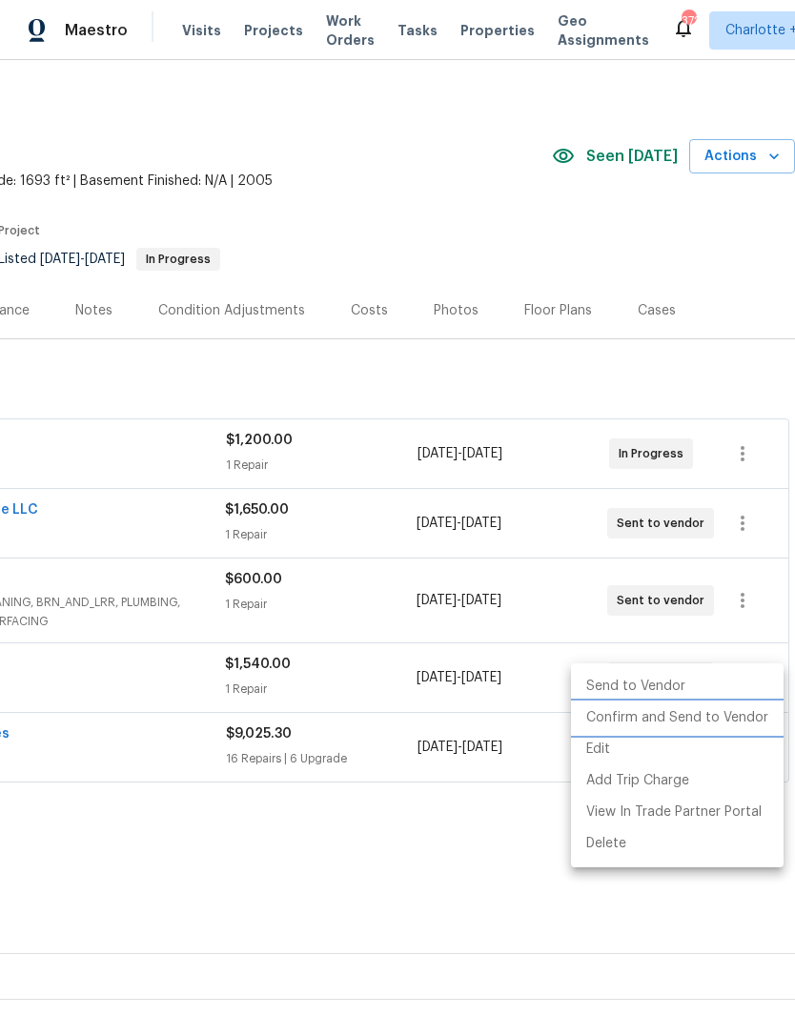
click at [686, 716] on li "Confirm and Send to Vendor" at bounding box center [677, 718] width 213 height 31
click at [452, 814] on div at bounding box center [397, 518] width 795 height 1036
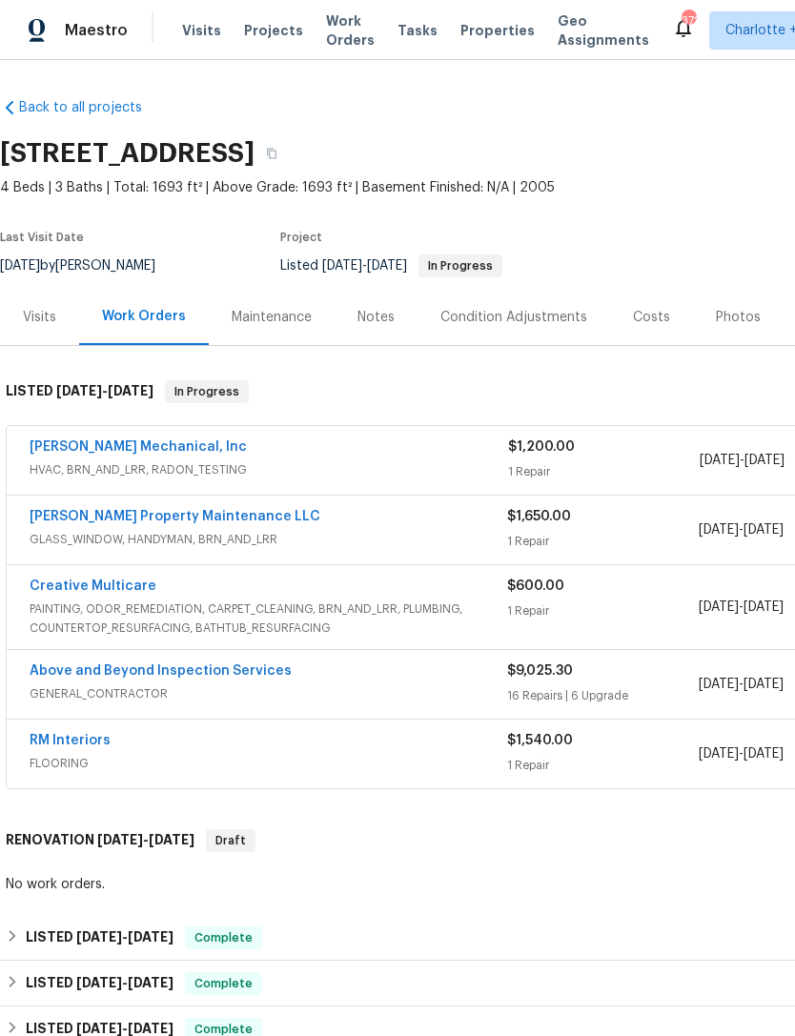
scroll to position [0, 0]
click at [201, 665] on link "Above and Beyond Inspection Services" at bounding box center [161, 671] width 262 height 13
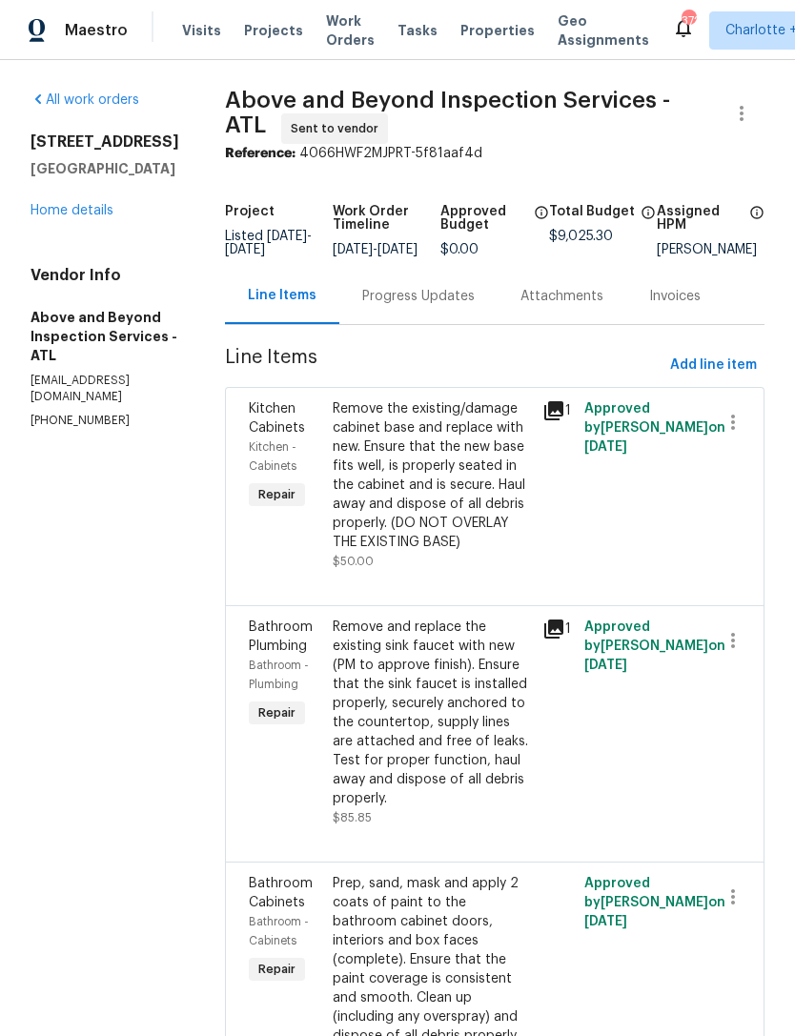
click at [104, 204] on link "Home details" at bounding box center [72, 210] width 83 height 13
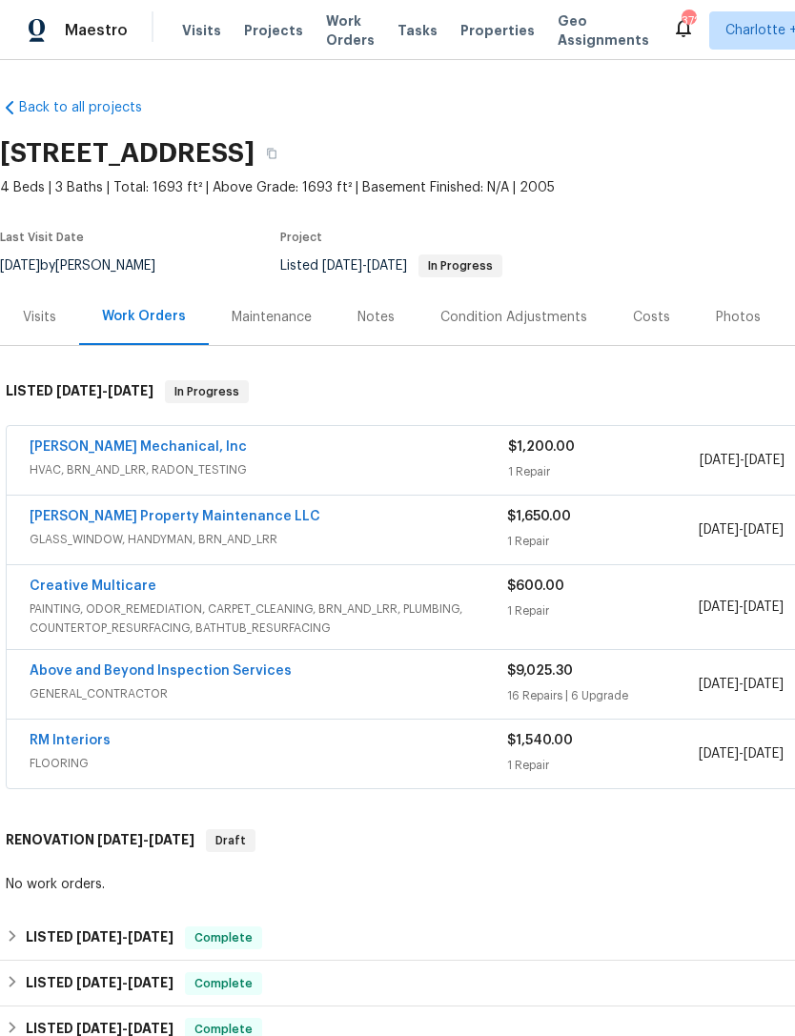
click at [175, 665] on link "Above and Beyond Inspection Services" at bounding box center [161, 671] width 262 height 13
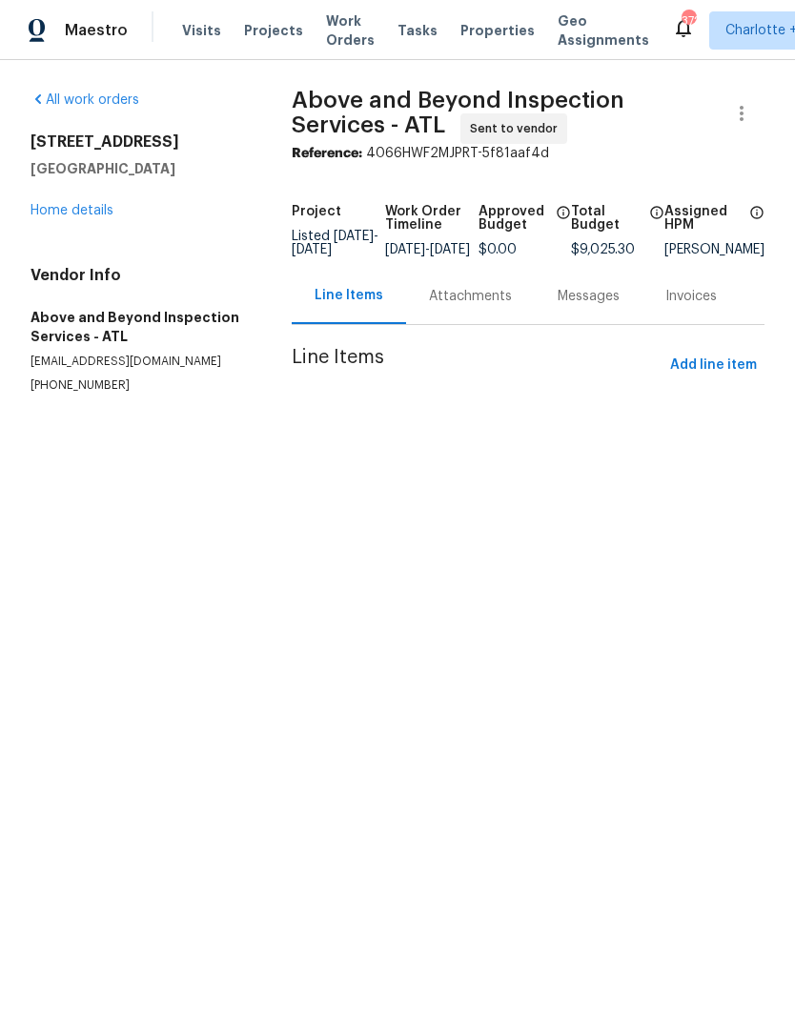
click at [468, 306] on div "Attachments" at bounding box center [470, 296] width 83 height 19
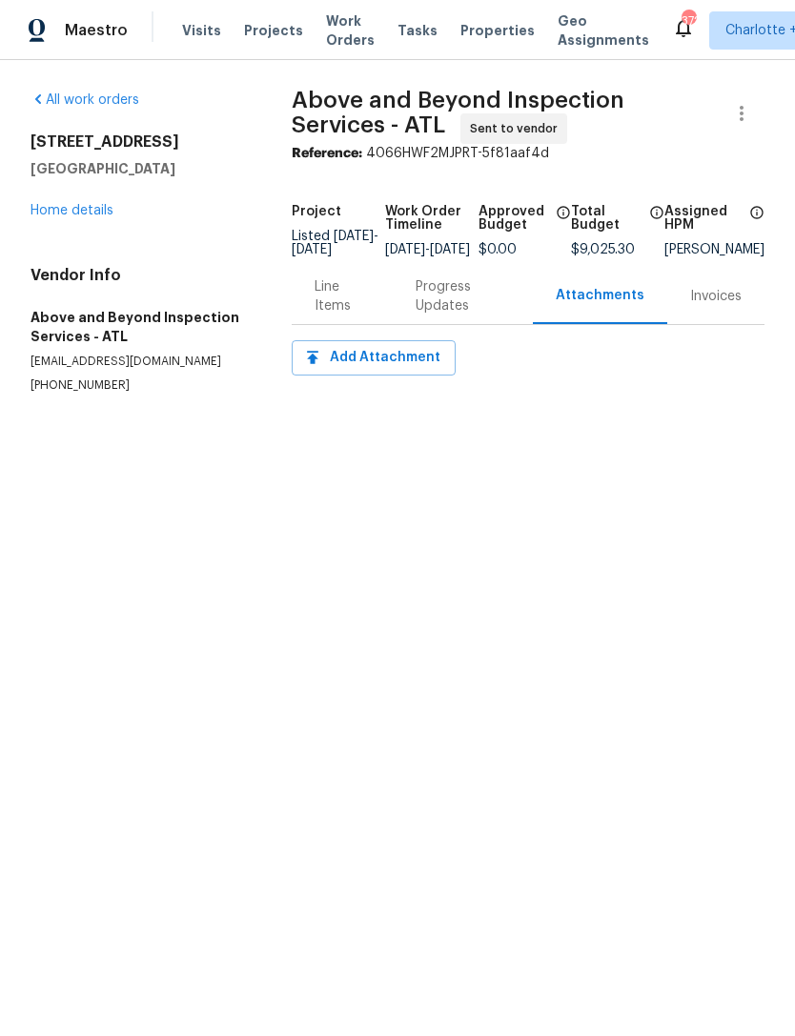
click at [92, 216] on link "Home details" at bounding box center [72, 210] width 83 height 13
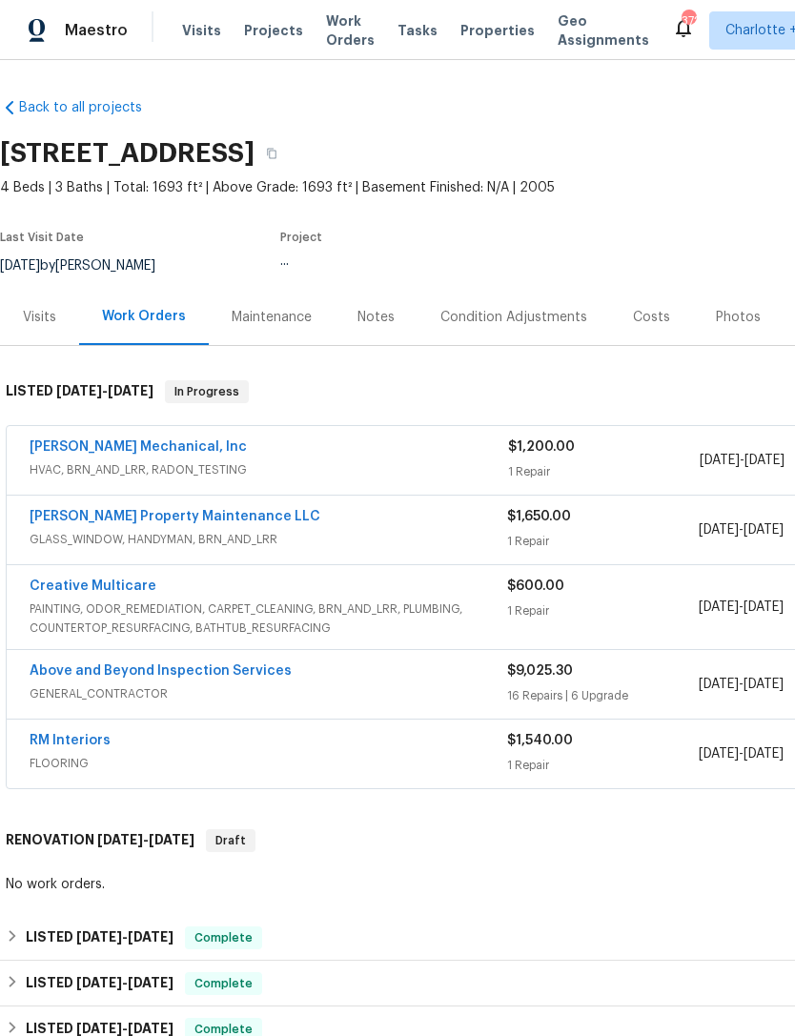
click at [140, 670] on link "Above and Beyond Inspection Services" at bounding box center [161, 671] width 262 height 13
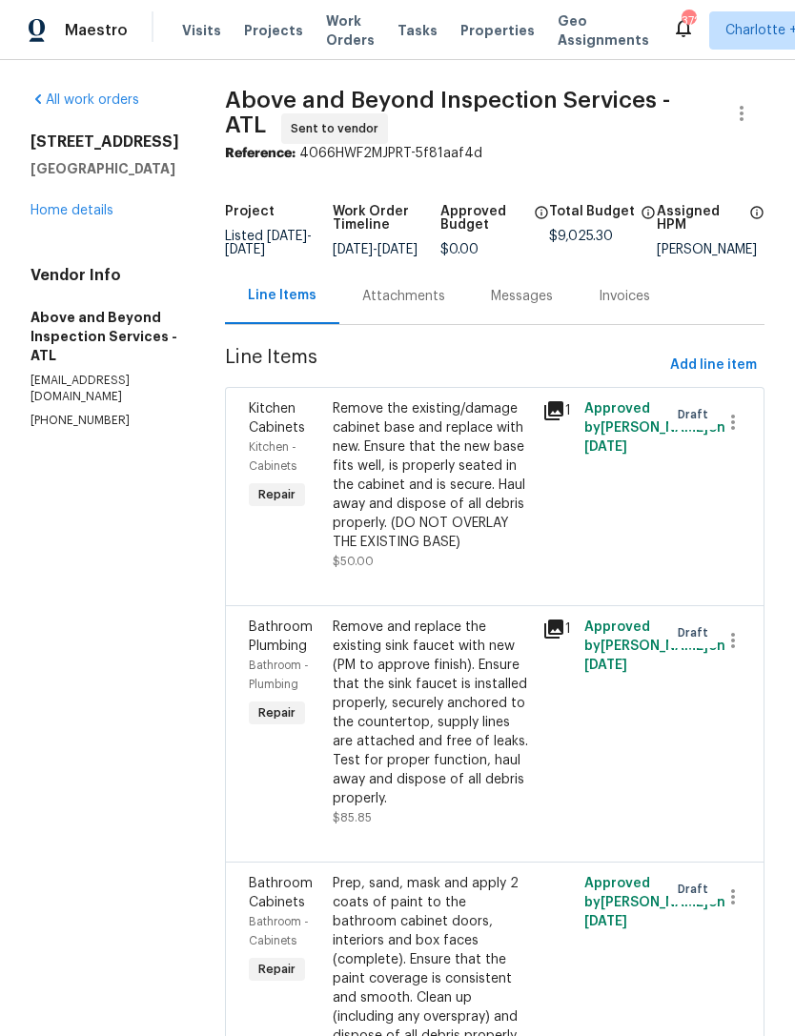
click at [445, 306] on div "Attachments" at bounding box center [403, 296] width 83 height 19
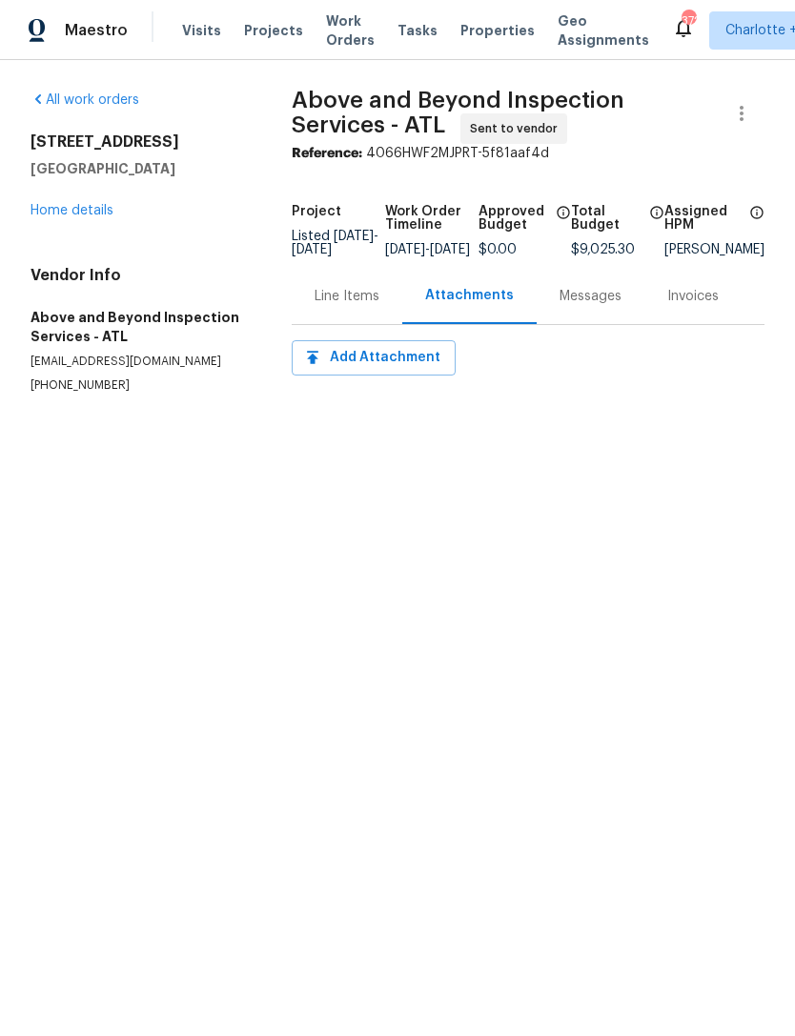
click at [345, 306] on div "Line Items" at bounding box center [347, 296] width 65 height 19
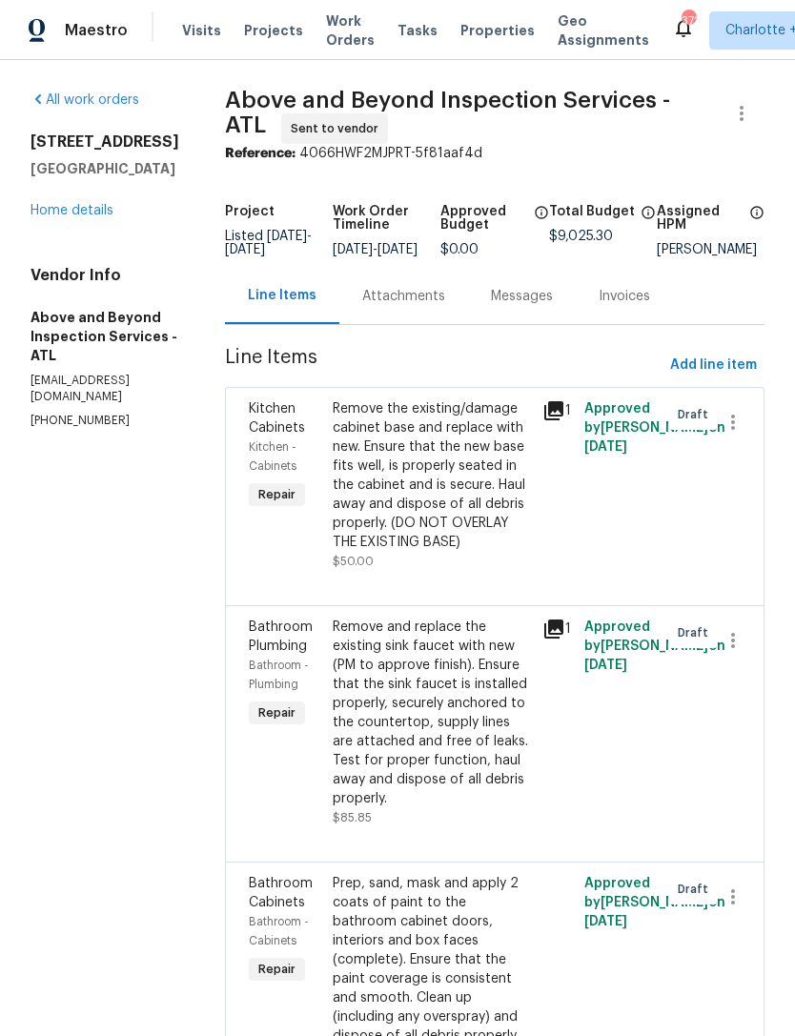
click at [445, 303] on div "Attachments" at bounding box center [403, 296] width 83 height 19
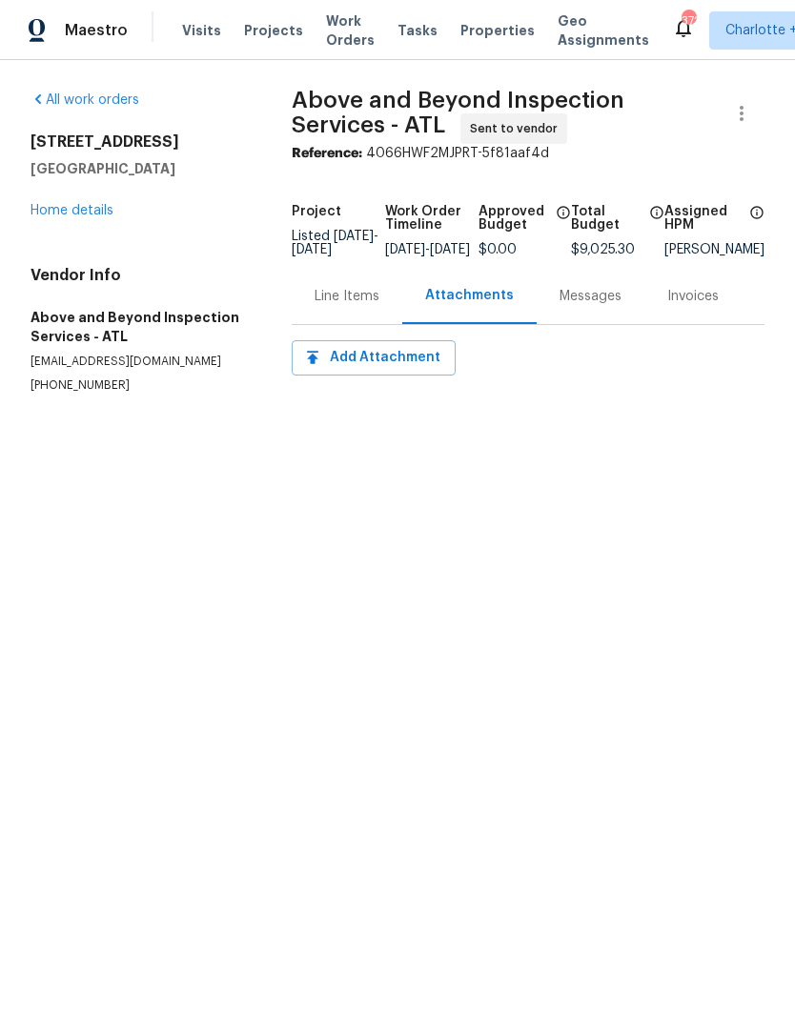
click at [89, 215] on link "Home details" at bounding box center [72, 210] width 83 height 13
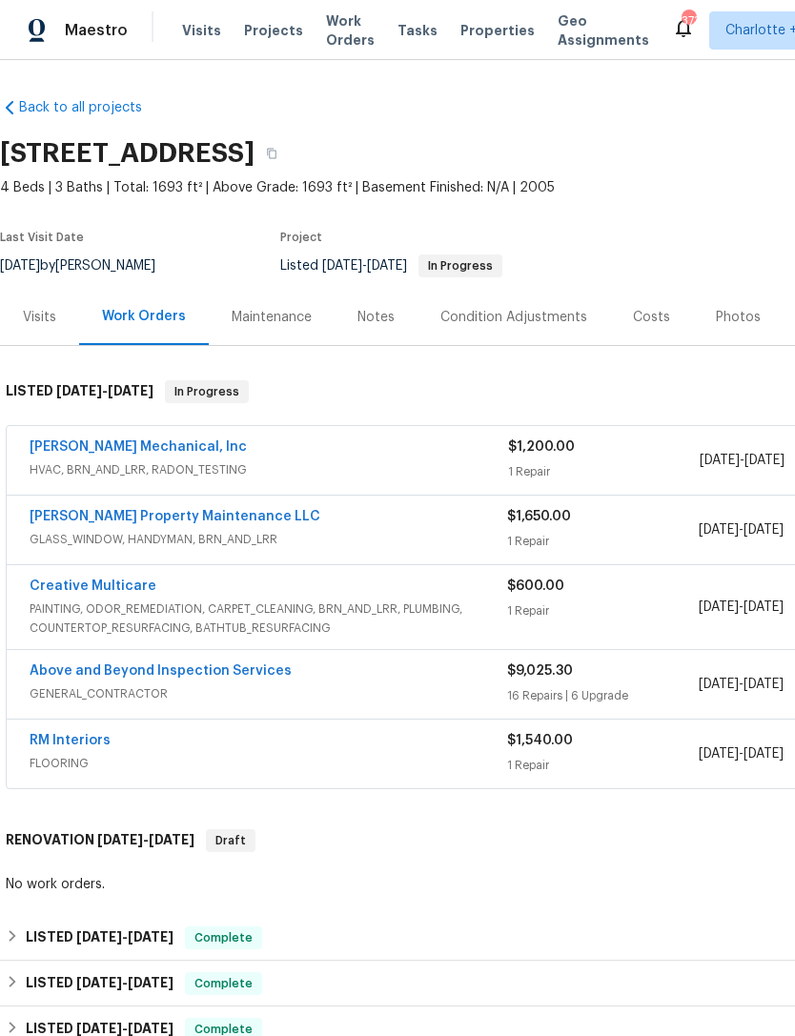
click at [195, 674] on link "Above and Beyond Inspection Services" at bounding box center [161, 671] width 262 height 13
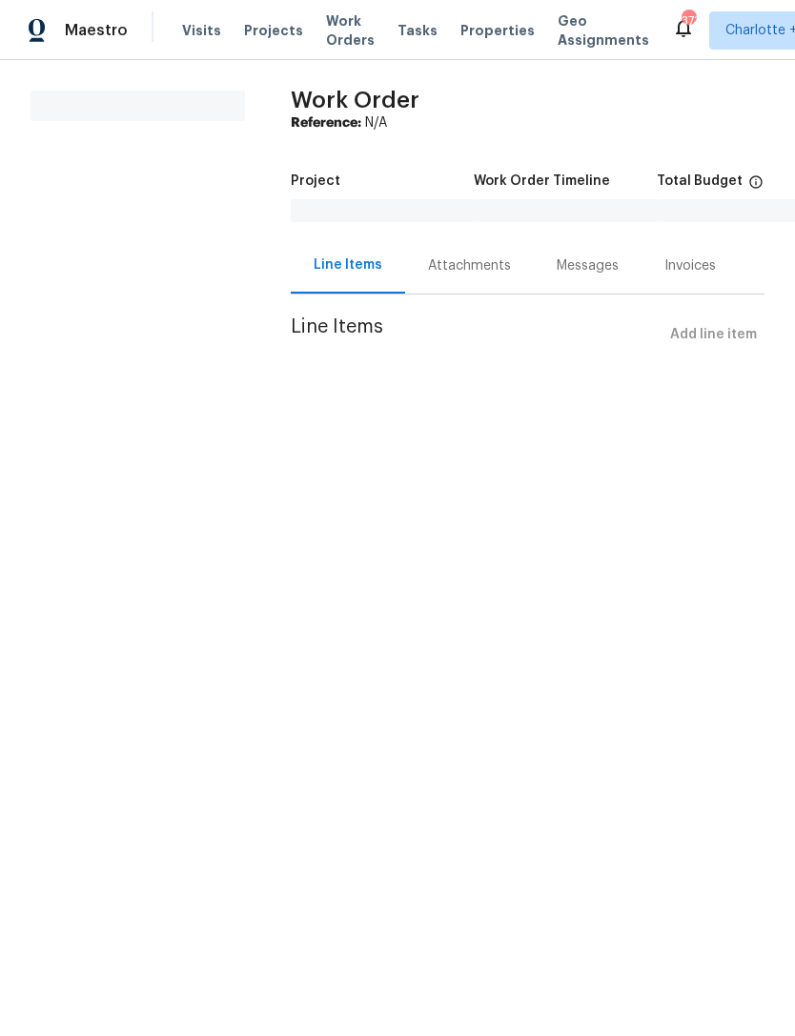
click at [472, 271] on div "Attachments" at bounding box center [469, 265] width 83 height 19
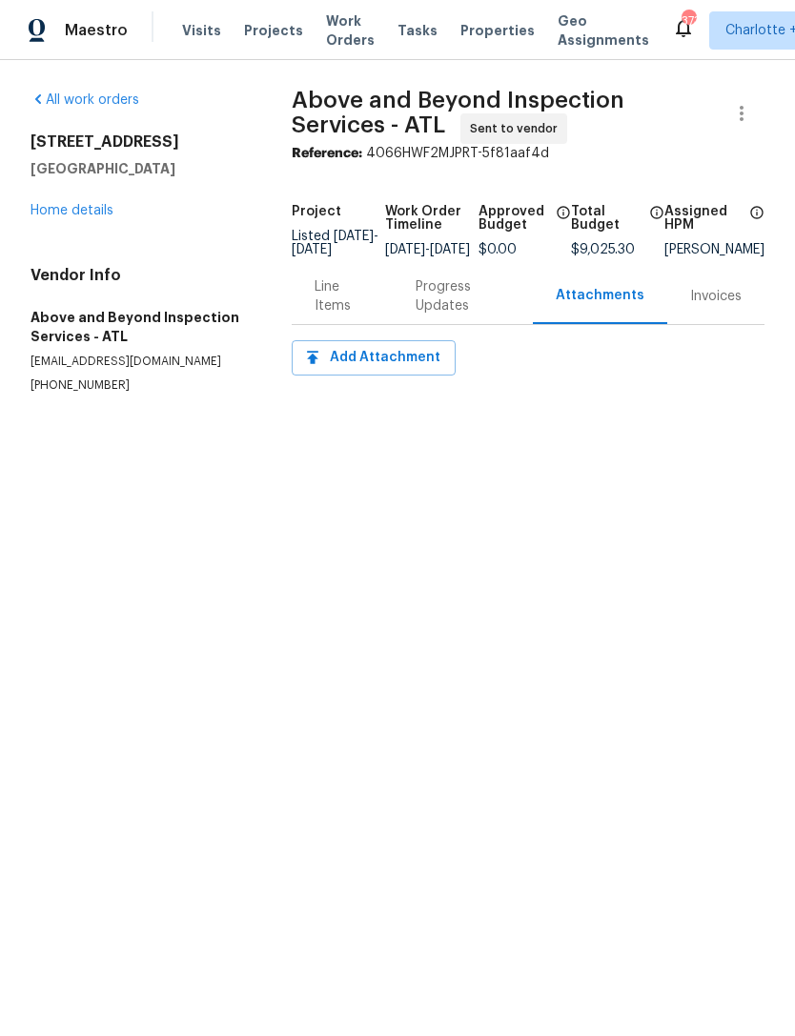
click at [463, 316] on div "Progress Updates" at bounding box center [463, 296] width 94 height 38
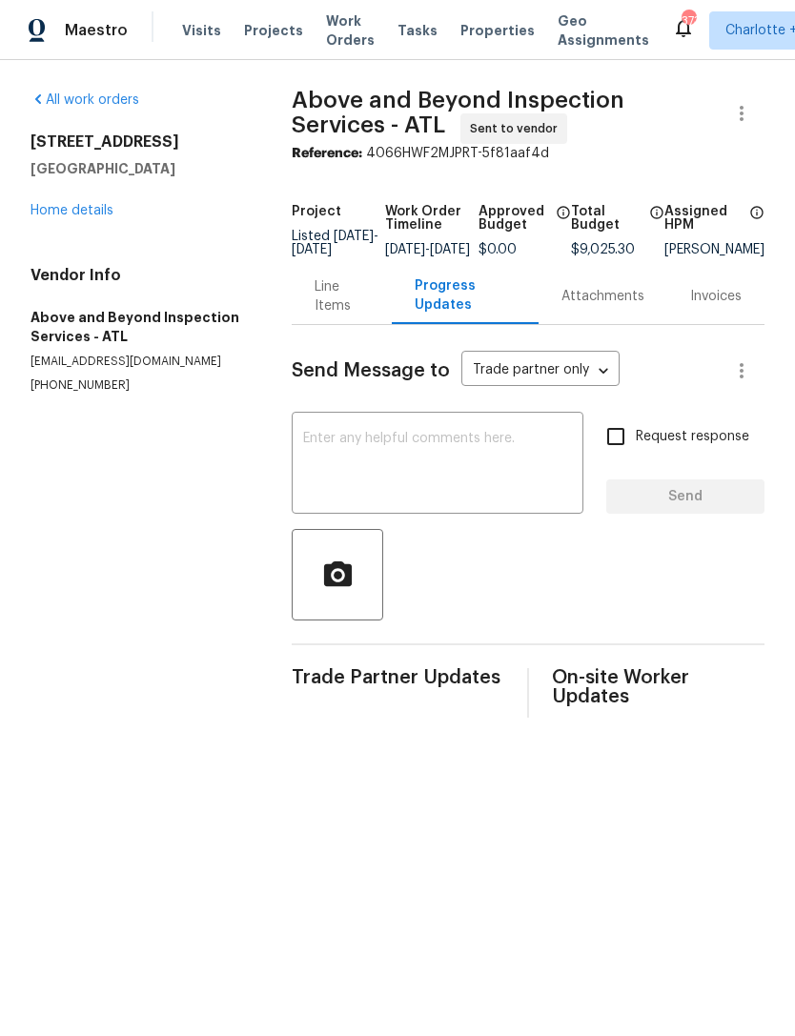
click at [477, 474] on textarea at bounding box center [437, 465] width 269 height 67
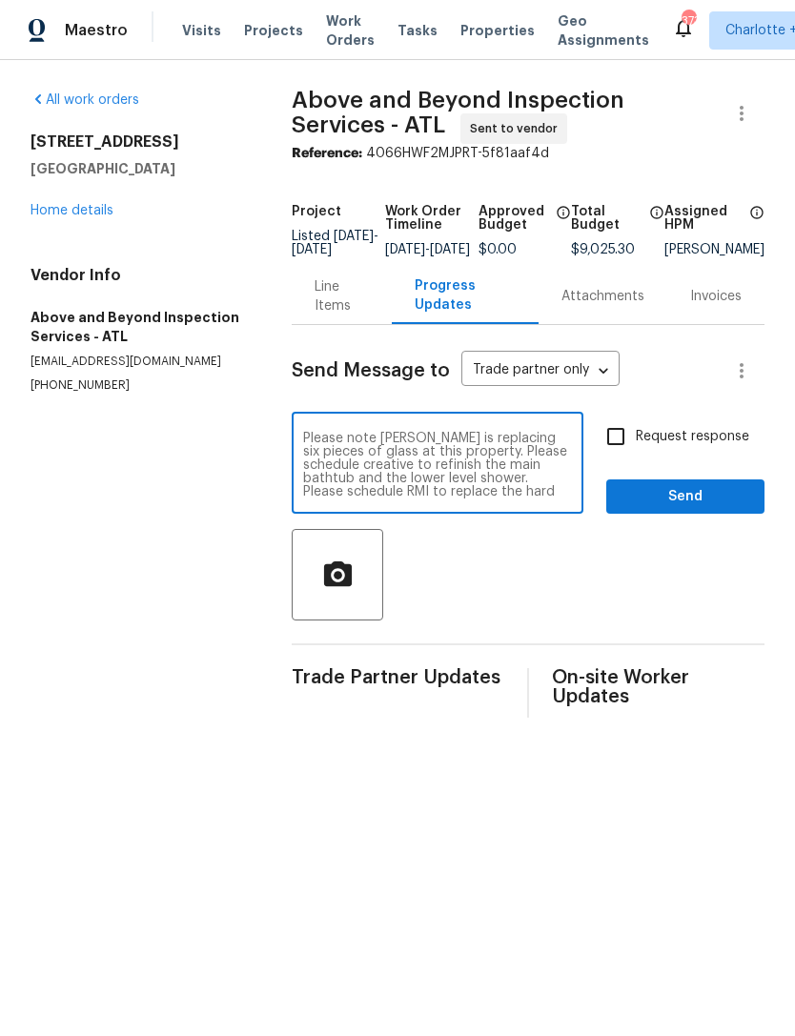
click at [458, 450] on textarea "Please note Danny Glenn is replacing six pieces of glass at this property. Plea…" at bounding box center [437, 465] width 269 height 67
click at [504, 466] on textarea "Please note Danny Glen is replacing six pieces of glass at this property. Pleas…" at bounding box center [437, 465] width 269 height 67
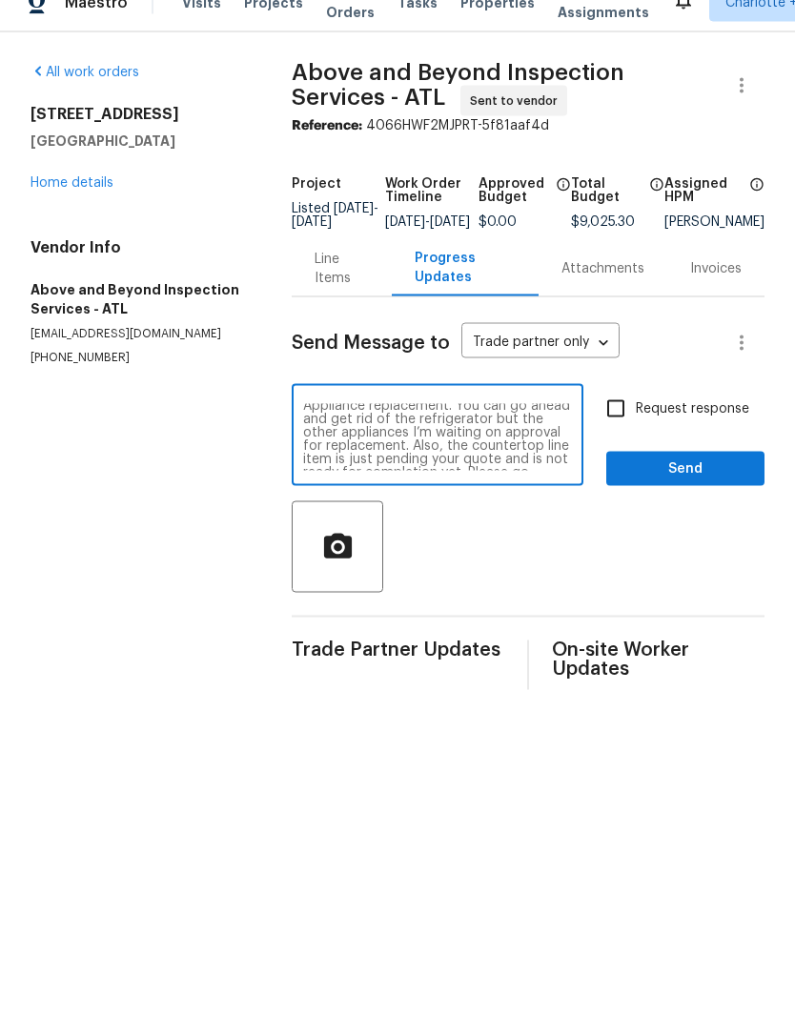
scroll to position [137, 0]
click at [565, 462] on textarea "Please note Danny Glen is replacing six pieces of glass at this property. It ha…" at bounding box center [437, 465] width 269 height 67
type textarea "Please note Danny Glen is replacing six pieces of glass at this property. It ha…"
click at [541, 493] on div "Please note Danny Glen is replacing six pieces of glass at this property. It ha…" at bounding box center [438, 465] width 292 height 97
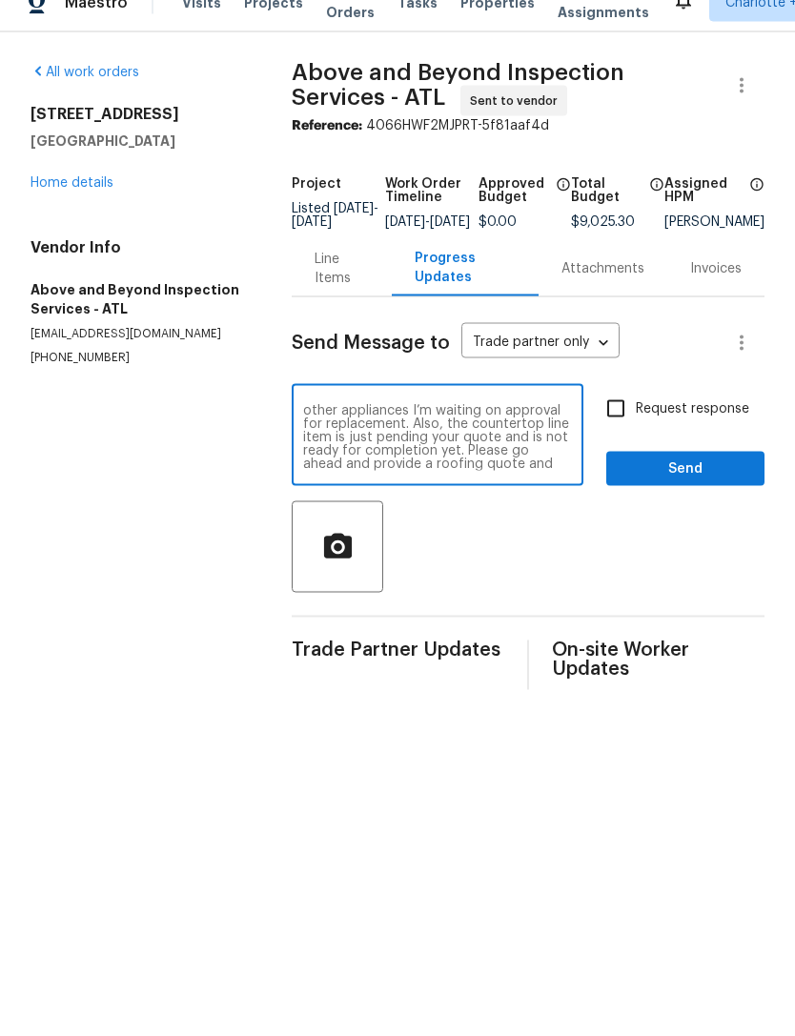
click at [623, 421] on input "Request response" at bounding box center [616, 437] width 40 height 40
checkbox input "true"
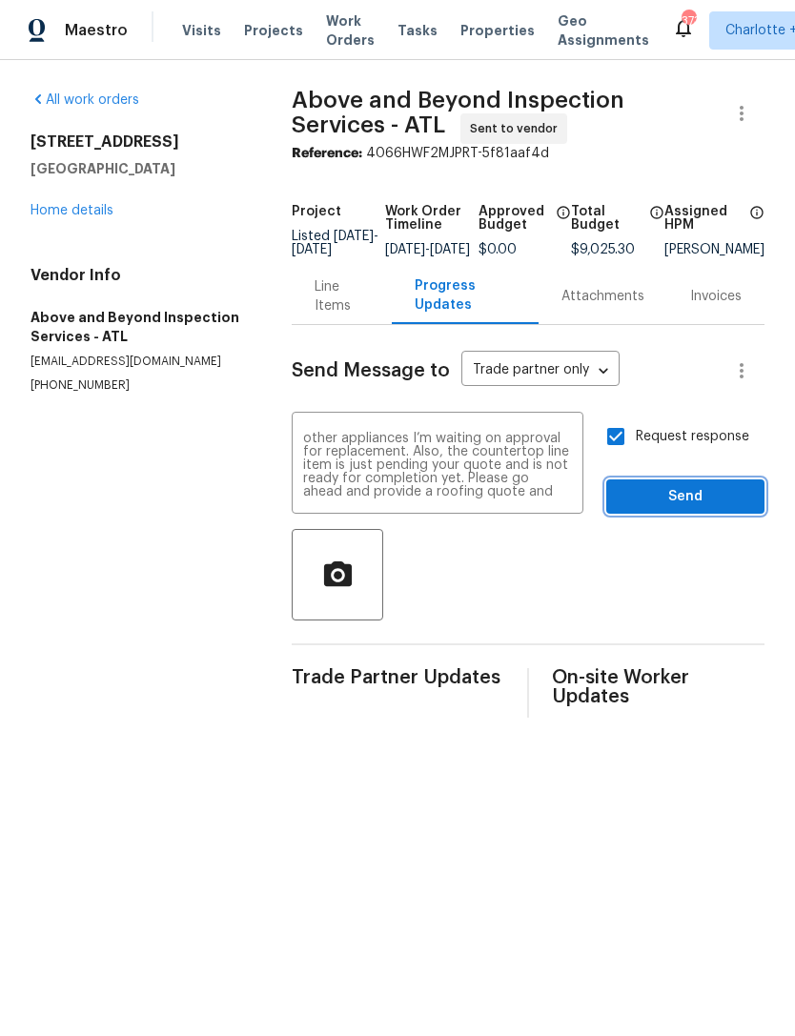
click at [671, 509] on span "Send" at bounding box center [686, 497] width 128 height 24
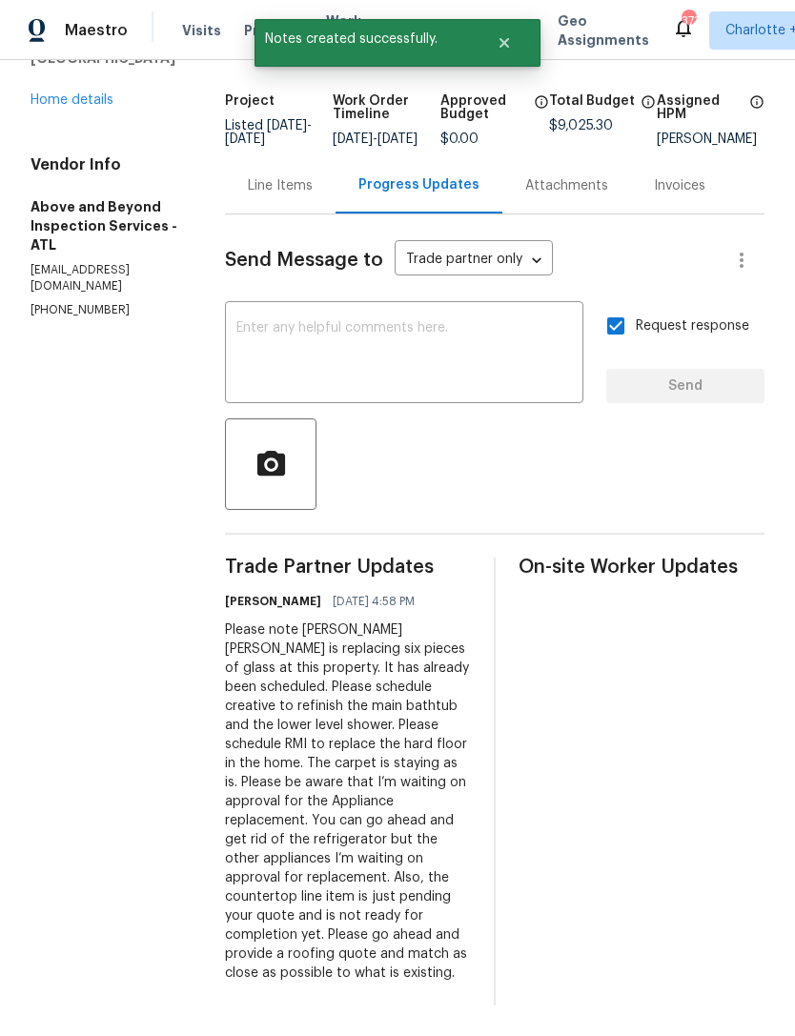
scroll to position [120, 0]
click at [98, 93] on link "Home details" at bounding box center [72, 99] width 83 height 13
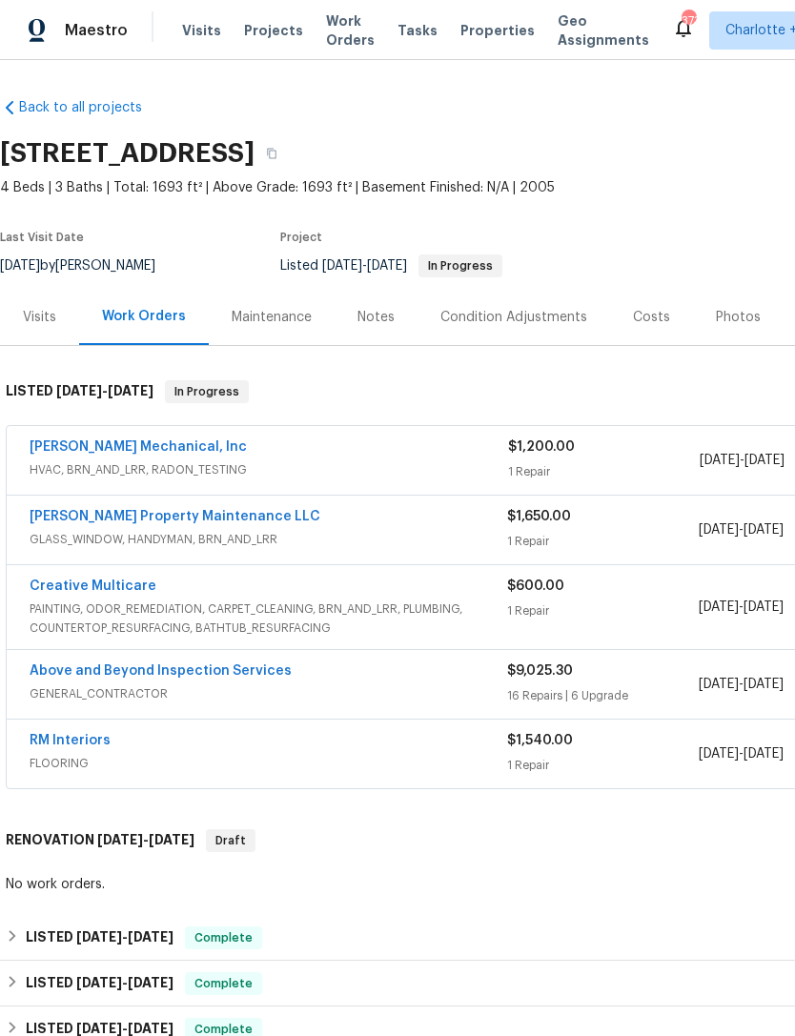
click at [201, 522] on link "[PERSON_NAME] Property Maintenance LLC" at bounding box center [175, 516] width 291 height 13
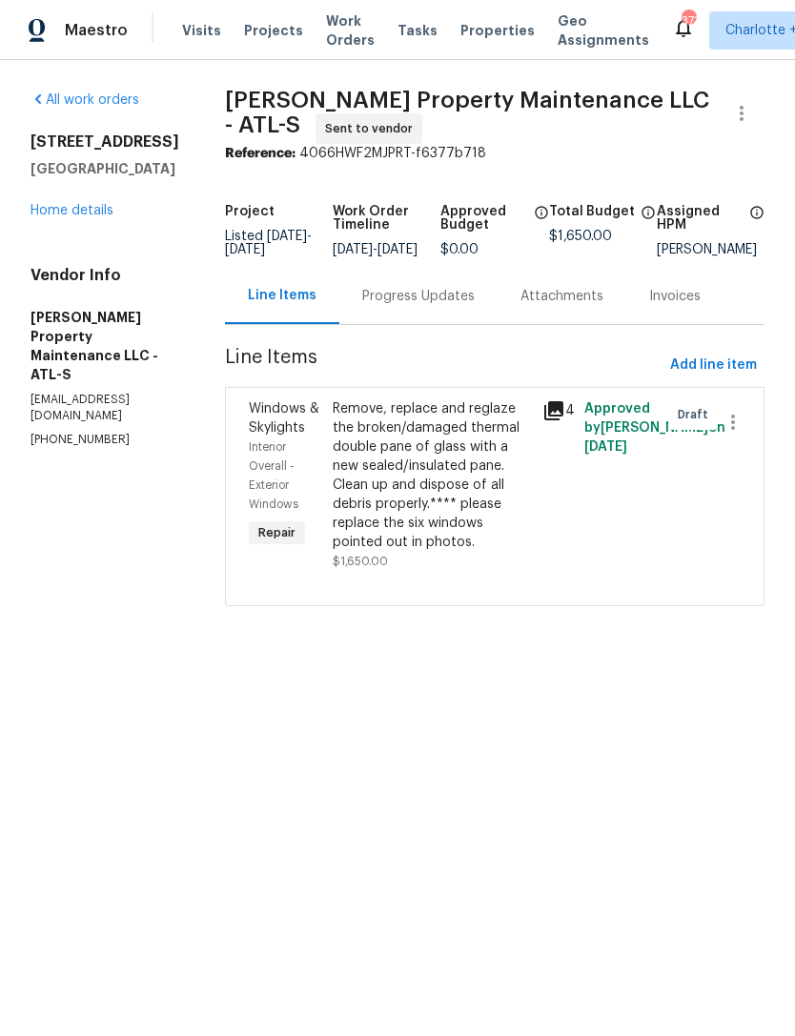
click at [457, 306] on div "Progress Updates" at bounding box center [418, 296] width 113 height 19
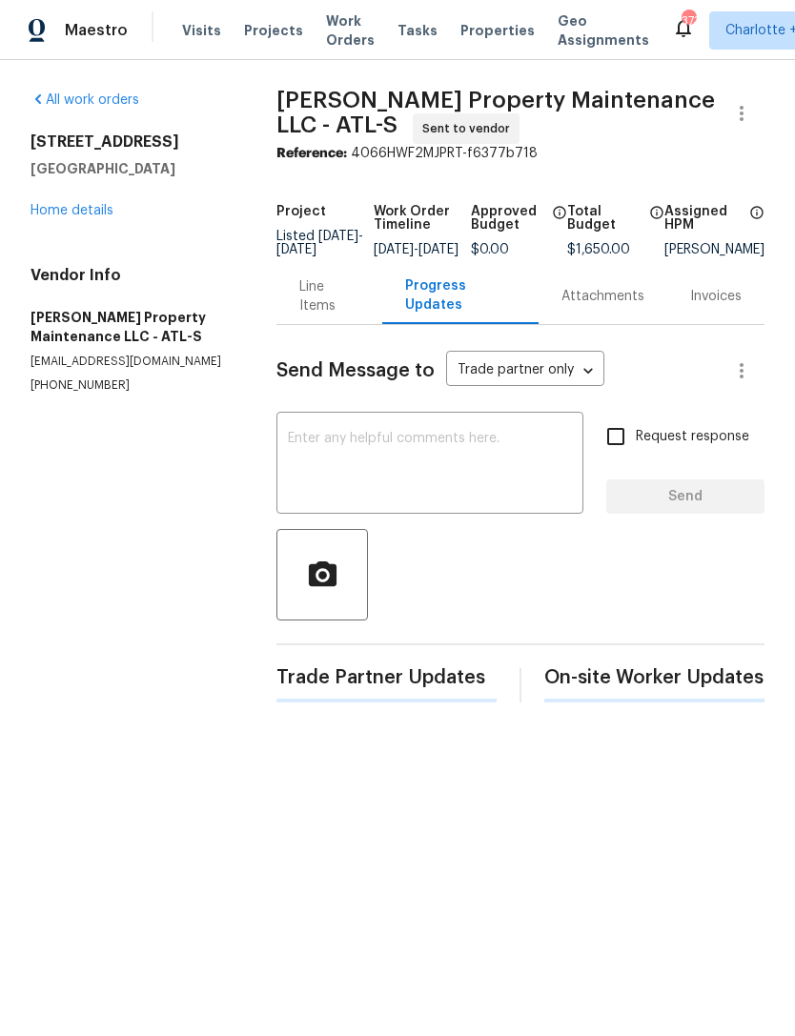
click at [411, 482] on textarea at bounding box center [430, 465] width 284 height 67
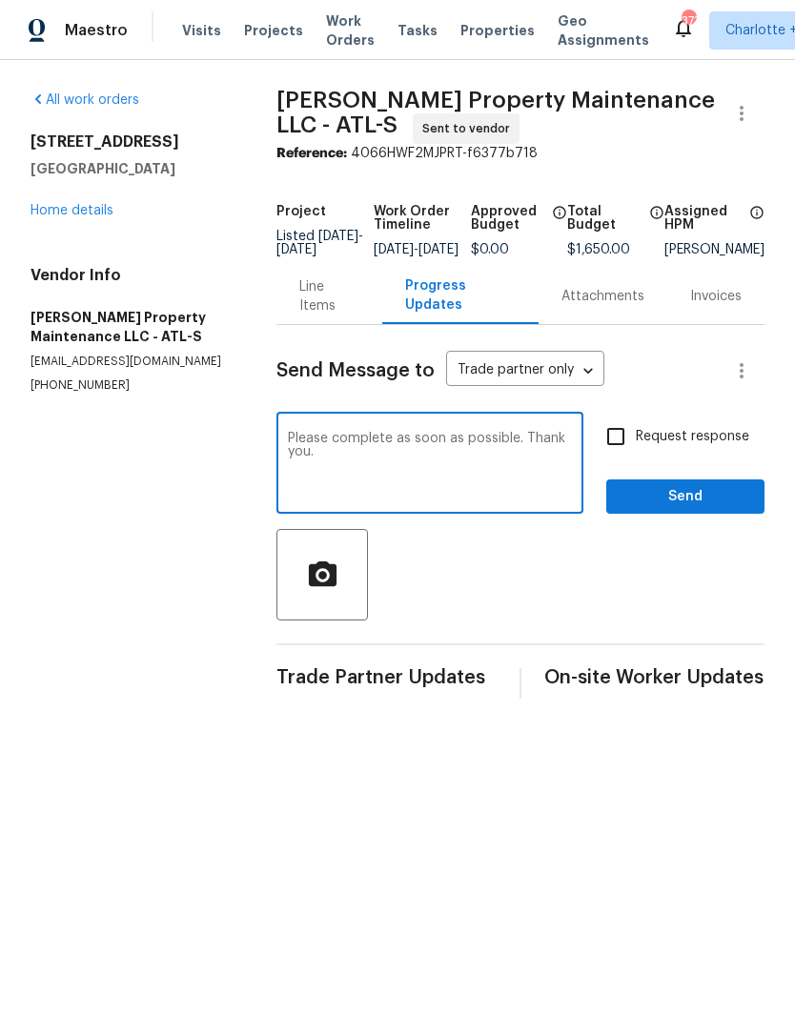
type textarea "Please complete as soon as possible. Thank you."
click at [631, 448] on input "Request response" at bounding box center [616, 437] width 40 height 40
checkbox input "true"
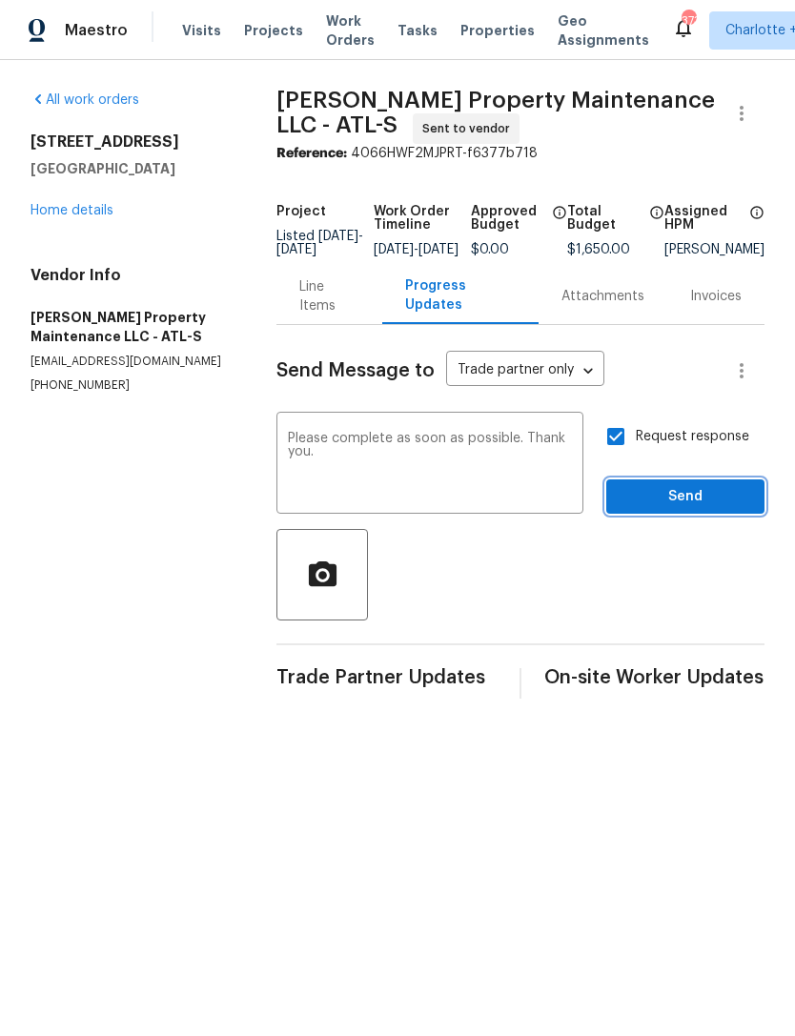
click at [675, 505] on span "Send" at bounding box center [686, 497] width 128 height 24
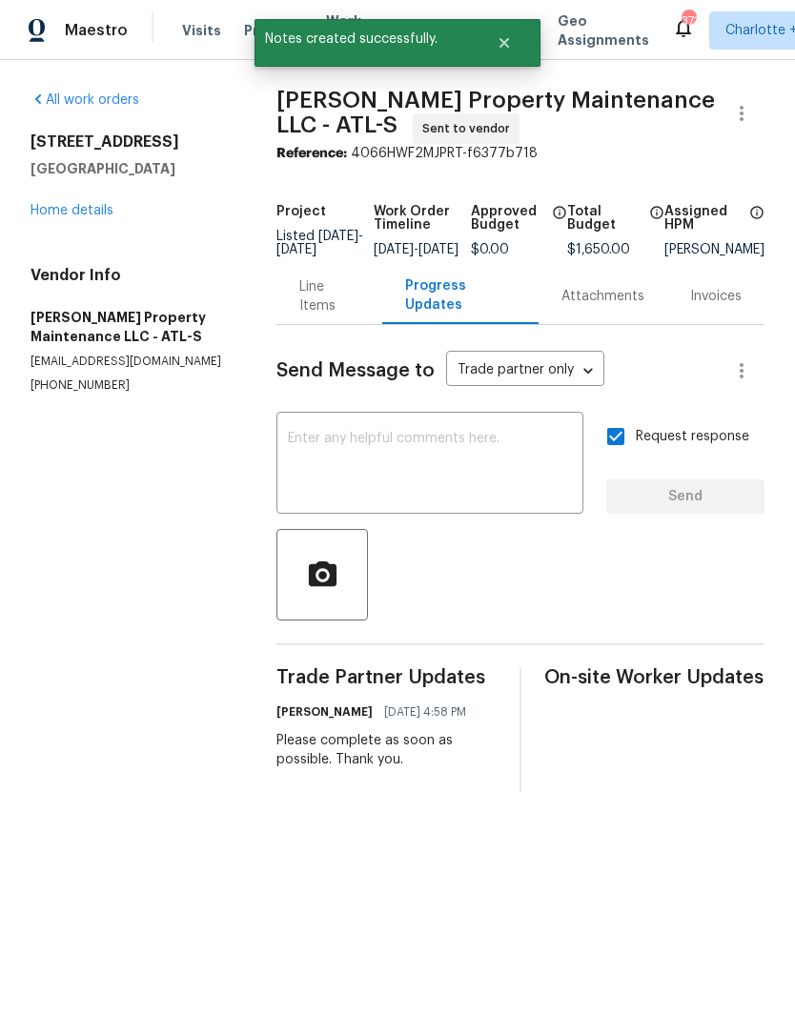
click at [95, 215] on link "Home details" at bounding box center [72, 210] width 83 height 13
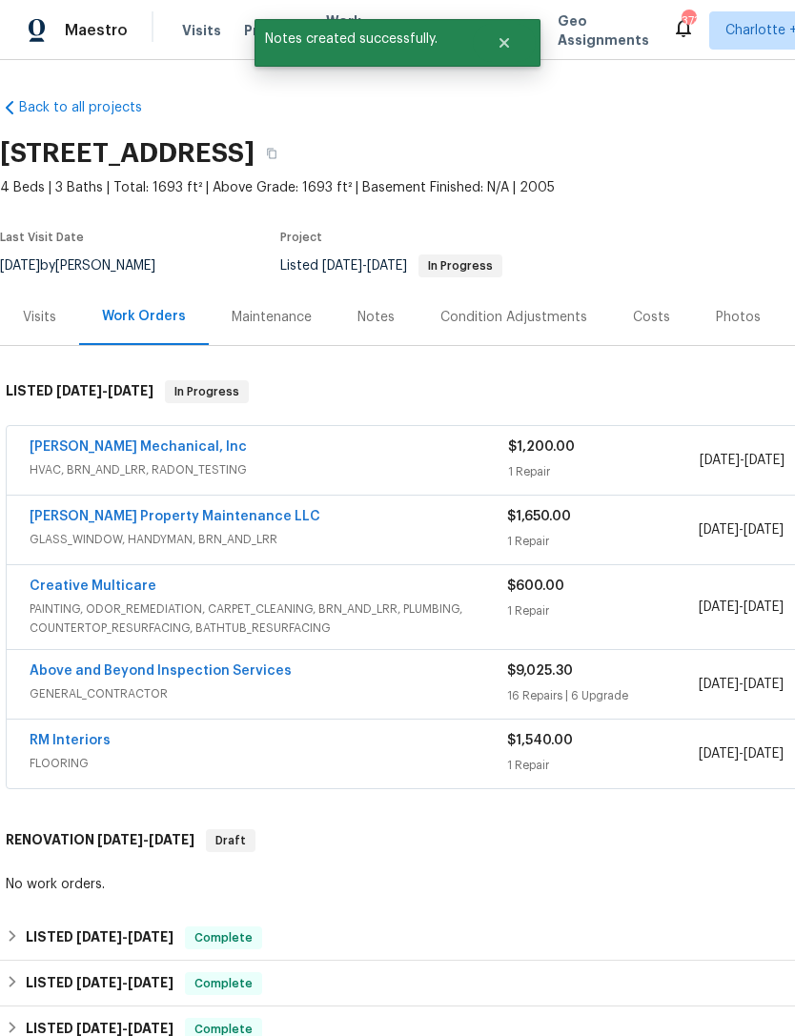
click at [151, 676] on link "Above and Beyond Inspection Services" at bounding box center [161, 671] width 262 height 13
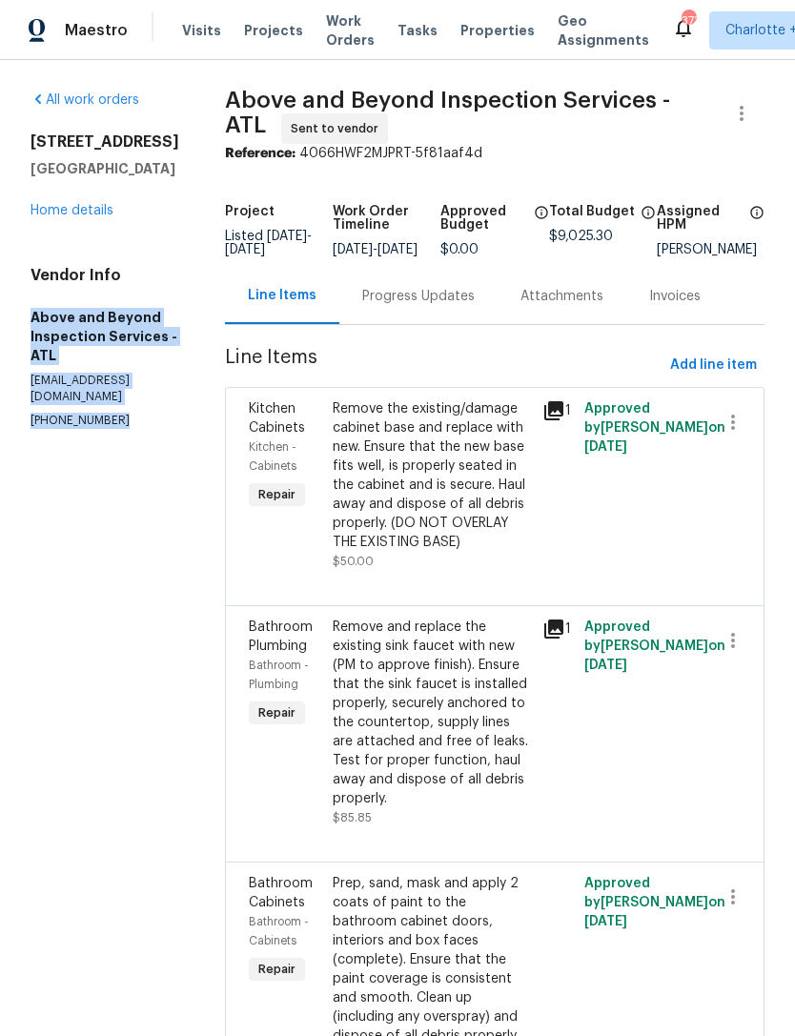
click at [92, 213] on link "Home details" at bounding box center [72, 210] width 83 height 13
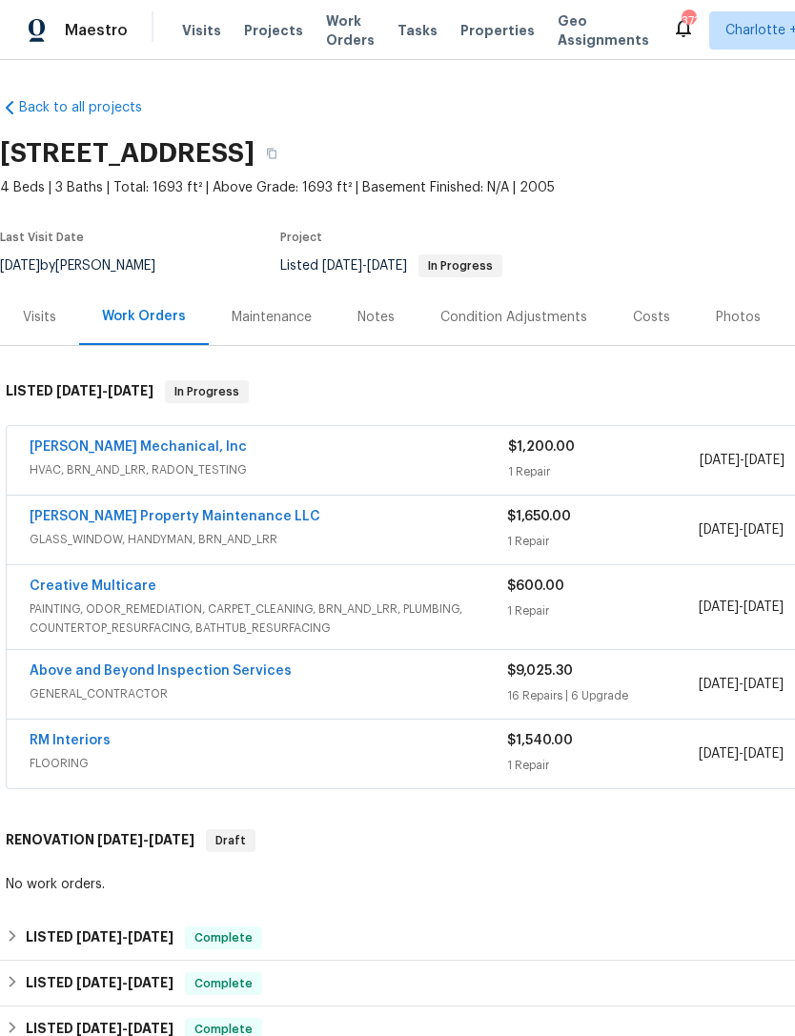
click at [135, 588] on link "Creative Multicare" at bounding box center [93, 586] width 127 height 13
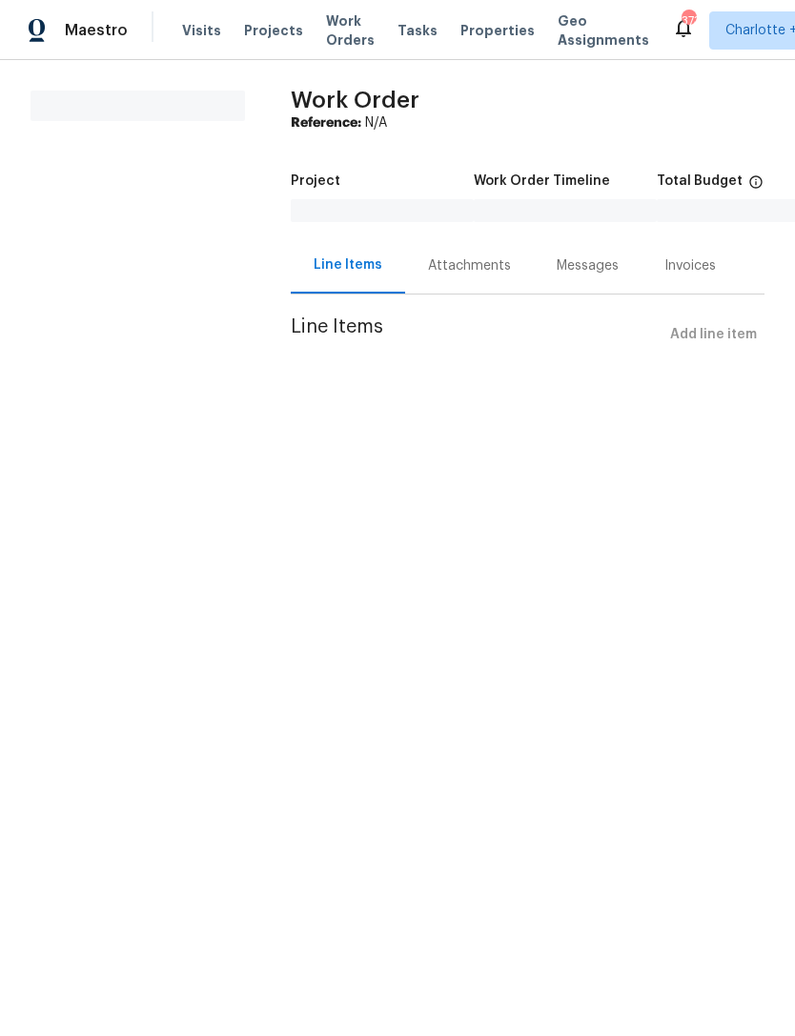
click at [452, 276] on div "Attachments" at bounding box center [469, 265] width 129 height 56
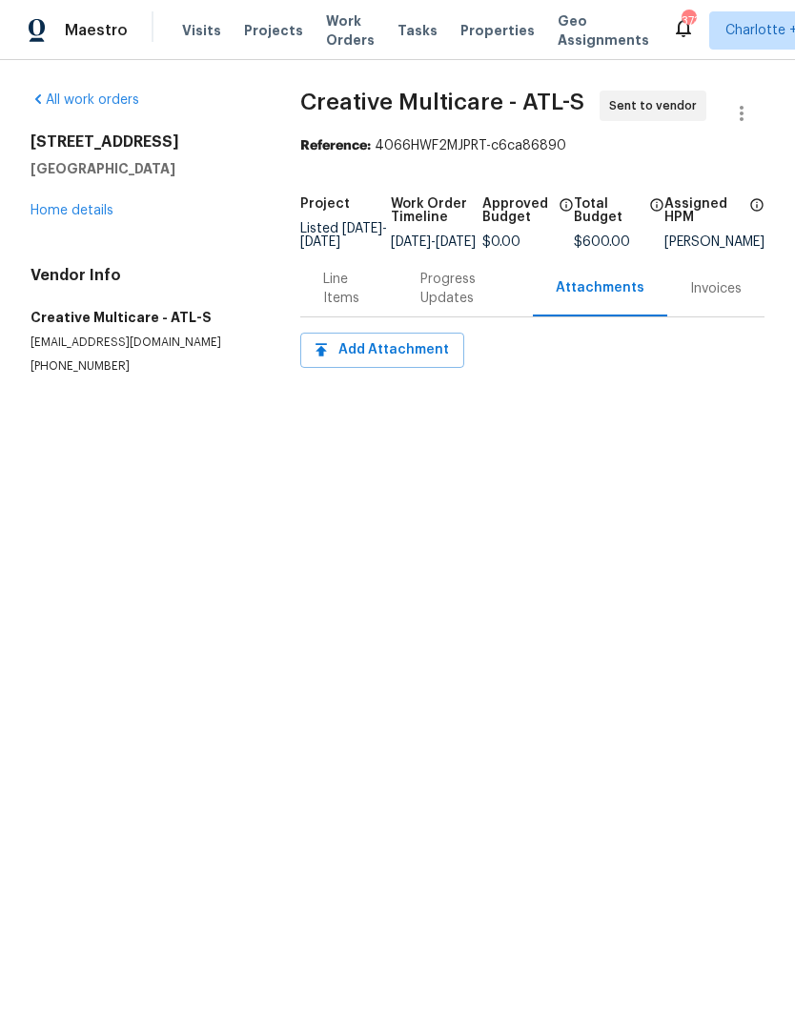
click at [443, 435] on div "All work orders 6338 Hickory Lane Cir Union City, GA 30291 Home details Vendor …" at bounding box center [397, 255] width 795 height 391
click at [468, 308] on div "Progress Updates" at bounding box center [466, 289] width 90 height 38
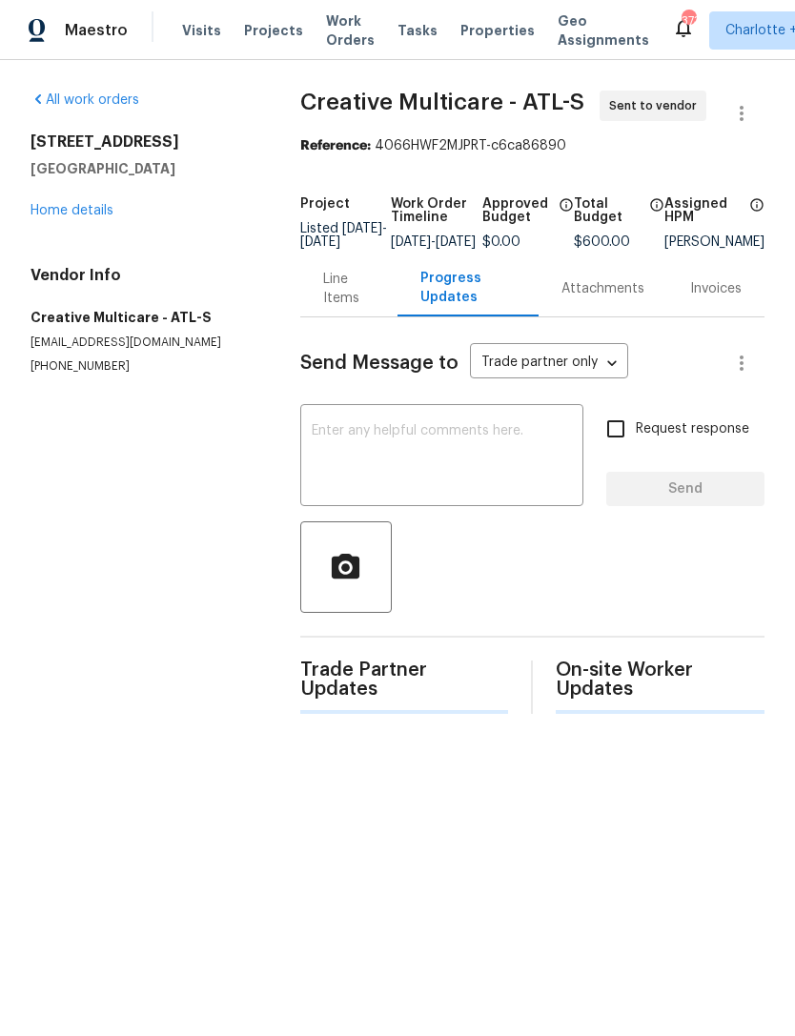
click at [448, 455] on textarea at bounding box center [442, 457] width 260 height 67
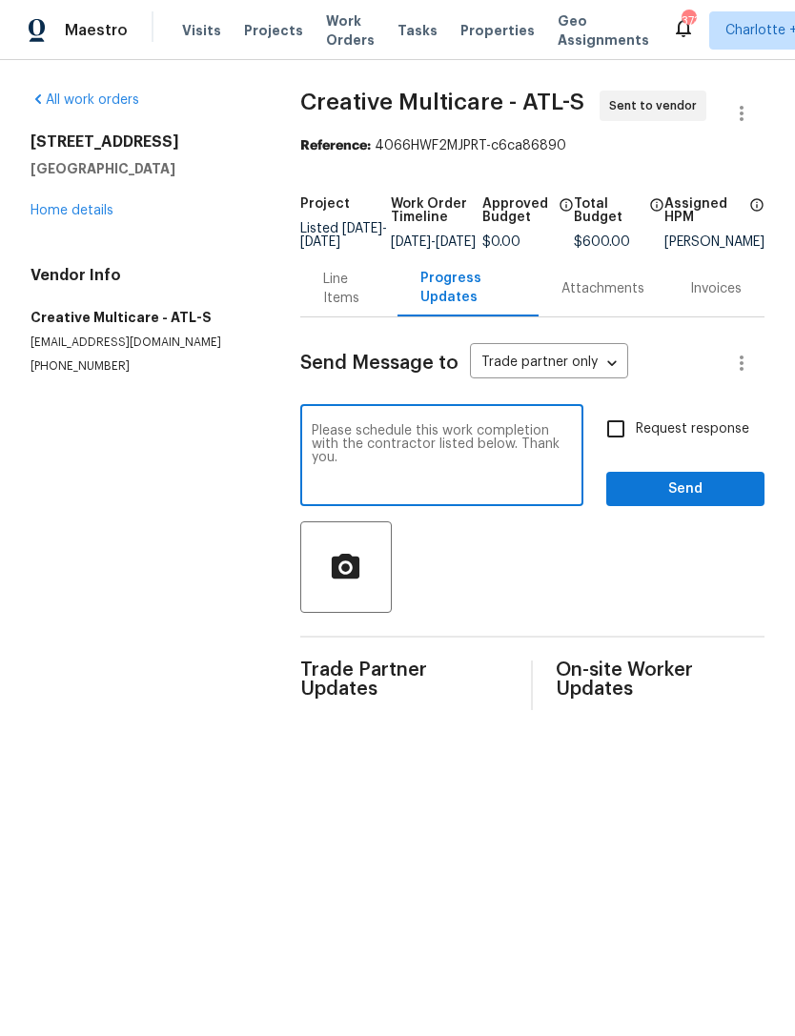
click at [568, 464] on textarea "Please schedule this work completion with the contractor listed below. Thank yo…" at bounding box center [442, 457] width 260 height 67
paste textarea "Above and Beyond Inspection Services - ATL aboveandbeyondservices22@gmail.com (…"
type textarea "Please schedule this work completion with the contractor listed below. Thank yo…"
click at [622, 443] on input "Request response" at bounding box center [616, 429] width 40 height 40
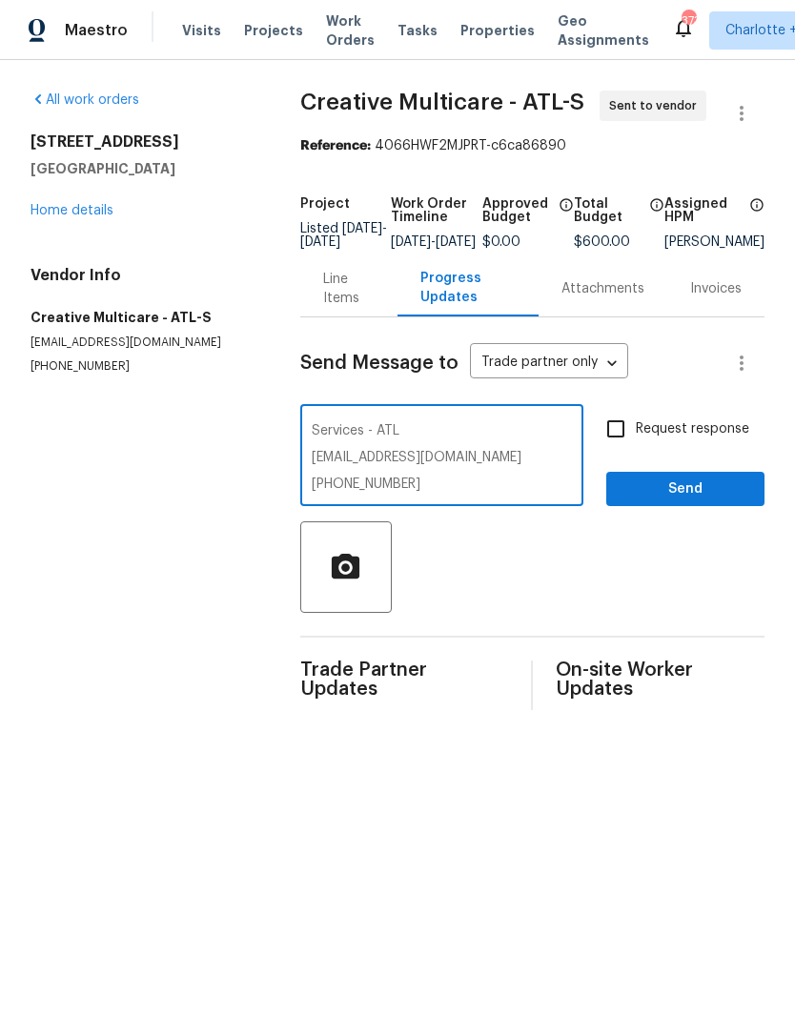
checkbox input "true"
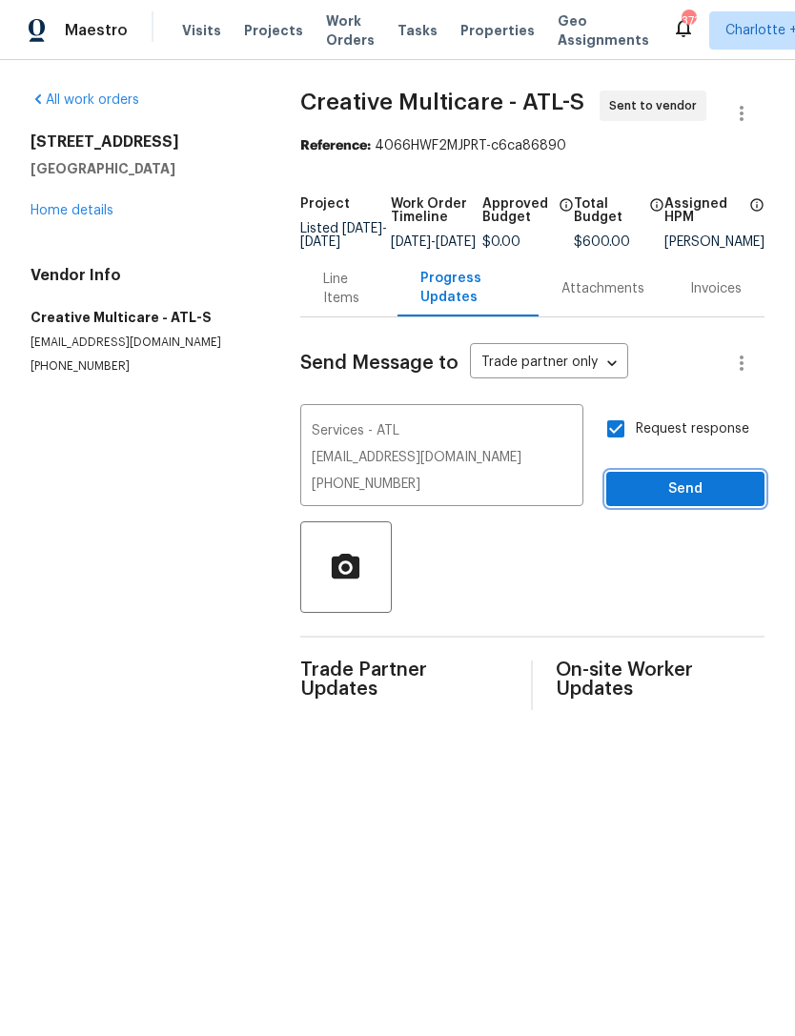
click at [671, 502] on span "Send" at bounding box center [686, 490] width 128 height 24
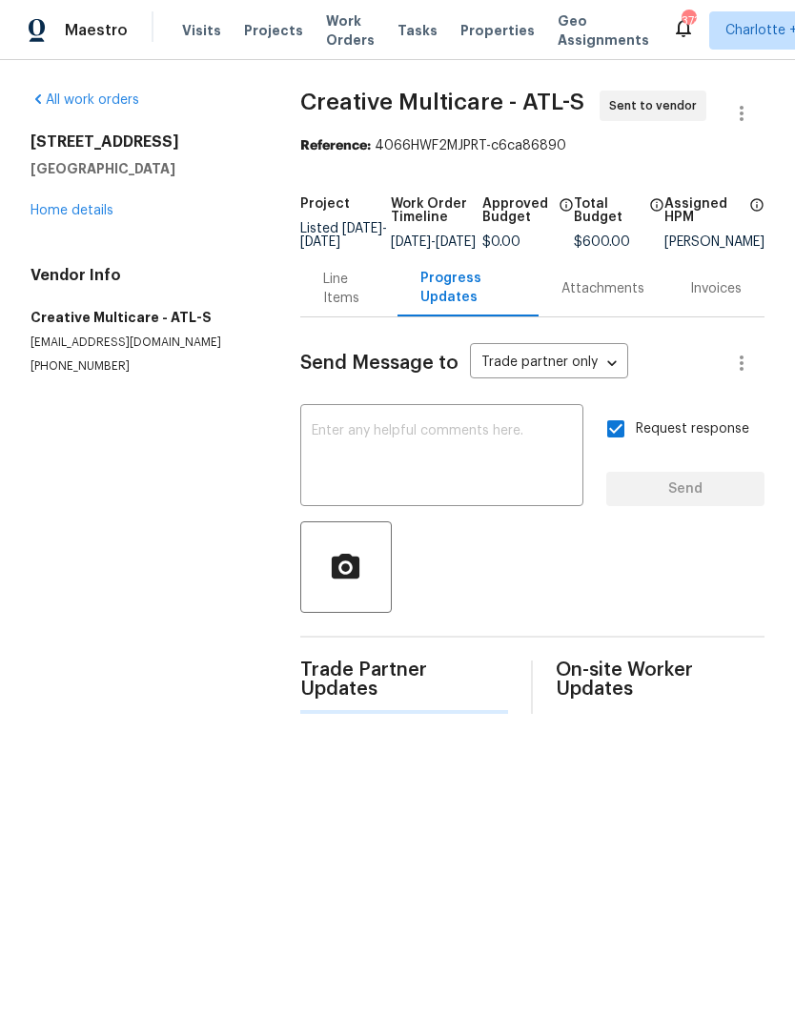
scroll to position [0, 0]
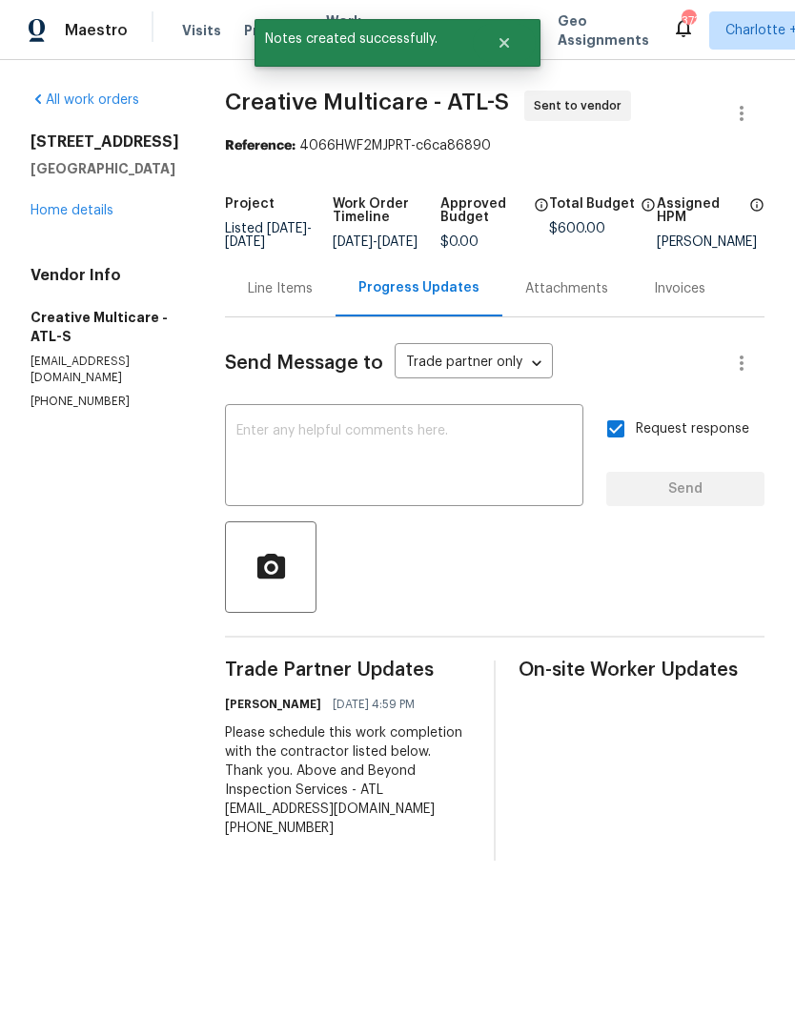
click at [79, 216] on link "Home details" at bounding box center [72, 210] width 83 height 13
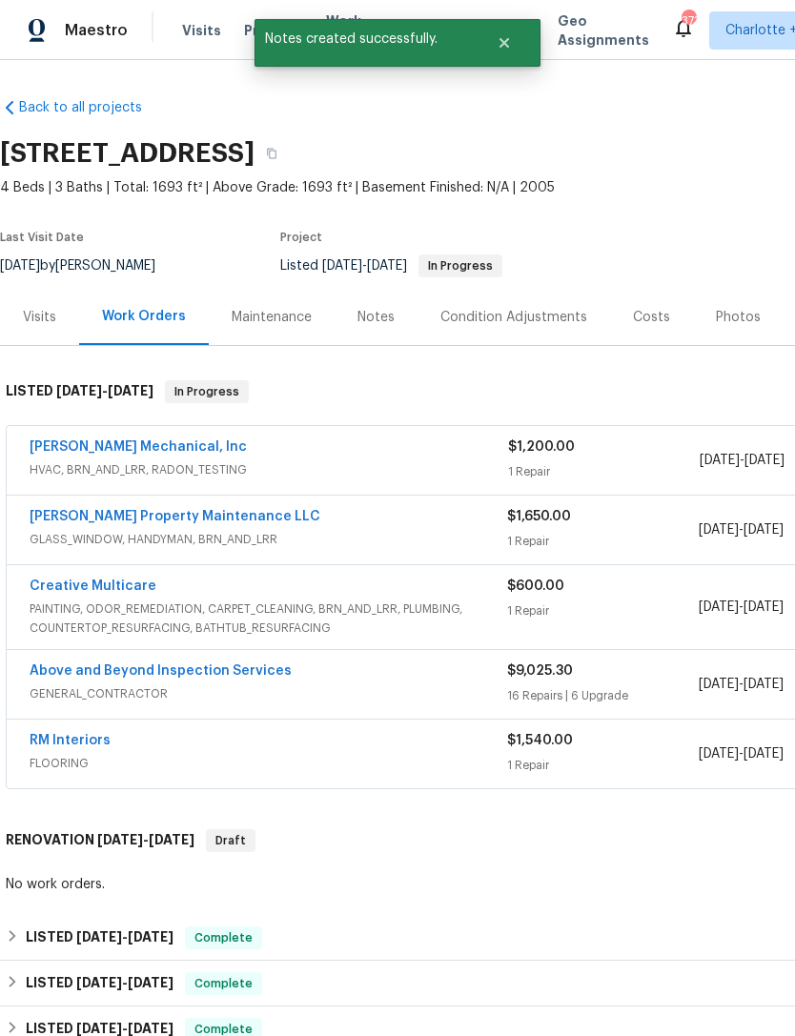
click at [66, 747] on link "RM Interiors" at bounding box center [70, 740] width 81 height 13
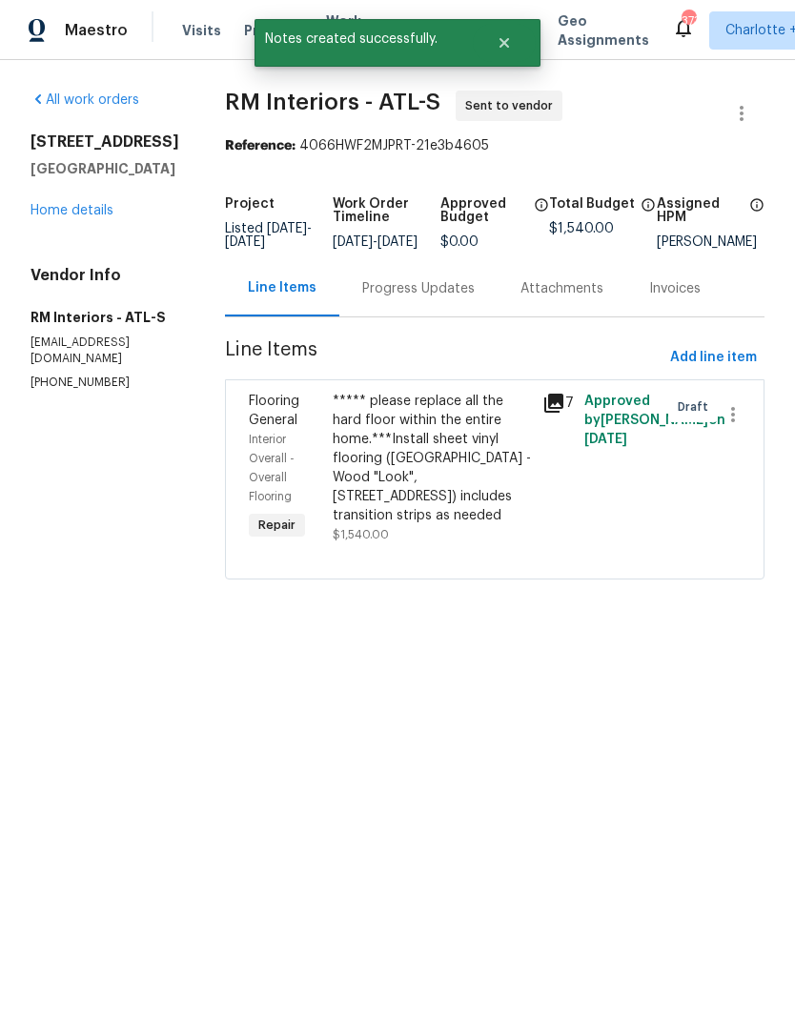
click at [459, 300] on div "Progress Updates" at bounding box center [418, 288] width 158 height 56
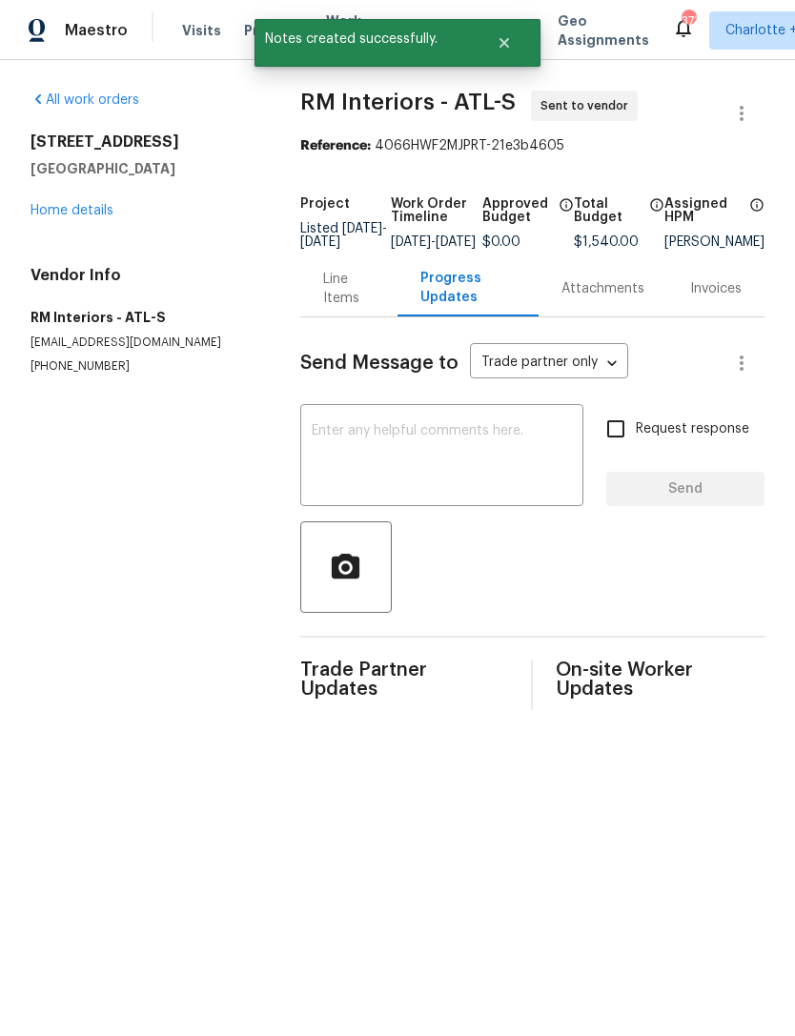
click at [434, 466] on textarea at bounding box center [442, 457] width 260 height 67
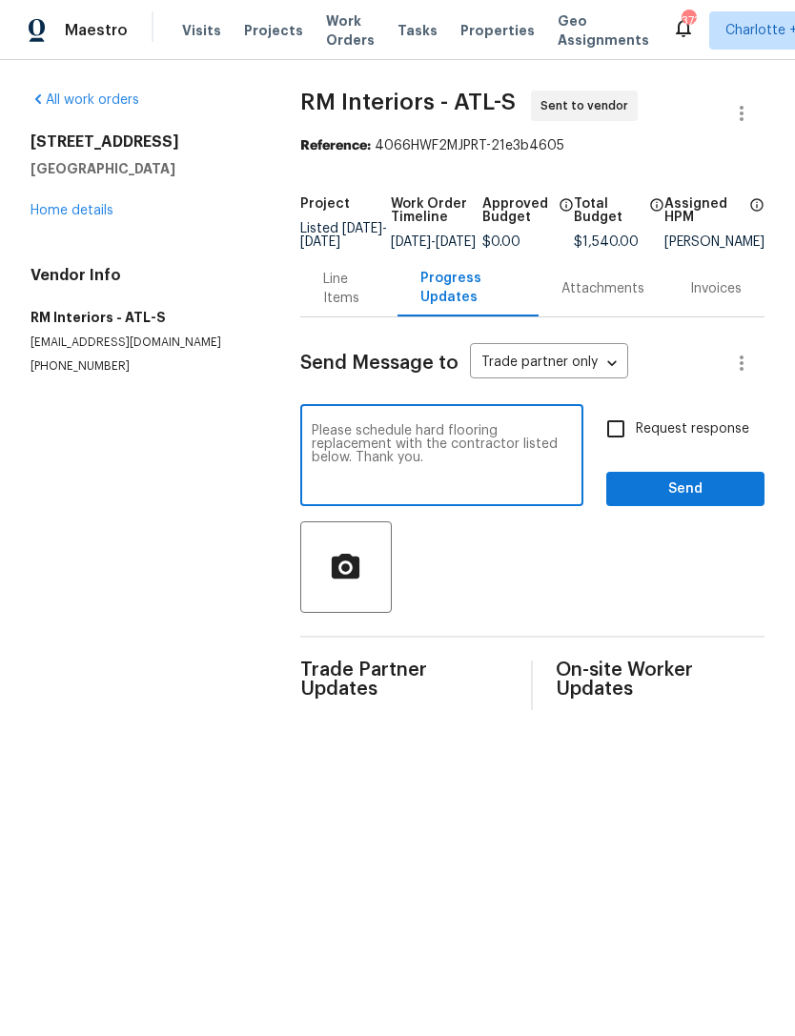
click at [395, 478] on textarea "Please schedule hard flooring replacement with the contractor listed below. Tha…" at bounding box center [442, 457] width 260 height 67
paste textarea "Above and Beyond Inspection Services - ATL aboveandbeyondservices22@gmail.com (…"
type textarea "Please schedule hard flooring replacement with the contractor listed below. Tha…"
click at [611, 444] on input "Request response" at bounding box center [616, 429] width 40 height 40
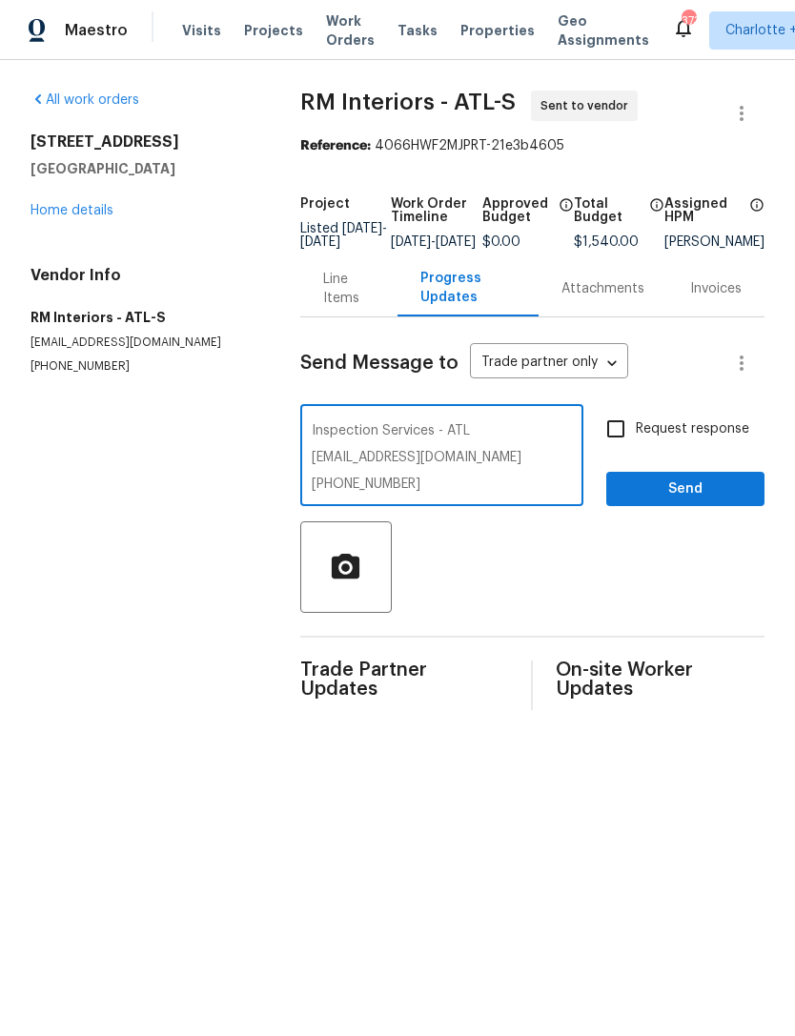
checkbox input "true"
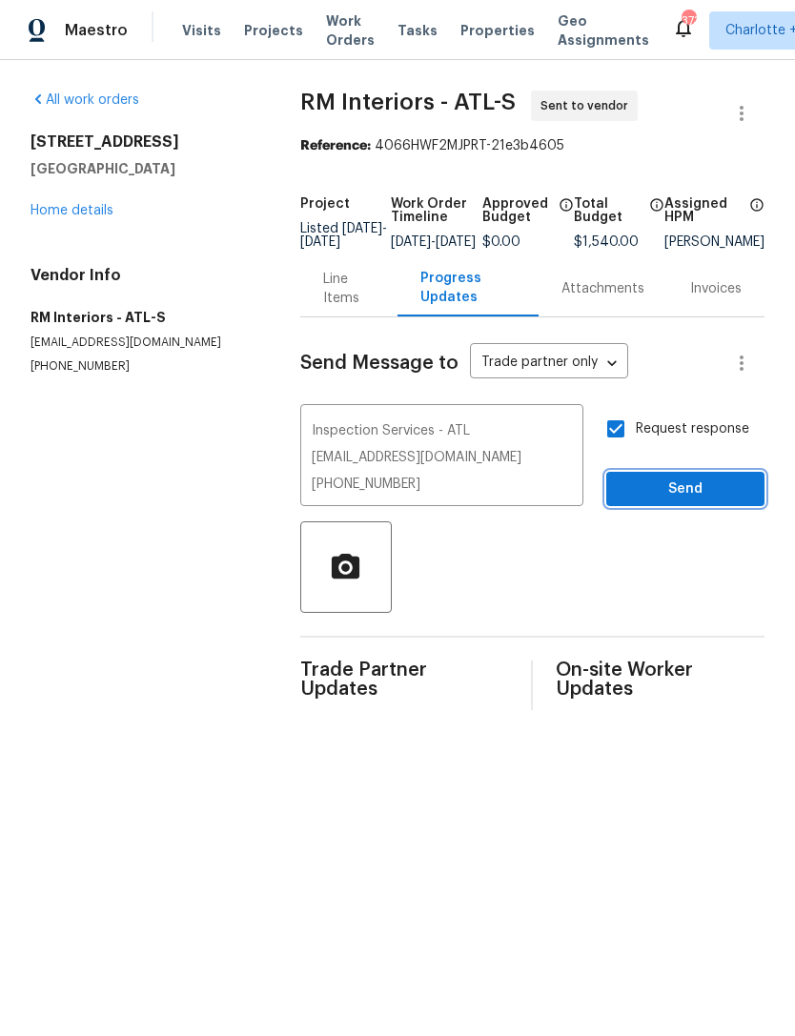
click at [667, 500] on span "Send" at bounding box center [686, 490] width 128 height 24
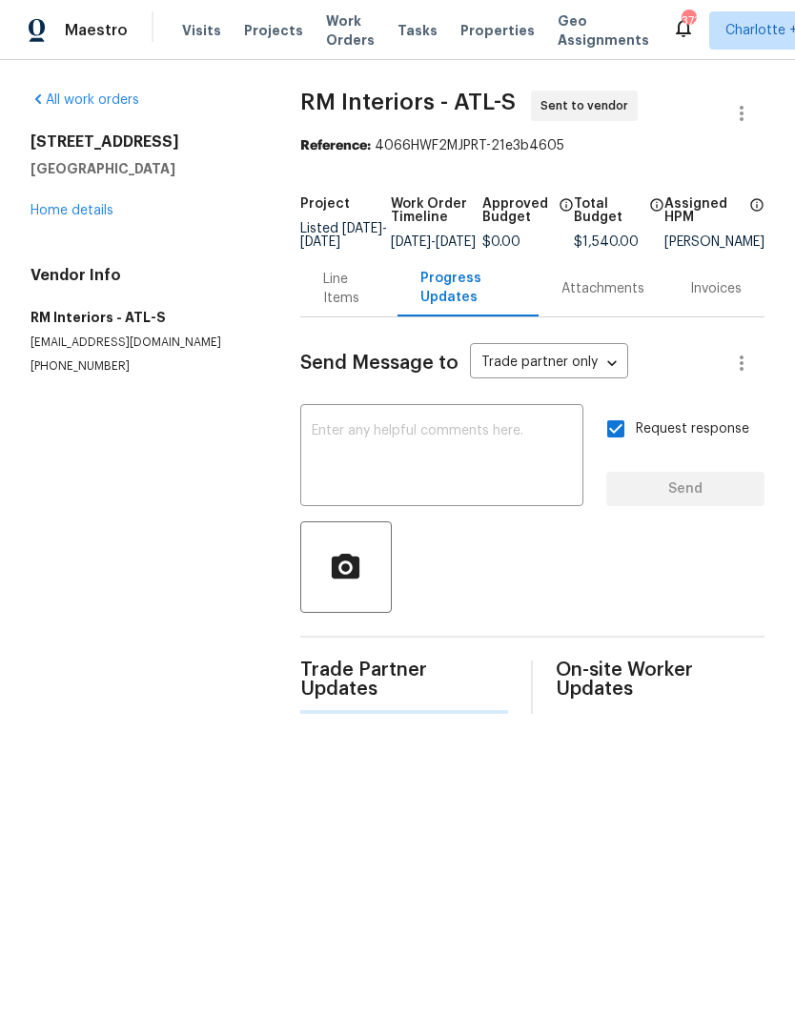
scroll to position [0, 0]
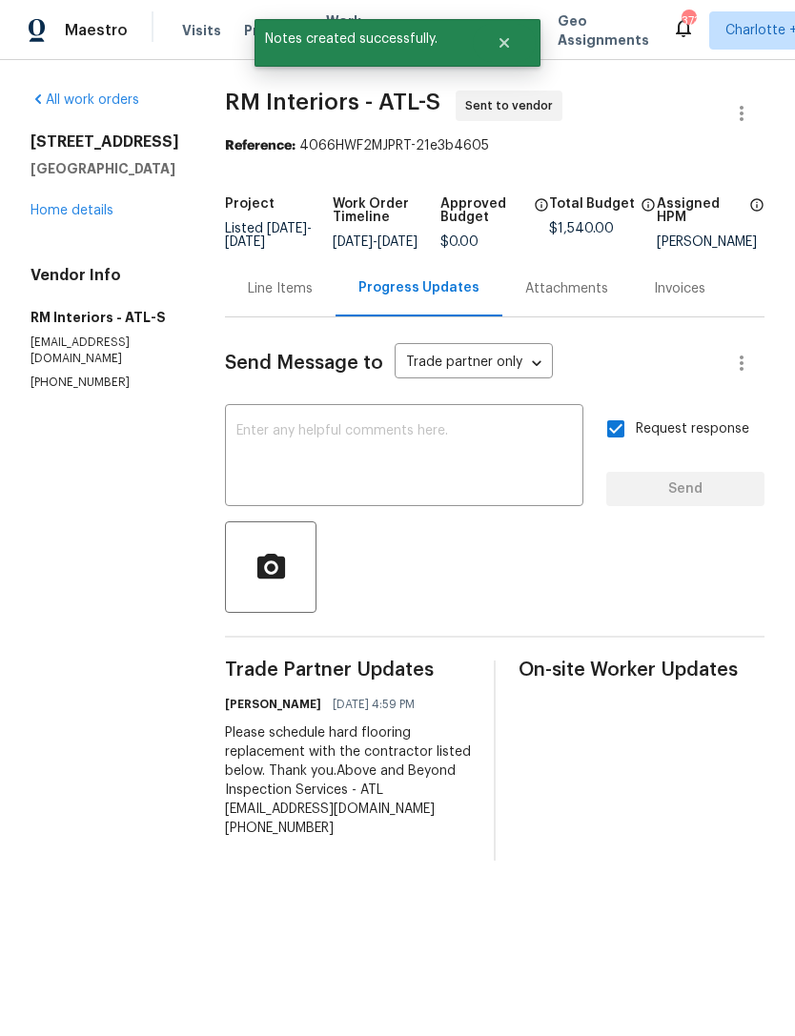
click at [88, 217] on link "Home details" at bounding box center [72, 210] width 83 height 13
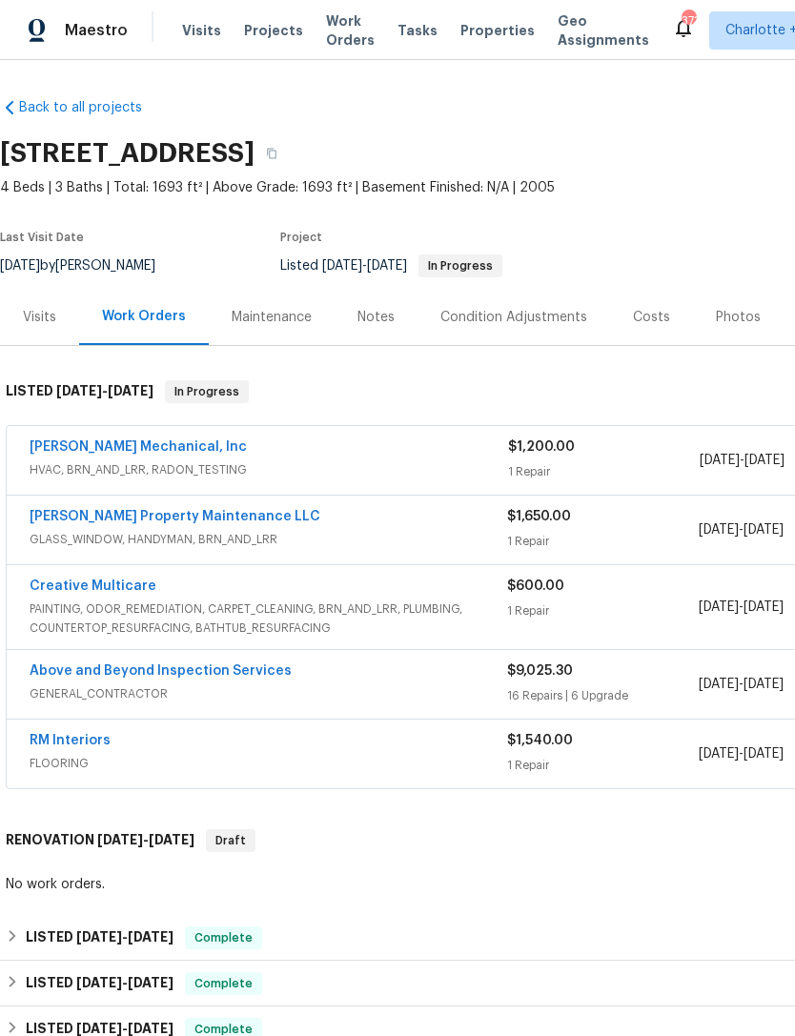
click at [208, 669] on link "Above and Beyond Inspection Services" at bounding box center [161, 671] width 262 height 13
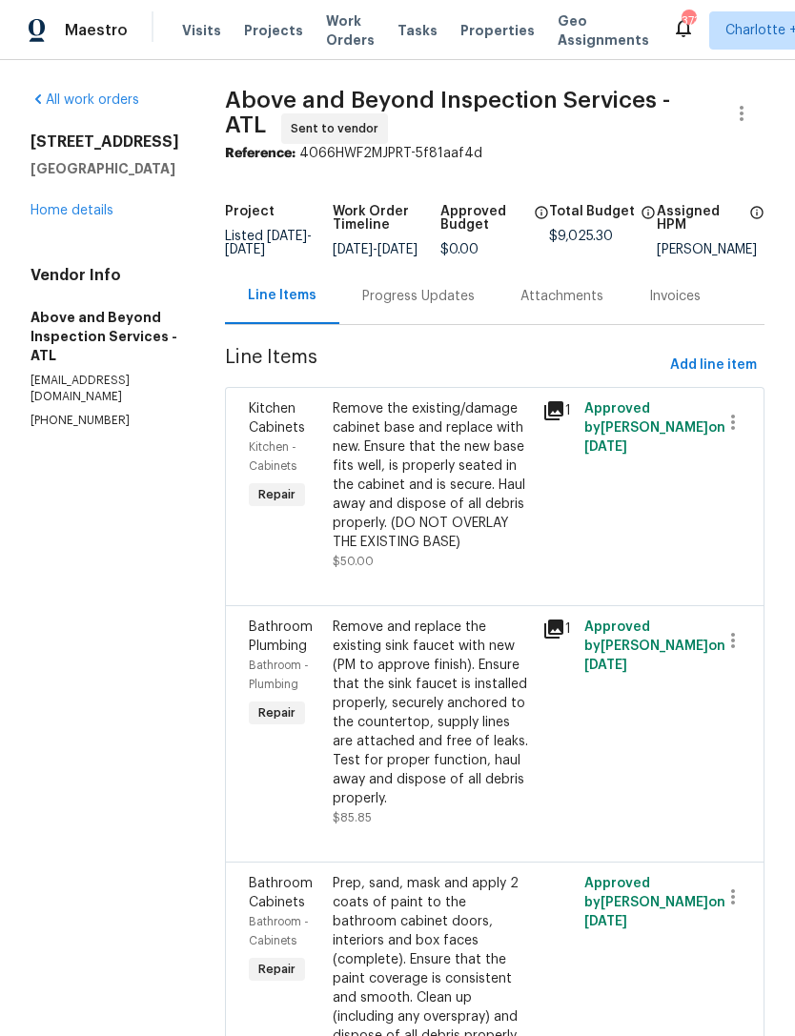
click at [467, 306] on div "Progress Updates" at bounding box center [418, 296] width 113 height 19
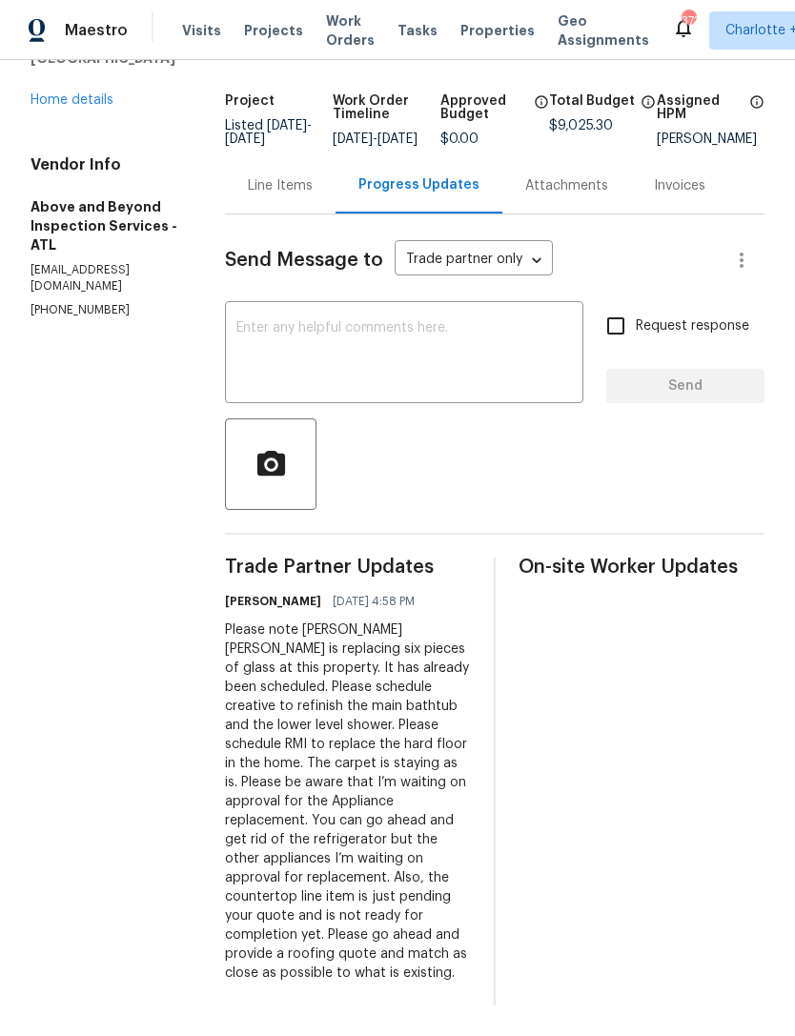
scroll to position [120, 0]
click at [73, 94] on link "Home details" at bounding box center [72, 99] width 83 height 13
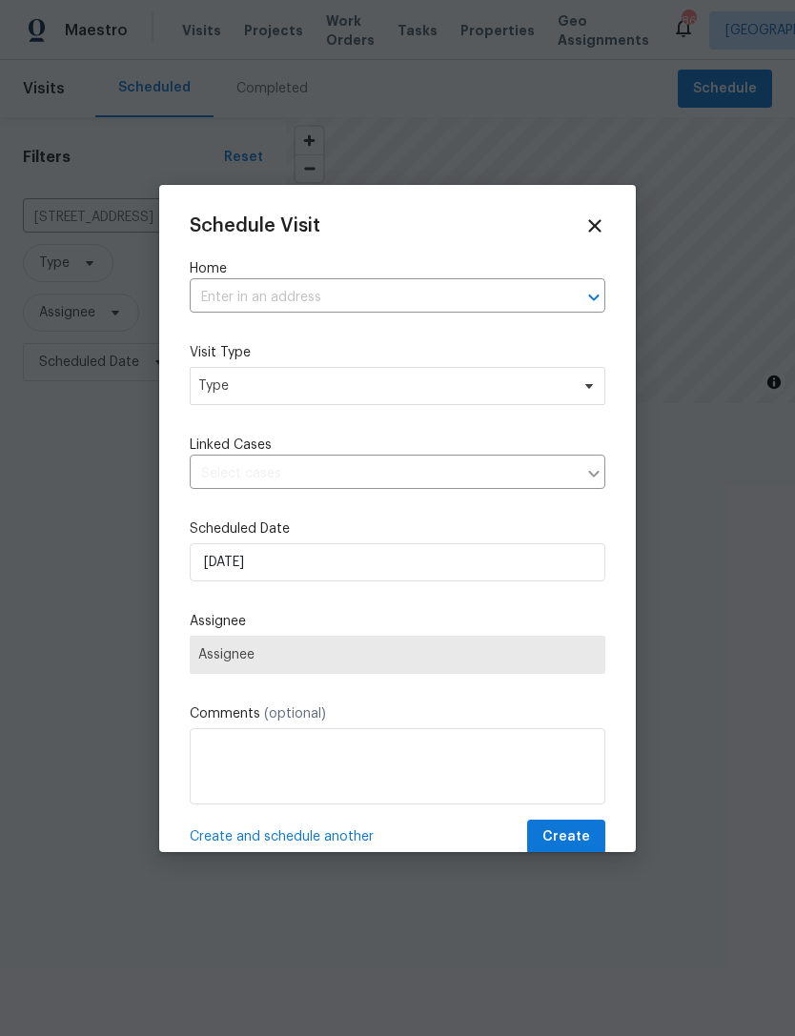
click at [330, 301] on input "text" at bounding box center [371, 298] width 362 height 30
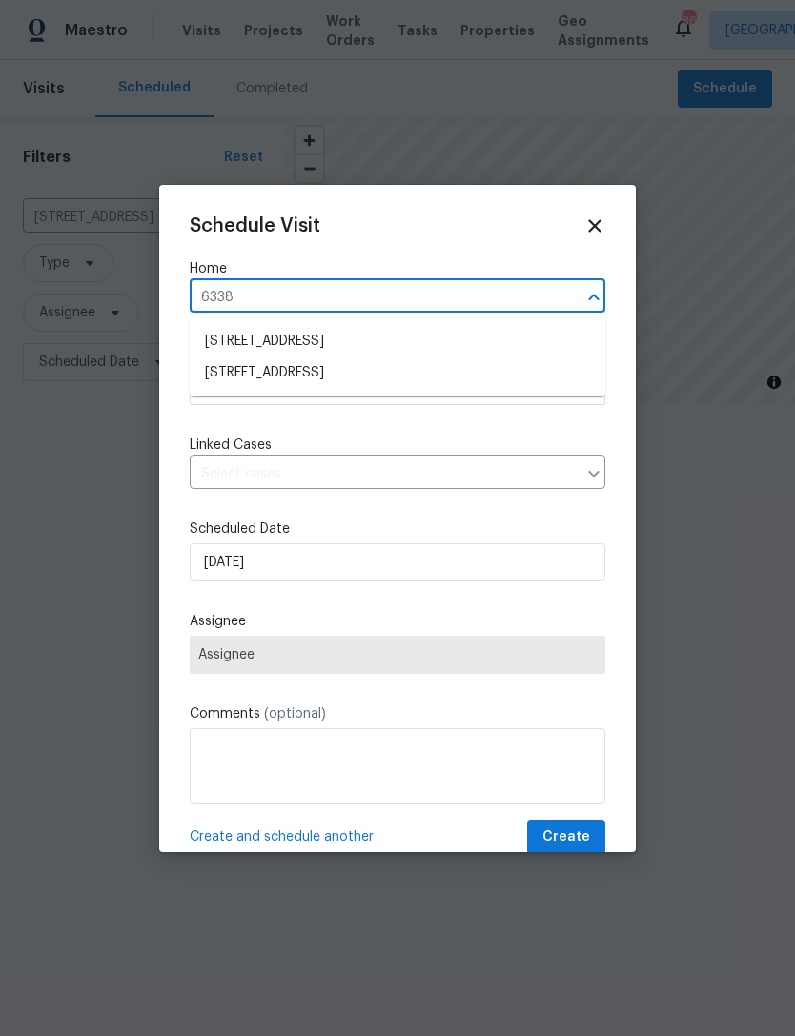
type input "6338 h"
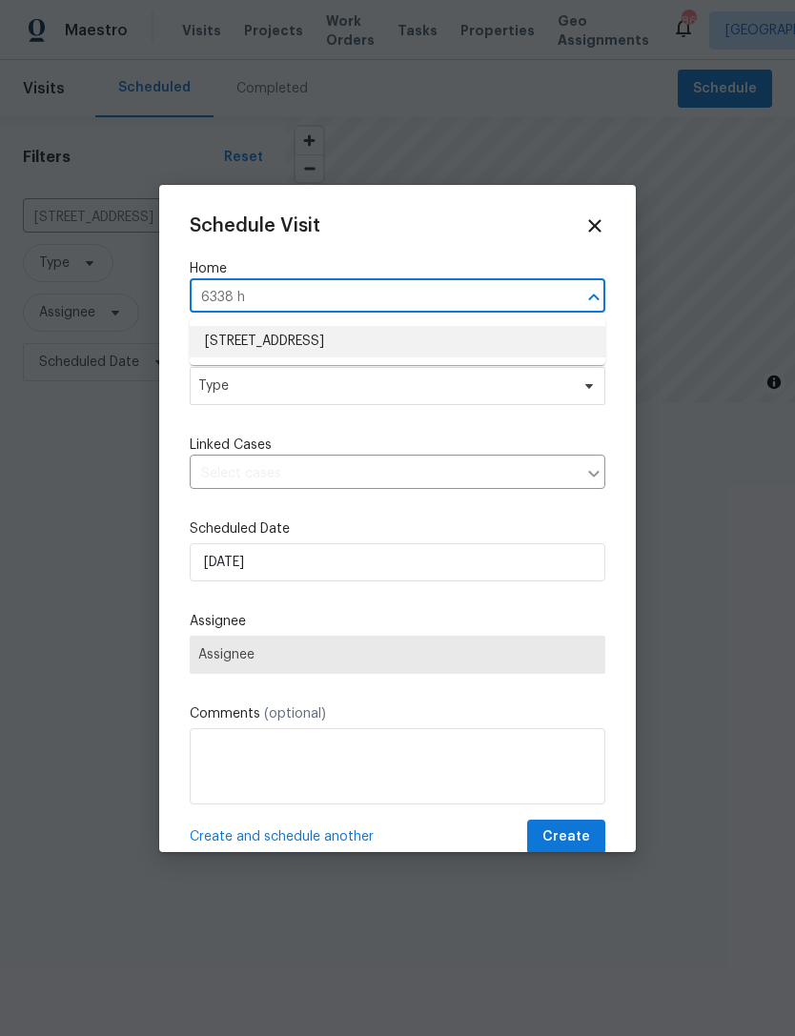
click at [351, 349] on li "[STREET_ADDRESS]" at bounding box center [398, 341] width 416 height 31
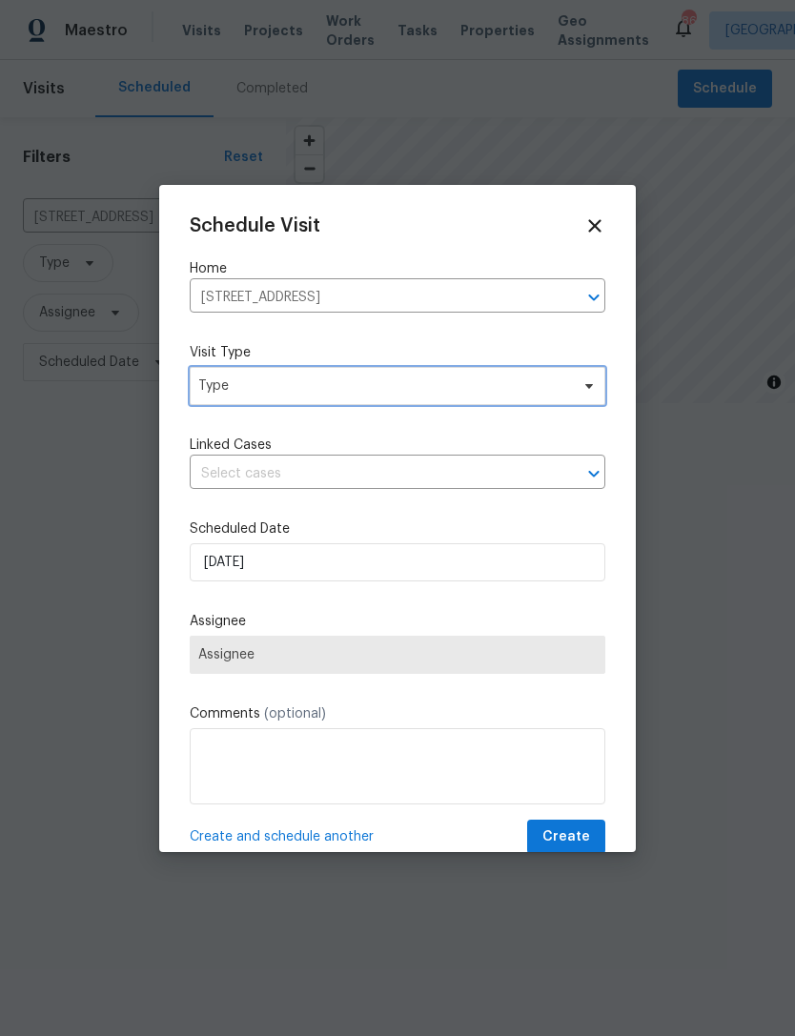
click at [451, 384] on span "Type" at bounding box center [383, 386] width 371 height 19
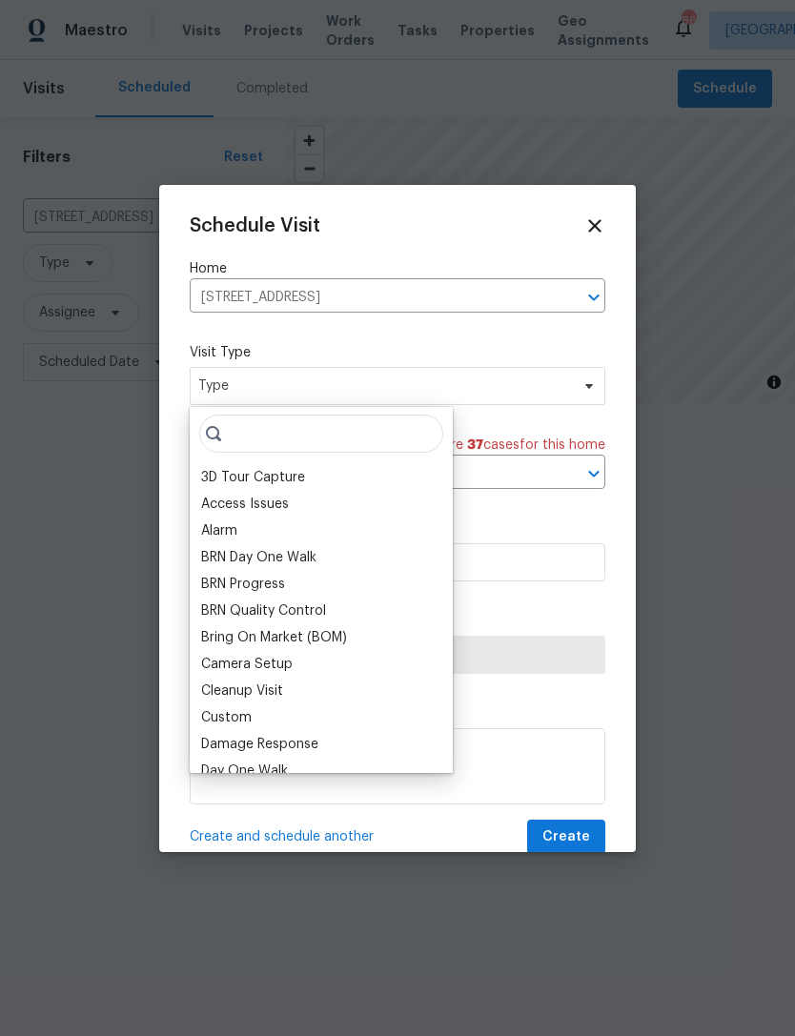
click at [314, 636] on div "Bring On Market (BOM)" at bounding box center [274, 637] width 146 height 19
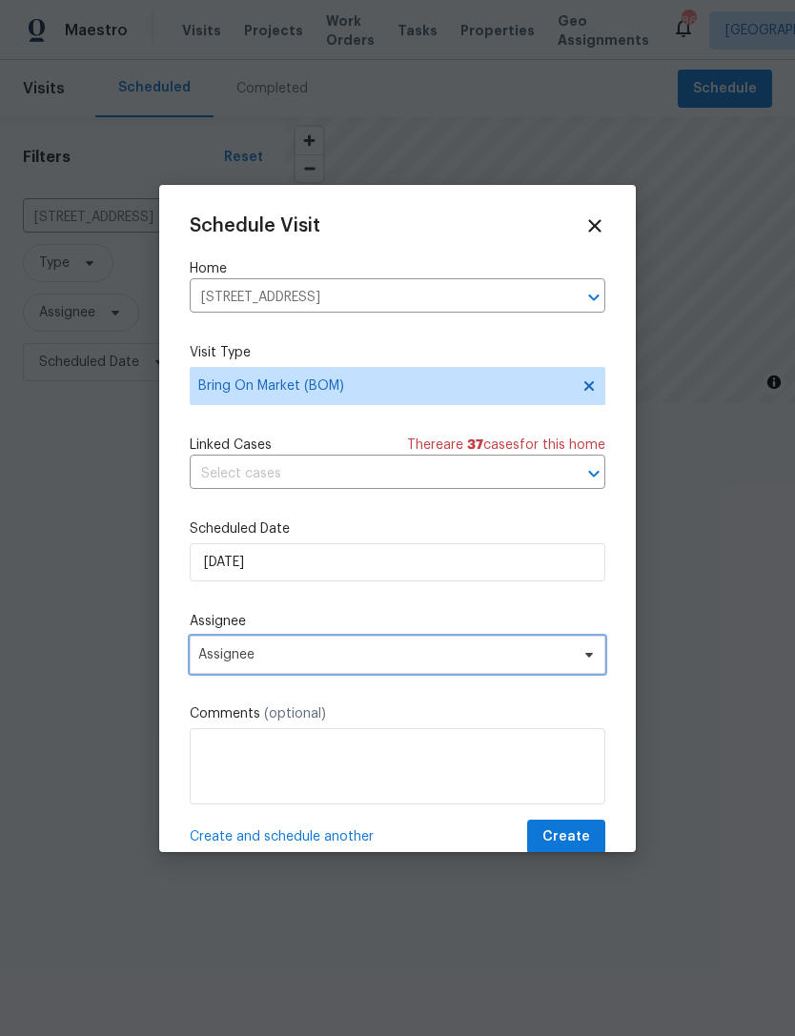
click at [385, 659] on span "Assignee" at bounding box center [385, 654] width 374 height 15
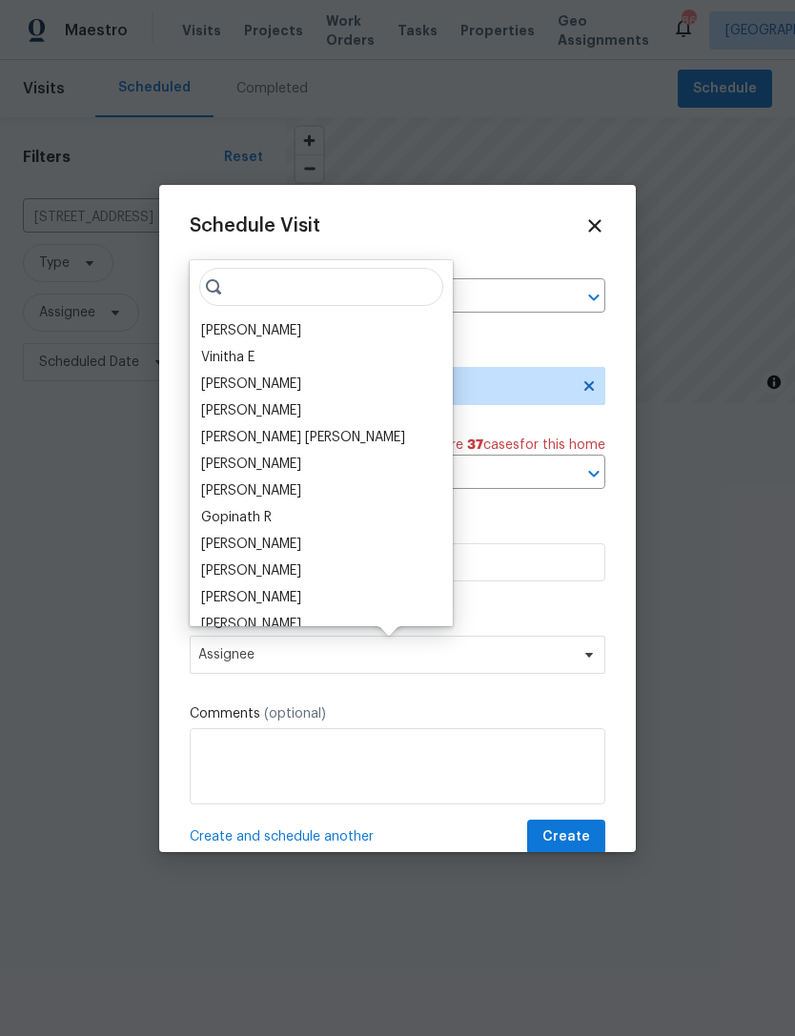
click at [304, 316] on div "[PERSON_NAME] E [PERSON_NAME] [PERSON_NAME] [PERSON_NAME] [PERSON_NAME] [PERSON…" at bounding box center [321, 443] width 263 height 366
click at [298, 333] on div "[PERSON_NAME]" at bounding box center [251, 330] width 100 height 19
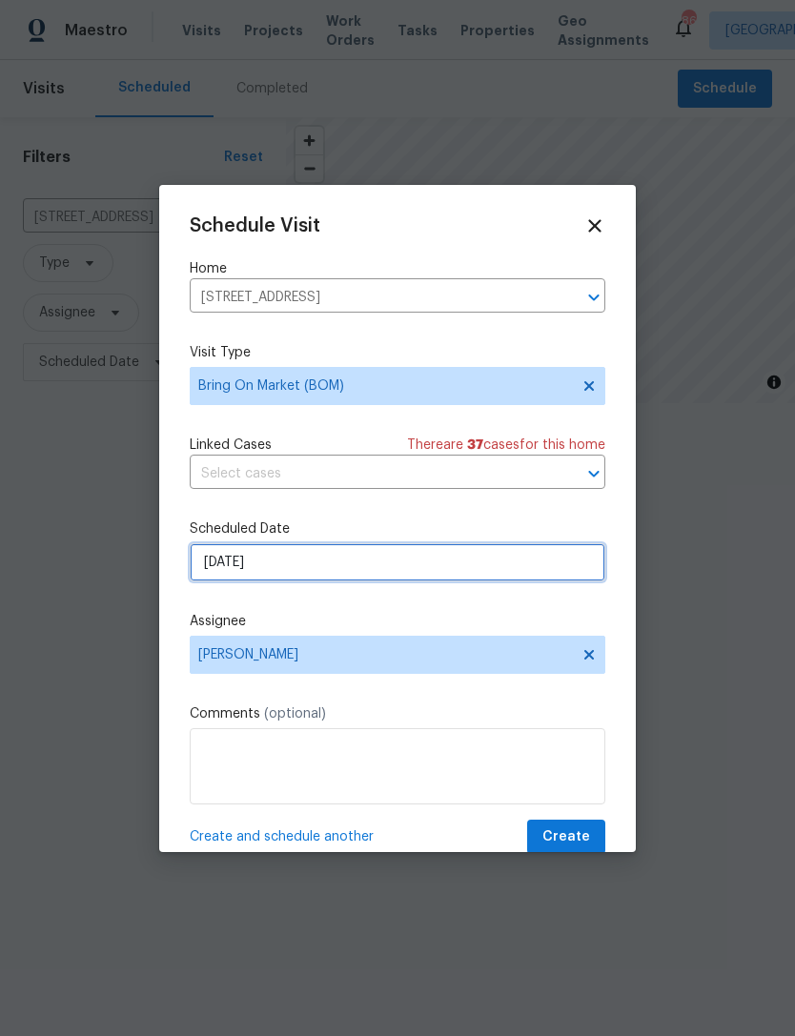
click at [389, 566] on input "[DATE]" at bounding box center [398, 563] width 416 height 38
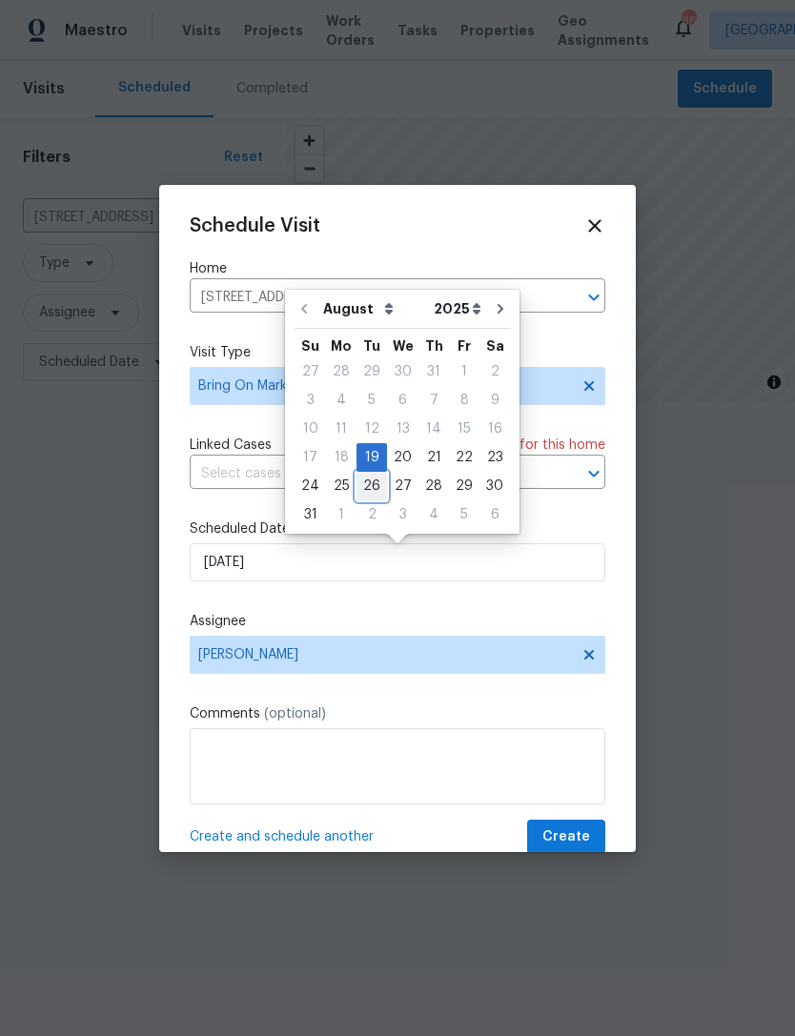
click at [368, 493] on div "26" at bounding box center [372, 486] width 31 height 27
type input "[DATE]"
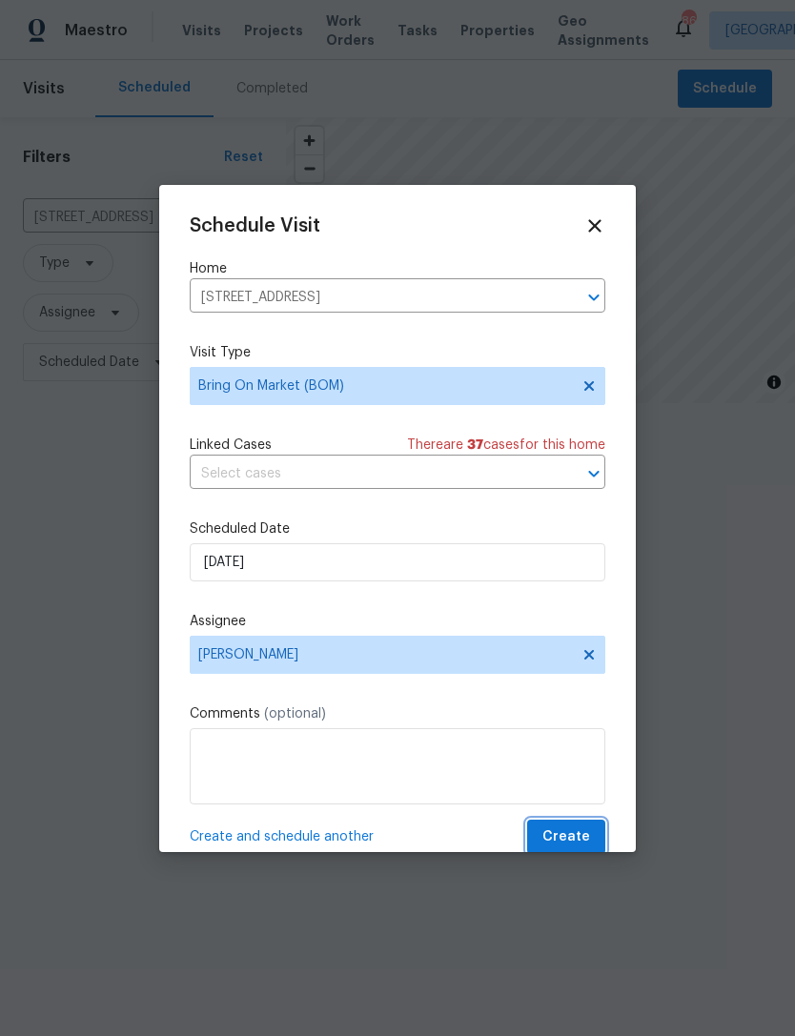
click at [571, 828] on button "Create" at bounding box center [566, 837] width 78 height 35
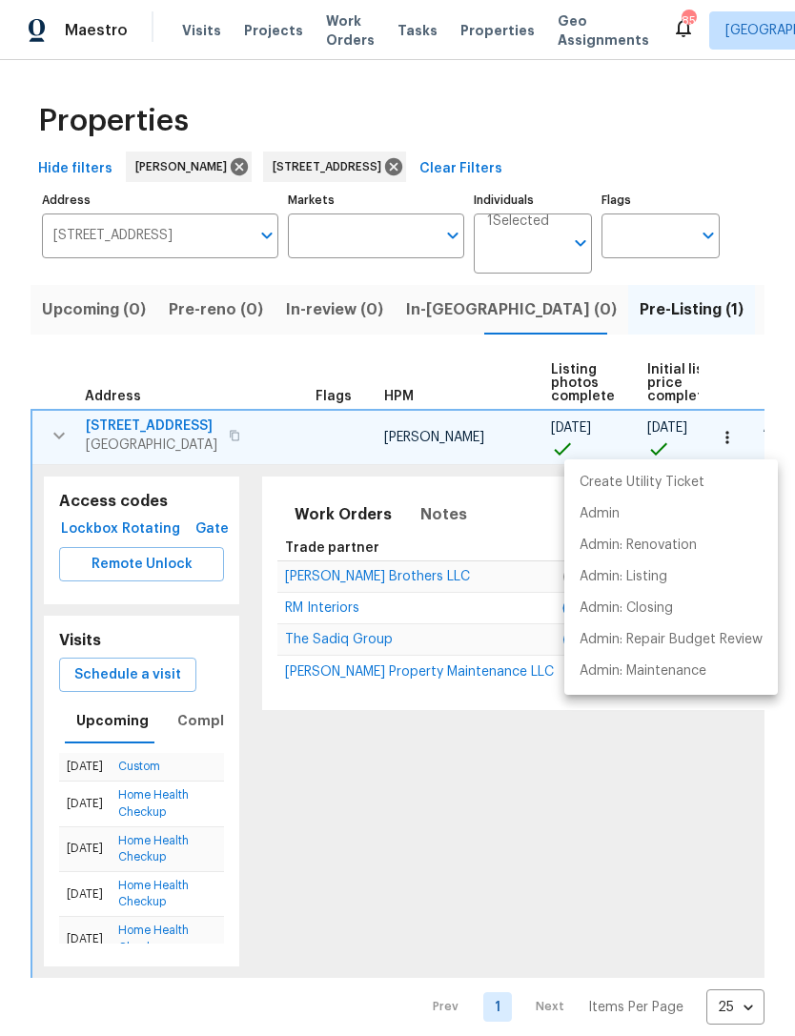
scroll to position [0, 129]
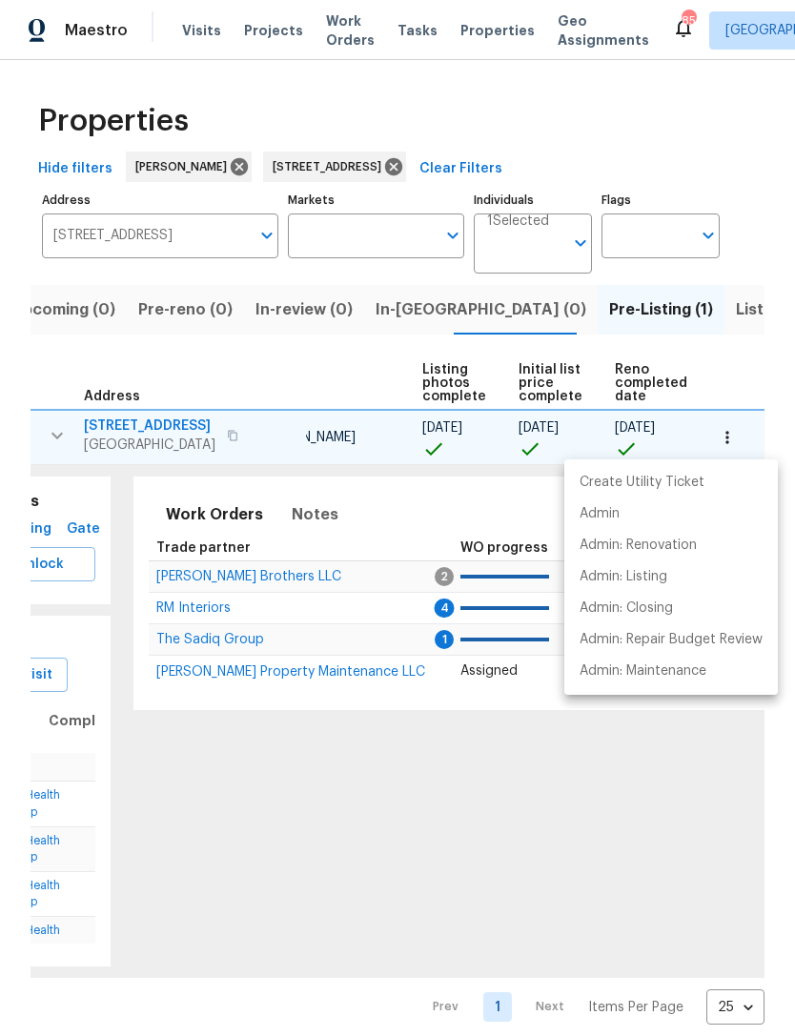
click at [315, 517] on div at bounding box center [397, 518] width 795 height 1036
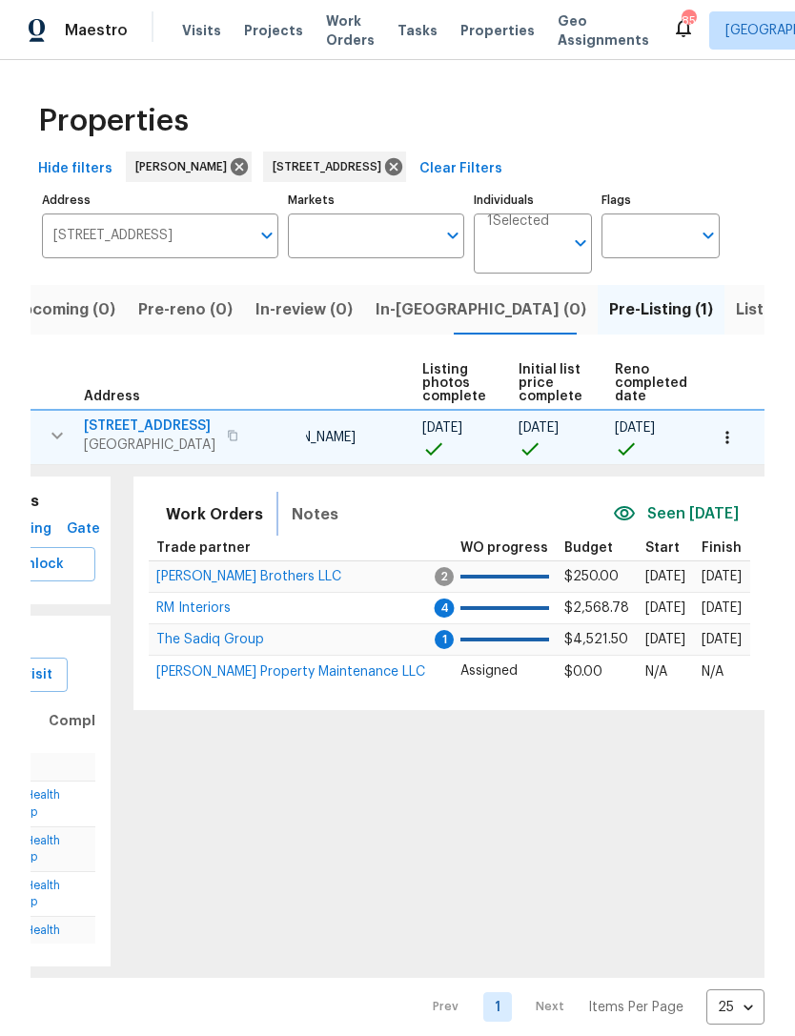
click at [313, 512] on span "Notes" at bounding box center [315, 515] width 47 height 27
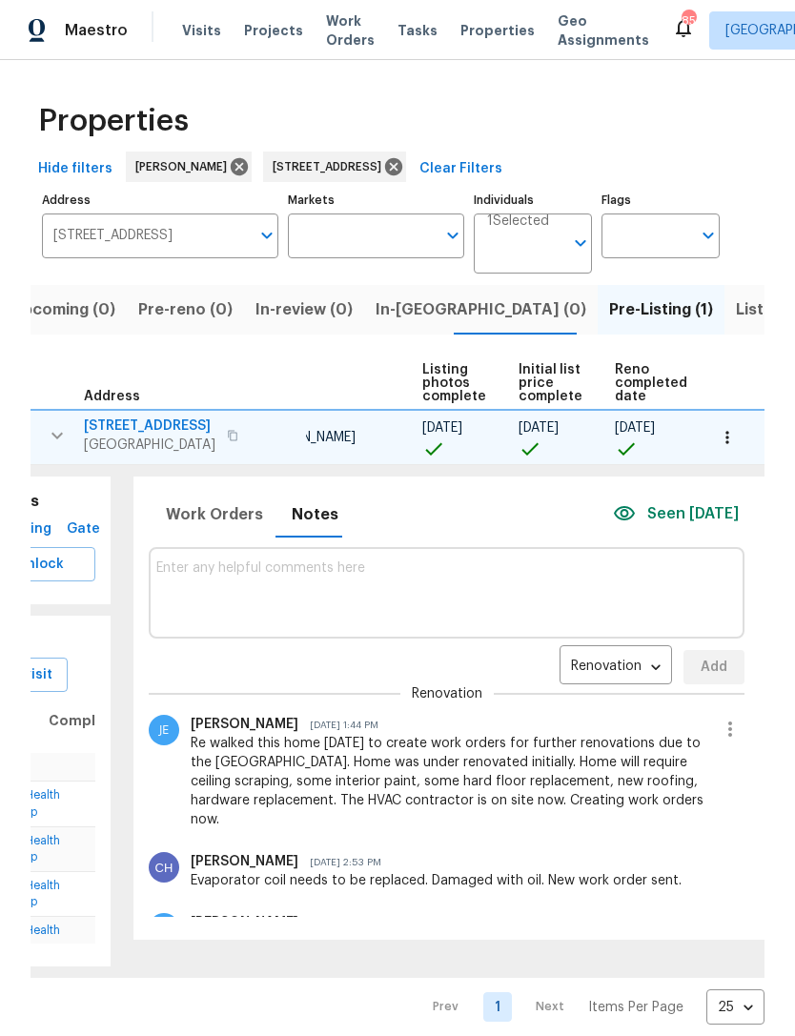
click at [362, 605] on textarea at bounding box center [446, 593] width 581 height 64
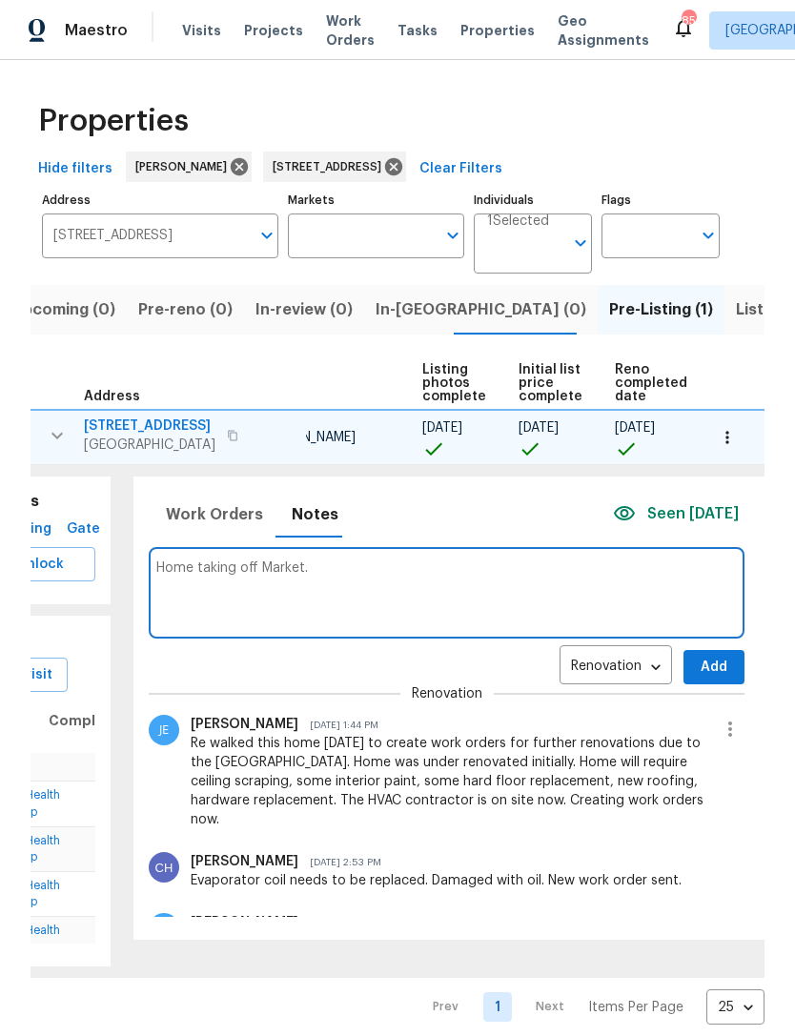
click at [436, 573] on textarea "Home taking off Market." at bounding box center [446, 593] width 581 height 64
paste textarea "[URL][DOMAIN_NAME]"
type textarea "Home taking off Market. [URL][DOMAIN_NAME]"
click at [703, 672] on span "Add" at bounding box center [714, 668] width 31 height 24
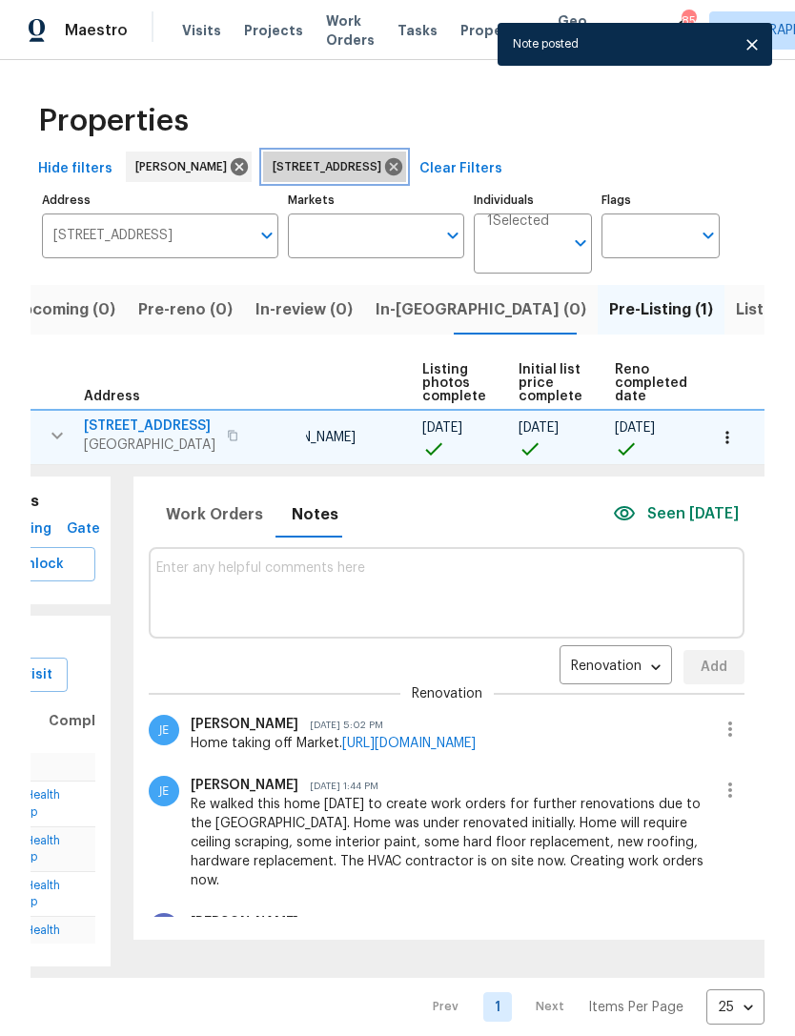
click at [402, 172] on icon at bounding box center [393, 166] width 17 height 17
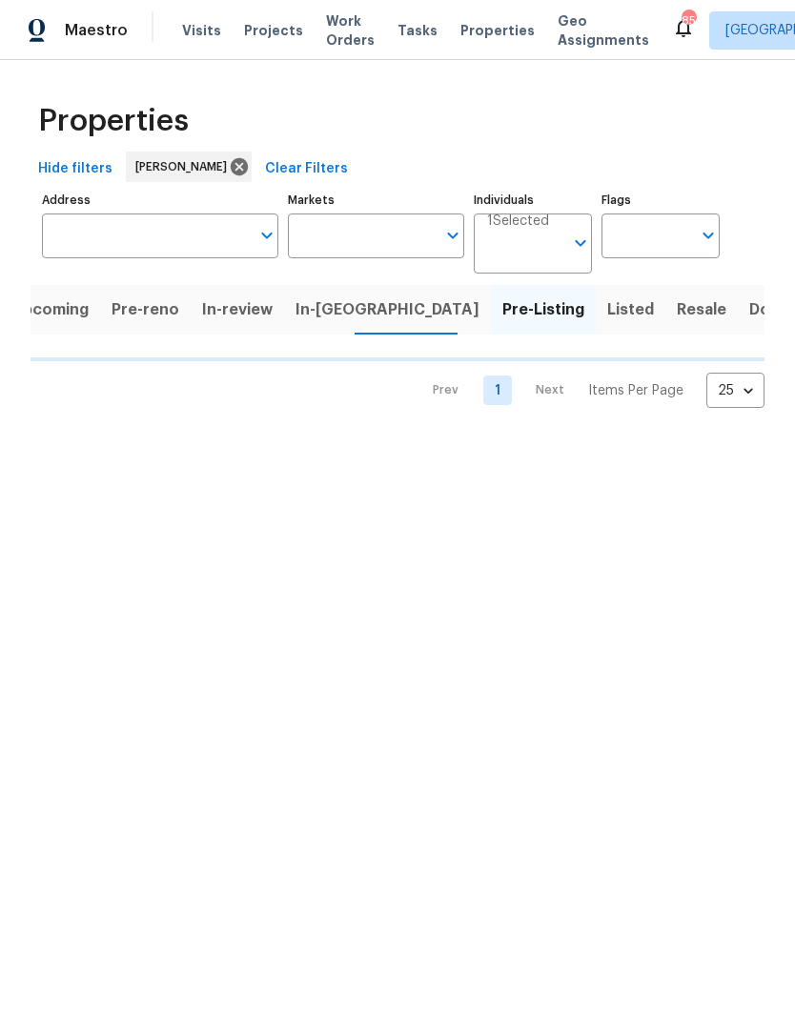
scroll to position [0, 17]
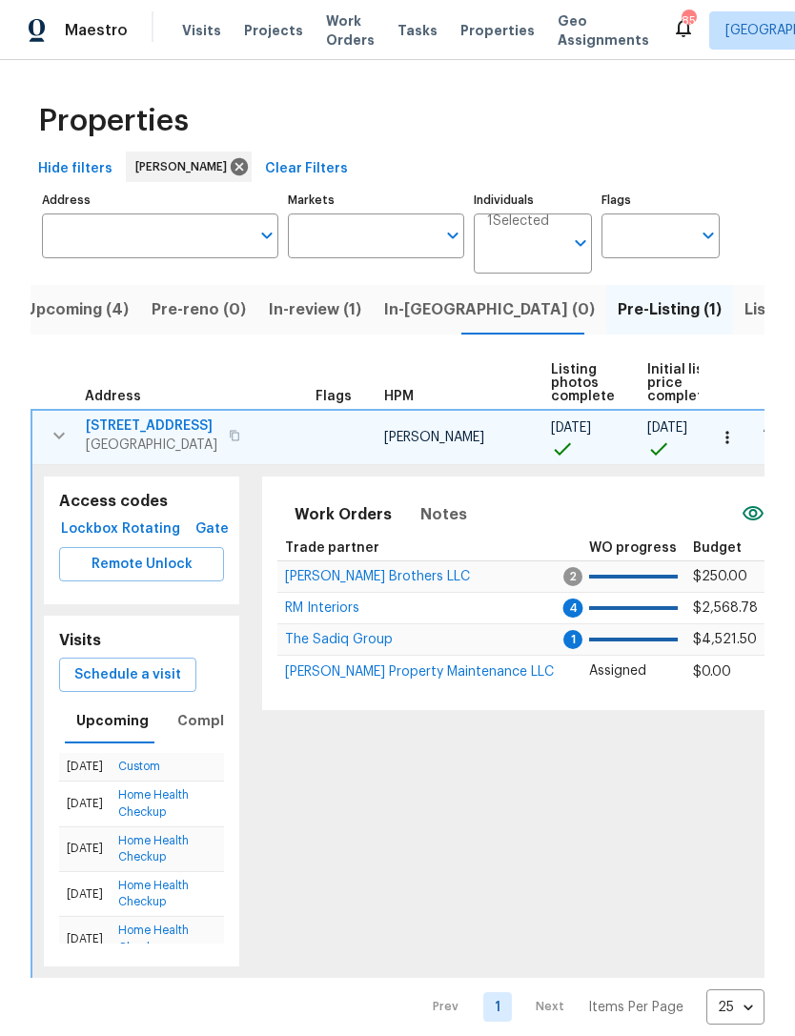
click at [58, 448] on button "button" at bounding box center [59, 436] width 38 height 38
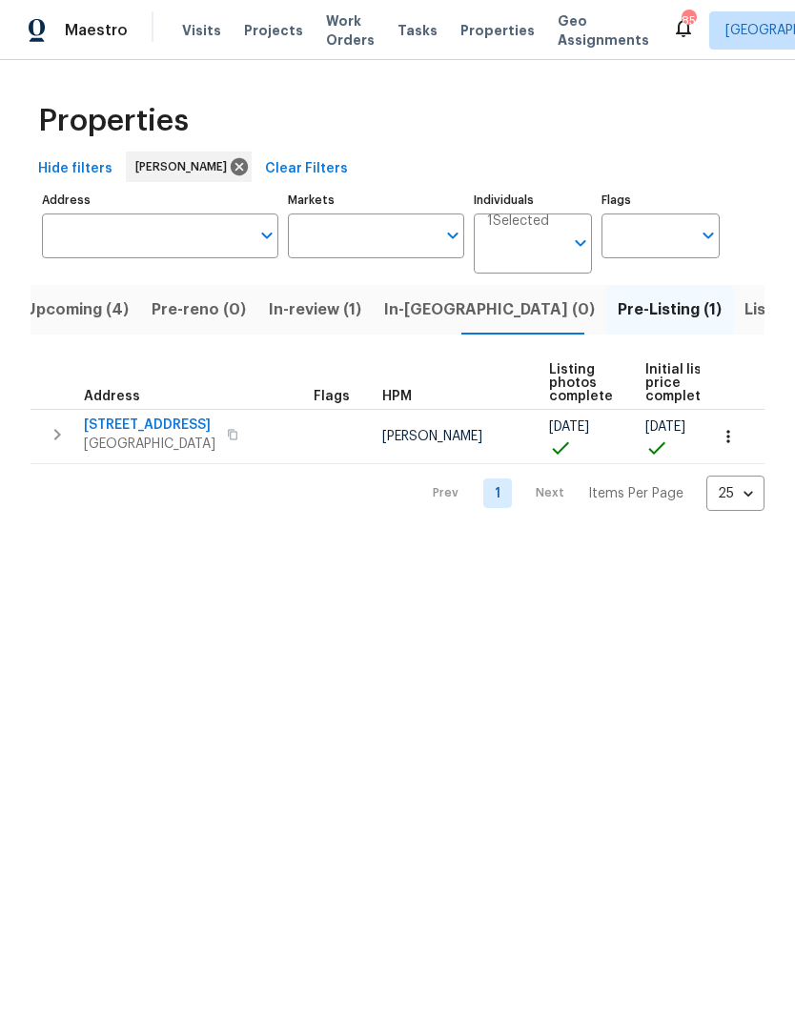
click at [92, 313] on span "Upcoming (4)" at bounding box center [77, 310] width 104 height 27
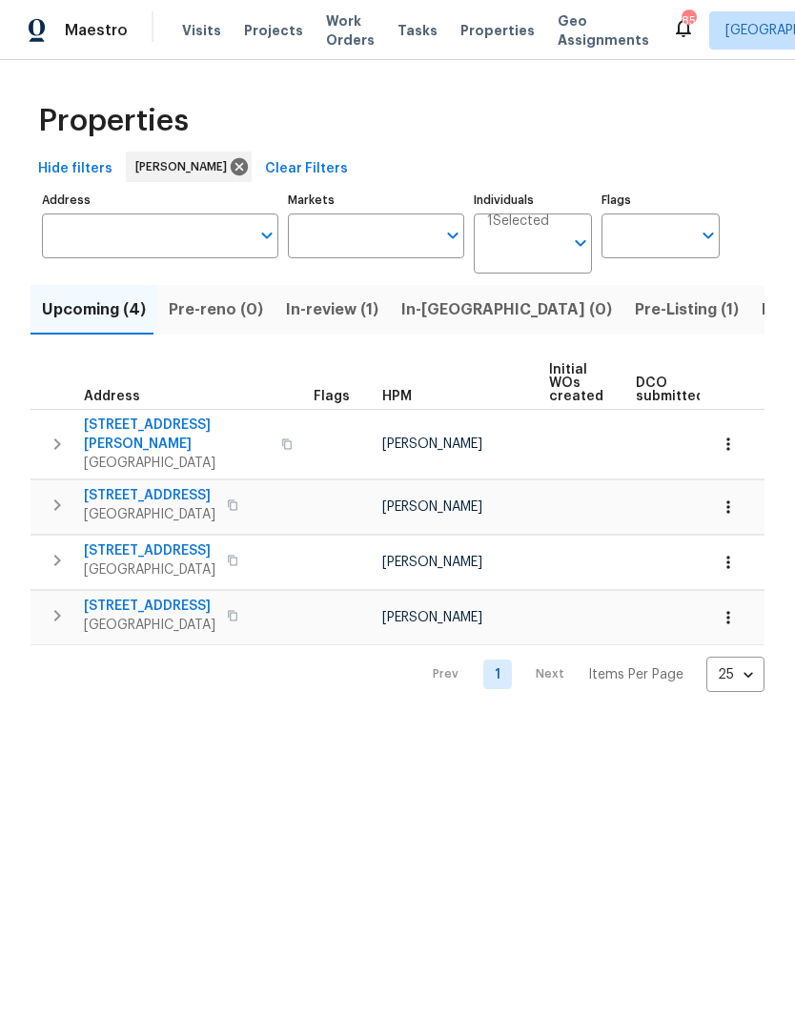
click at [63, 605] on icon "button" at bounding box center [57, 616] width 23 height 23
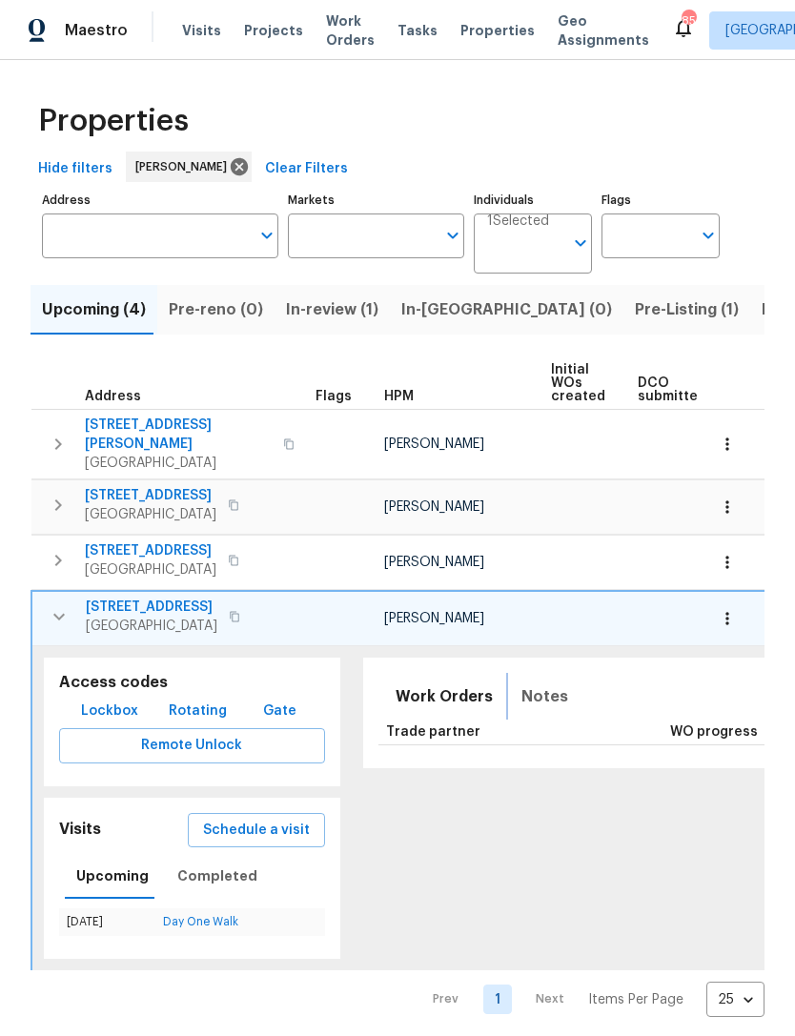
click at [535, 688] on span "Notes" at bounding box center [545, 697] width 47 height 27
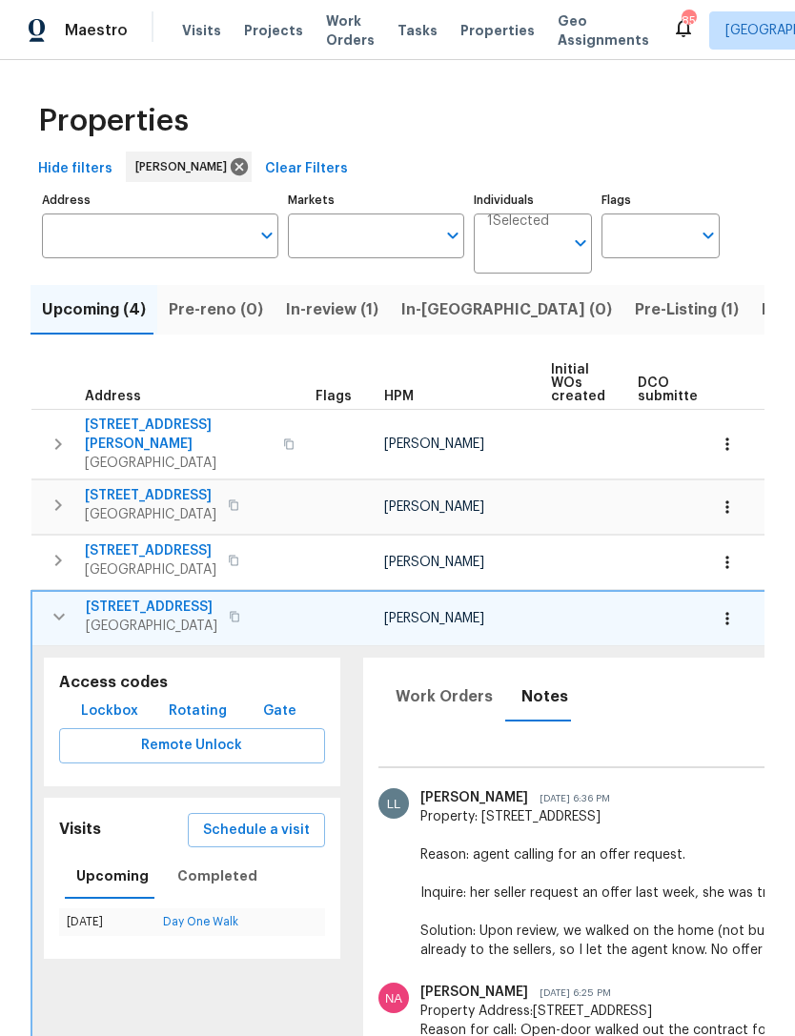
click at [53, 608] on icon "button" at bounding box center [59, 616] width 23 height 23
